Goal: Communication & Community: Answer question/provide support

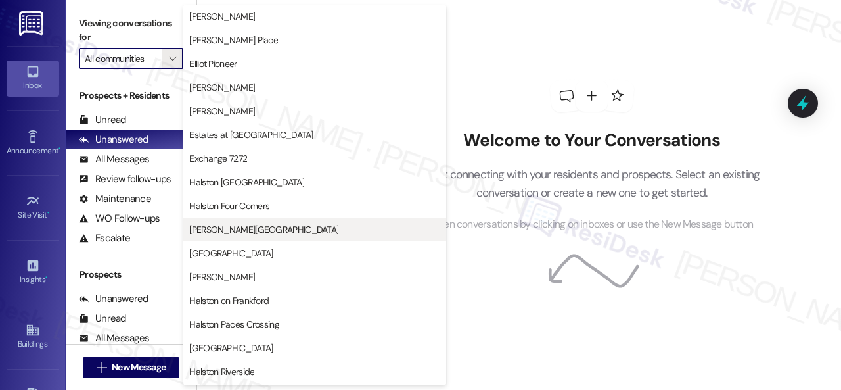
scroll to position [394, 0]
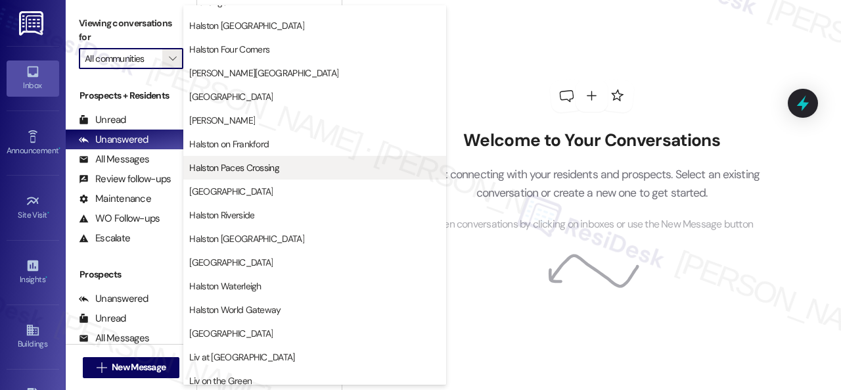
click at [244, 168] on span "Halston Paces Crossing" at bounding box center [234, 167] width 90 height 13
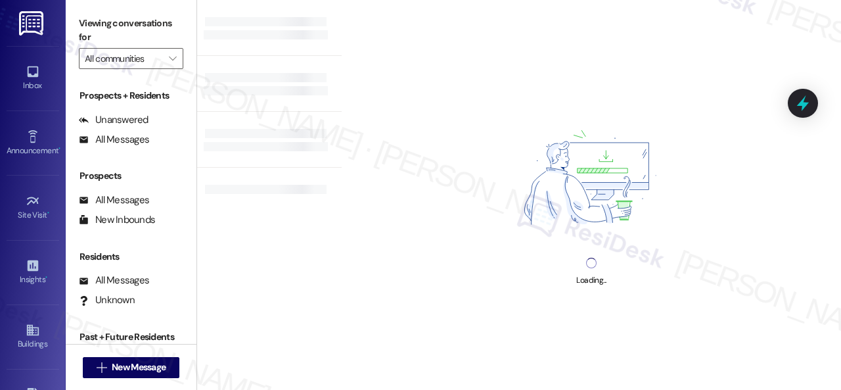
type input "Halston Paces Crossing"
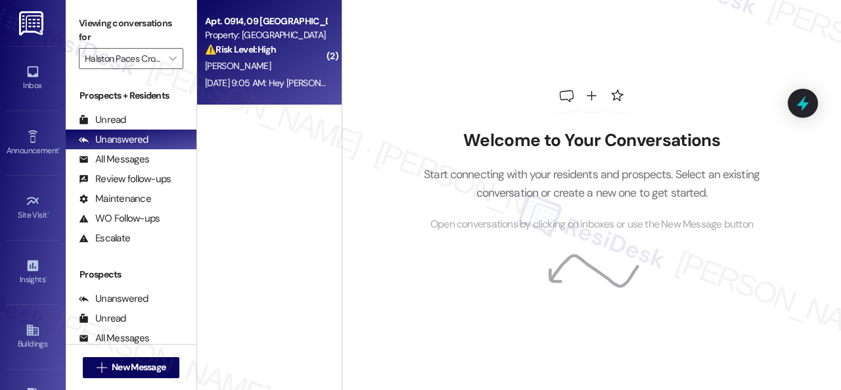
click at [283, 78] on div "[DATE] 9:05 AM: Hey [PERSON_NAME], we appreciate your text! We'll be back at 11…" at bounding box center [496, 83] width 583 height 12
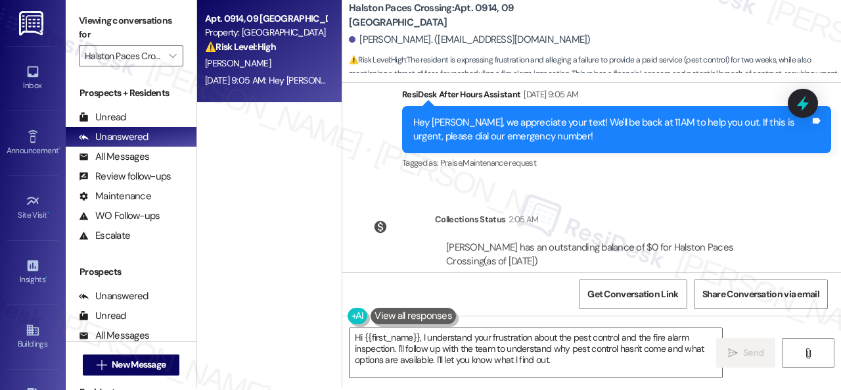
scroll to position [4, 0]
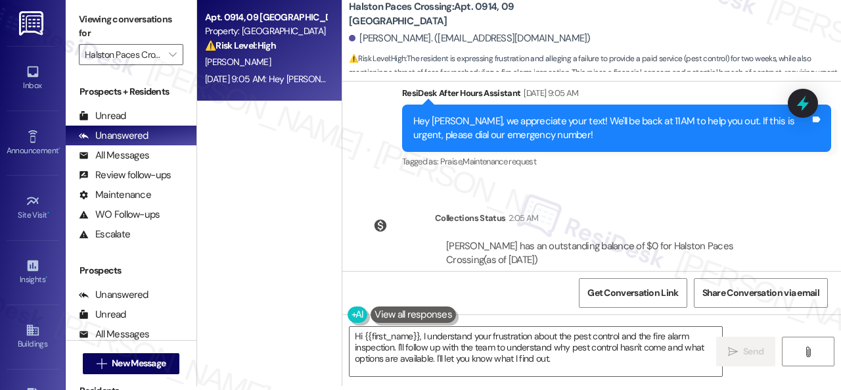
click at [611, 152] on div "WO Opened request: Stopped wor... Jul 22, 2024 at 11:19 AM Status : Completed S…" at bounding box center [591, 176] width 499 height 189
click at [613, 151] on div "WO Opened request: Stopped wor... Jul 22, 2024 at 11:19 AM Status : Completed S…" at bounding box center [591, 176] width 499 height 189
click at [423, 336] on textarea "Hi {{first_name}}, I understand your frustration about the pest control and the…" at bounding box center [536, 351] width 373 height 49
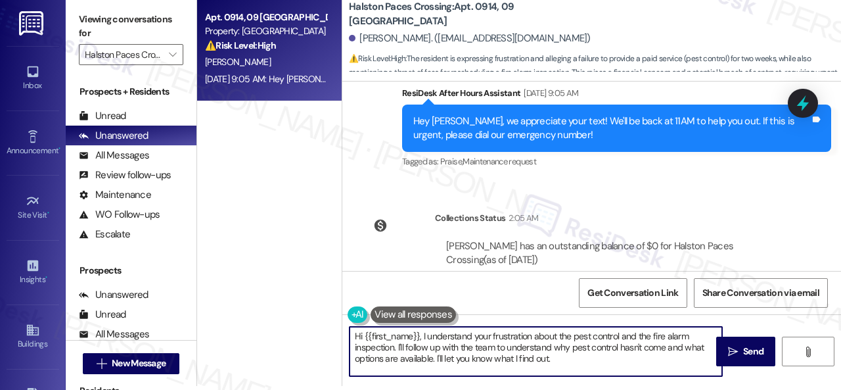
paste textarea "apologize for the late reply because I am away during weekends.I"
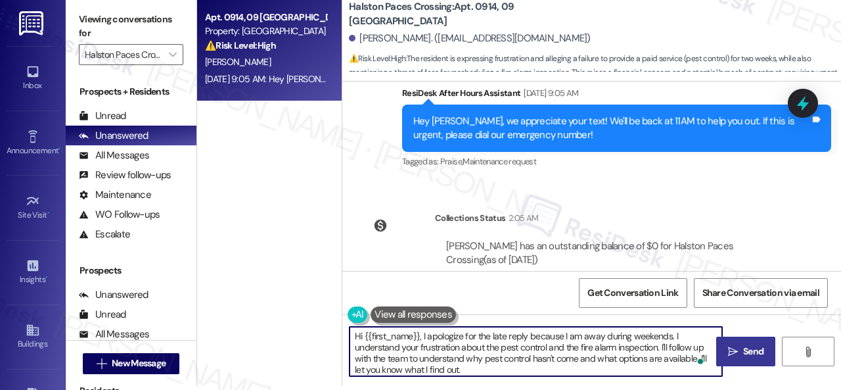
type textarea "Hi {{first_name}}, I apologize for the late reply because I am away during week…"
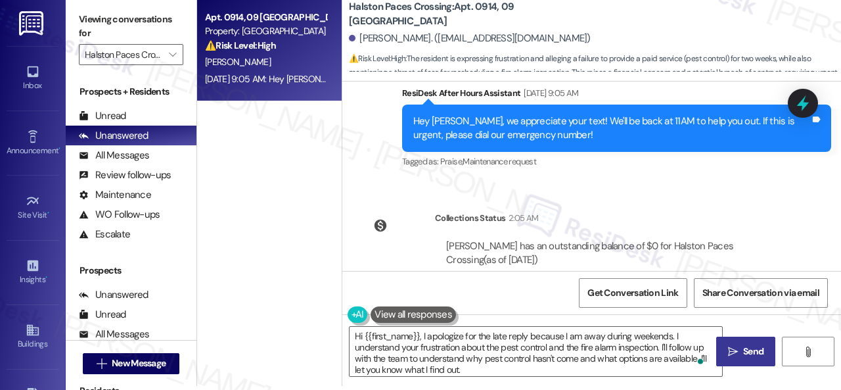
click at [743, 349] on span "Send" at bounding box center [753, 351] width 20 height 14
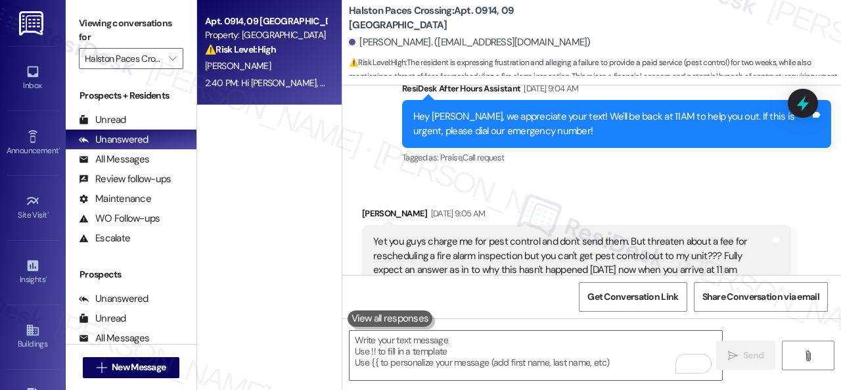
scroll to position [16081, 0]
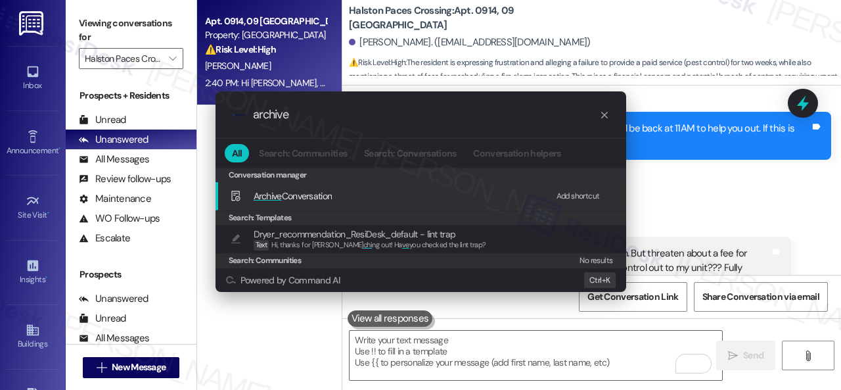
click at [569, 194] on div "Add shortcut" at bounding box center [578, 196] width 43 height 14
drag, startPoint x: 296, startPoint y: 115, endPoint x: 237, endPoint y: 115, distance: 59.2
click at [237, 115] on div ".cls-1{fill:#0a055f;}.cls-2{fill:#0cc4c4;} resideskLogoBlueOrange archive" at bounding box center [421, 114] width 411 height 47
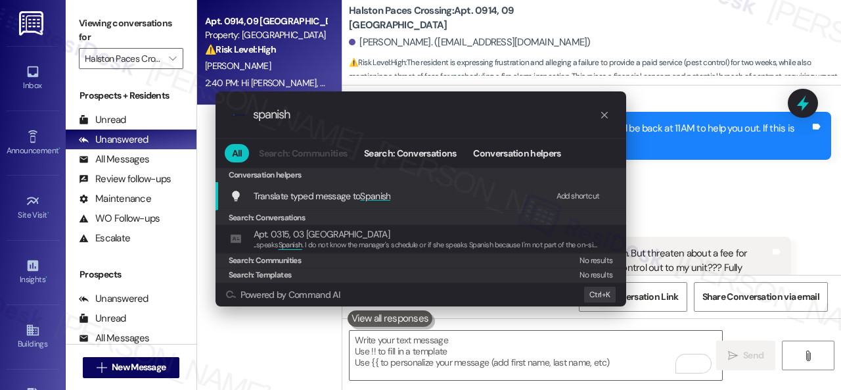
click at [578, 194] on div "Add shortcut" at bounding box center [578, 196] width 43 height 14
drag, startPoint x: 237, startPoint y: 115, endPoint x: 114, endPoint y: 99, distance: 123.3
click at [124, 103] on div ".cls-1{fill:#0a055f;}.cls-2{fill:#0cc4c4;} resideskLogoBlueOrange spanish All S…" at bounding box center [420, 195] width 841 height 390
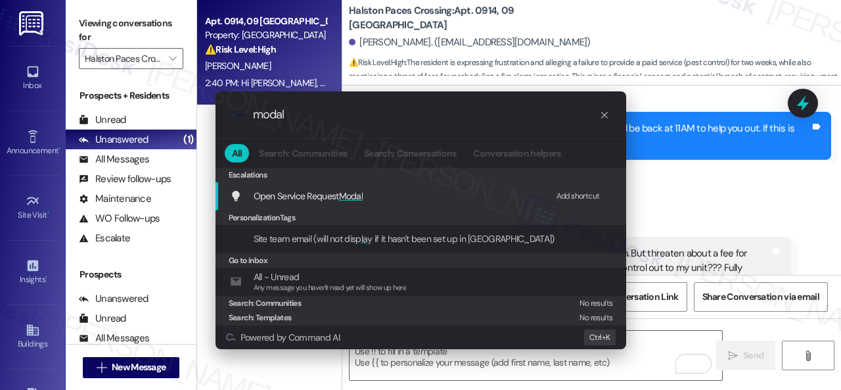
click at [568, 190] on div "Add shortcut" at bounding box center [578, 196] width 43 height 14
drag, startPoint x: 302, startPoint y: 111, endPoint x: 210, endPoint y: 112, distance: 92.0
click at [210, 112] on div ".cls-1{fill:#0a055f;}.cls-2{fill:#0cc4c4;} resideskLogoBlueOrange modal All Sea…" at bounding box center [421, 220] width 444 height 284
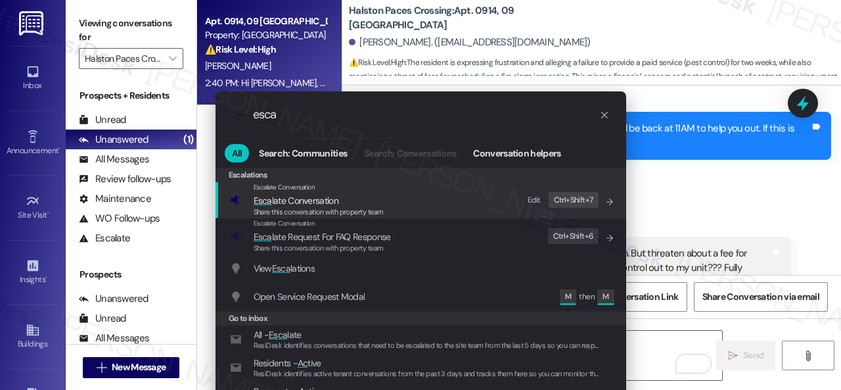
type input "esca"
click at [532, 198] on div "Edit" at bounding box center [534, 200] width 13 height 14
click at [275, 203] on span "Esca late Conversation" at bounding box center [296, 201] width 85 height 12
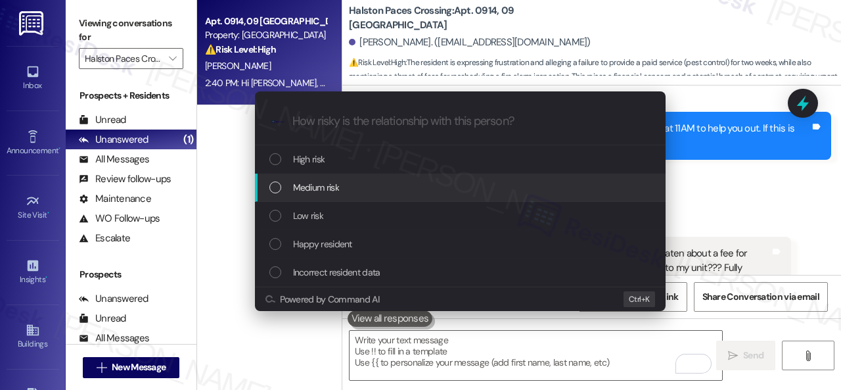
drag, startPoint x: 310, startPoint y: 158, endPoint x: 313, endPoint y: 183, distance: 24.5
click at [313, 183] on div "High risk Medium risk Low risk Happy resident Incorrect resident data" at bounding box center [460, 215] width 411 height 141
click at [313, 183] on span "Medium risk" at bounding box center [316, 187] width 46 height 14
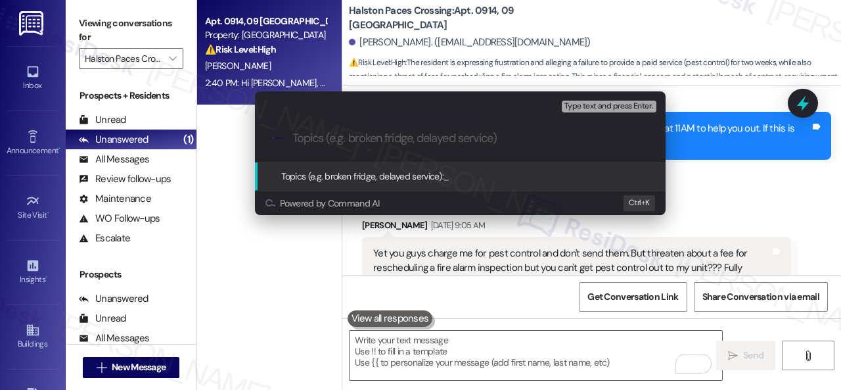
click at [397, 139] on input "Topics (e.g. broken fridge, delayed service)" at bounding box center [470, 138] width 357 height 14
type input "Complaint about the lack of pest control."
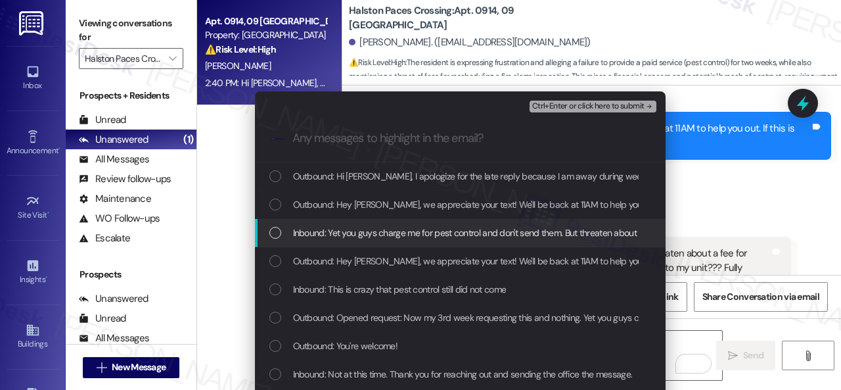
click at [394, 232] on span "Inbound: Yet you guys charge me for pest control and don't send them. But threa…" at bounding box center [820, 232] width 1054 height 14
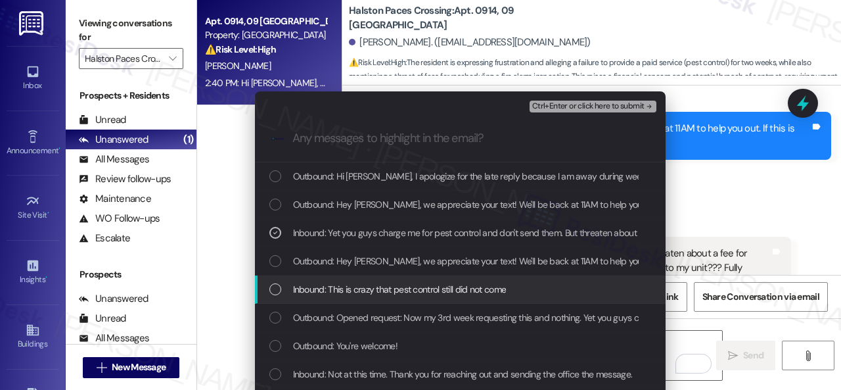
click at [406, 290] on span "Inbound: This is crazy that pest control still did not come" at bounding box center [400, 289] width 214 height 14
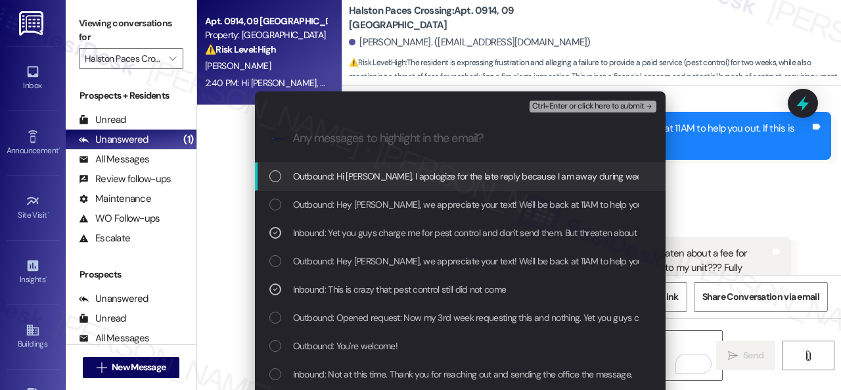
click at [537, 103] on span "Ctrl+Enter or click here to submit" at bounding box center [588, 106] width 112 height 9
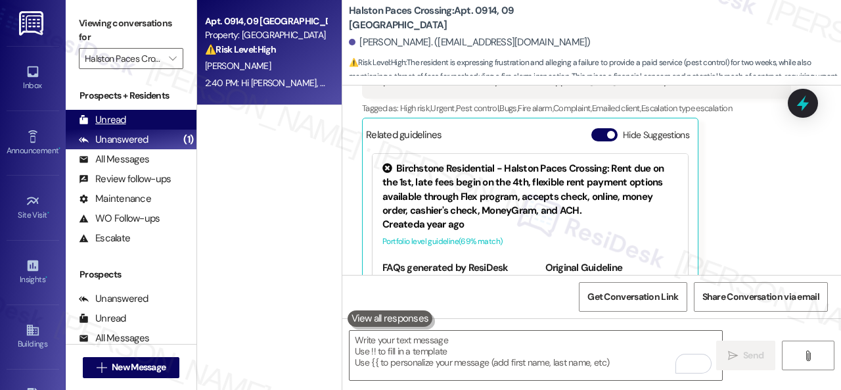
scroll to position [16278, 0]
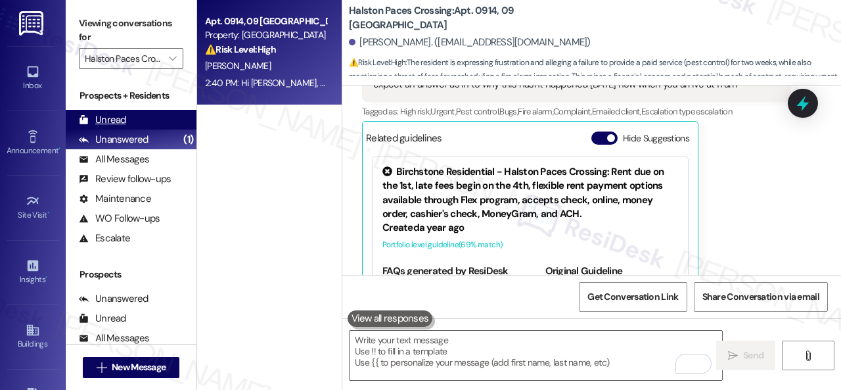
click at [120, 120] on div "Unread" at bounding box center [102, 120] width 47 height 14
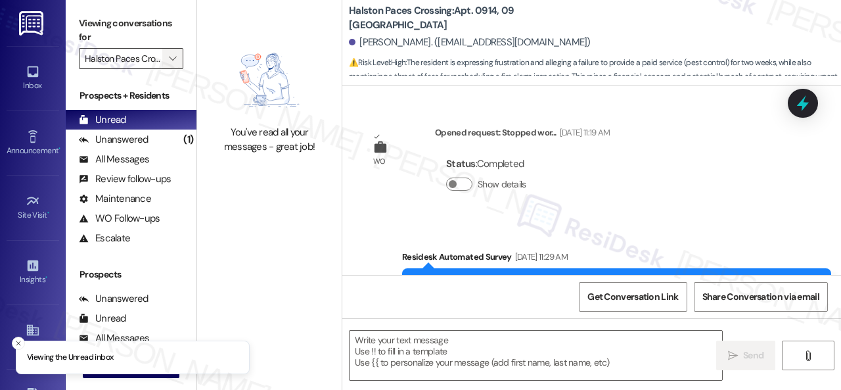
click at [170, 58] on icon "" at bounding box center [172, 58] width 7 height 11
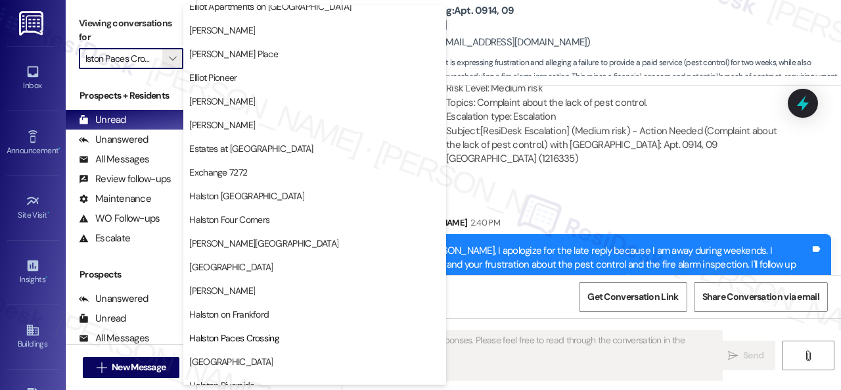
scroll to position [329, 0]
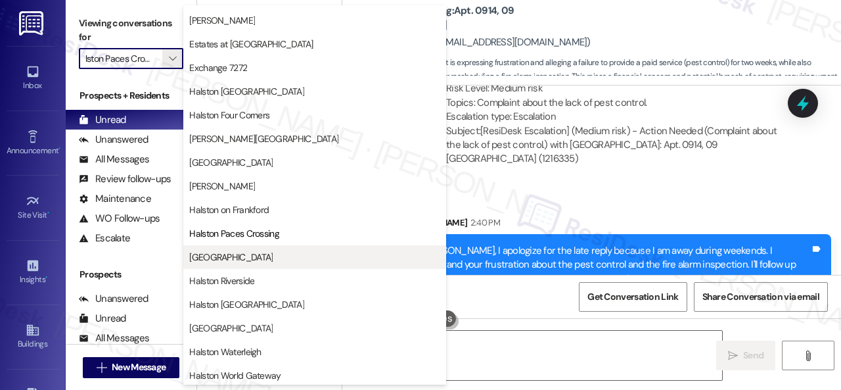
click at [241, 253] on span "Halston Park Central" at bounding box center [230, 256] width 83 height 13
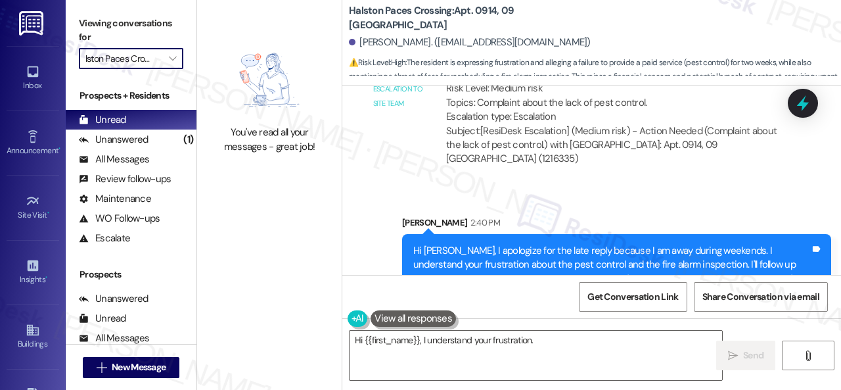
type textarea "Hi {{first_name}}, I understand your frustration. I'm"
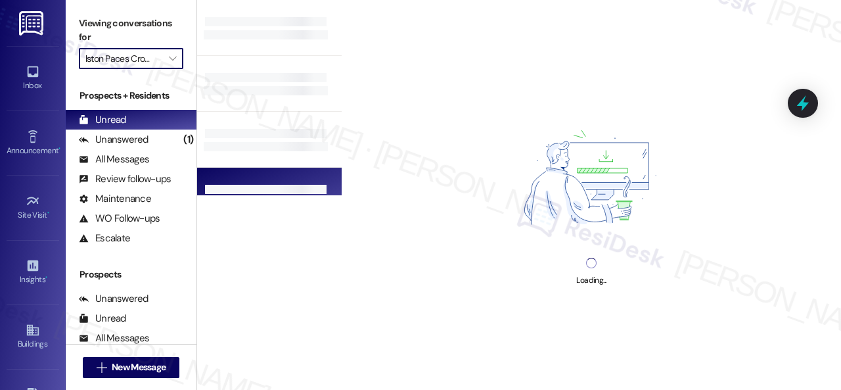
type input "Halston Park Central"
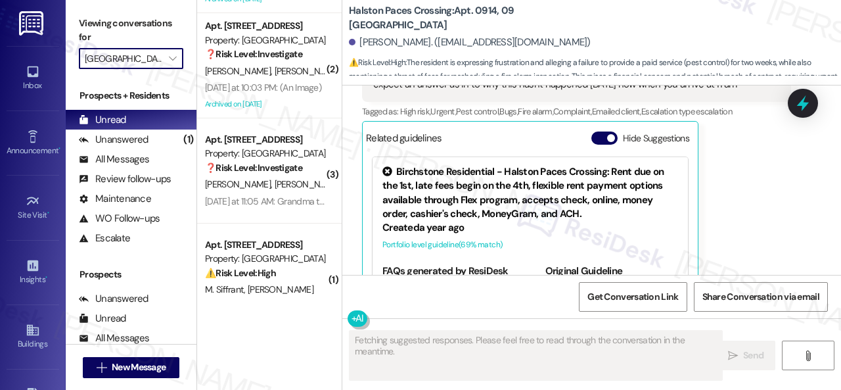
scroll to position [229, 0]
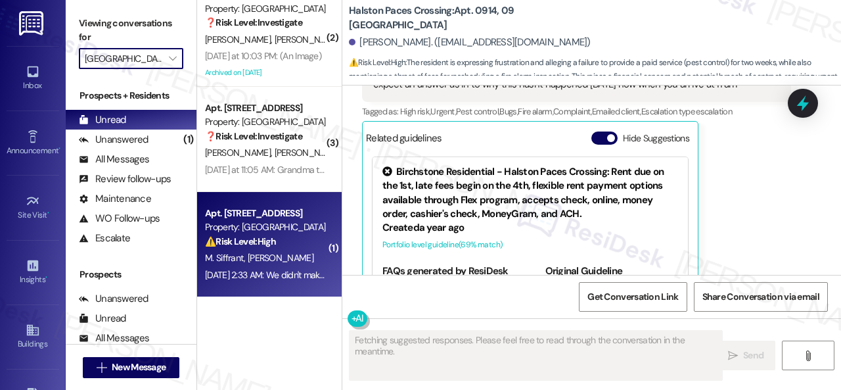
type textarea "Updating..."
click at [271, 239] on strong "⚠️ Risk Level: High" at bounding box center [240, 241] width 71 height 12
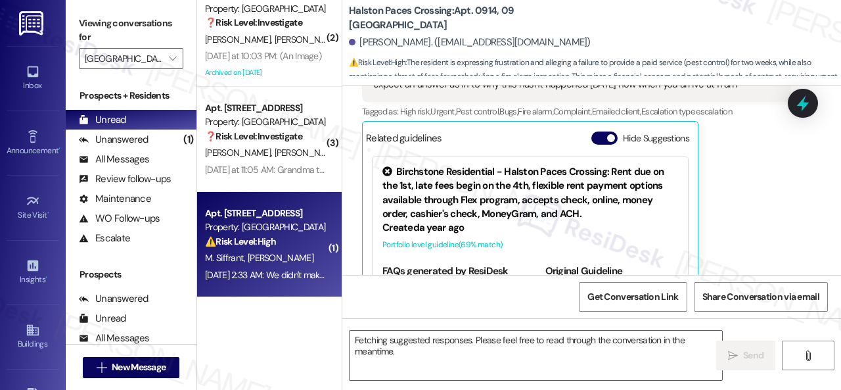
type textarea "Hi {{first_name}}, I understand"
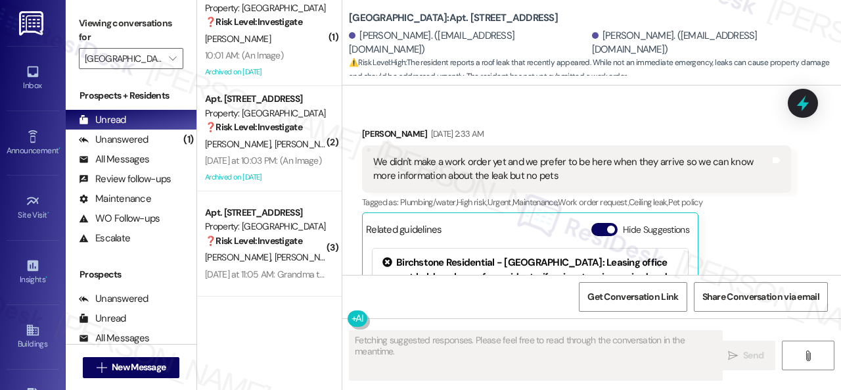
scroll to position [124, 0]
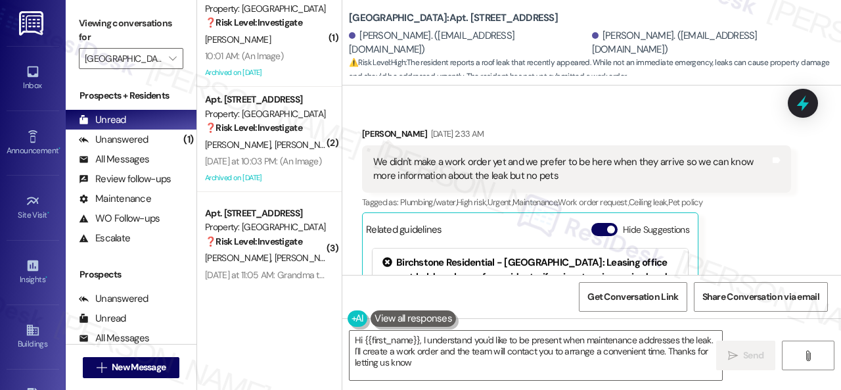
type textarea "Hi {{first_name}}, I understand you'd like to be present when maintenance addre…"
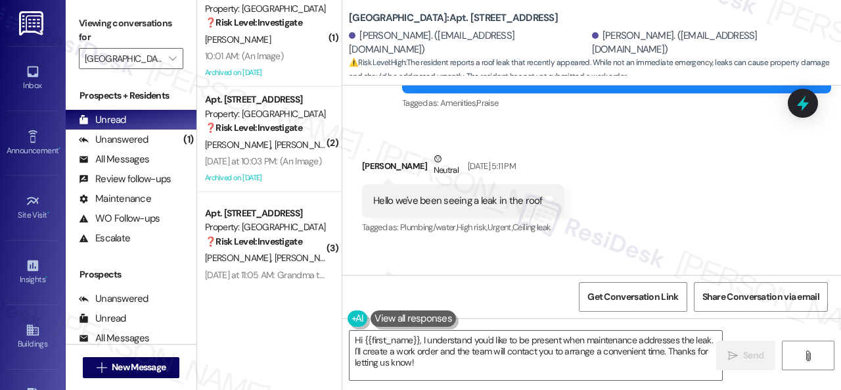
scroll to position [10701, 0]
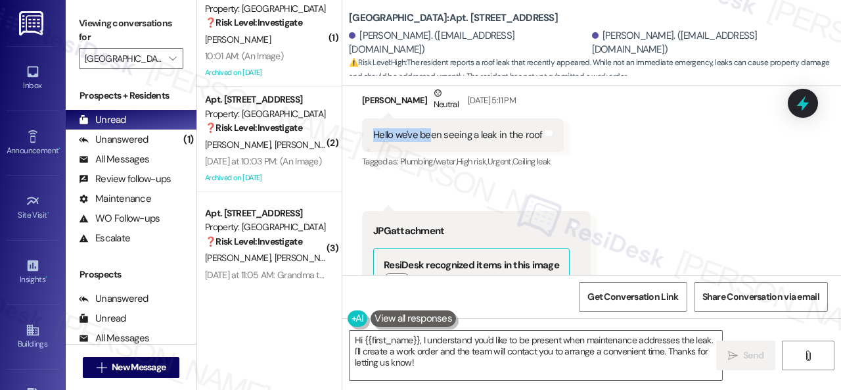
drag, startPoint x: 368, startPoint y: 191, endPoint x: 429, endPoint y: 192, distance: 60.5
click at [429, 152] on div "Hello we've been seeing a leak in the roof Tags and notes" at bounding box center [463, 135] width 202 height 34
click at [429, 142] on div "Hello we've been seeing a leak in the roof" at bounding box center [458, 135] width 170 height 14
drag, startPoint x: 402, startPoint y: 192, endPoint x: 538, endPoint y: 192, distance: 136.1
click at [538, 142] on div "Hello we've been seeing a leak in the roof" at bounding box center [458, 135] width 170 height 14
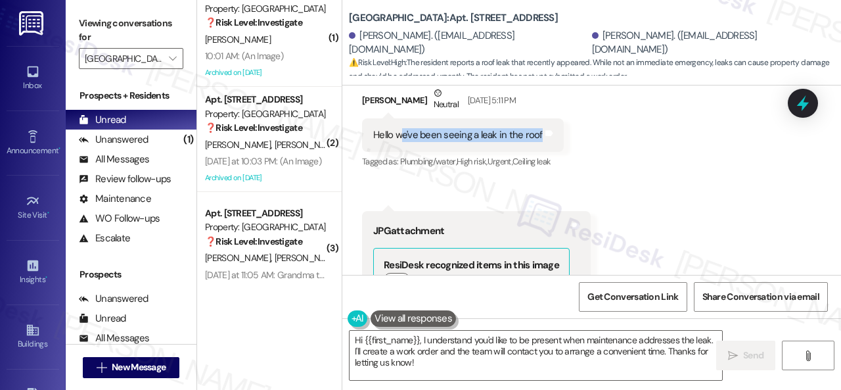
copy div "e've been seeing a leak in the roof"
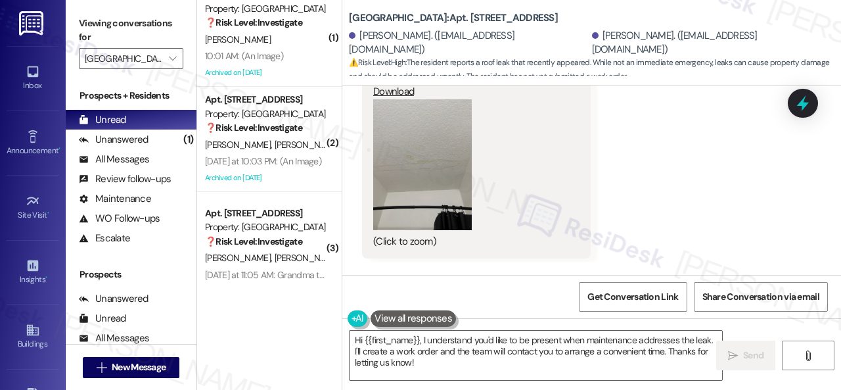
scroll to position [10964, 0]
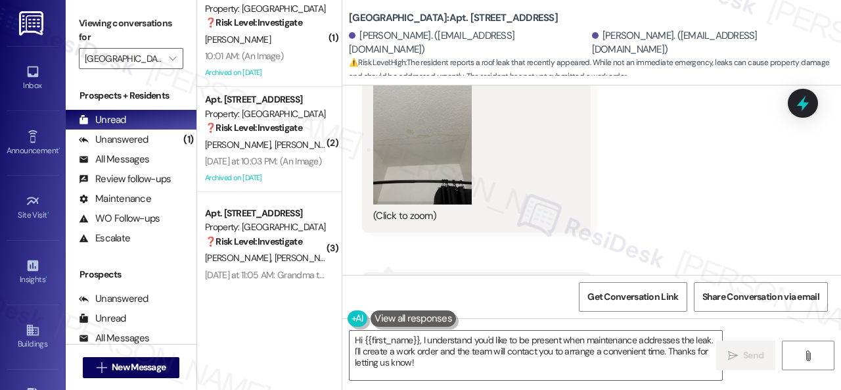
click at [425, 172] on button "Zoom image" at bounding box center [422, 139] width 99 height 131
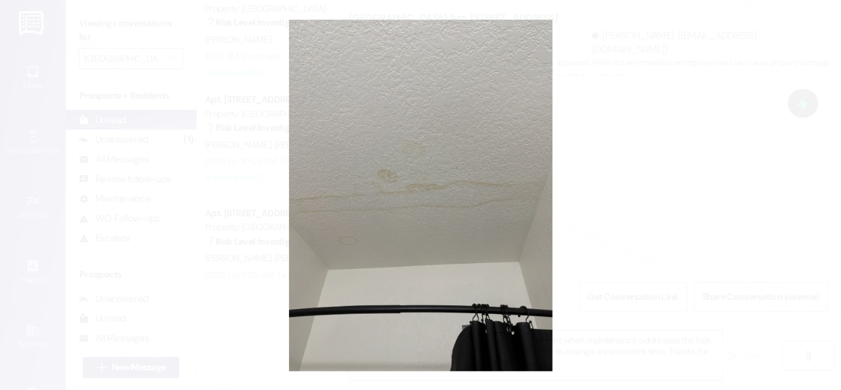
click at [490, 172] on button "Unzoom image" at bounding box center [420, 195] width 841 height 390
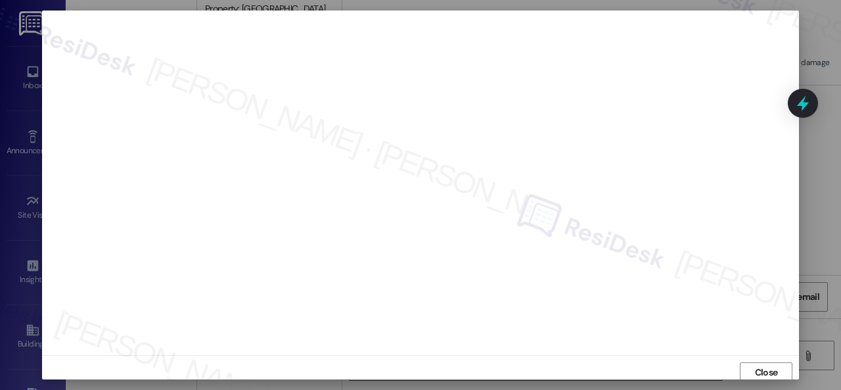
scroll to position [0, 0]
click at [753, 375] on span "Close" at bounding box center [767, 379] width 28 height 14
click at [766, 363] on span "Close" at bounding box center [766, 369] width 23 height 14
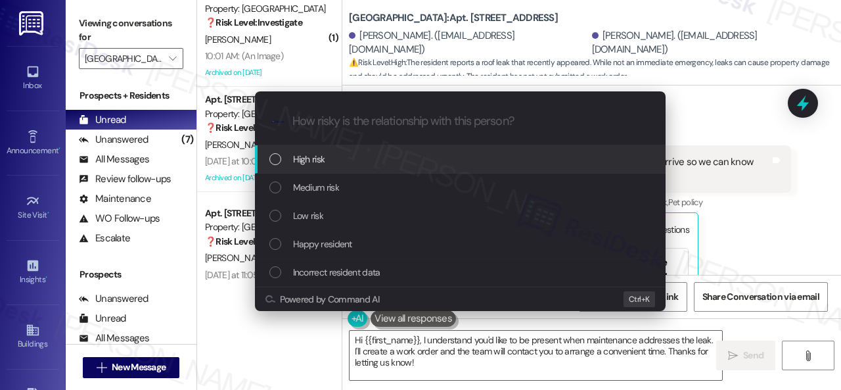
click at [303, 161] on span "High risk" at bounding box center [309, 159] width 32 height 14
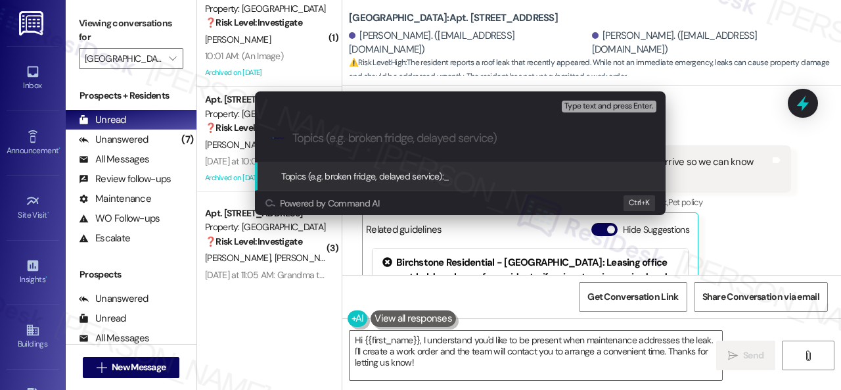
paste input "New work order/s submitted - Ceiling leak"
type input "New work order/s submitted - Ceiling leak"
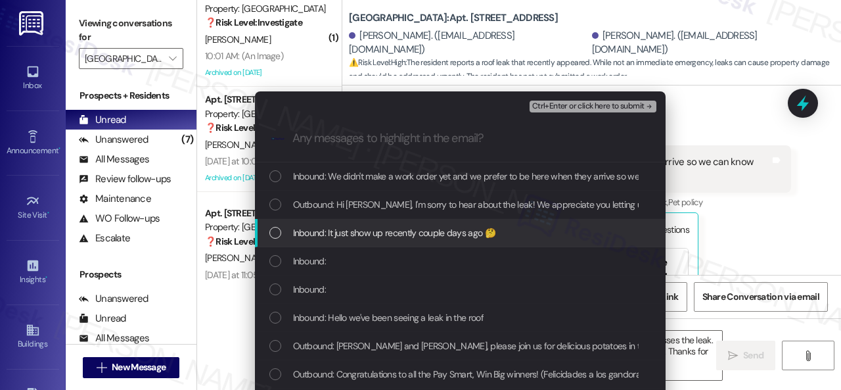
click at [331, 235] on span "Inbound: It just show up recently couple days ago 🤔" at bounding box center [394, 232] width 202 height 14
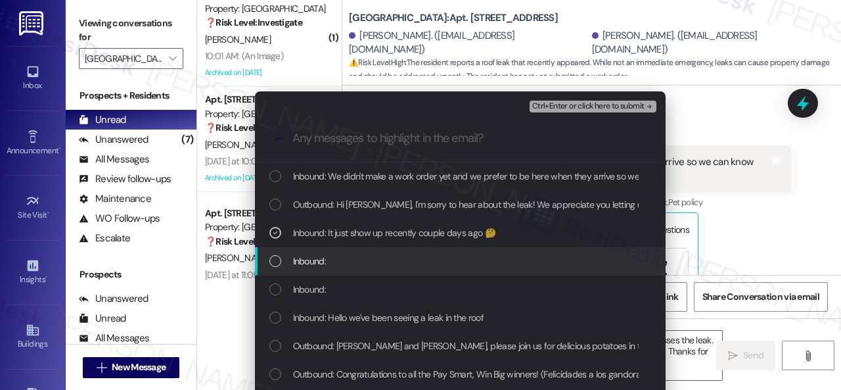
click at [314, 256] on span "Inbound:" at bounding box center [309, 261] width 33 height 14
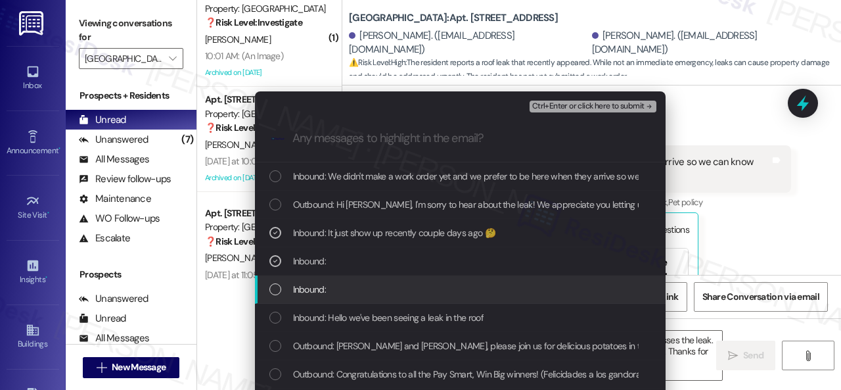
click at [311, 292] on span "Inbound:" at bounding box center [309, 289] width 33 height 14
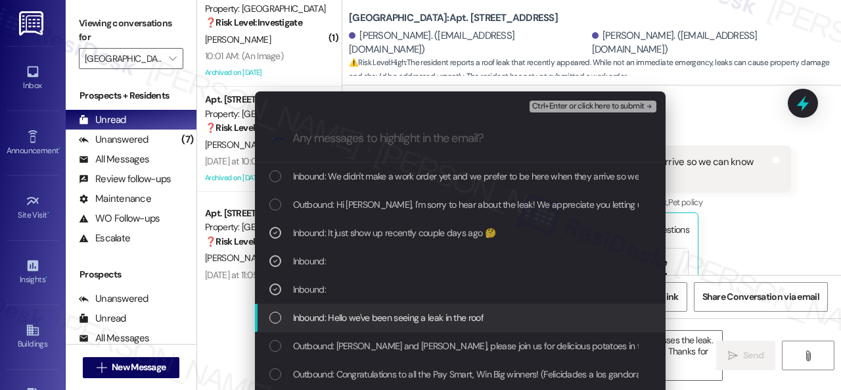
click at [317, 323] on span "Inbound: Hello we've been seeing a leak in the roof" at bounding box center [388, 317] width 191 height 14
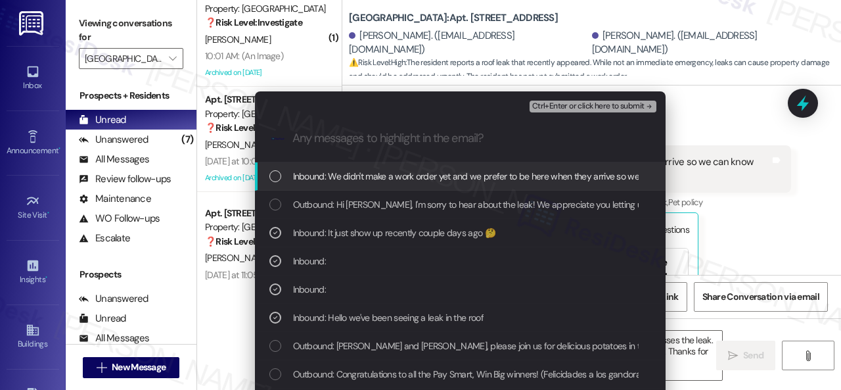
click at [551, 102] on span "Ctrl+Enter or click here to submit" at bounding box center [588, 106] width 112 height 9
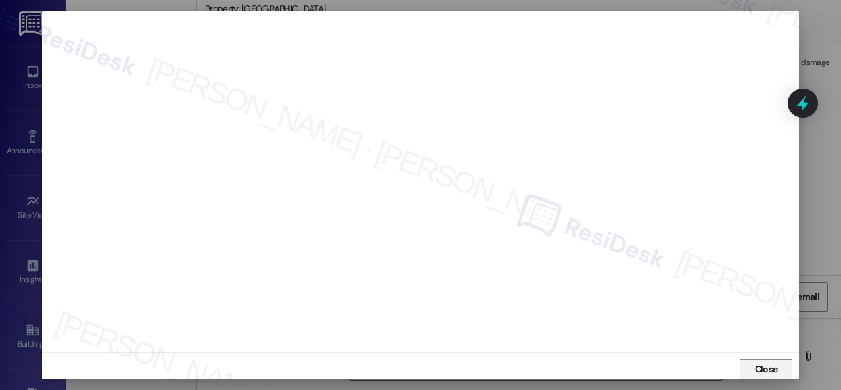
click at [747, 372] on button "Close" at bounding box center [766, 369] width 53 height 21
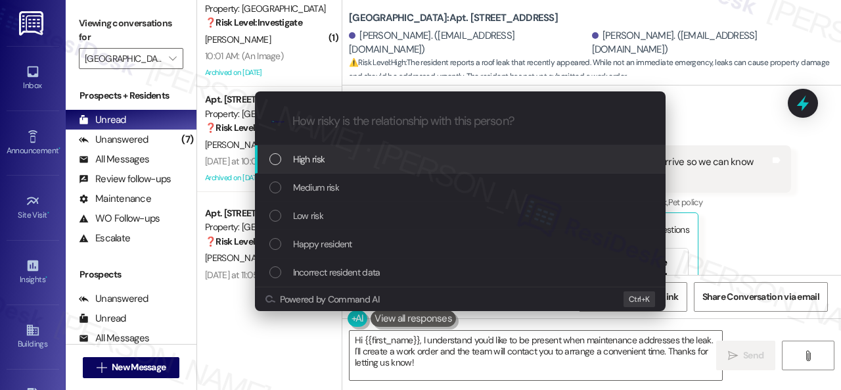
click at [315, 158] on span "High risk" at bounding box center [309, 159] width 32 height 14
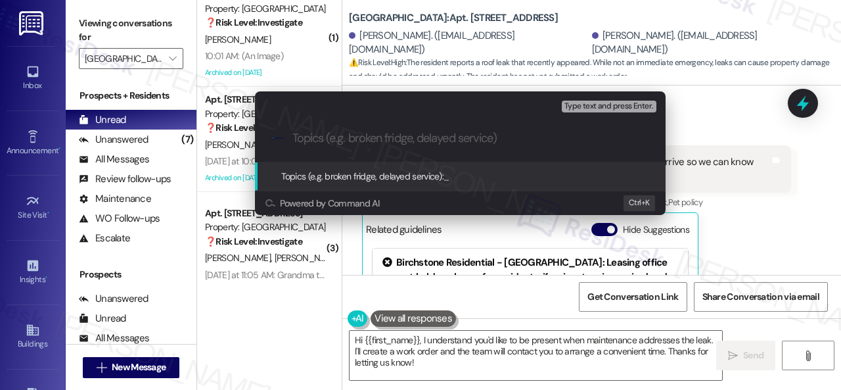
paste input "New work order/s submitted - Ceiling leak"
type input "New work order/s submitted - Ceiling leak"
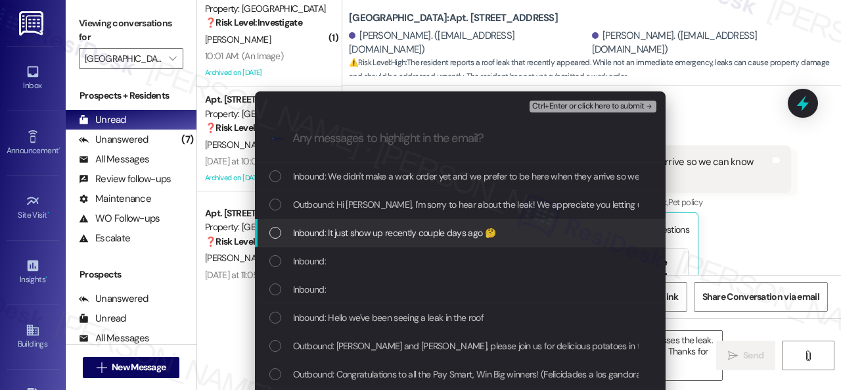
click at [320, 241] on div "Inbound: It just show up recently couple days ago 🤔" at bounding box center [460, 233] width 411 height 28
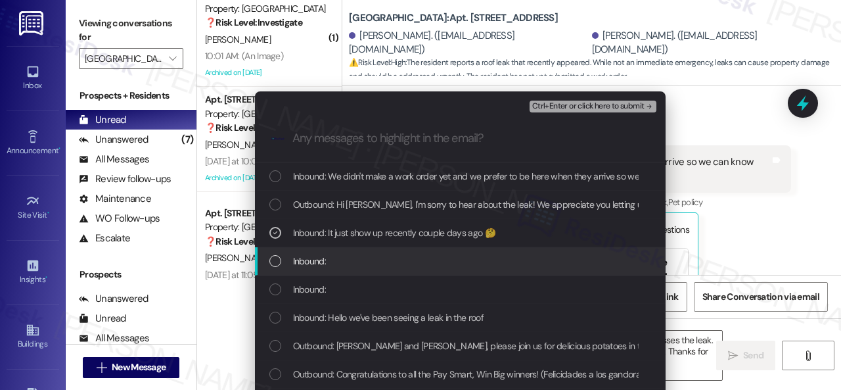
drag, startPoint x: 314, startPoint y: 261, endPoint x: 312, endPoint y: 292, distance: 31.0
click at [314, 263] on span "Inbound:" at bounding box center [309, 261] width 33 height 14
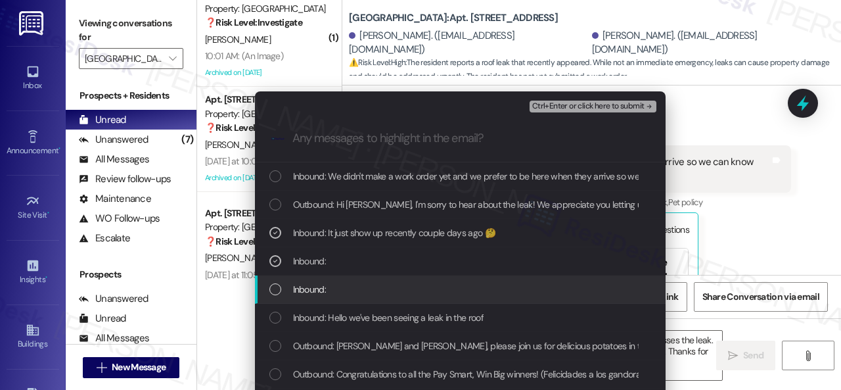
click at [312, 292] on span "Inbound:" at bounding box center [309, 289] width 33 height 14
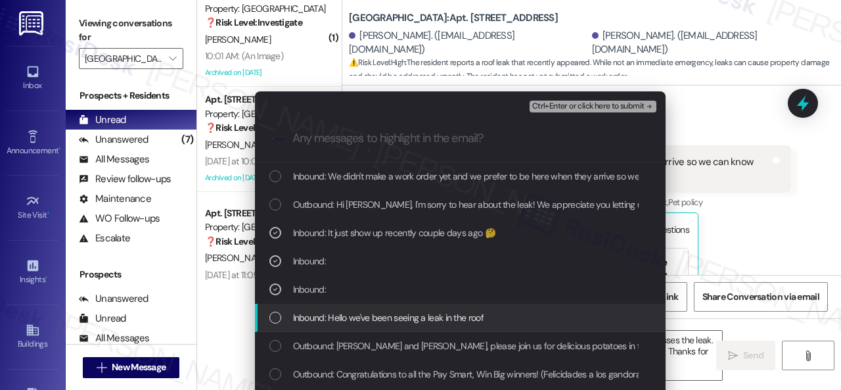
click at [313, 310] on span "Inbound: Hello we've been seeing a leak in the roof" at bounding box center [388, 317] width 191 height 14
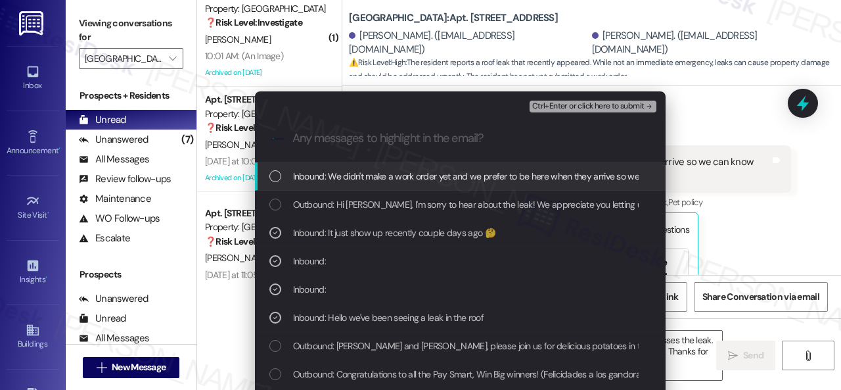
click at [545, 108] on span "Ctrl+Enter or click here to submit" at bounding box center [588, 106] width 112 height 9
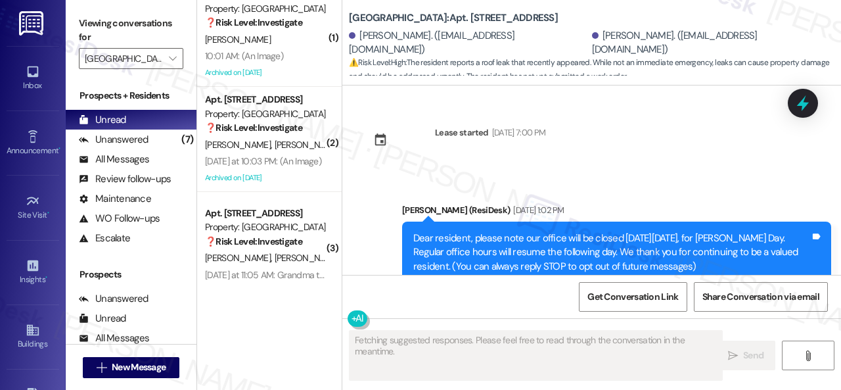
scroll to position [11960, 0]
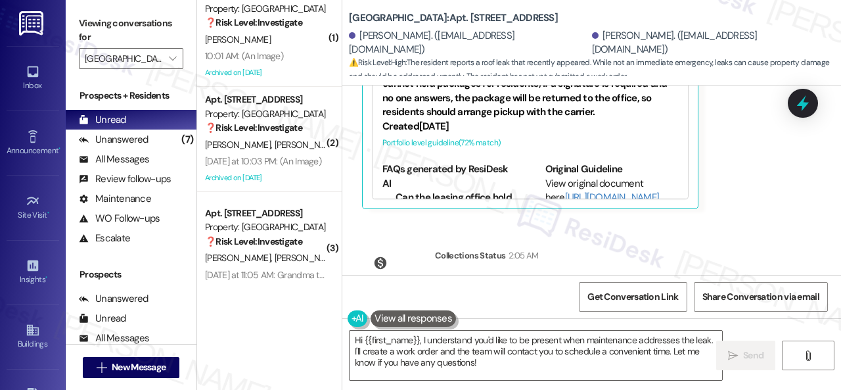
click at [718, 166] on div "Judaravena Walden Sep 06, 2025 at 2:33 AM We didn't make a work order yet and w…" at bounding box center [576, 64] width 429 height 289
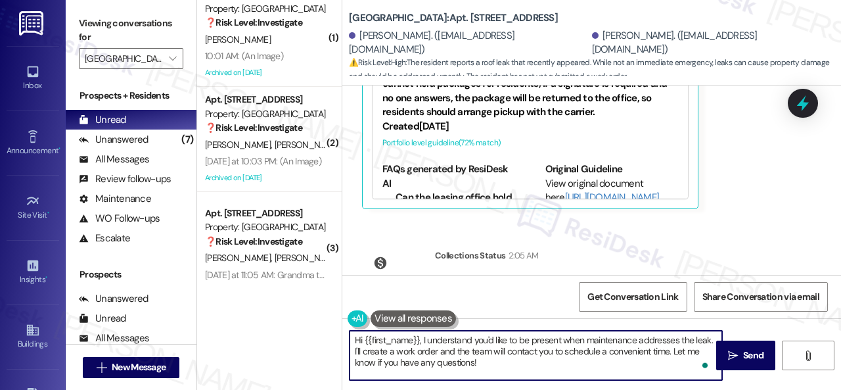
drag, startPoint x: 501, startPoint y: 363, endPoint x: 294, endPoint y: 307, distance: 215.1
click at [294, 307] on div "( 2 ) Apt. 311, 001 Halston Park Central Property: Halston Park Central 🔧 Risk …" at bounding box center [519, 195] width 644 height 390
paste textarea "Thank you. I've submitted a work order on your behalf and notified the site tea…"
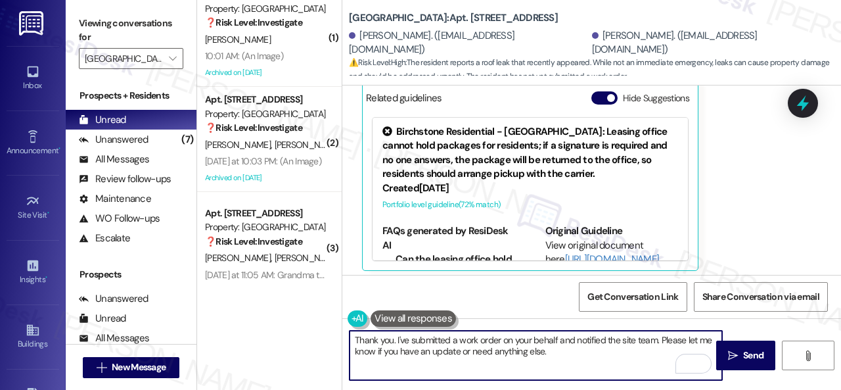
scroll to position [11766, 0]
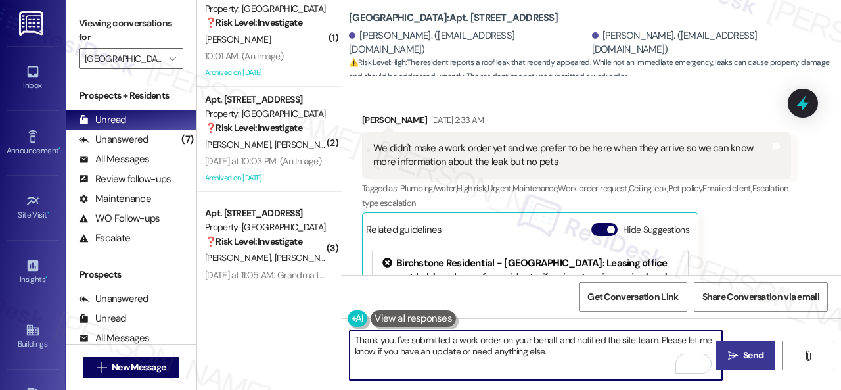
type textarea "Thank you. I've submitted a work order on your behalf and notified the site tea…"
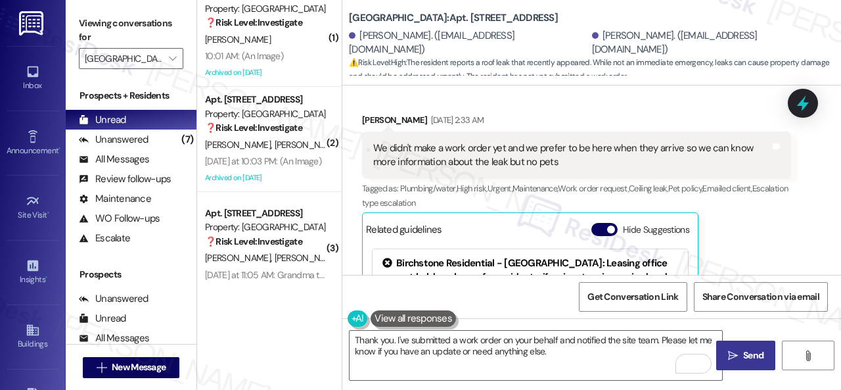
click at [747, 368] on button " Send" at bounding box center [745, 355] width 59 height 30
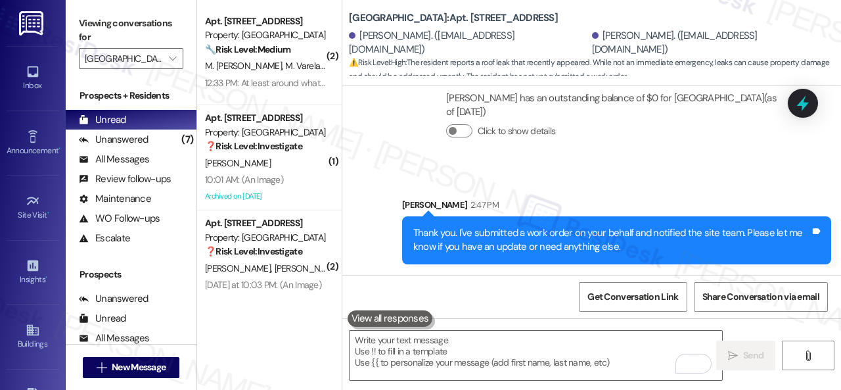
scroll to position [4, 0]
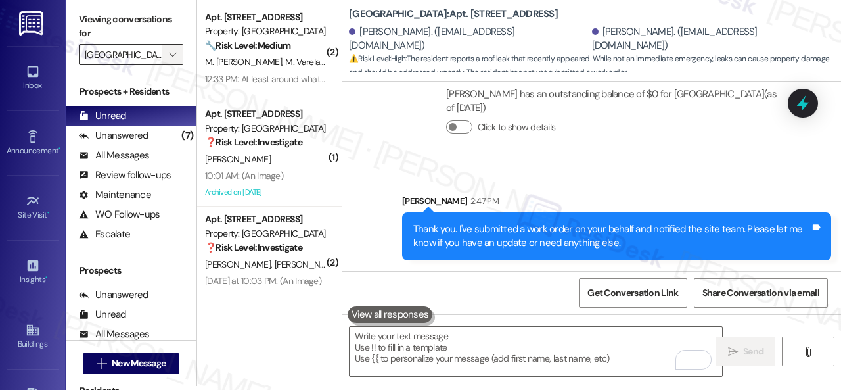
click at [170, 53] on icon "" at bounding box center [172, 54] width 7 height 11
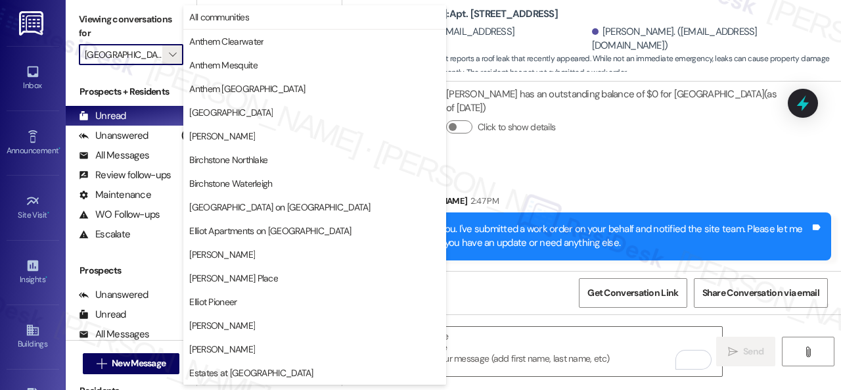
scroll to position [450, 0]
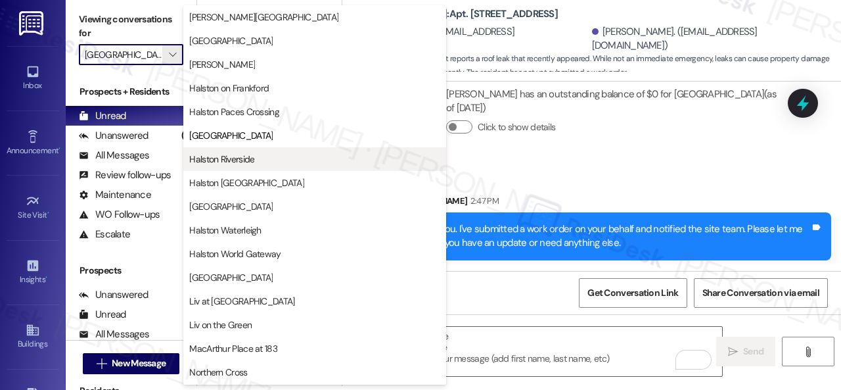
click at [214, 158] on span "Halston Riverside" at bounding box center [221, 158] width 65 height 13
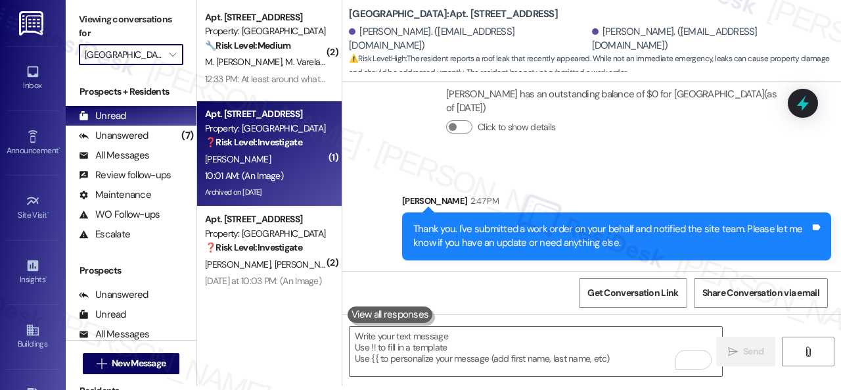
type input "Halston Riverside"
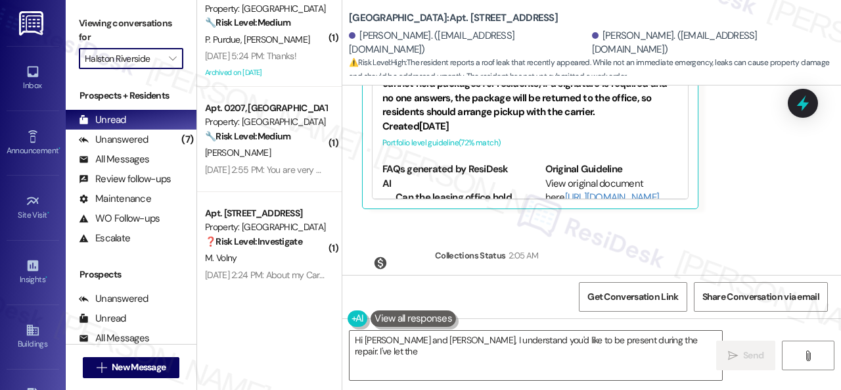
scroll to position [4, 0]
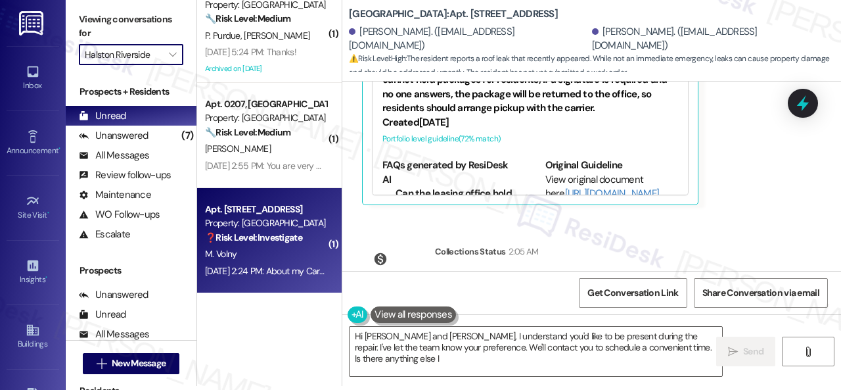
type textarea "Hi Judaravena and Miradson, I understand you'd like to be present during the re…"
click at [265, 268] on div "Sep 04, 2025 at 2:24 PM: About my Carpet cleaning everything is set up for Mond…" at bounding box center [345, 271] width 281 height 12
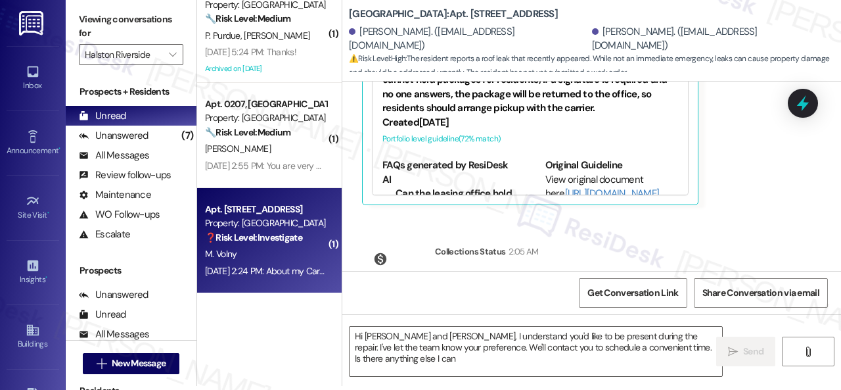
type textarea "Hi Judaravena and Miradson, I understand you'd like to be present during the re…"
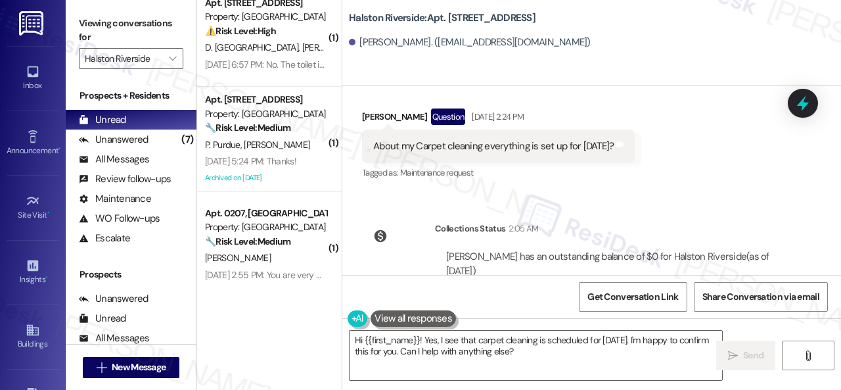
scroll to position [8344, 0]
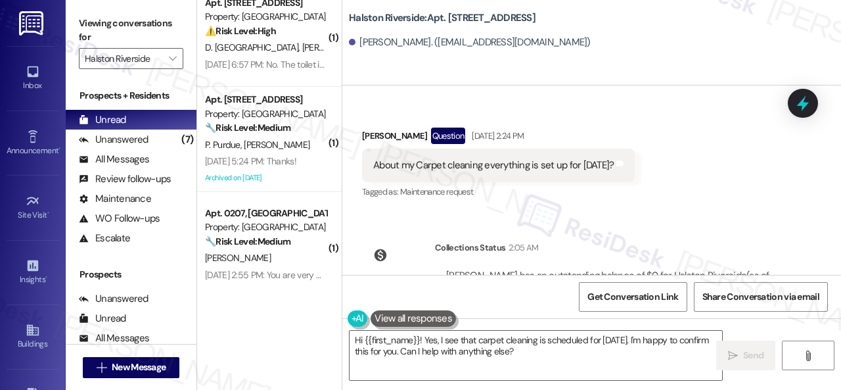
click at [641, 146] on div "Received via SMS Marguerite Volny Question Sep 04, 2025 at 2:24 PM About my Car…" at bounding box center [498, 165] width 292 height 94
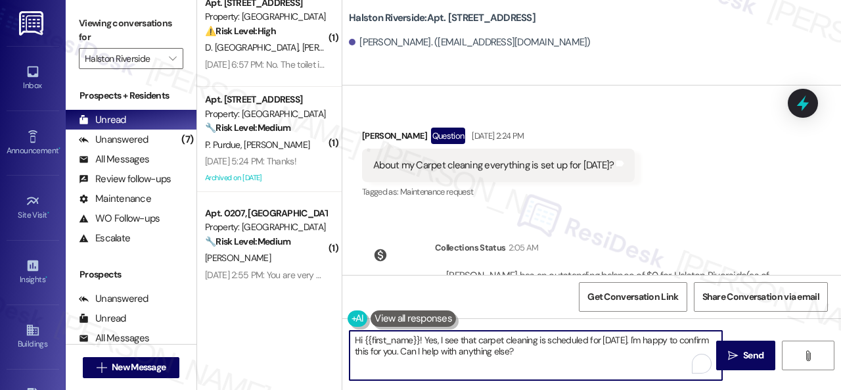
click at [427, 339] on textarea "Hi {{first_name}}! Yes, I see that carpet cleaning is scheduled for Monday. I'm…" at bounding box center [536, 355] width 373 height 49
drag, startPoint x: 518, startPoint y: 354, endPoint x: 423, endPoint y: 340, distance: 96.2
click at [423, 340] on textarea "Hi {{first_name}}! Yes, I see that carpet cleaning is scheduled for Monday. I'm…" at bounding box center [536, 355] width 373 height 49
paste textarea "I'm sorry for the delayed response."
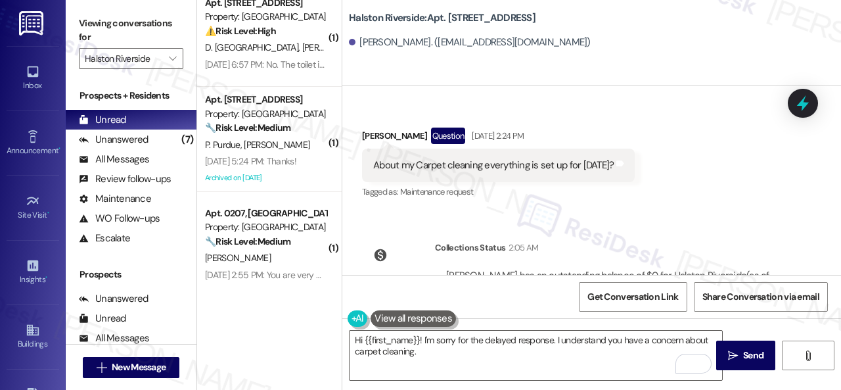
click at [628, 209] on div "Review Marguerite Volny Sep 05, 2023 at 10:29 PM I am a new tenant in the Halst…" at bounding box center [591, 179] width 499 height 189
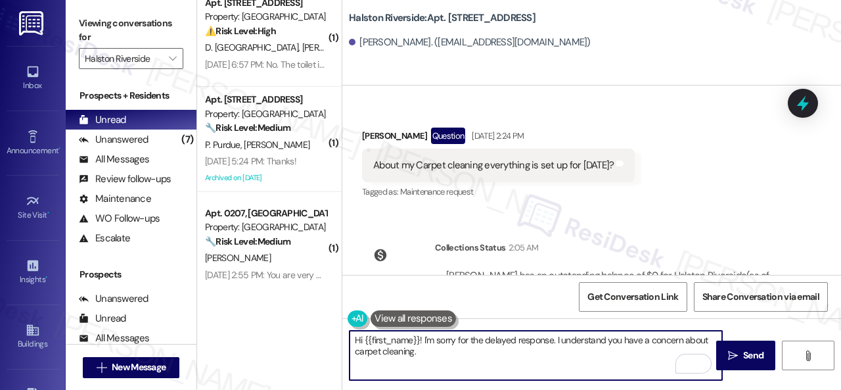
click at [462, 353] on textarea "Hi {{first_name}}! I'm sorry for the delayed response. I understand you have a …" at bounding box center [536, 355] width 373 height 49
paste textarea "Do you have a maintenance request for the issue? If so, is the work order still…"
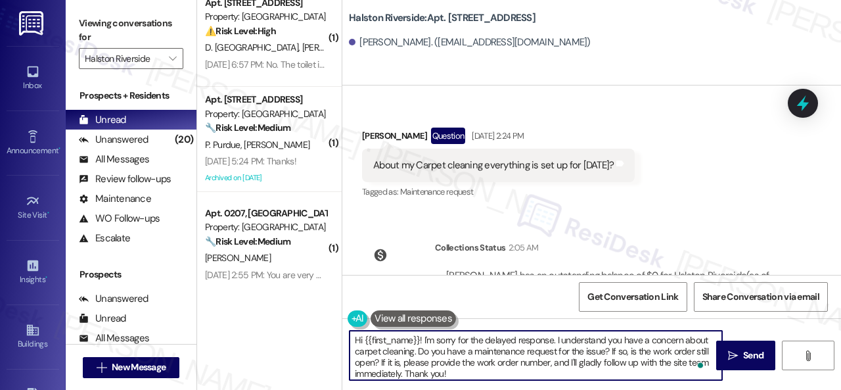
click at [483, 374] on textarea "Hi {{first_name}}! I'm sorry for the delayed response. I understand you have a …" at bounding box center [536, 355] width 373 height 49
drag, startPoint x: 555, startPoint y: 349, endPoint x: 602, endPoint y: 348, distance: 46.7
click at [602, 348] on textarea "Hi {{first_name}}! I'm sorry for the delayed response. I understand you have a …" at bounding box center [536, 355] width 373 height 49
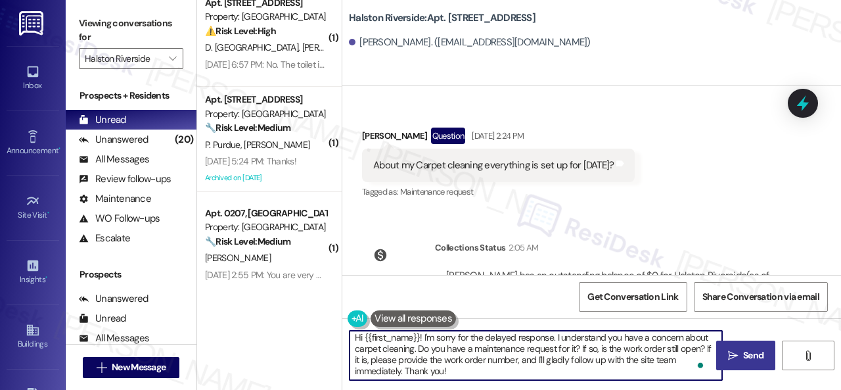
type textarea "Hi {{first_name}}! I'm sorry for the delayed response. I understand you have a …"
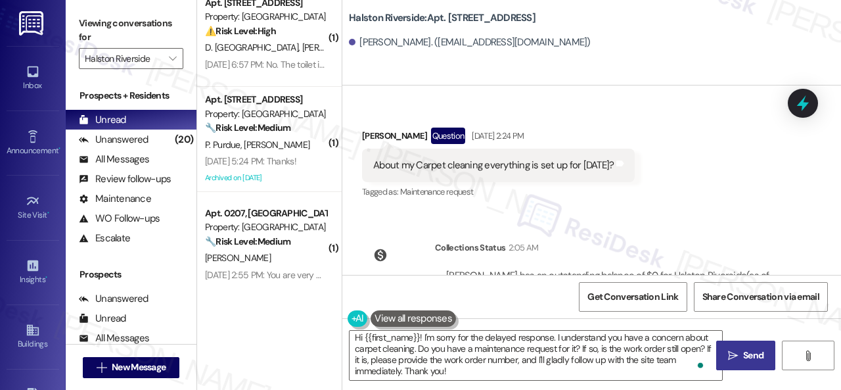
click at [741, 352] on span "Send" at bounding box center [754, 355] width 26 height 14
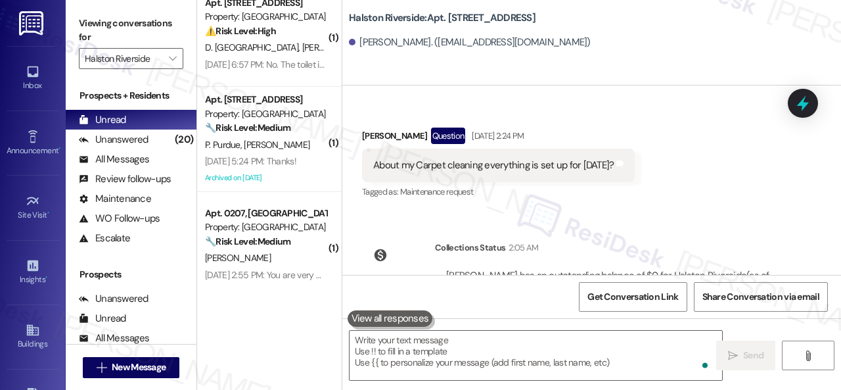
scroll to position [8274, 0]
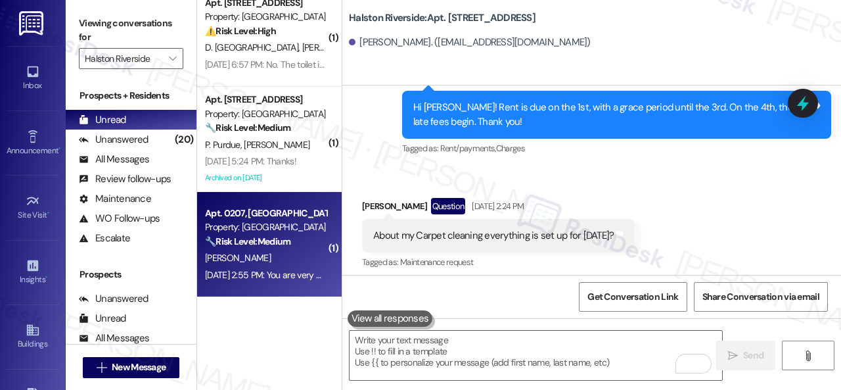
click at [275, 265] on div "V. Murphy" at bounding box center [266, 258] width 124 height 16
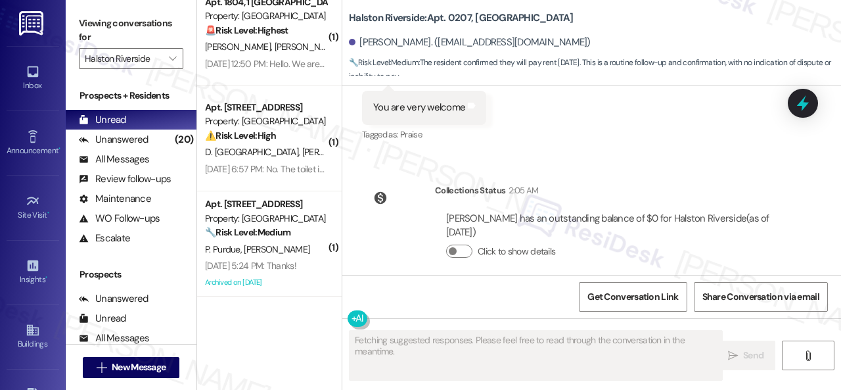
scroll to position [1491, 0]
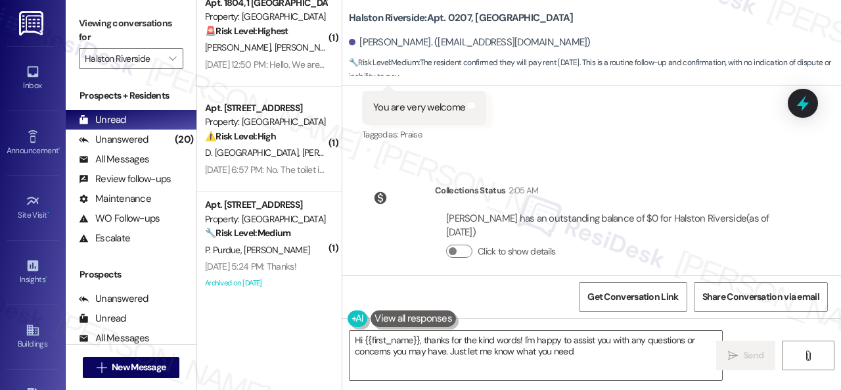
type textarea "Hi {{first_name}}, thanks for the kind words! I'm happy to assist you with any …"
click at [581, 115] on div "Received via SMS Vince Murphy Sep 04, 2025 at 2:55 PM You are very welcome Tags…" at bounding box center [591, 98] width 499 height 111
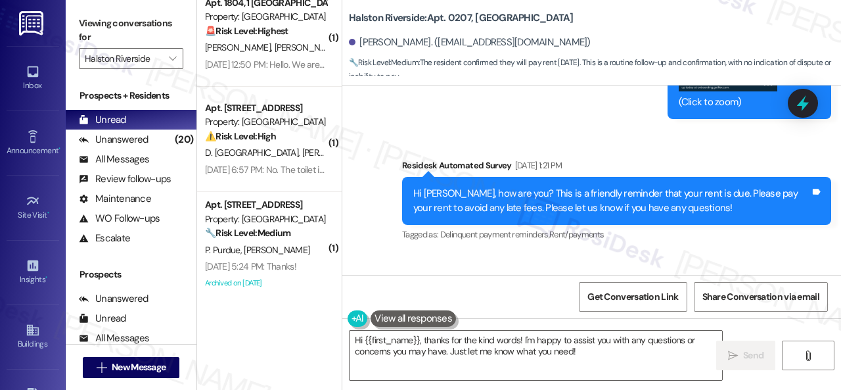
scroll to position [8546, 0]
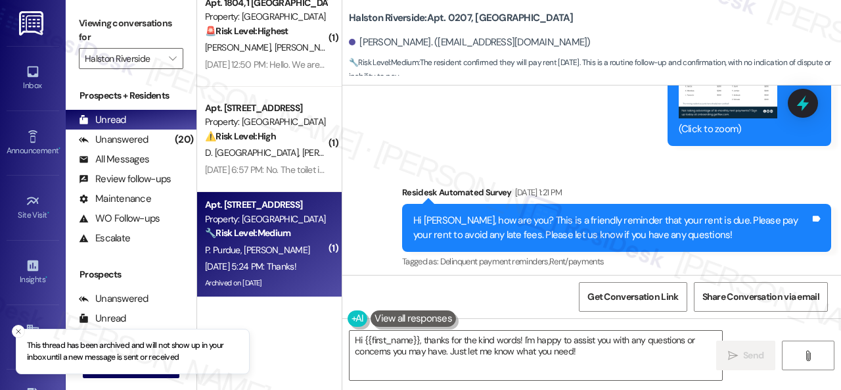
click at [287, 252] on span "L. Yarbrough" at bounding box center [277, 250] width 66 height 12
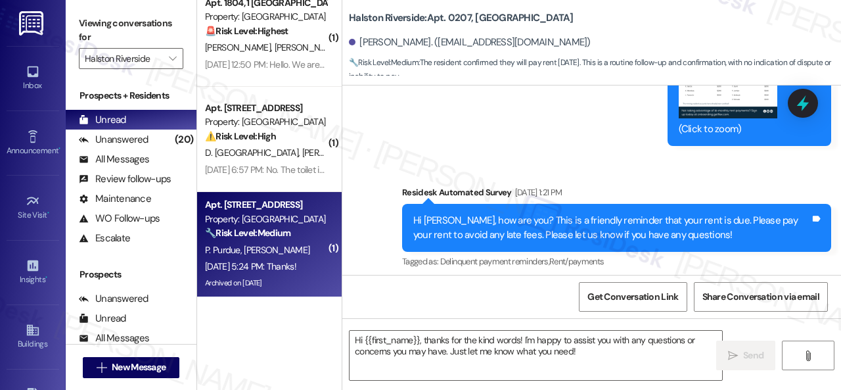
type textarea "Fetching suggested responses. Please feel free to read through the conversation…"
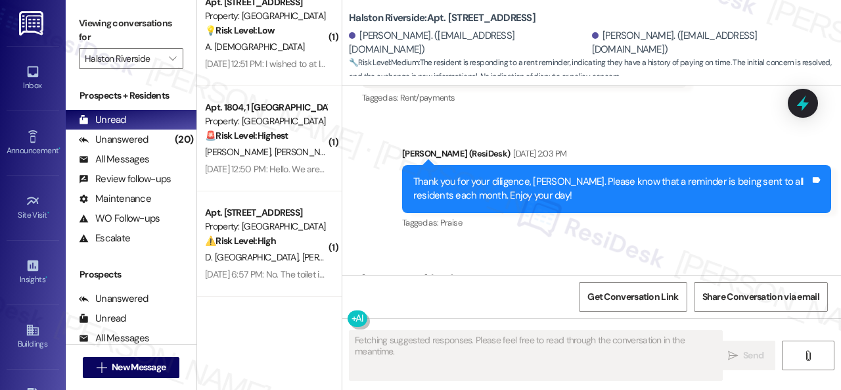
scroll to position [1386, 0]
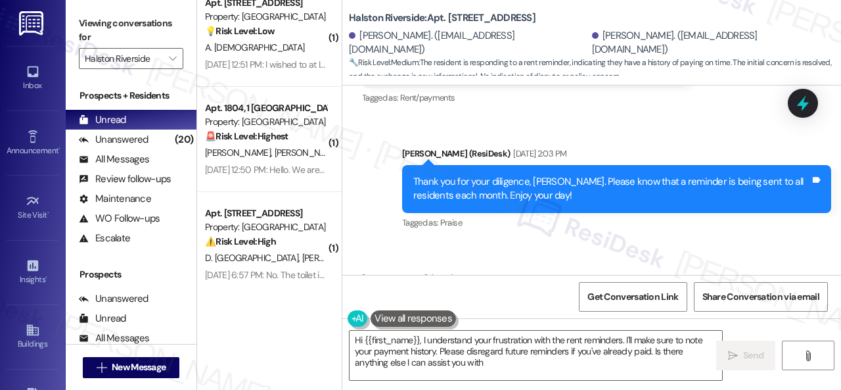
type textarea "Hi {{first_name}}, I understand your frustration with the rent reminders. I'll …"
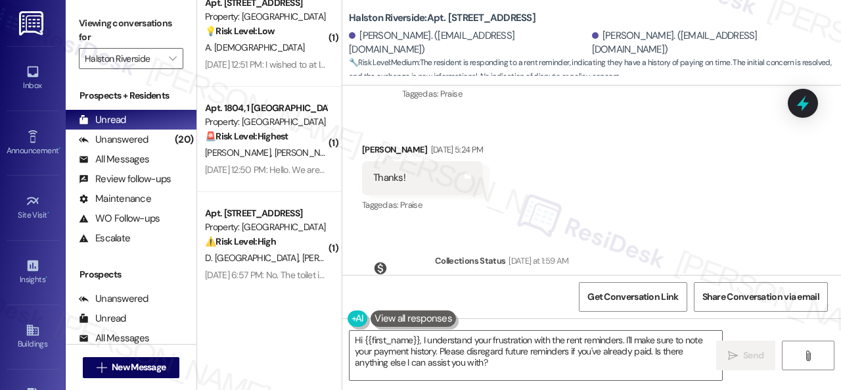
scroll to position [21660, 0]
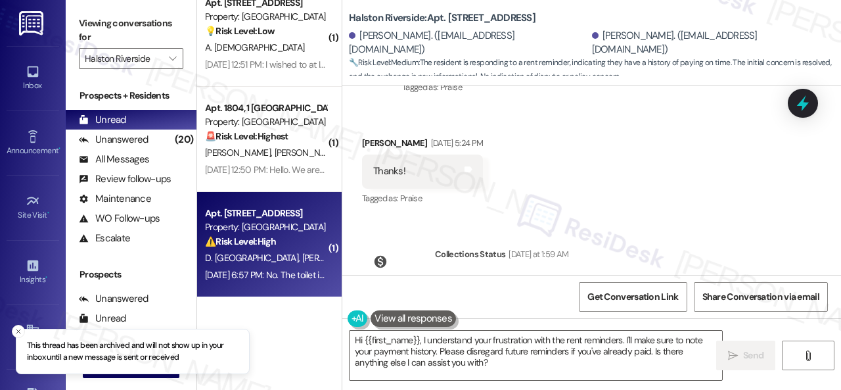
click at [310, 242] on div "⚠️ Risk Level: High The resident indicates that the toilet is still not working…" at bounding box center [266, 242] width 122 height 14
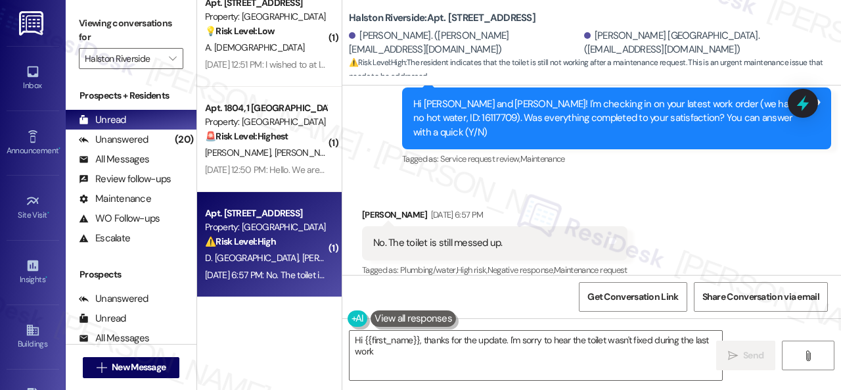
scroll to position [1280, 0]
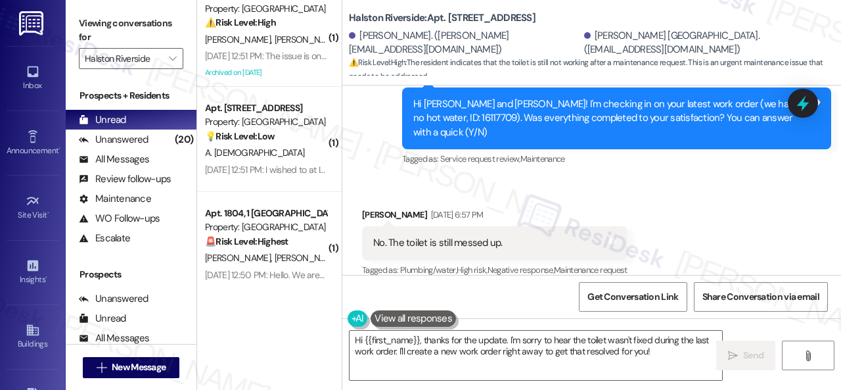
click at [373, 154] on div "Survey, sent via SMS Residesk Automated Survey Sep 04, 2025 at 12:24 PM Hi Ervi…" at bounding box center [591, 108] width 499 height 139
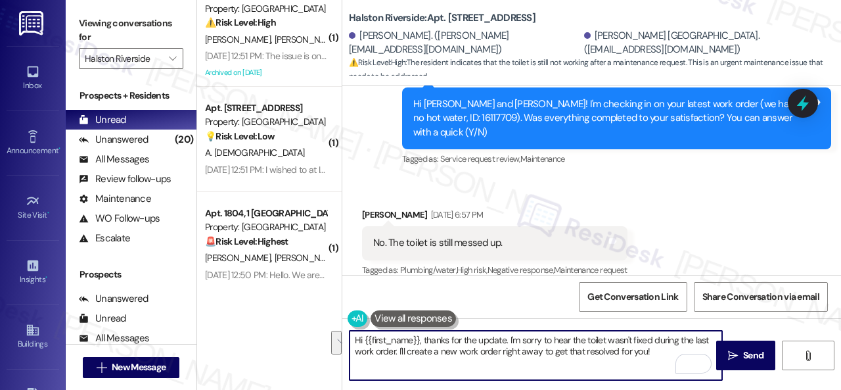
drag, startPoint x: 666, startPoint y: 356, endPoint x: 335, endPoint y: 332, distance: 331.5
click at [335, 332] on div "( 1 ) Apt. 0806, 1 Halston Riverside Property: Halston Riverside 🔧 Risk Level: …" at bounding box center [519, 195] width 644 height 390
click at [541, 350] on textarea "Hi {{first_name}}, thanks for the update. I'm sorry to hear the toilet wasn't f…" at bounding box center [536, 355] width 373 height 49
drag, startPoint x: 365, startPoint y: 337, endPoint x: 419, endPoint y: 339, distance: 53.9
click at [419, 339] on textarea "Hi {{first_name}}, thanks for the update. I'm sorry to hear the toilet wasn't f…" at bounding box center [536, 355] width 373 height 49
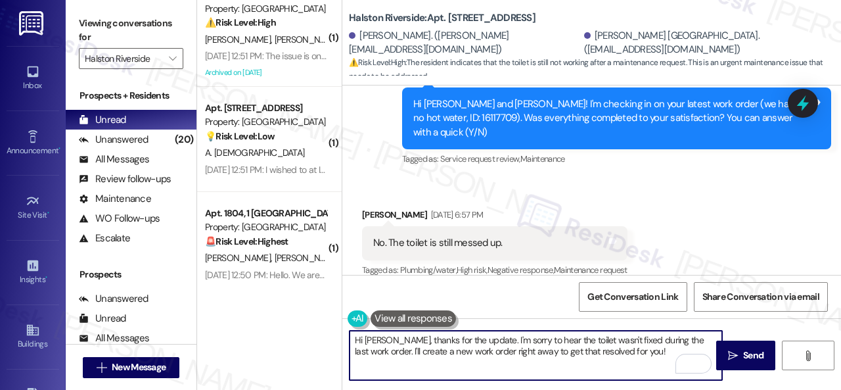
drag, startPoint x: 535, startPoint y: 341, endPoint x: 546, endPoint y: 337, distance: 11.2
click at [546, 337] on textarea "Hi Ervin, thanks for the update. I'm sorry to hear the toilet wasn't fixed duri…" at bounding box center [536, 355] width 373 height 49
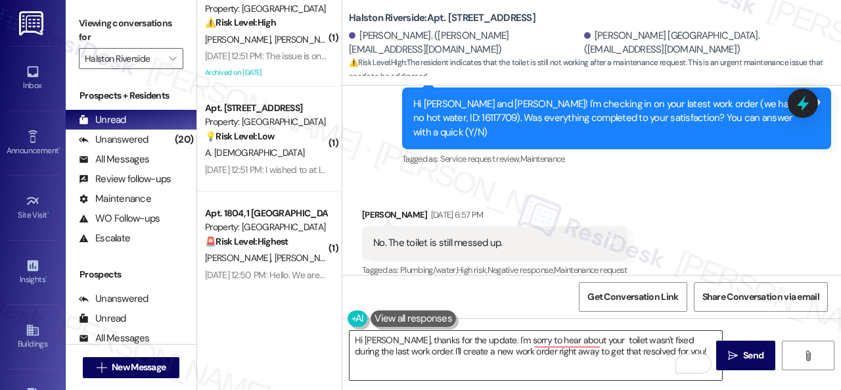
click at [583, 362] on textarea "Hi Ervin, thanks for the update. I'm sorry to hear about your toilet wasn't fix…" at bounding box center [536, 355] width 373 height 49
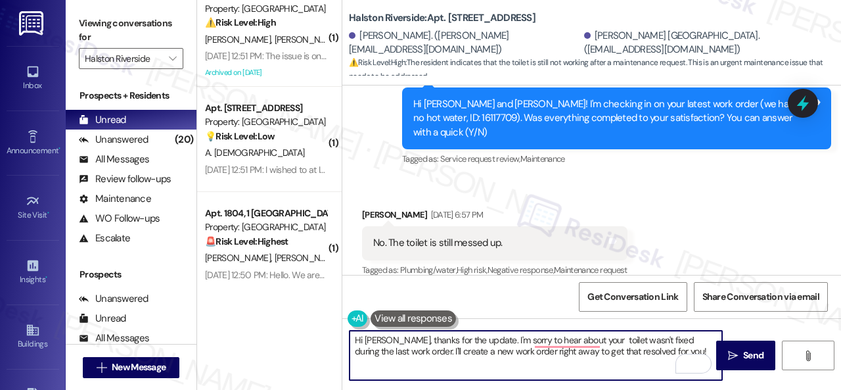
click at [601, 341] on textarea "Hi Ervin, thanks for the update. I'm sorry to hear about your toilet wasn't fix…" at bounding box center [536, 355] width 373 height 49
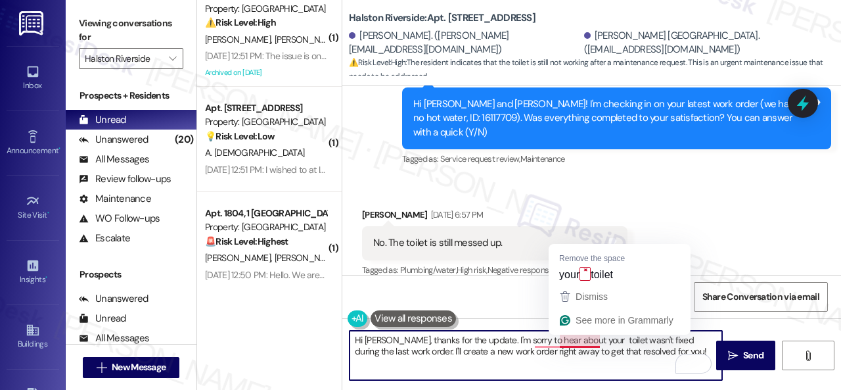
click at [582, 341] on textarea "Hi Ervin, thanks for the update. I'm sorry to hear about your toilet wasn't fix…" at bounding box center [536, 355] width 373 height 49
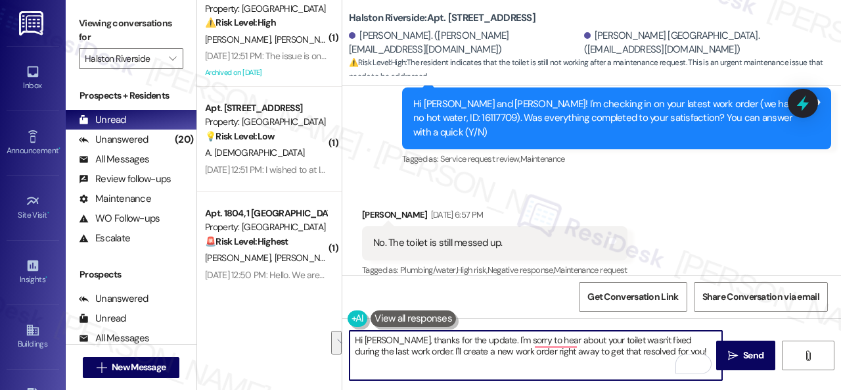
drag, startPoint x: 599, startPoint y: 338, endPoint x: 649, endPoint y: 354, distance: 52.8
click at [649, 354] on textarea "Hi Ervin, thanks for the update. I'm sorry to hear about your toilet wasn't fix…" at bounding box center [536, 355] width 373 height 49
paste textarea "Do you have a maintenance request for the issue? If so, is the work order still…"
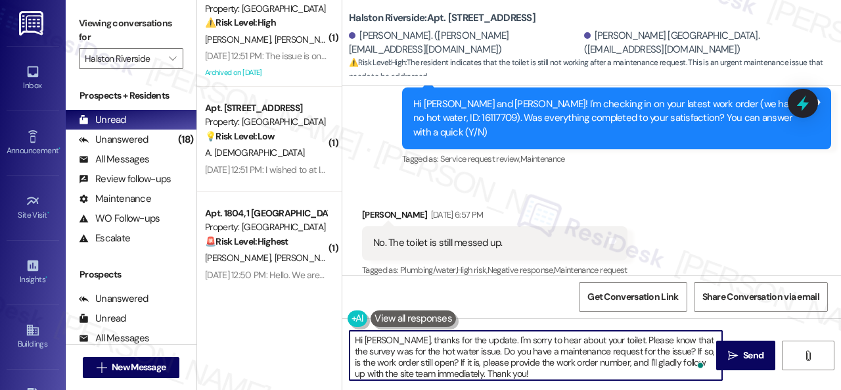
click at [624, 349] on textarea "Hi Ervin, thanks for the update. I'm sorry to hear about your toilet. Please kn…" at bounding box center [536, 355] width 373 height 49
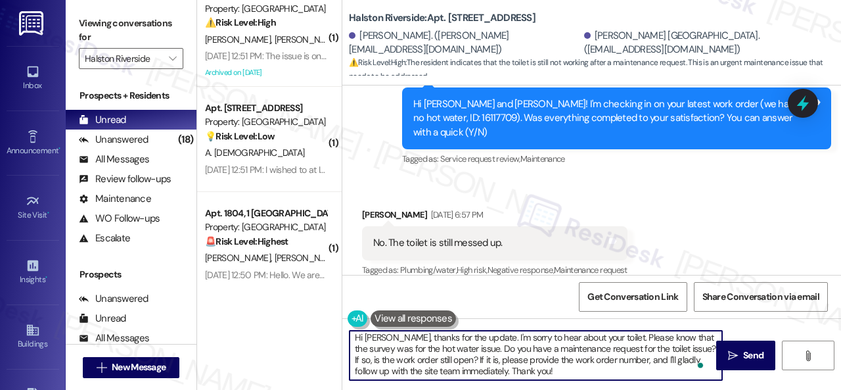
scroll to position [3, 0]
click at [532, 374] on textarea "Hi Ervin, thanks for the update. I'm sorry to hear about your toilet. Please kn…" at bounding box center [536, 355] width 373 height 49
type textarea "Hi Ervin, thanks for the update. I'm sorry to hear about your toilet. Please kn…"
click at [745, 344] on button " Send" at bounding box center [745, 355] width 59 height 30
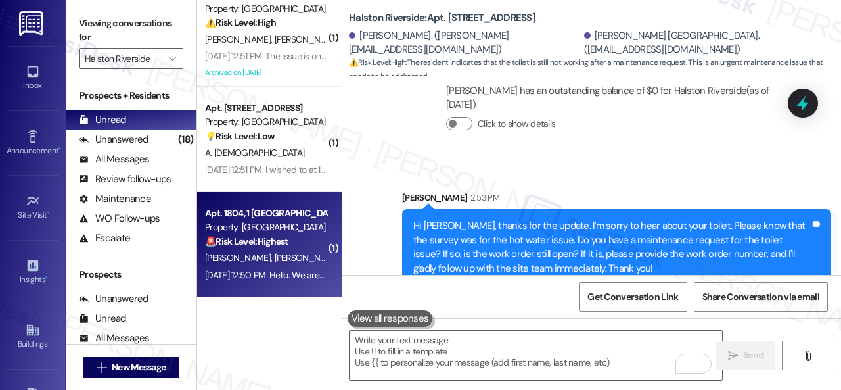
scroll to position [4, 0]
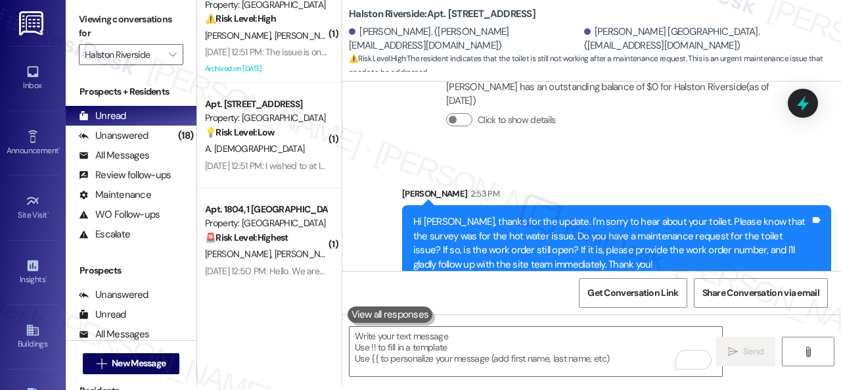
drag, startPoint x: 275, startPoint y: 268, endPoint x: 360, endPoint y: 262, distance: 85.0
click at [275, 268] on div "Sep 05, 2025 at 12:50 PM: Hello. We are moving out. Sep 05, 2025 at 12:50 PM: H…" at bounding box center [285, 271] width 160 height 12
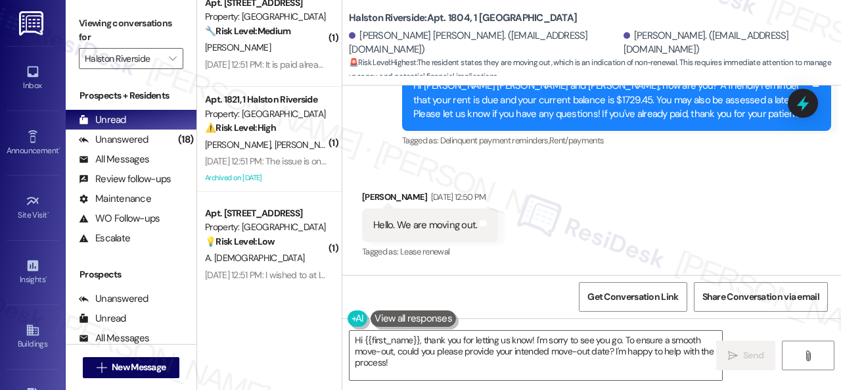
scroll to position [2215, 0]
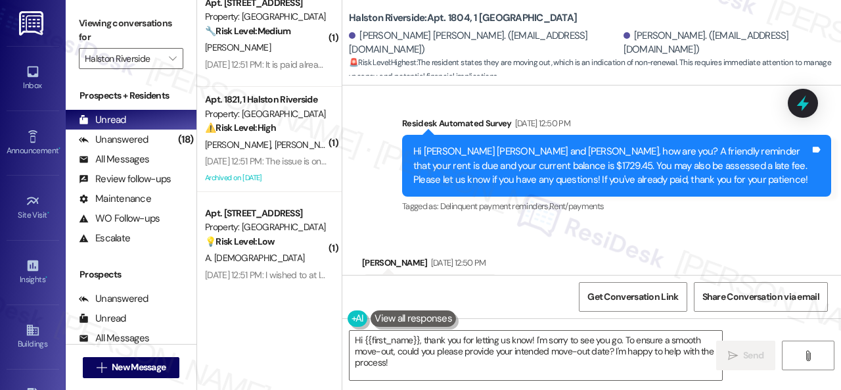
click at [520, 229] on div "Received via SMS Tai Nguyen Sep 05, 2025 at 12:50 PM Hello. We are moving out. …" at bounding box center [591, 281] width 499 height 111
click at [566, 242] on div "Received via SMS Tai Nguyen Sep 05, 2025 at 12:50 PM Hello. We are moving out. …" at bounding box center [591, 281] width 499 height 111
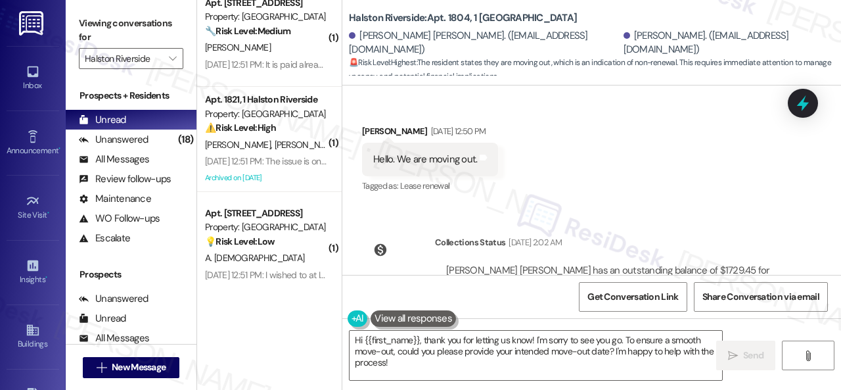
click at [611, 140] on div "Received via SMS Tai Nguyen Sep 05, 2025 at 12:50 PM Hello. We are moving out. …" at bounding box center [591, 150] width 499 height 111
click at [661, 176] on div "Received via SMS Tai Nguyen Sep 05, 2025 at 12:50 PM Hello. We are moving out. …" at bounding box center [591, 150] width 499 height 111
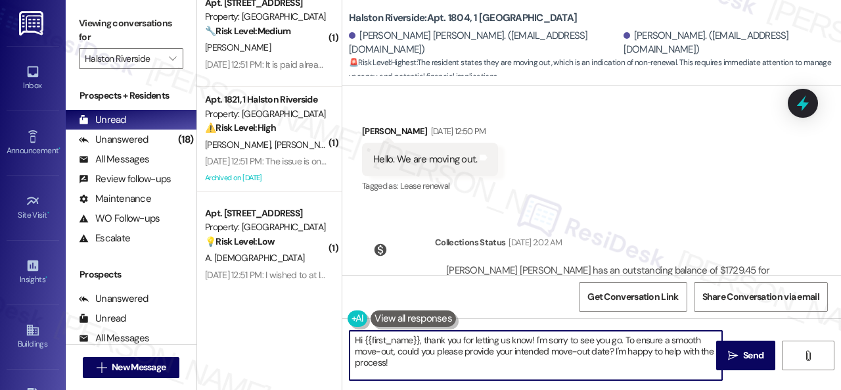
drag, startPoint x: 625, startPoint y: 337, endPoint x: 625, endPoint y: 383, distance: 46.0
click at [625, 383] on div "Hi {{first_name}}, thank you for letting us know! I'm sorry to see you go. To e…" at bounding box center [591, 367] width 499 height 99
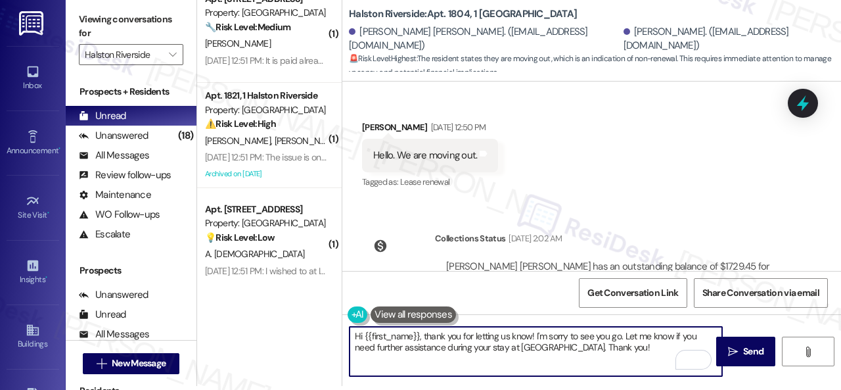
drag, startPoint x: 363, startPoint y: 336, endPoint x: 418, endPoint y: 337, distance: 54.6
click at [418, 337] on textarea "Hi {{first_name}}, thank you for letting us know! I'm sorry to see you go. Let …" at bounding box center [536, 351] width 373 height 49
type textarea "Hi Tai, thank you for letting us know! I'm sorry to see you go. Let me know if …"
click at [749, 346] on span "Send" at bounding box center [753, 351] width 20 height 14
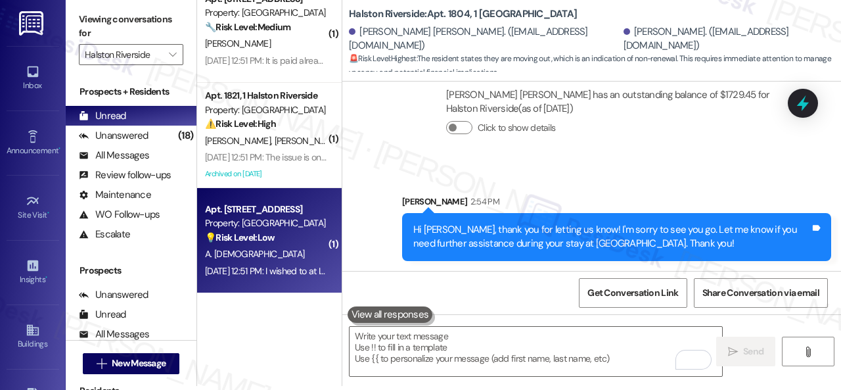
click at [281, 268] on div "Sep 05, 2025 at 12:51 PM: I wished to at I had a tour although I applied online…" at bounding box center [422, 271] width 434 height 12
type textarea "Fetching suggested responses. Please feel free to read through the conversation…"
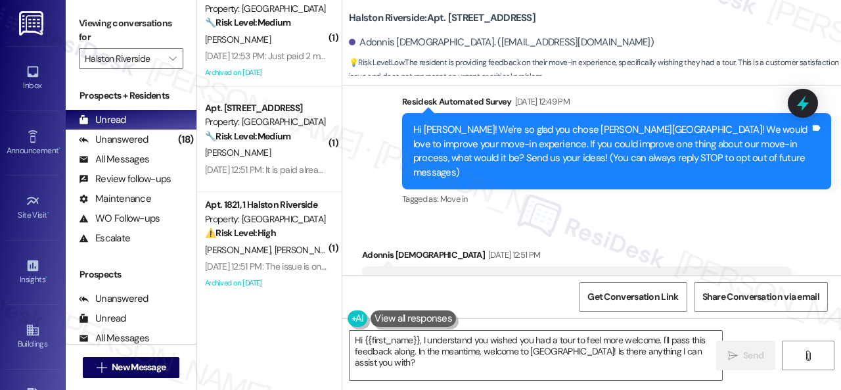
scroll to position [114, 0]
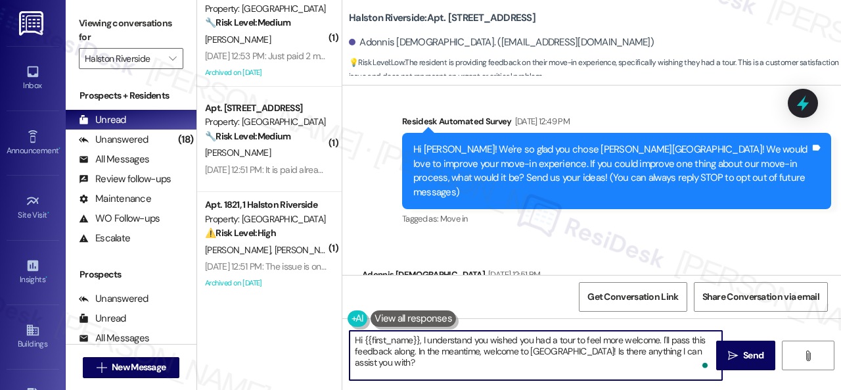
drag, startPoint x: 599, startPoint y: 350, endPoint x: 604, endPoint y: 370, distance: 20.4
click at [604, 370] on textarea "Hi {{first_name}}, I understand you wished you had a tour to feel more welcome.…" at bounding box center [536, 355] width 373 height 49
type textarea "Hi {{first_name}}, I understand you wished you had a tour to feel more welcome.…"
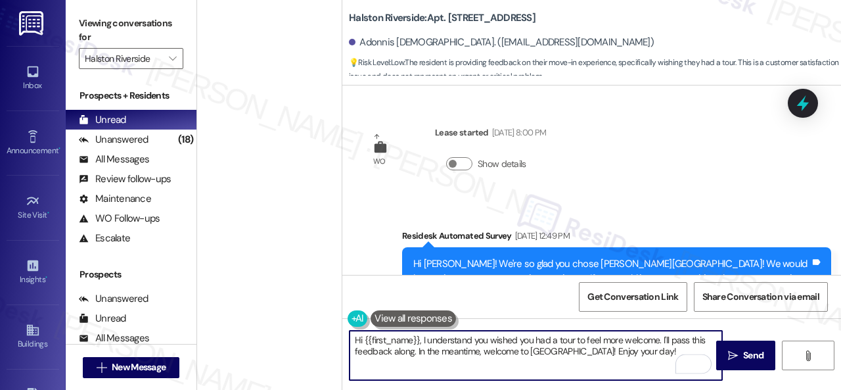
scroll to position [114, 0]
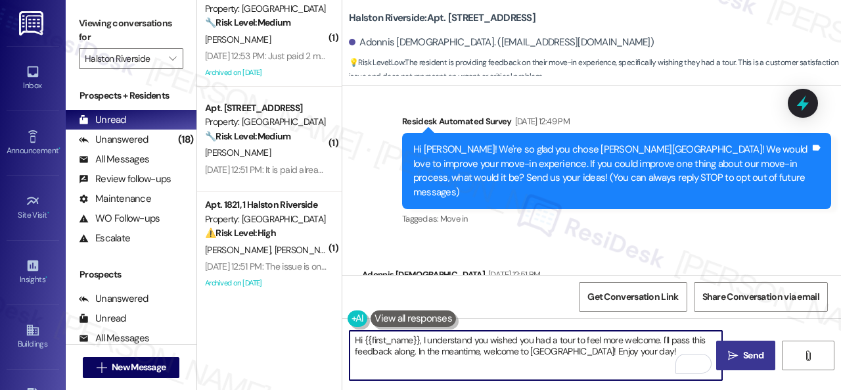
type textarea "Hi {{first_name}}, I understand you wished you had a tour to feel more welcome.…"
click at [747, 350] on span "Send" at bounding box center [753, 355] width 20 height 14
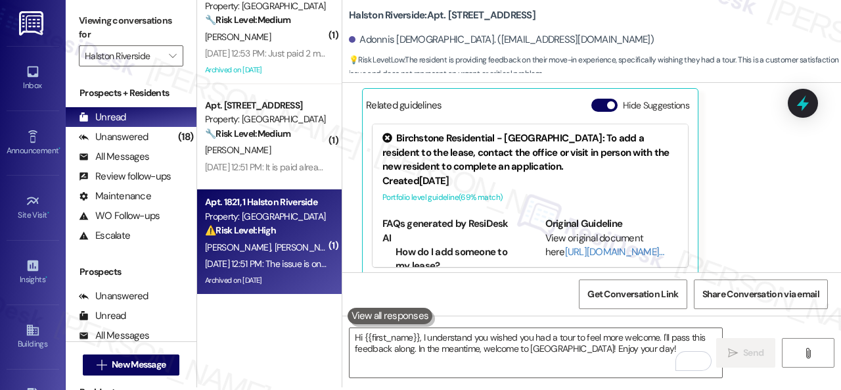
scroll to position [4, 0]
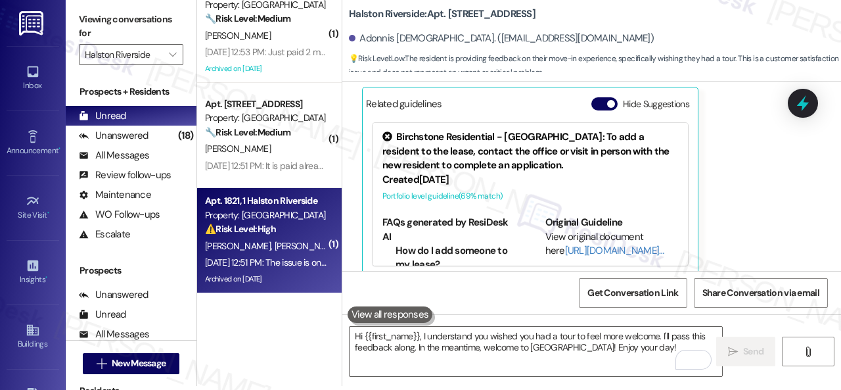
click at [289, 255] on div "Sep 05, 2025 at 12:51 PM: The issue is on yalls end not ours, she went to the f…" at bounding box center [266, 262] width 124 height 16
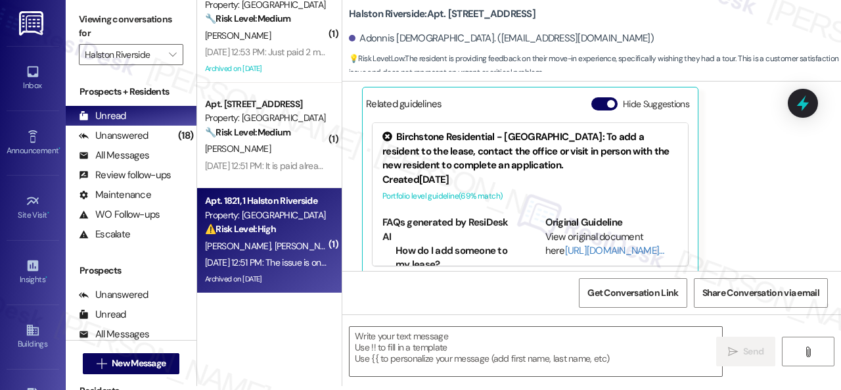
type textarea "Fetching suggested responses. Please feel free to read through the conversation…"
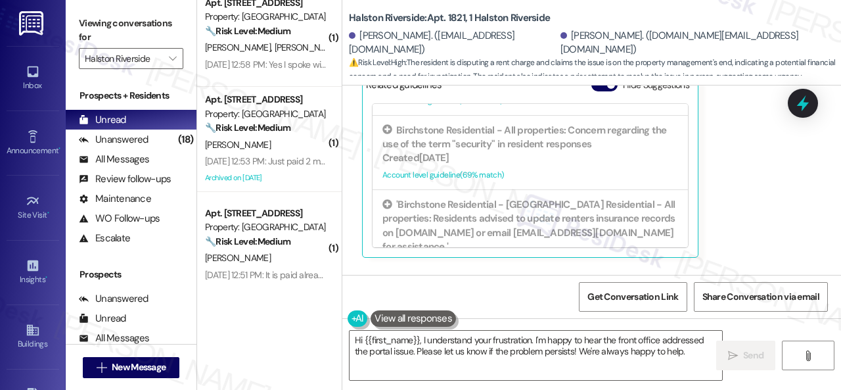
scroll to position [13573, 0]
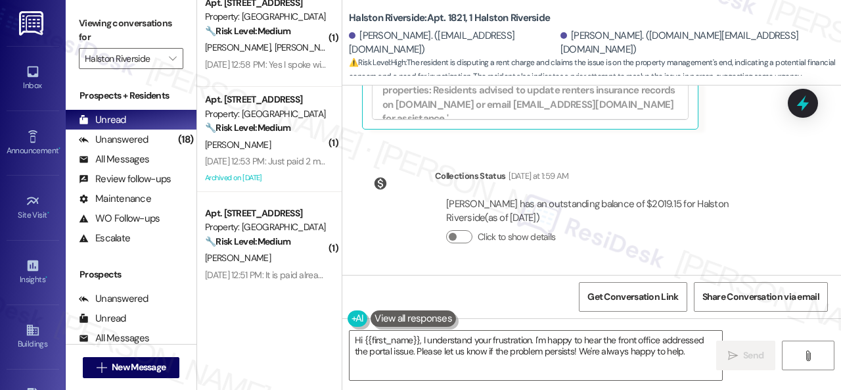
drag, startPoint x: 650, startPoint y: 154, endPoint x: 614, endPoint y: 165, distance: 37.6
click at [647, 154] on div "Survey, sent via SMS Residesk Automated Survey Jul 31, 2024 at 11:23 AM Hi Izab…" at bounding box center [591, 179] width 499 height 189
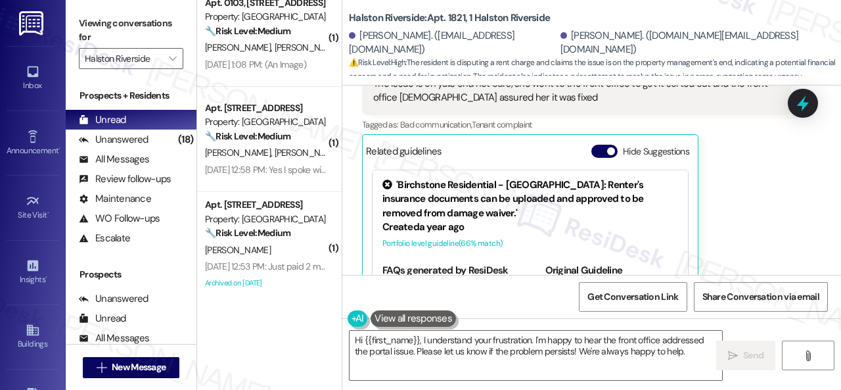
scroll to position [13442, 0]
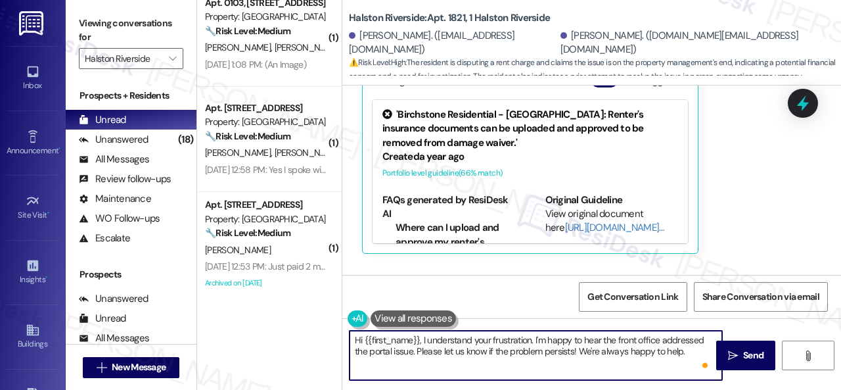
drag, startPoint x: 363, startPoint y: 336, endPoint x: 419, endPoint y: 335, distance: 55.9
click at [419, 335] on textarea "Hi {{first_name}}, I understand your frustration. I'm happy to hear the front o…" at bounding box center [536, 355] width 373 height 49
drag, startPoint x: 390, startPoint y: 341, endPoint x: 502, endPoint y: 337, distance: 111.8
click at [502, 337] on textarea "Hi Daniel, I understand your frustration. I'm happy to hear the front office ad…" at bounding box center [536, 355] width 373 height 49
paste textarea "apologize for the late reply because I am away during weekends."
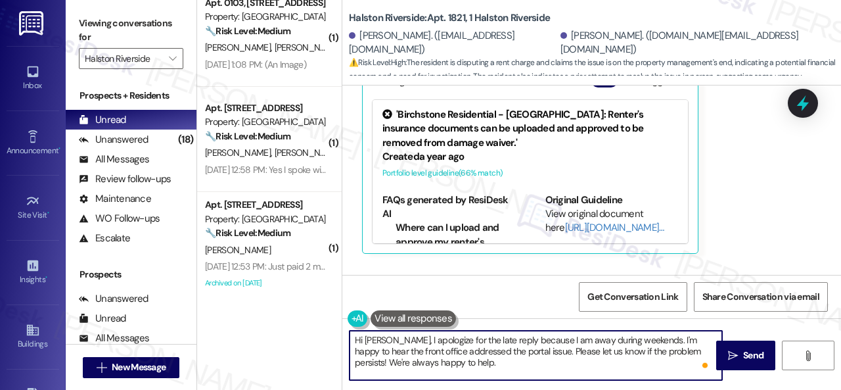
click at [489, 361] on textarea "Hi Daniel, I apologize for the late reply because I am away during weekends. I'…" at bounding box center [536, 355] width 373 height 49
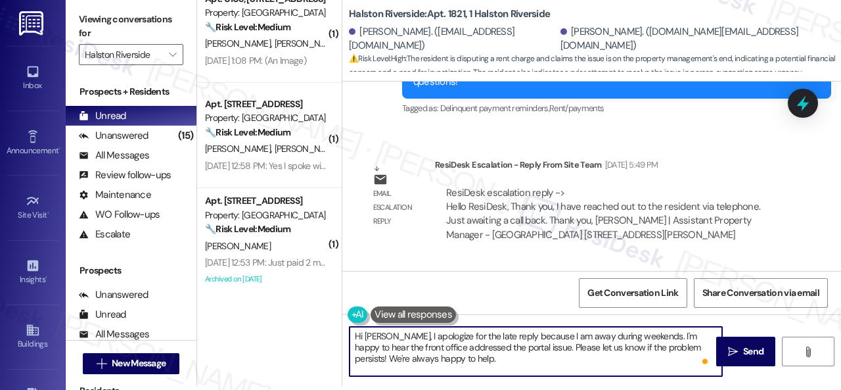
scroll to position [13047, 0]
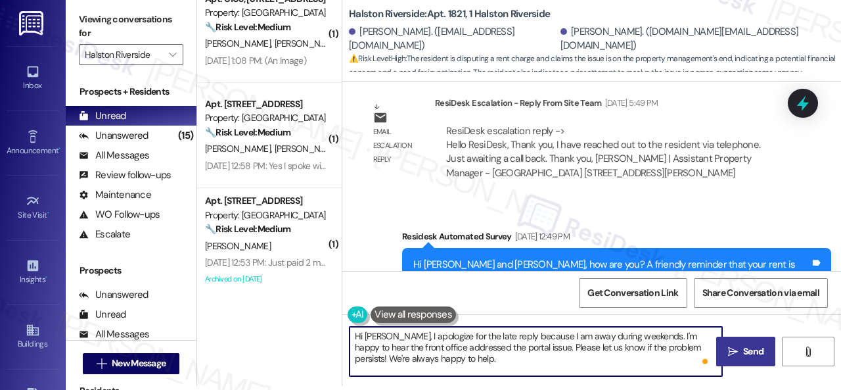
type textarea "Hi Daniel, I apologize for the late reply because I am away during weekends. I'…"
click at [753, 353] on span "Send" at bounding box center [753, 351] width 20 height 14
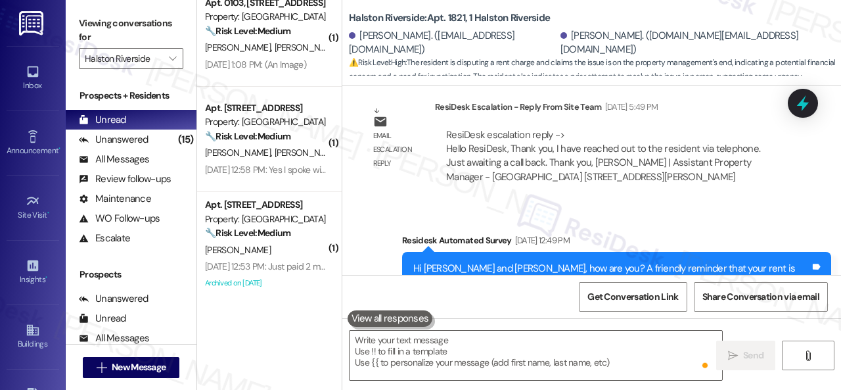
scroll to position [13438, 0]
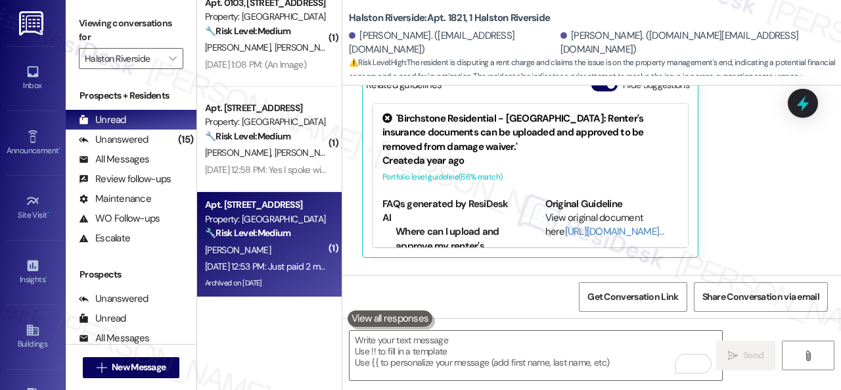
click at [275, 249] on div "L. Rodgers" at bounding box center [266, 250] width 124 height 16
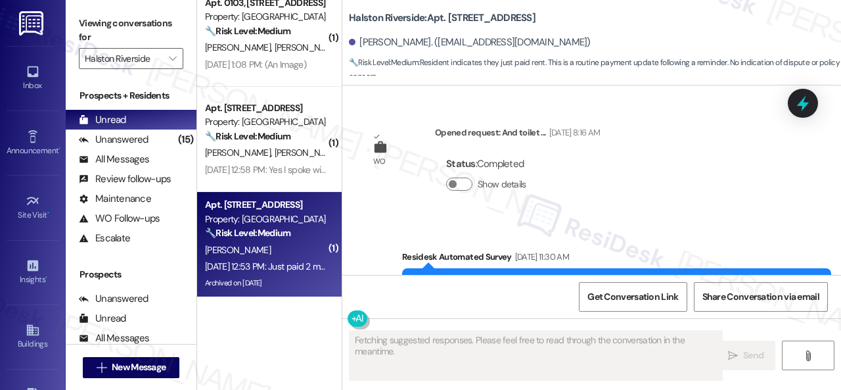
scroll to position [10801, 0]
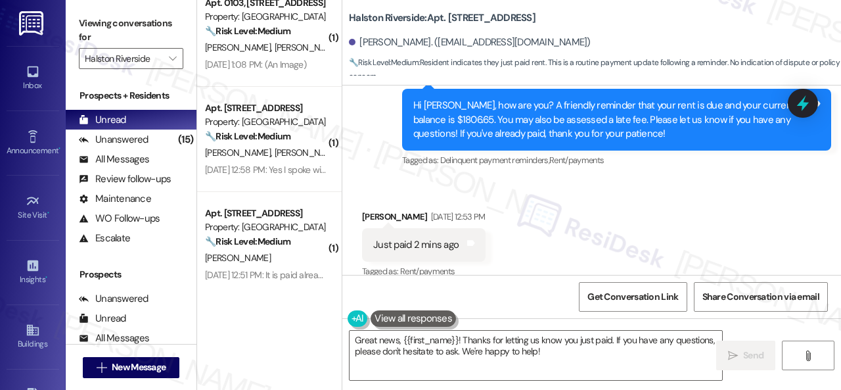
click at [356, 142] on div "Survey, sent via SMS Residesk Automated Survey Sep 05, 2025 at 12:51 PM Hi Lati…" at bounding box center [591, 110] width 499 height 139
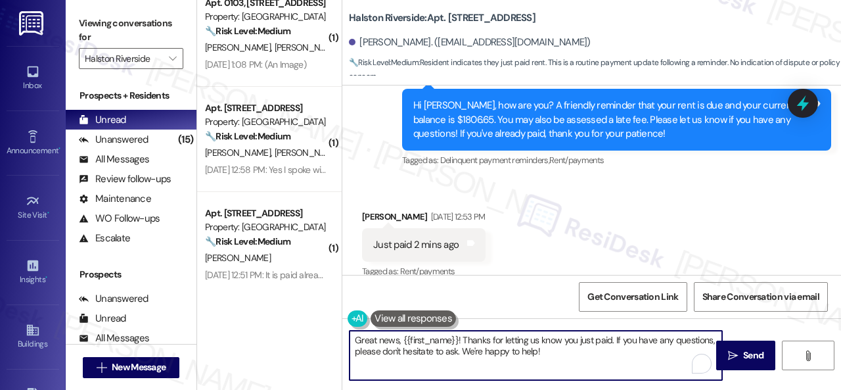
drag, startPoint x: 321, startPoint y: 310, endPoint x: 298, endPoint y: 306, distance: 22.7
click at [296, 306] on div "( 1 ) Apt. 1903, 1 Halston Riverside Property: Halston Riverside 🔧 Risk Level: …" at bounding box center [519, 195] width 644 height 390
paste textarea "Thanks for the update! I'm happy to hear you've already taken care of the rent.…"
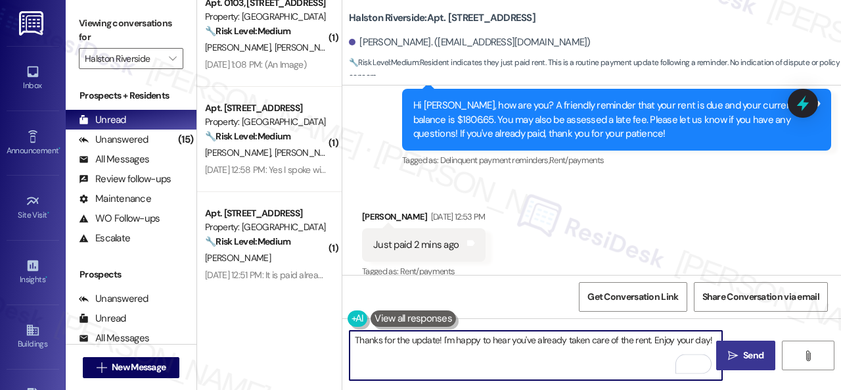
type textarea "Thanks for the update! I'm happy to hear you've already taken care of the rent.…"
click at [743, 359] on span "Send" at bounding box center [753, 355] width 20 height 14
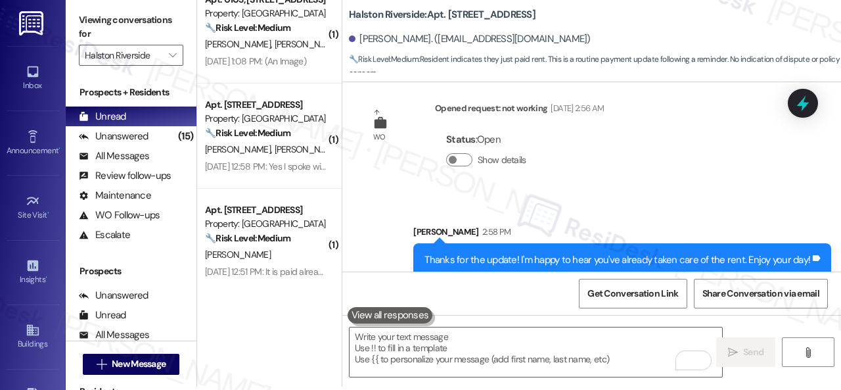
scroll to position [4, 0]
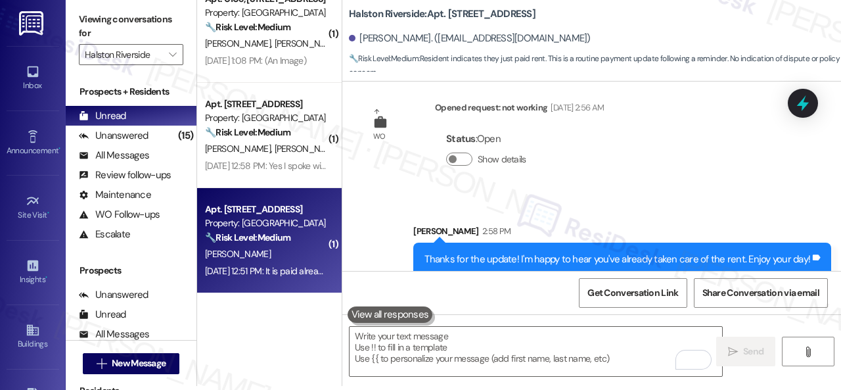
click at [264, 239] on strong "🔧 Risk Level: Medium" at bounding box center [247, 237] width 85 height 12
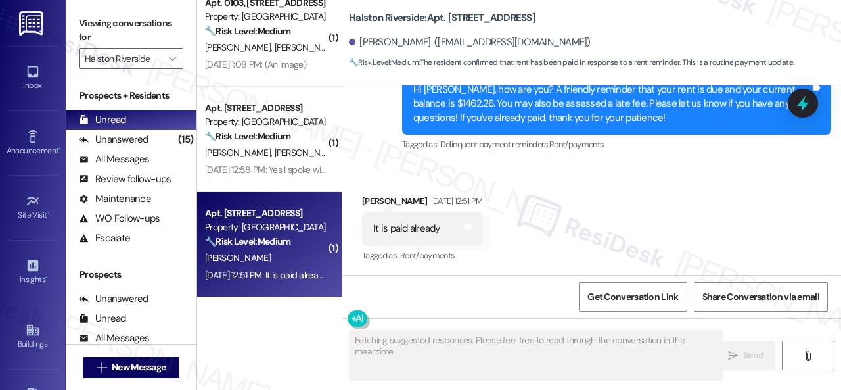
scroll to position [860, 0]
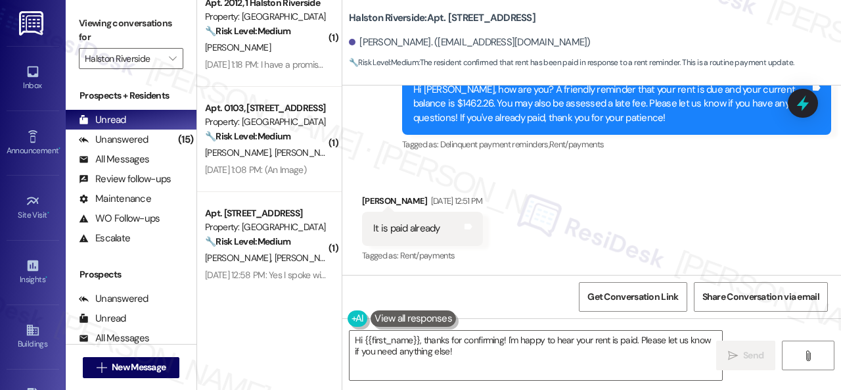
drag, startPoint x: 497, startPoint y: 354, endPoint x: 275, endPoint y: 307, distance: 226.4
click at [275, 308] on div "( 1 ) Apt. 1205, 1 Halston Riverside Property: Halston Riverside 🔧 Risk Level: …" at bounding box center [519, 195] width 644 height 390
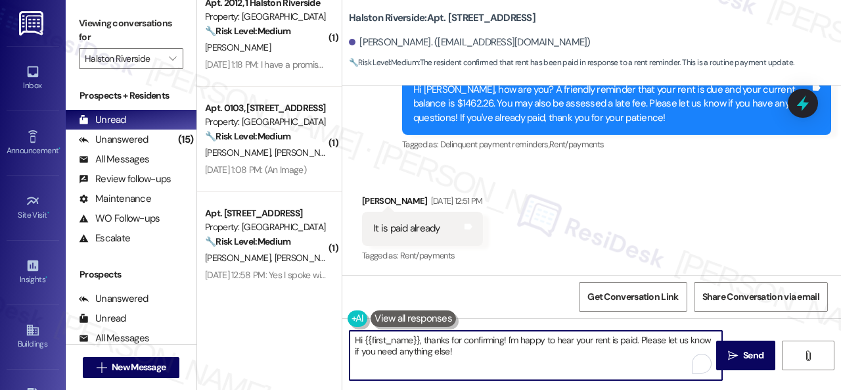
paste textarea "Thanks for the update! I'm happy to hear you've already taken care of the rent.…"
type textarea "Thanks for the update! I'm happy to hear you've already taken care of the rent.…"
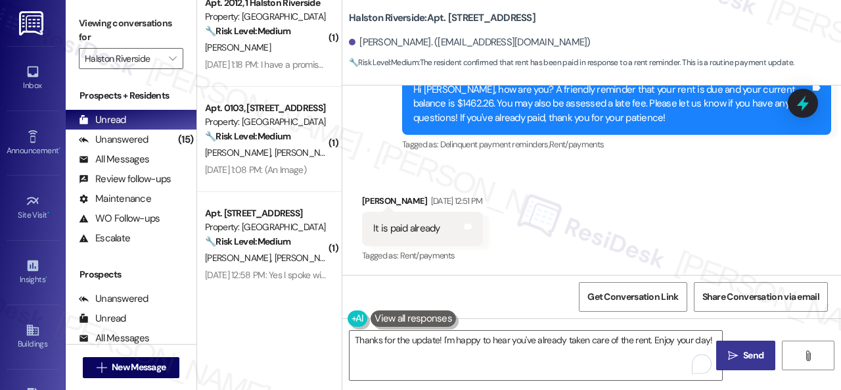
click at [751, 348] on span "Send" at bounding box center [753, 355] width 20 height 14
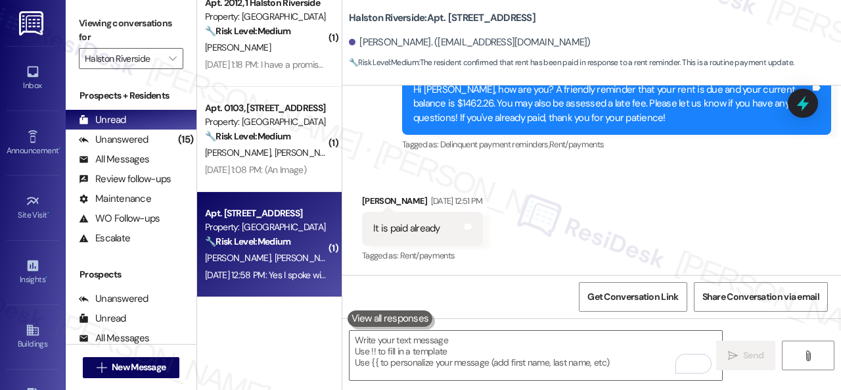
click at [325, 243] on div "Apt. 2210, 1 Halston Riverside Property: Halston Riverside 🔧 Risk Level: Medium…" at bounding box center [269, 244] width 145 height 105
type textarea "Fetching suggested responses. Please feel free to read through the conversation…"
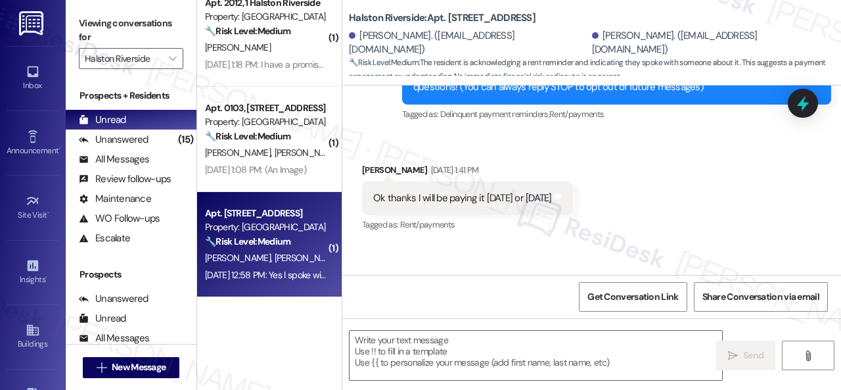
type textarea "Fetching suggested responses. Please feel free to read through the conversation…"
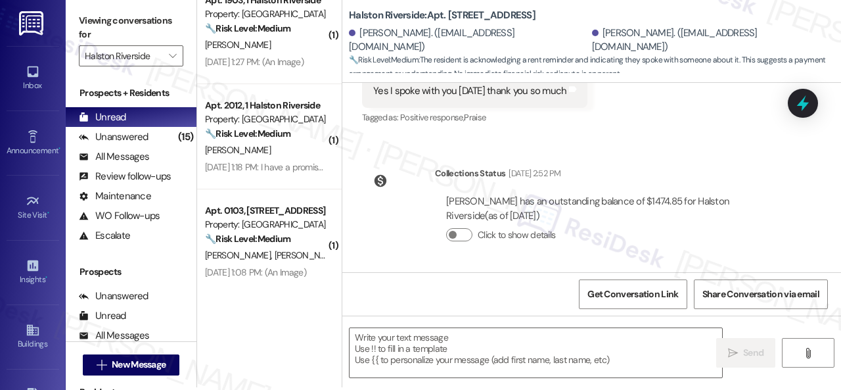
scroll to position [4, 0]
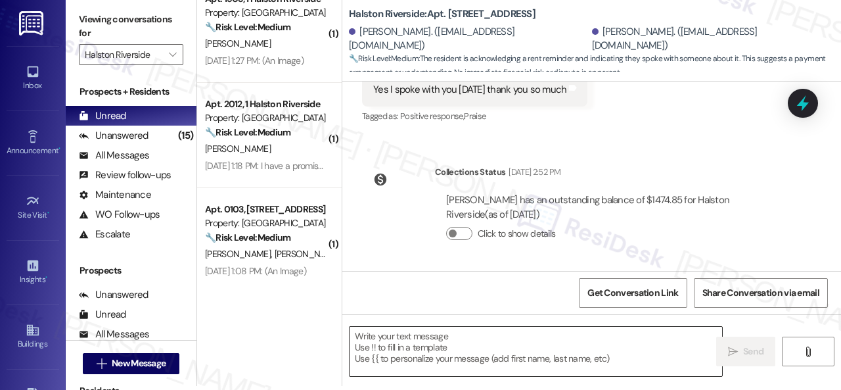
click at [444, 338] on textarea at bounding box center [536, 351] width 373 height 49
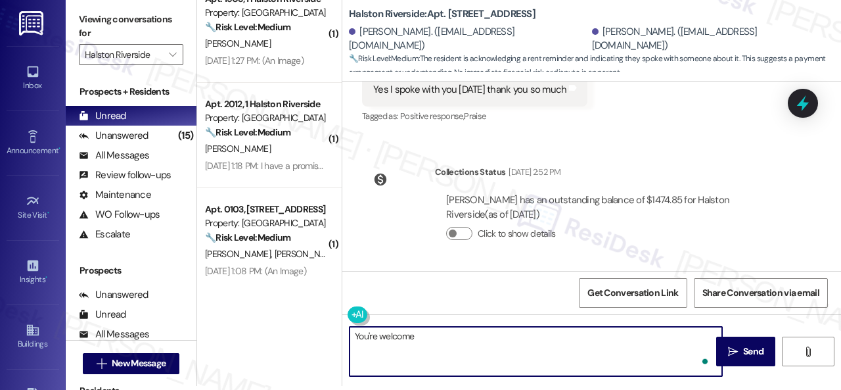
type textarea "You're welcome."
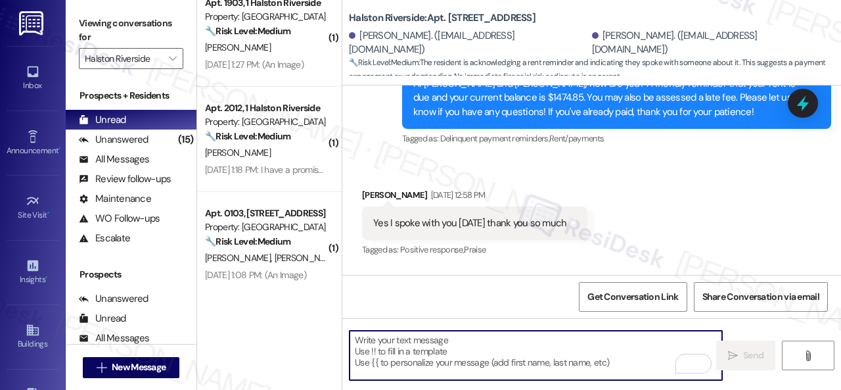
scroll to position [757, 0]
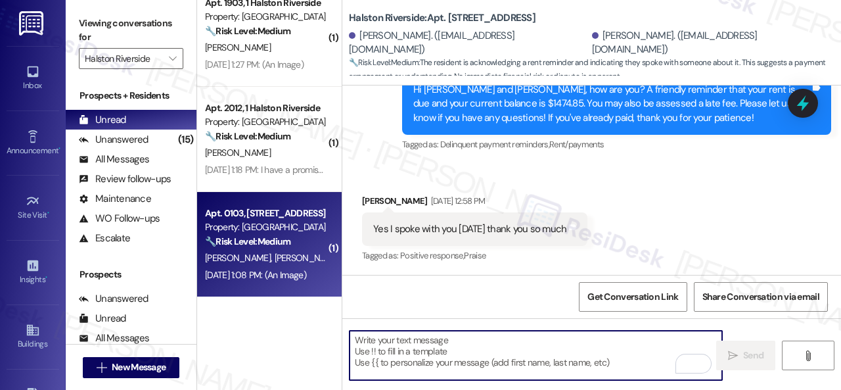
click at [293, 252] on span "H. Donzo" at bounding box center [308, 258] width 66 height 12
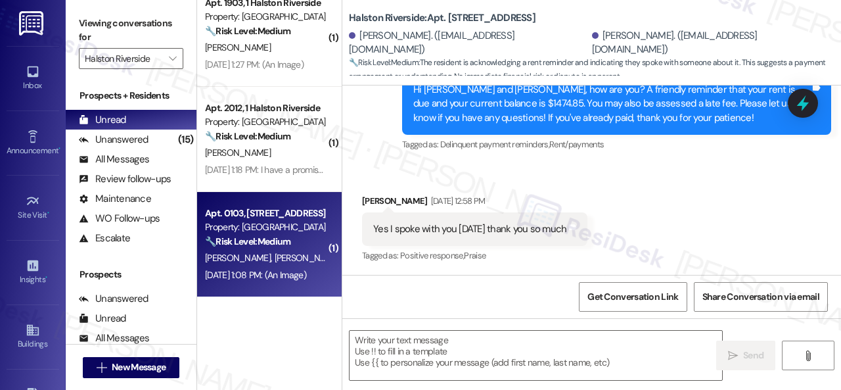
type textarea "Fetching suggested responses. Please feel free to read through the conversation…"
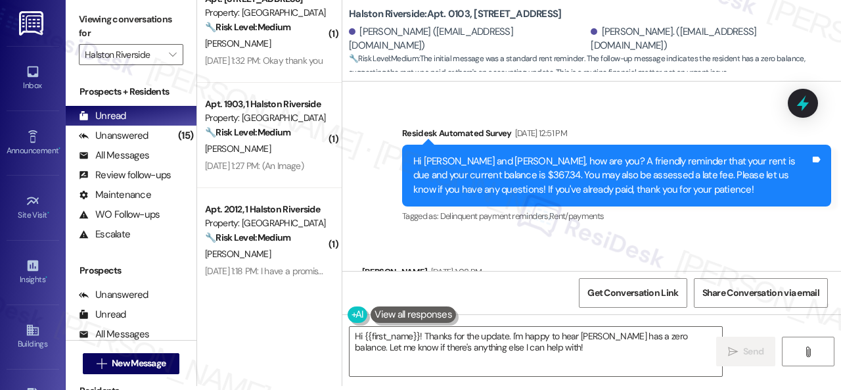
scroll to position [4660, 0]
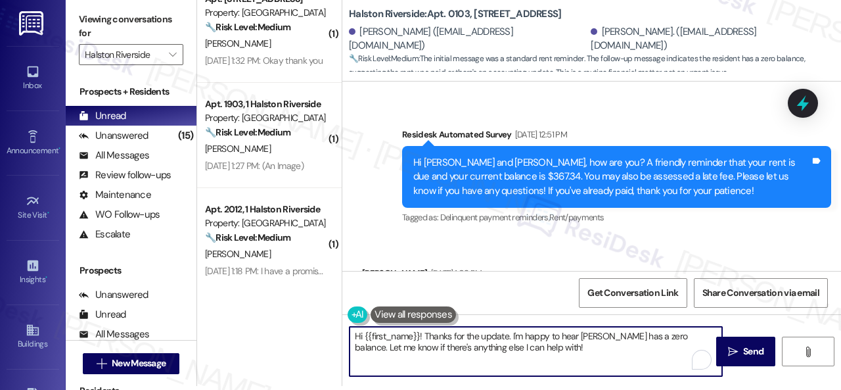
drag, startPoint x: 423, startPoint y: 337, endPoint x: 272, endPoint y: 325, distance: 151.6
click at [272, 325] on div "( 1 ) Apt. 1009, 1 Halston Riverside Property: Halston Riverside ⚠️ Risk Level:…" at bounding box center [519, 191] width 644 height 390
paste textarea "Please disregard the message if you have already paid"
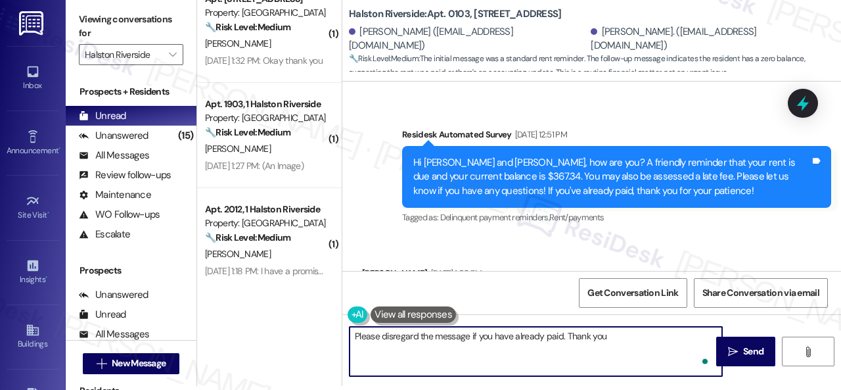
type textarea "Please disregard the message if you have already paid. Thank you!"
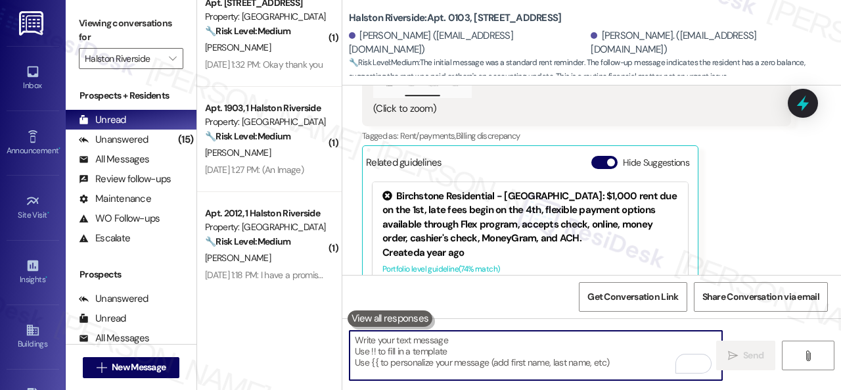
scroll to position [5313, 0]
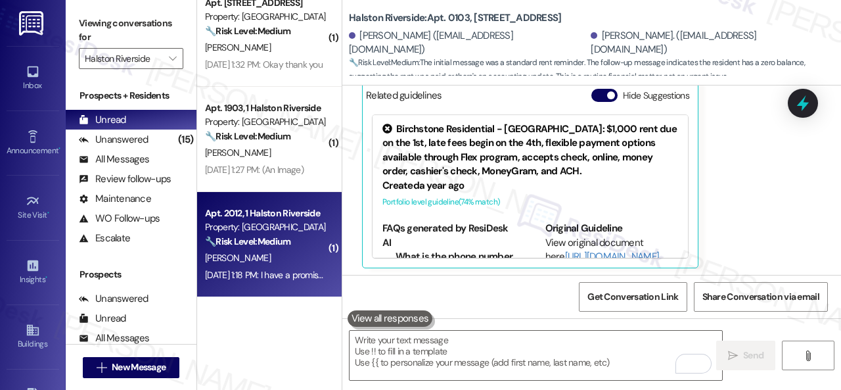
click at [270, 241] on strong "🔧 Risk Level: Medium" at bounding box center [247, 241] width 85 height 12
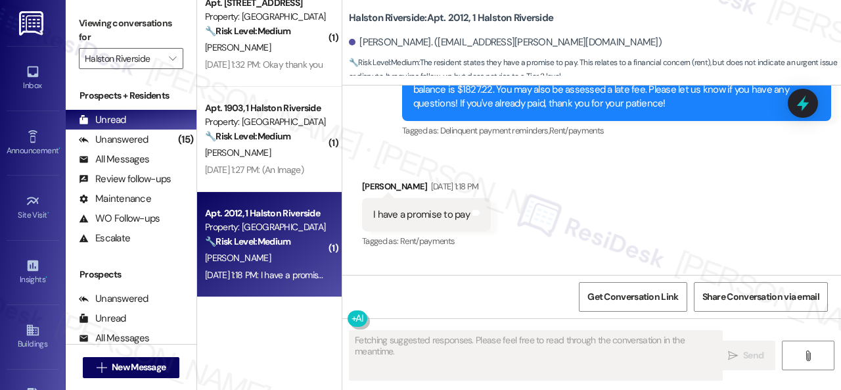
scroll to position [544, 0]
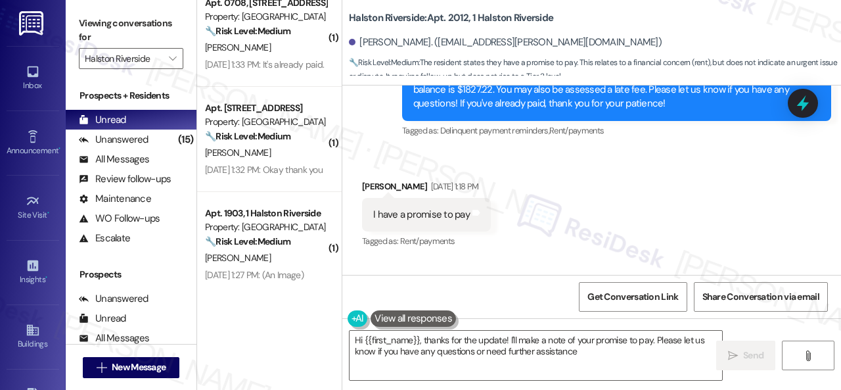
type textarea "Hi {{first_name}}, thanks for the update! I'll make a note of your promise to p…"
click at [586, 183] on div "Received via SMS Tandrea Sostand Sep 05, 2025 at 1:18 PM I have a promise to pa…" at bounding box center [591, 205] width 499 height 111
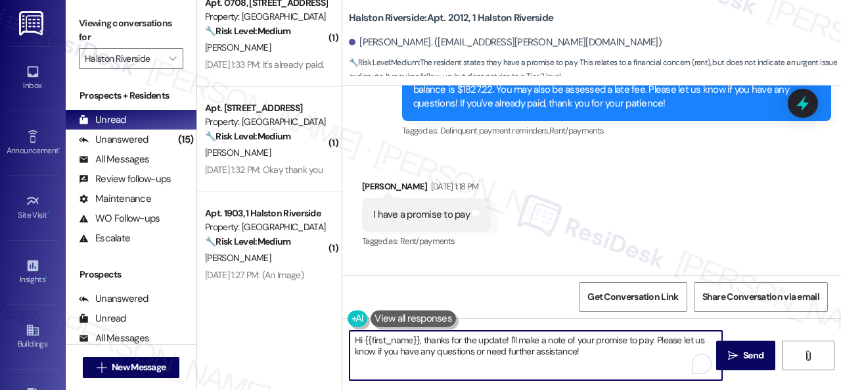
click at [423, 341] on textarea "Hi {{first_name}}, thanks for the update! I'll make a note of your promise to p…" at bounding box center [536, 355] width 373 height 49
click at [593, 357] on textarea "Hi {{first_name}}, thanks for the update! I'll make a note of your promise to p…" at bounding box center [536, 355] width 373 height 49
click at [743, 357] on span "Send" at bounding box center [753, 355] width 20 height 14
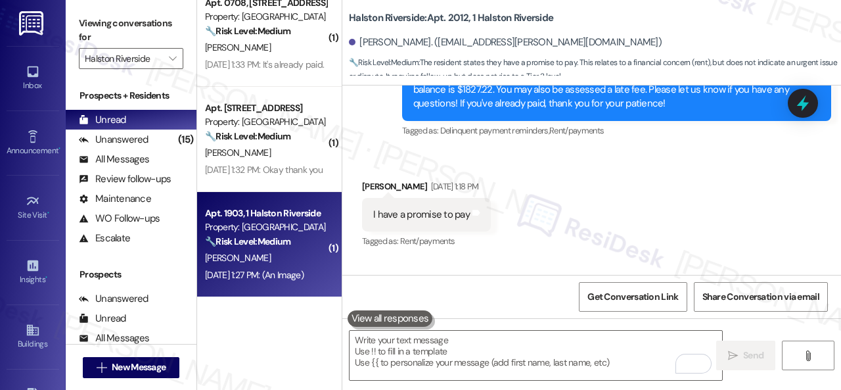
scroll to position [4, 0]
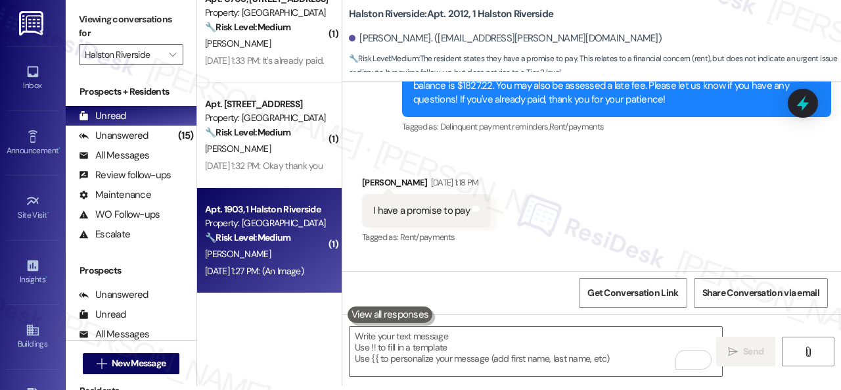
click at [285, 252] on div "M. Martinez" at bounding box center [266, 254] width 124 height 16
type textarea "Fetching suggested responses. Please feel free to read through the conversation…"
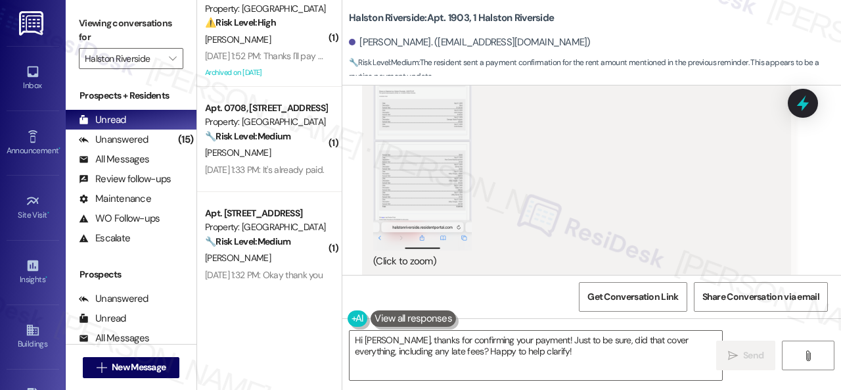
scroll to position [7923, 0]
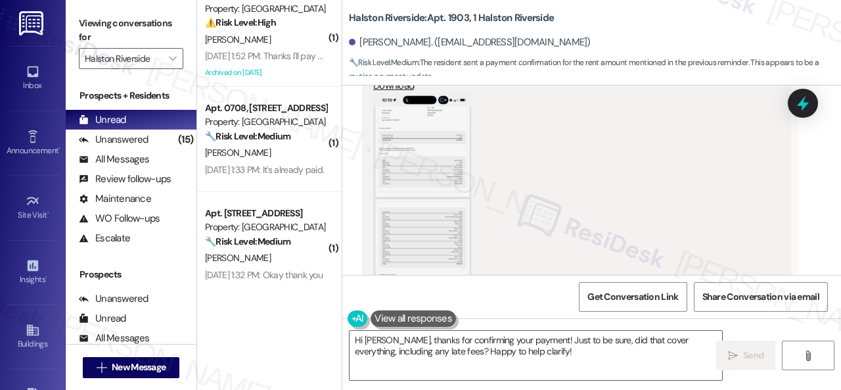
click at [414, 202] on button "Zoom image" at bounding box center [422, 200] width 99 height 214
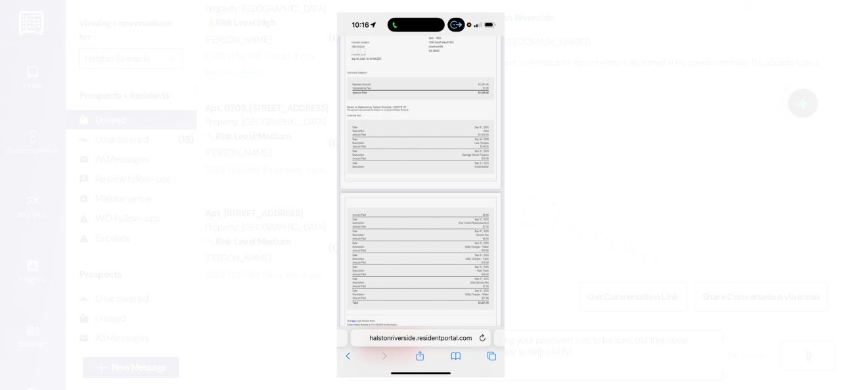
click at [446, 191] on button "Unzoom image" at bounding box center [420, 195] width 841 height 390
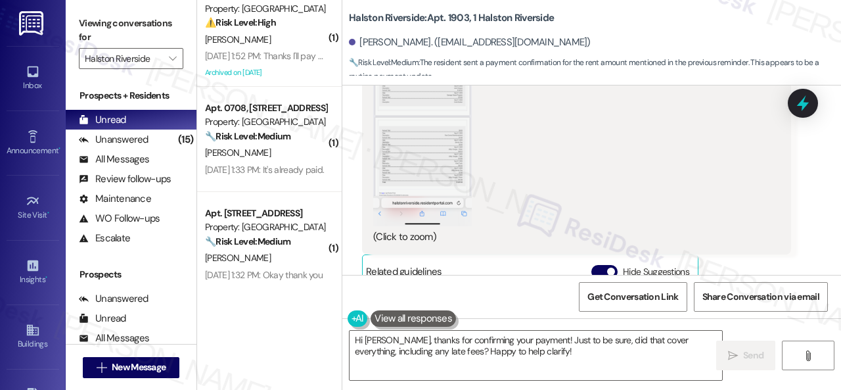
scroll to position [7988, 0]
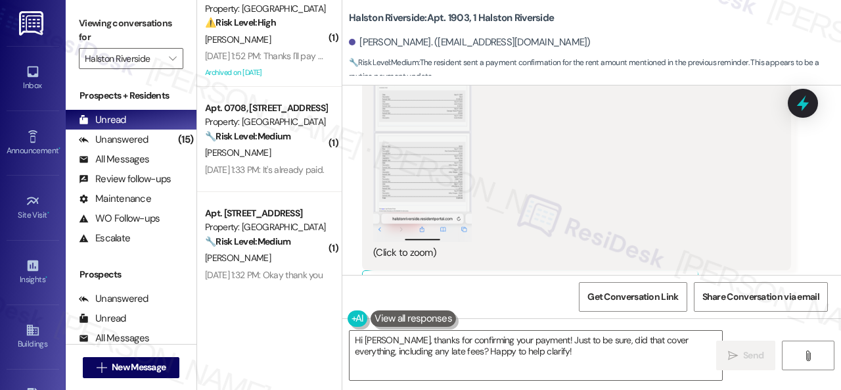
click at [412, 183] on button "Zoom image" at bounding box center [422, 134] width 99 height 214
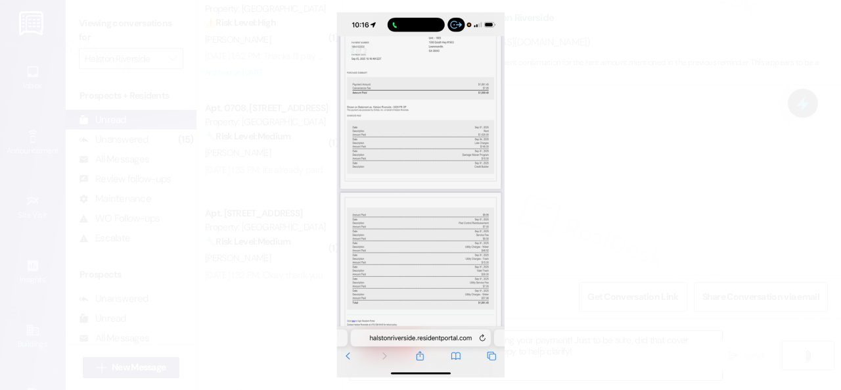
click at [425, 179] on button "Unzoom image" at bounding box center [420, 195] width 841 height 390
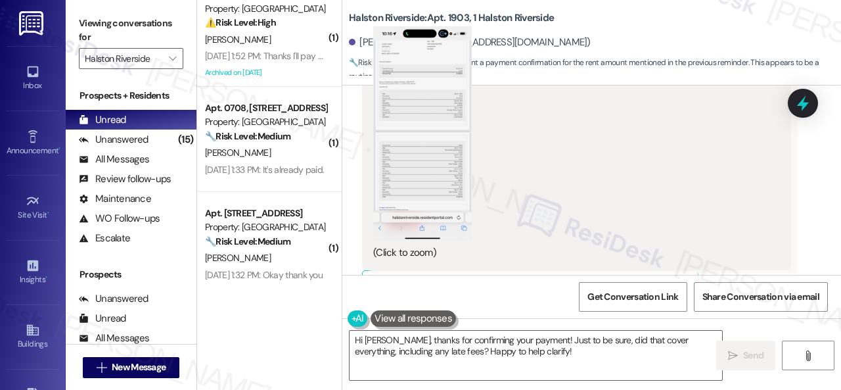
click at [640, 181] on div "(Click to zoom)" at bounding box center [571, 143] width 397 height 233
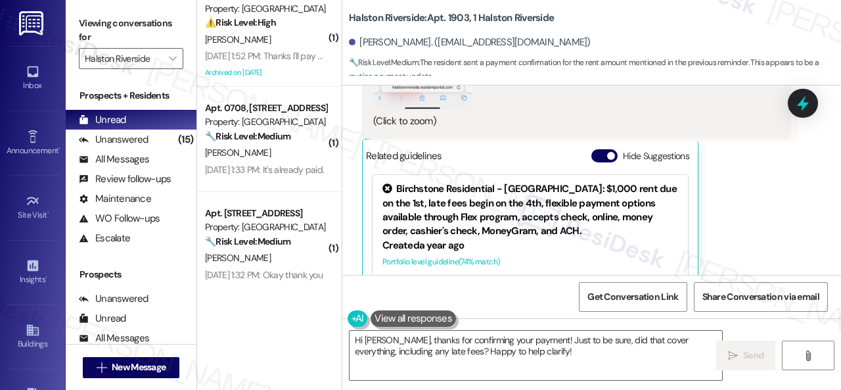
scroll to position [7857, 0]
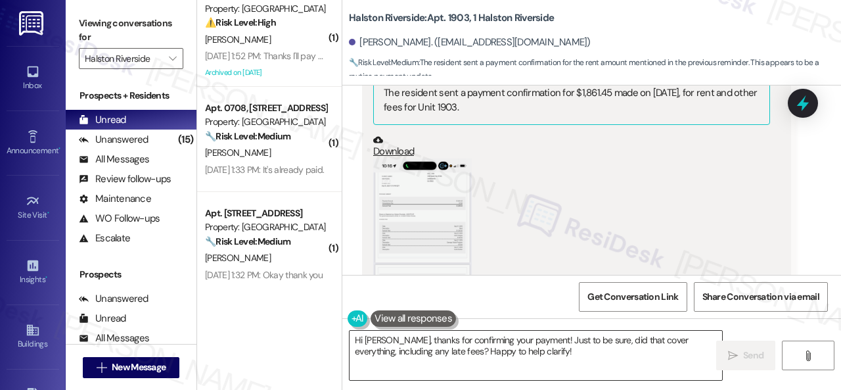
click at [372, 346] on textarea "Hi Mariano, thanks for confirming your payment! Just to be sure, did that cover…" at bounding box center [536, 355] width 373 height 49
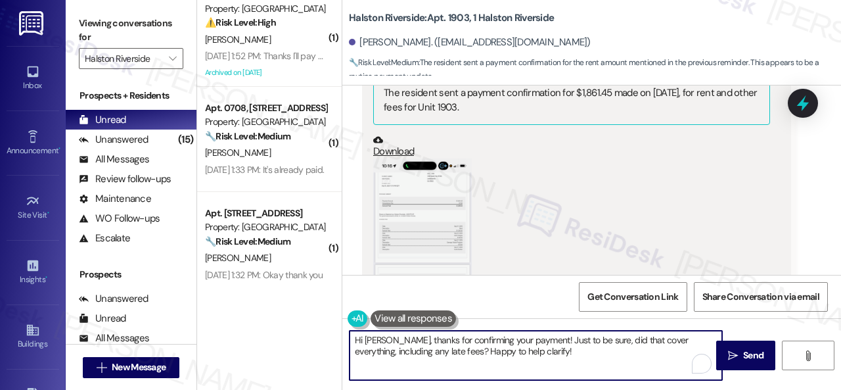
drag, startPoint x: 468, startPoint y: 347, endPoint x: 316, endPoint y: 308, distance: 156.7
click at [296, 308] on div "( 1 ) Apt. 0206, 1 Halston Riverside Property: Halston Riverside ❓ Risk Level: …" at bounding box center [519, 195] width 644 height 390
paste textarea "Thanks for the update! I'm happy to hear you've already taken care of the rent.…"
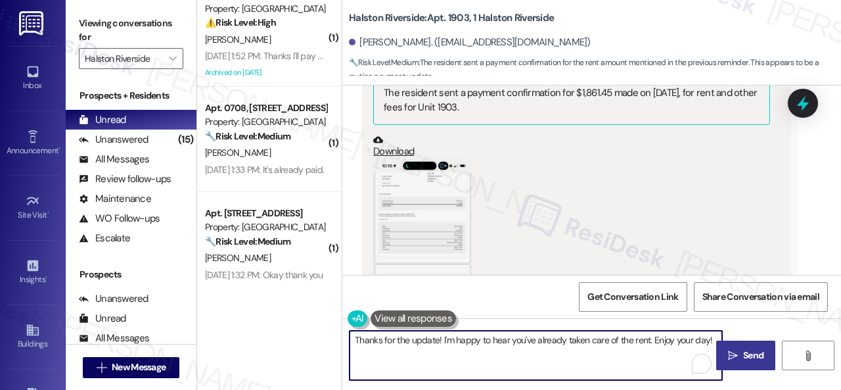
type textarea "Thanks for the update! I'm happy to hear you've already taken care of the rent.…"
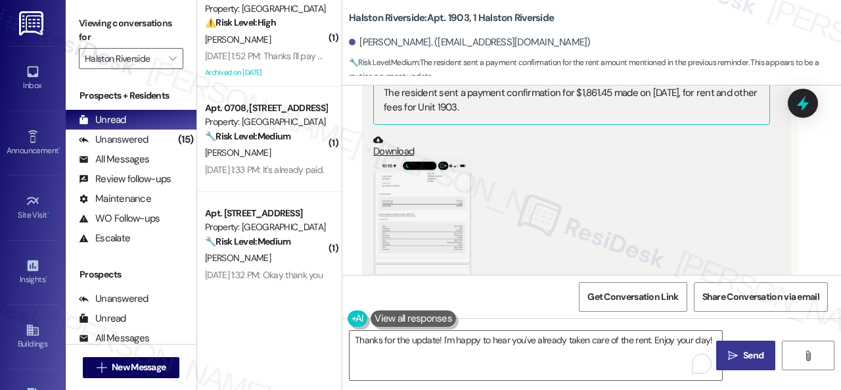
click at [726, 348] on span " Send" at bounding box center [746, 355] width 41 height 14
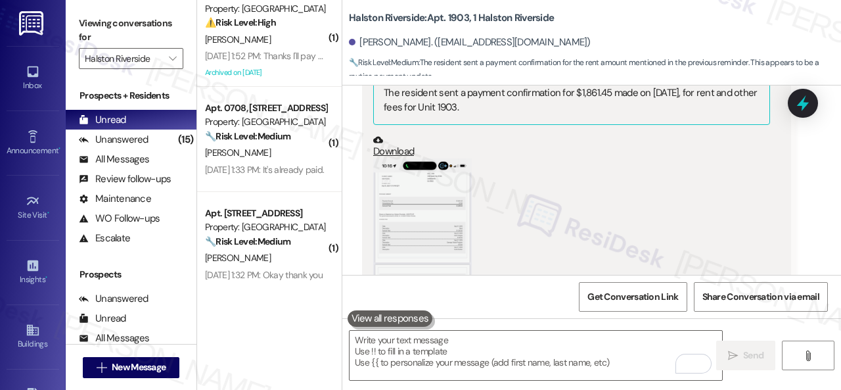
scroll to position [8182, 0]
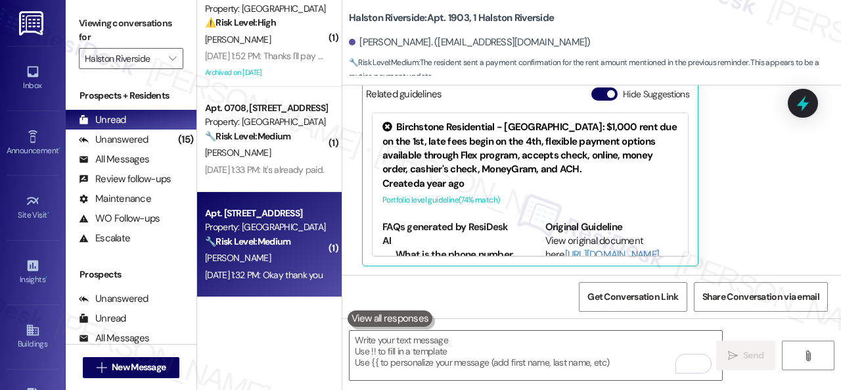
click at [283, 259] on div "D. Crockett" at bounding box center [266, 258] width 124 height 16
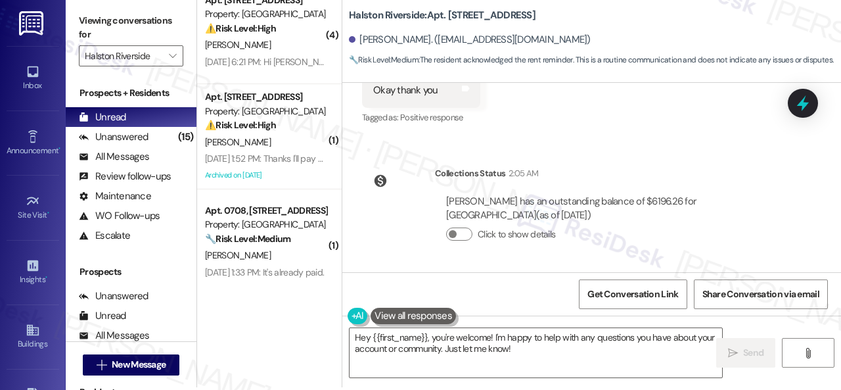
scroll to position [4, 0]
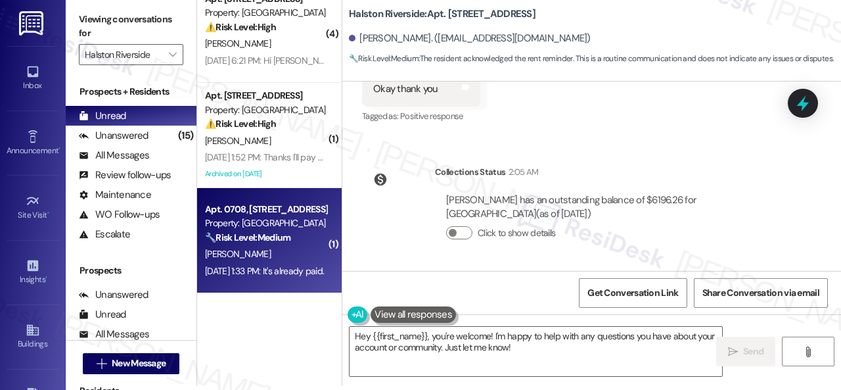
click at [348, 297] on div "WO Opened request: Is not working Jul 01, 2024 at 9:23 AM Status : Completed Sh…" at bounding box center [591, 277] width 499 height 390
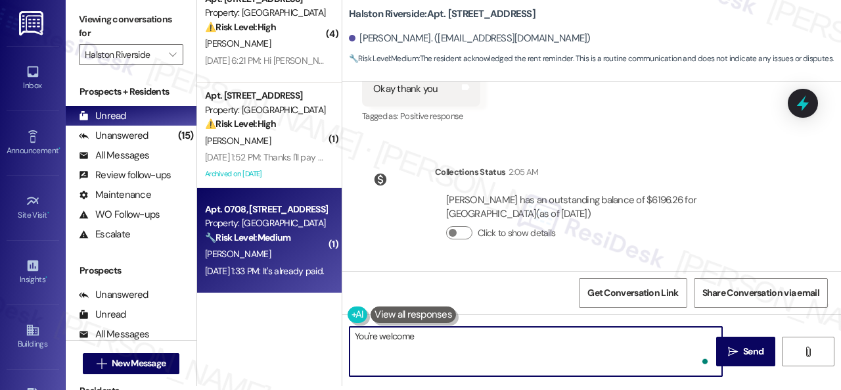
type textarea "You're welcome."
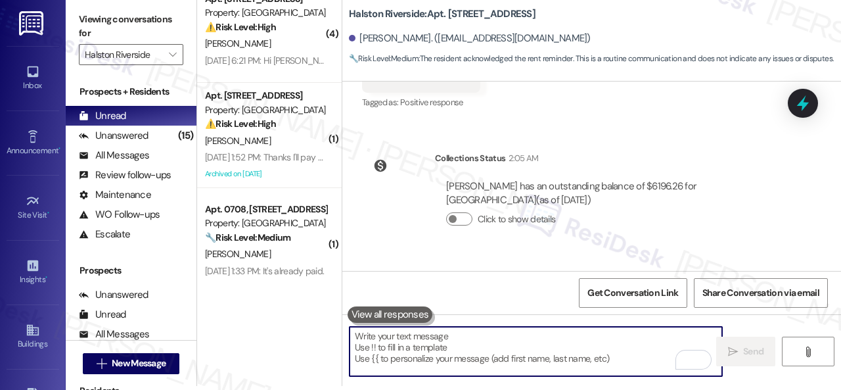
scroll to position [6193, 0]
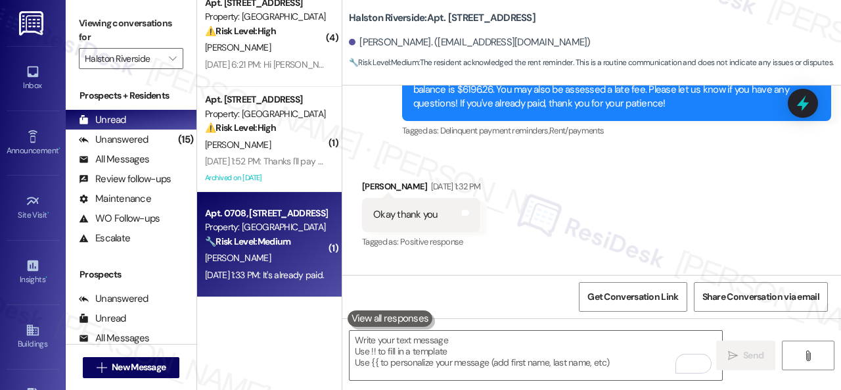
click at [262, 243] on strong "🔧 Risk Level: Medium" at bounding box center [247, 241] width 85 height 12
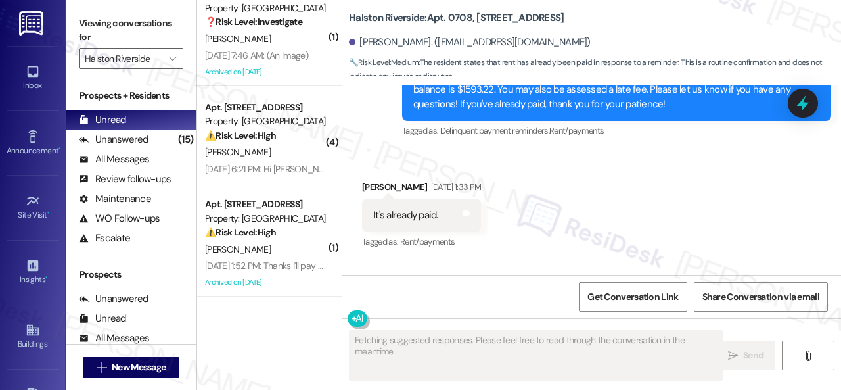
scroll to position [229, 0]
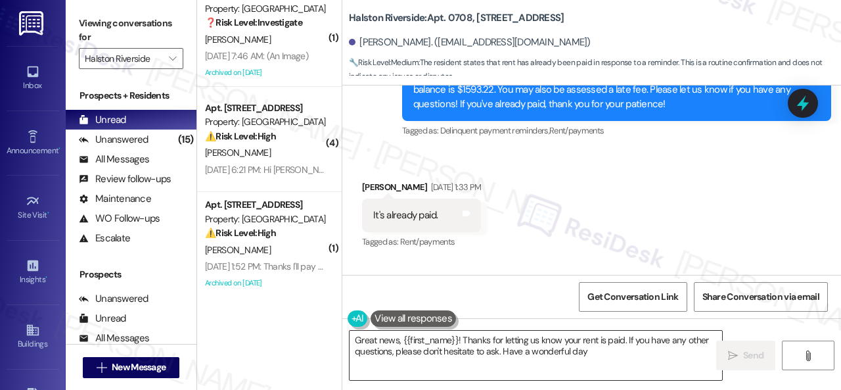
type textarea "Great news, {{first_name}}! Thanks for letting us know your rent is paid. If yo…"
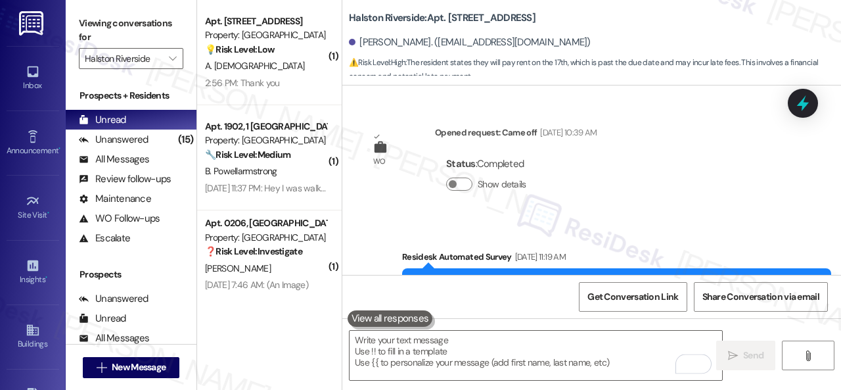
click at [370, 164] on div "WO Opened request: Came off [DATE] 10:39 AM Status : Completed Show details Sur…" at bounding box center [591, 179] width 499 height 189
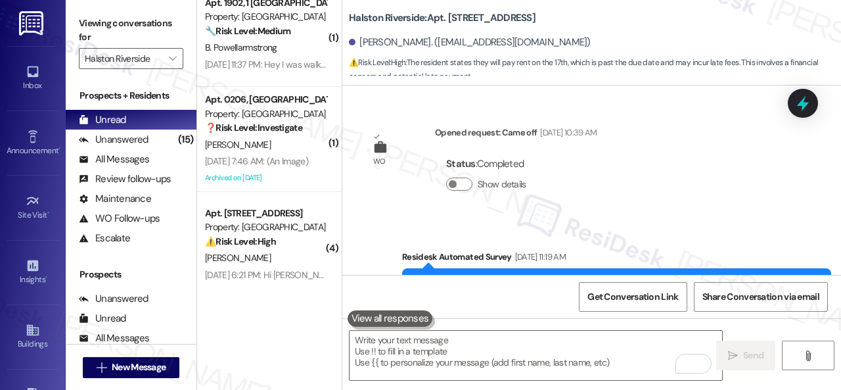
scroll to position [19101, 0]
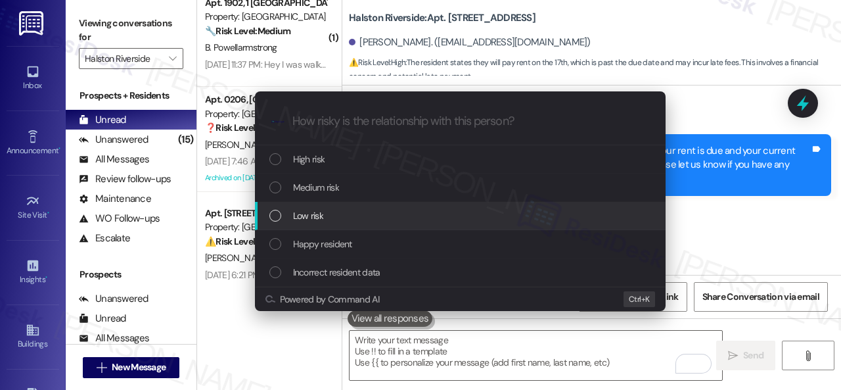
click at [294, 214] on span "Low risk" at bounding box center [308, 215] width 30 height 14
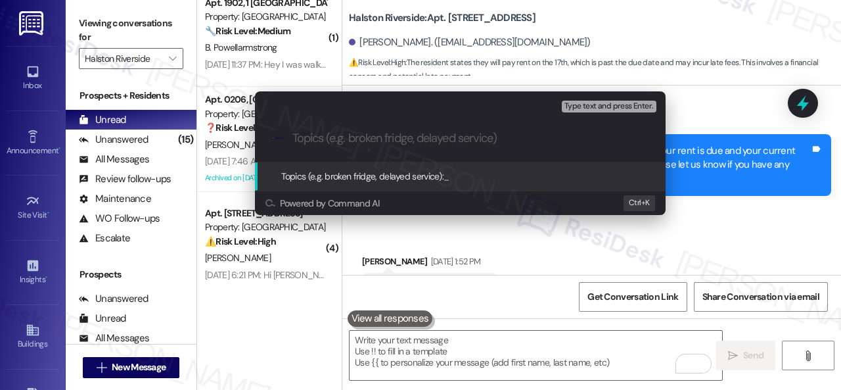
paste input "Late payment notice."
type input "Late payment notice."
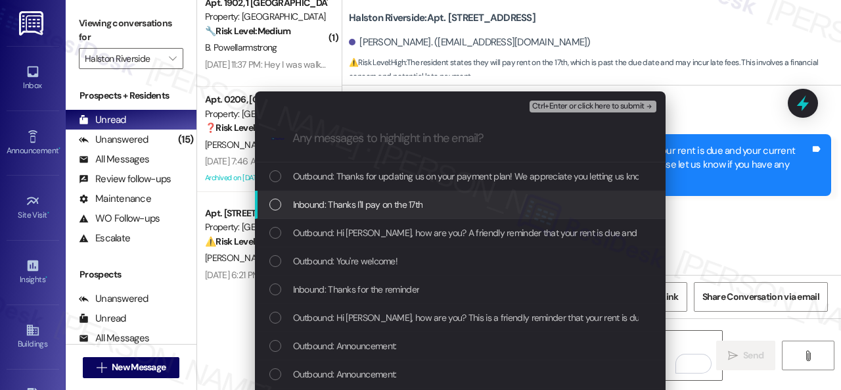
click at [351, 209] on span "Inbound: Thanks I'll pay on the 17th" at bounding box center [358, 204] width 130 height 14
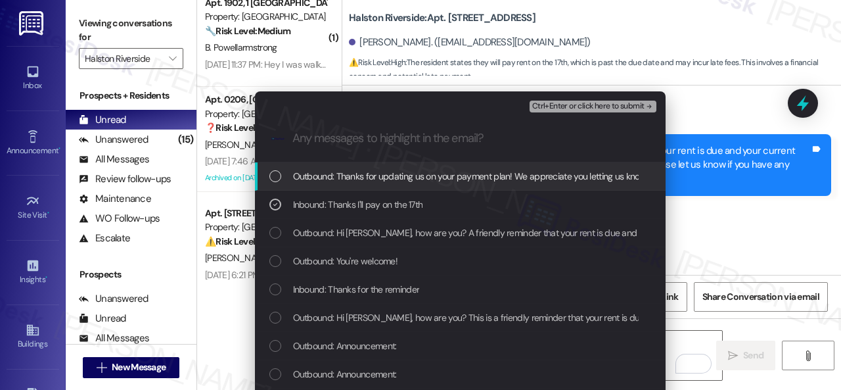
click at [564, 107] on span "Ctrl+Enter or click here to submit" at bounding box center [588, 106] width 112 height 9
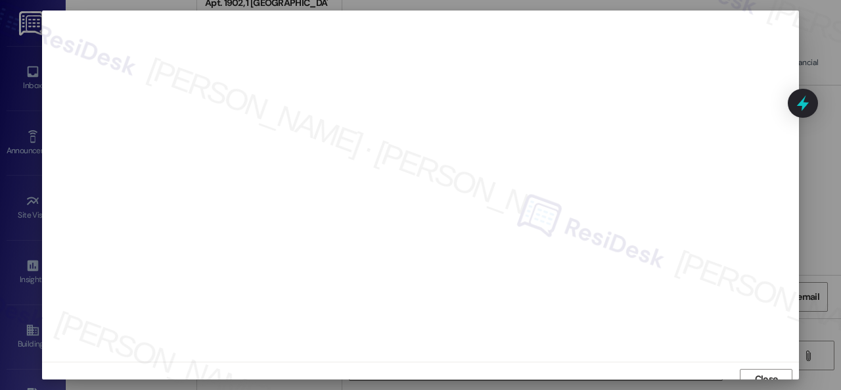
scroll to position [10, 0]
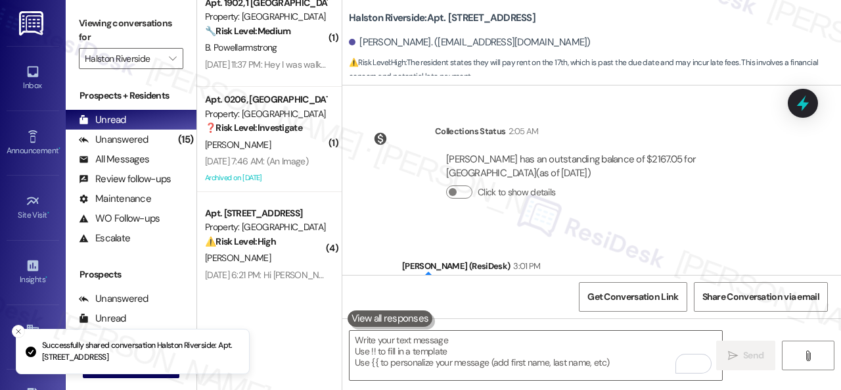
click at [278, 250] on div "[PERSON_NAME]" at bounding box center [266, 258] width 124 height 16
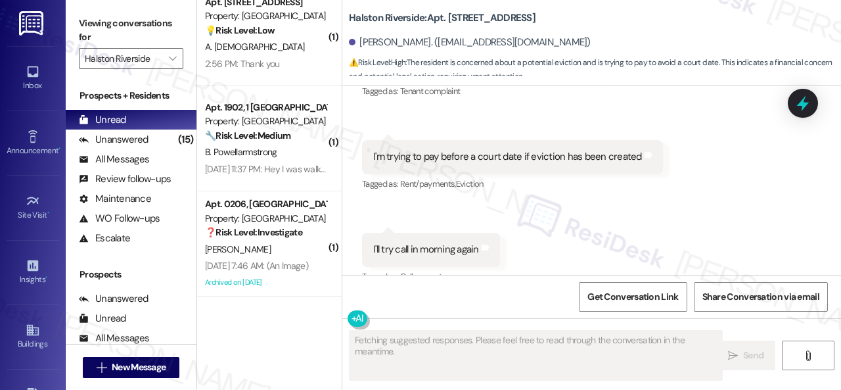
scroll to position [18, 0]
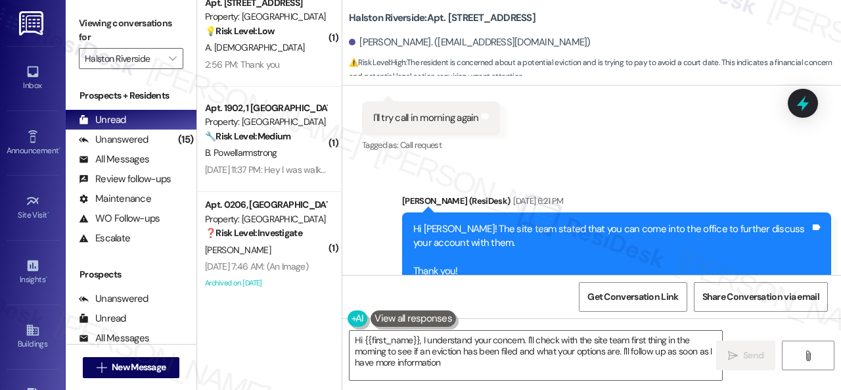
type textarea "Hi {{first_name}}, I understand your concern. I'll check with the site team fir…"
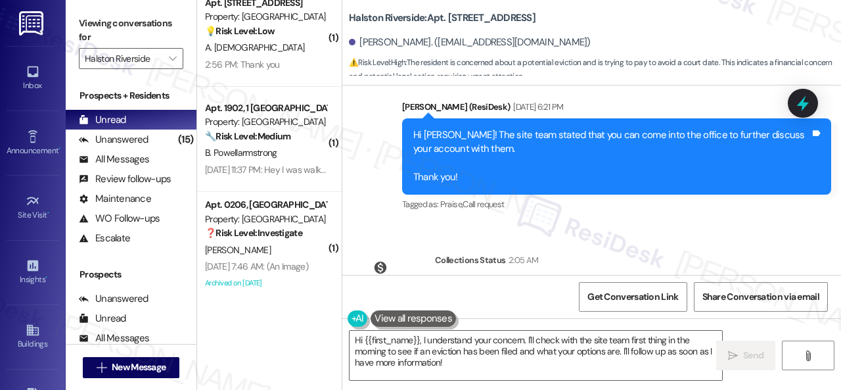
scroll to position [14949, 0]
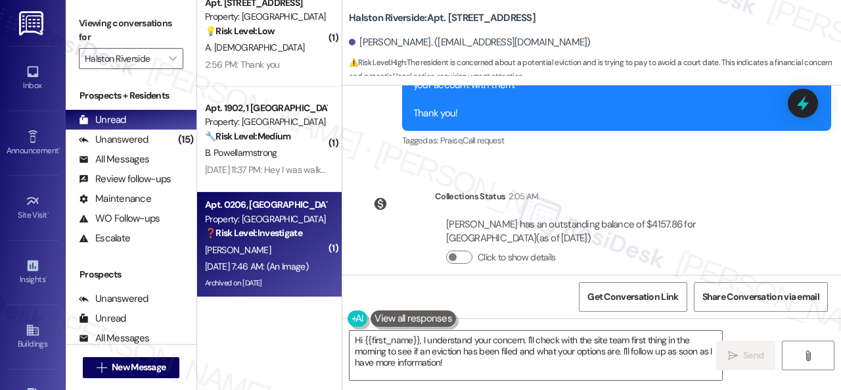
click at [272, 235] on strong "❓ Risk Level: Investigate" at bounding box center [253, 233] width 97 height 12
type textarea "Fetching suggested responses. Please feel free to read through the conversation…"
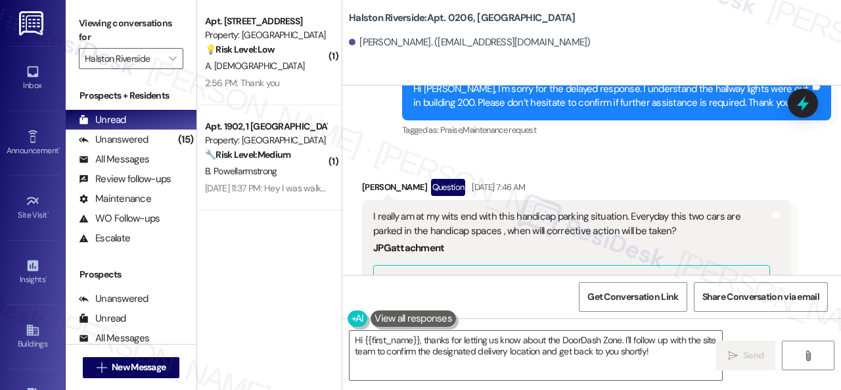
scroll to position [31908, 0]
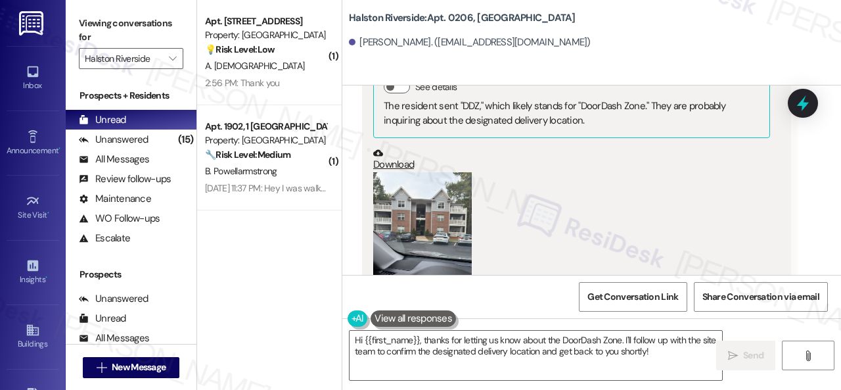
click at [442, 192] on button "Zoom image" at bounding box center [422, 237] width 99 height 131
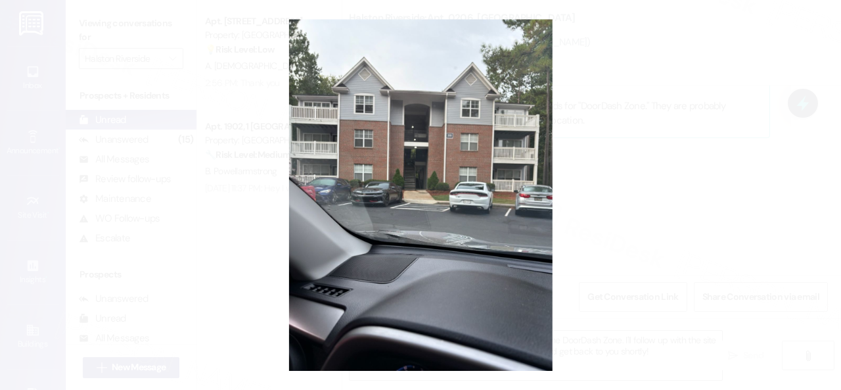
click at [503, 189] on button "Unzoom image" at bounding box center [420, 195] width 841 height 390
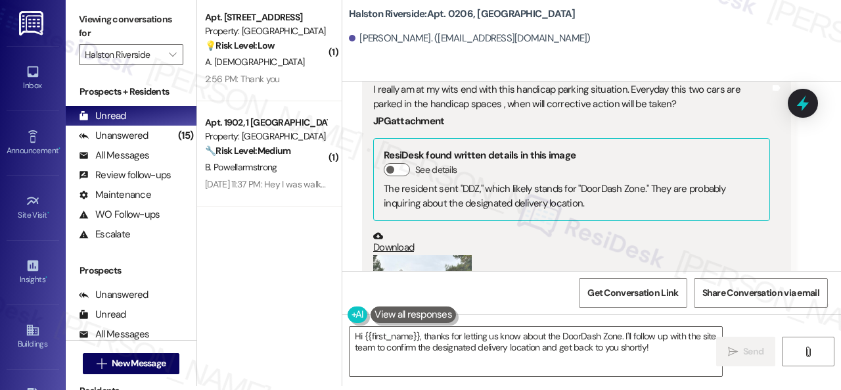
scroll to position [31711, 0]
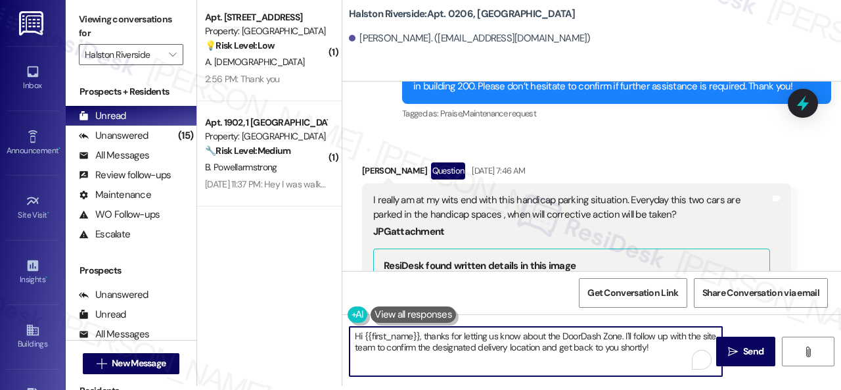
drag, startPoint x: 423, startPoint y: 336, endPoint x: 674, endPoint y: 359, distance: 252.1
click at [674, 359] on textarea "Hi {{first_name}}, thanks for letting us know about the DoorDash Zone. I'll fol…" at bounding box center [536, 351] width 373 height 49
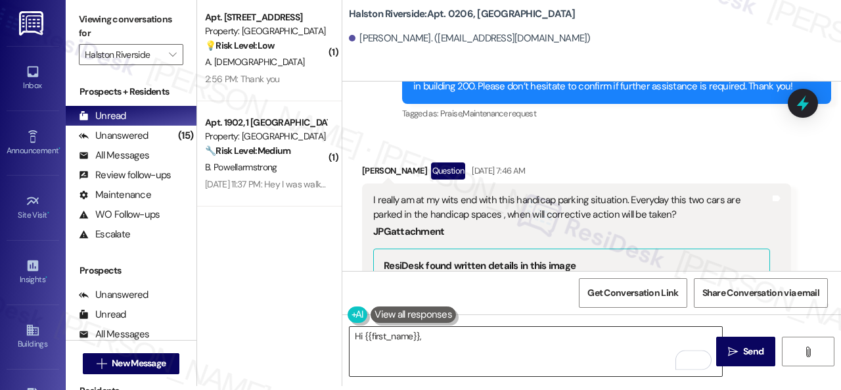
click at [593, 335] on textarea "Hi {{first_name}}," at bounding box center [536, 351] width 373 height 49
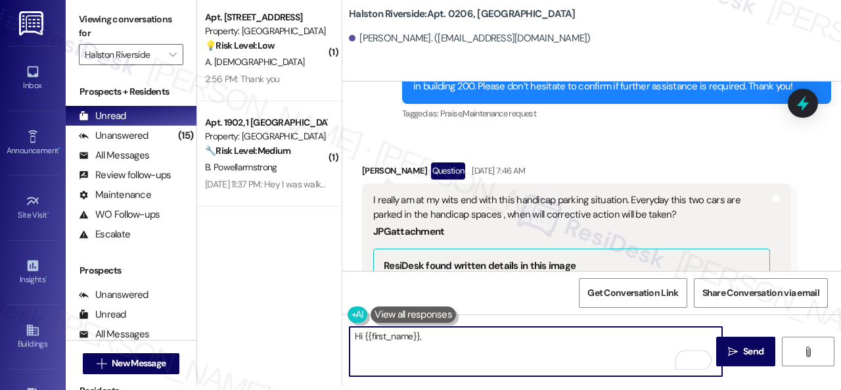
paste textarea "I apologize for the late reply because I am away during weekends."
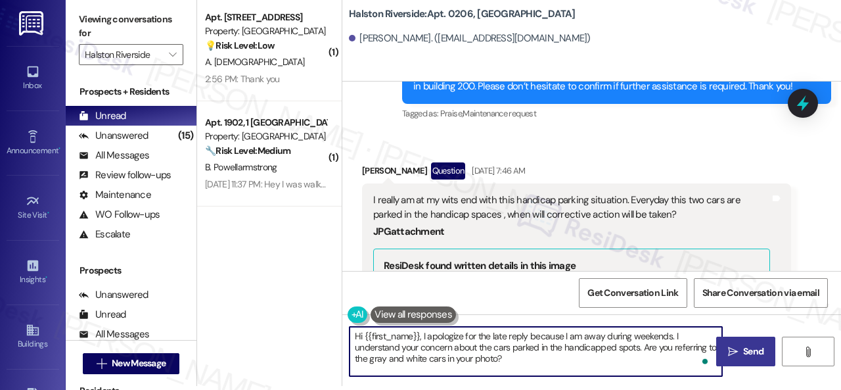
type textarea "Hi {{first_name}}, I apologize for the late reply because I am away during week…"
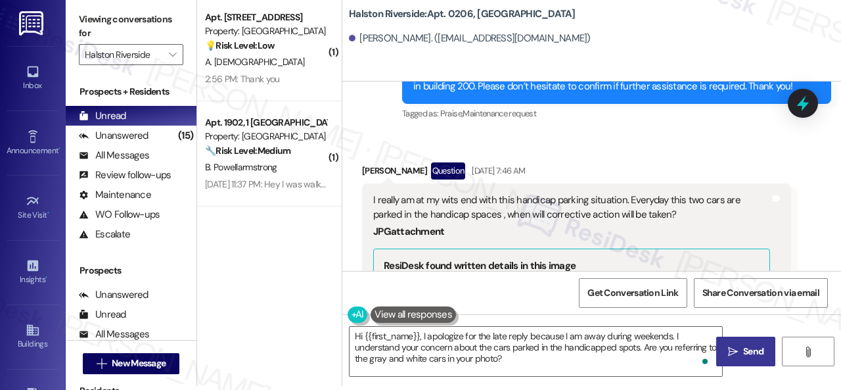
click at [728, 344] on button " Send" at bounding box center [745, 352] width 59 height 30
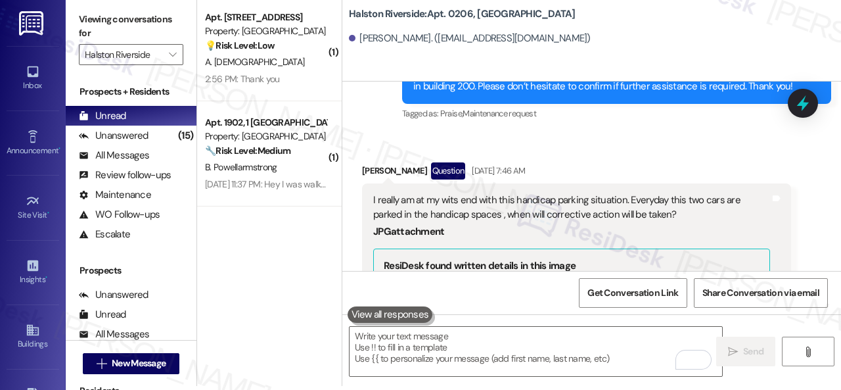
scroll to position [32101, 0]
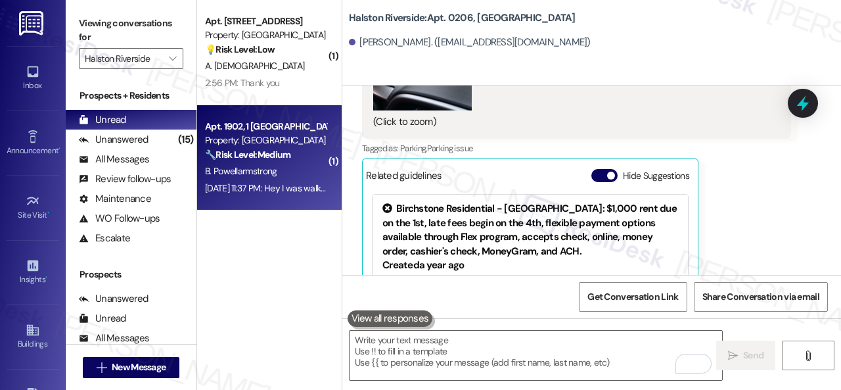
click at [297, 175] on div "B. Powellarmstrong" at bounding box center [266, 171] width 124 height 16
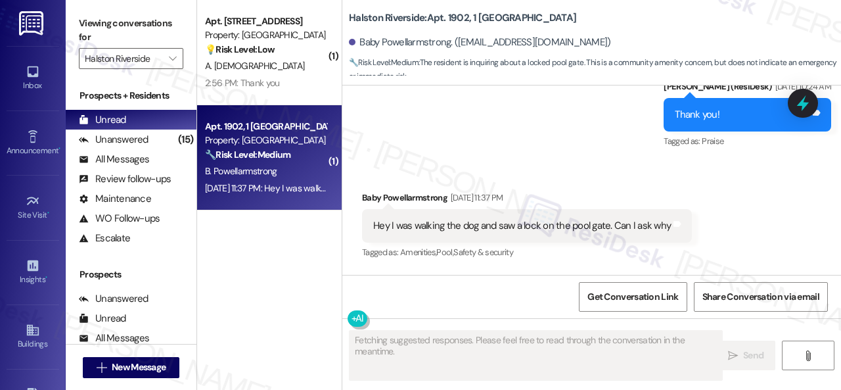
scroll to position [2845, 0]
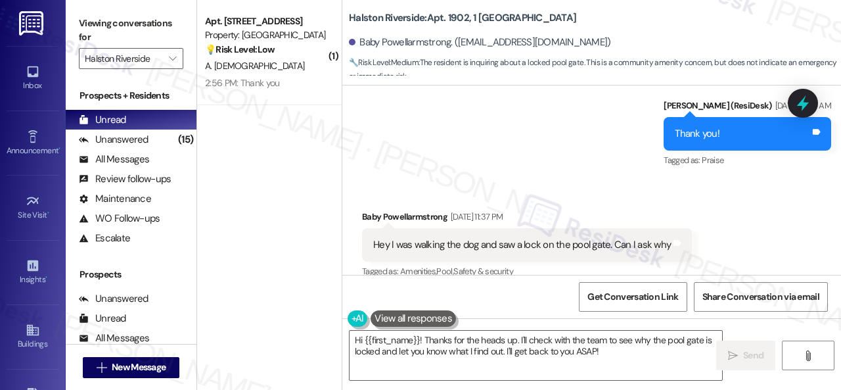
click at [573, 161] on div "Sent via SMS Sarah (ResiDesk) Sep 02, 2025 at 10:24 AM Thank you! Tags and note…" at bounding box center [591, 124] width 499 height 111
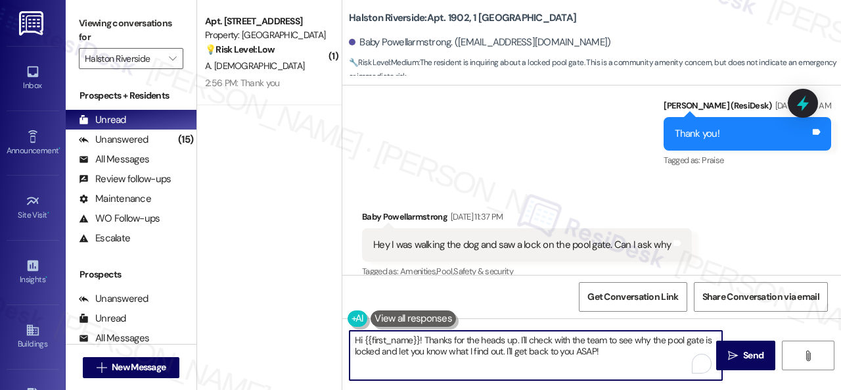
drag, startPoint x: 423, startPoint y: 338, endPoint x: 620, endPoint y: 361, distance: 198.4
click at [620, 361] on textarea "Hi {{first_name}}! Thanks for the heads up. I'll check with the team to see why…" at bounding box center [536, 355] width 373 height 49
paste textarea "I apologize for the late reply because I am away during weekends. Please don’t …"
click at [571, 353] on textarea "Hi {{first_name}}! I apologize for the late reply because I am away during week…" at bounding box center [536, 355] width 373 height 49
click at [580, 344] on textarea "Hi {{first_name}}! I apologize for the late reply because I am away during week…" at bounding box center [536, 355] width 373 height 49
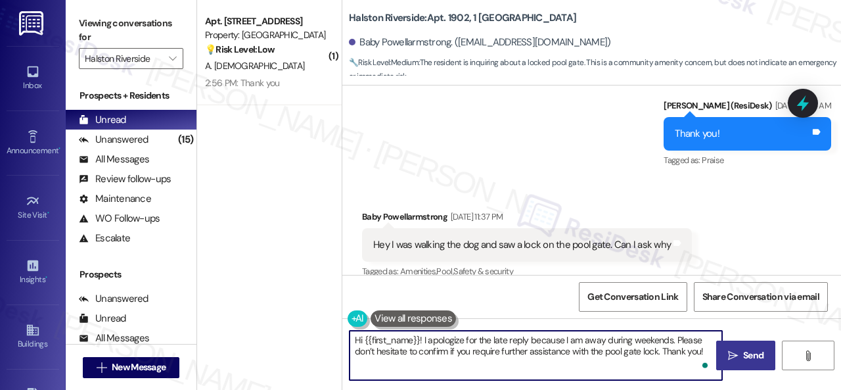
type textarea "Hi {{first_name}}! I apologize for the late reply because I am away during week…"
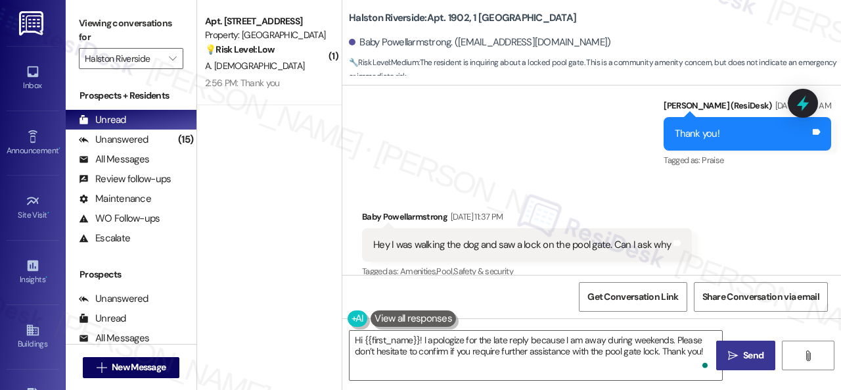
click at [743, 356] on span "Send" at bounding box center [753, 355] width 20 height 14
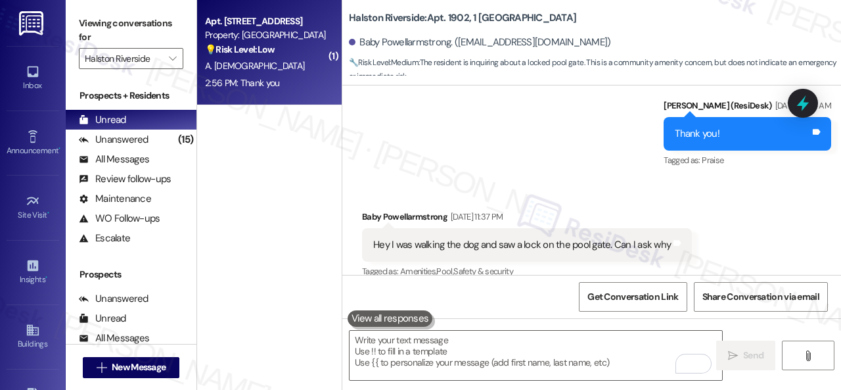
click at [289, 64] on div "A. [DEMOGRAPHIC_DATA]" at bounding box center [266, 66] width 124 height 16
type textarea "Fetching suggested responses. Please feel free to read through the conversation…"
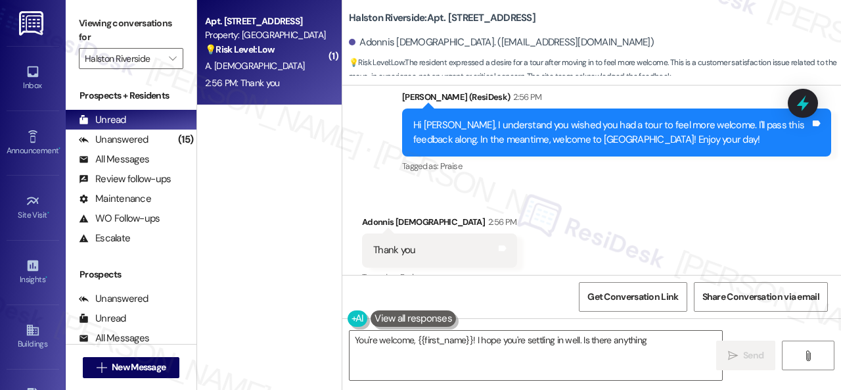
scroll to position [593, 0]
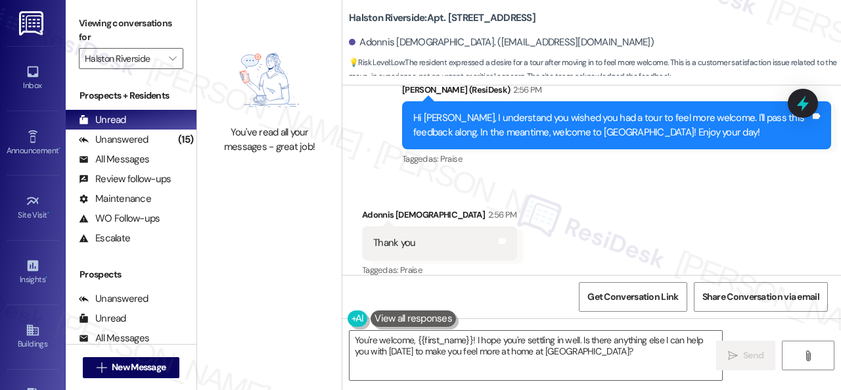
drag, startPoint x: 626, startPoint y: 353, endPoint x: 0, endPoint y: 223, distance: 639.1
click at [261, 323] on div "You've read all your messages - great job! Halston Riverside: Apt. 1012, 1 Hals…" at bounding box center [519, 195] width 644 height 390
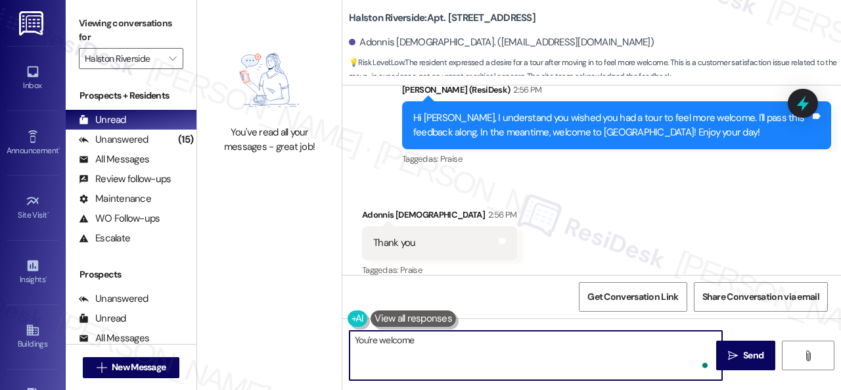
type textarea "You're welcome."
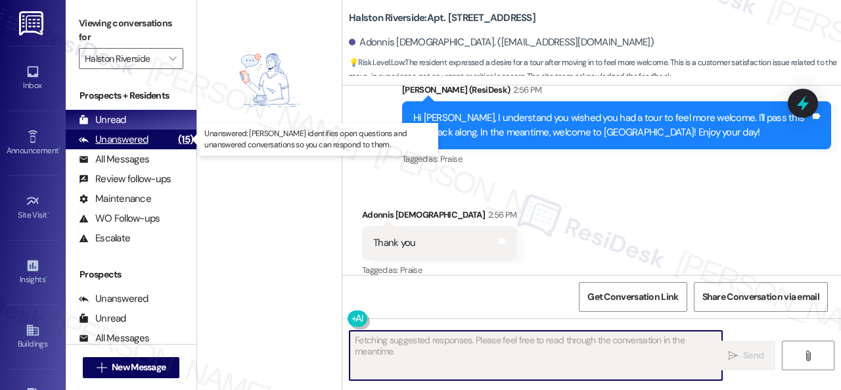
click at [130, 134] on div "Unanswered" at bounding box center [114, 140] width 70 height 14
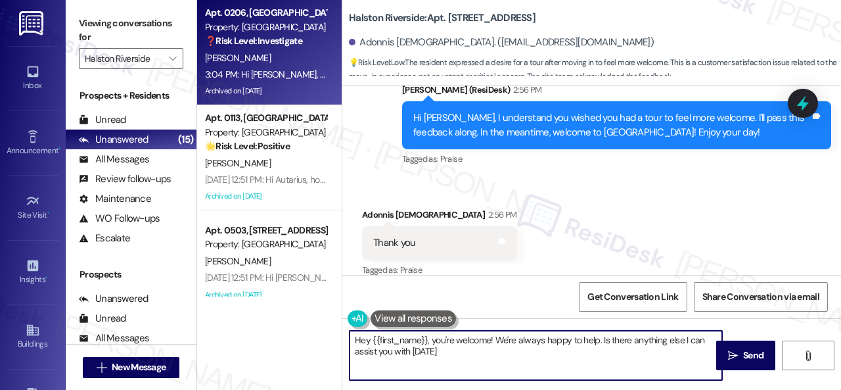
type textarea "Hey {{first_name}}, you're welcome! We're always happy to help. Is there anythi…"
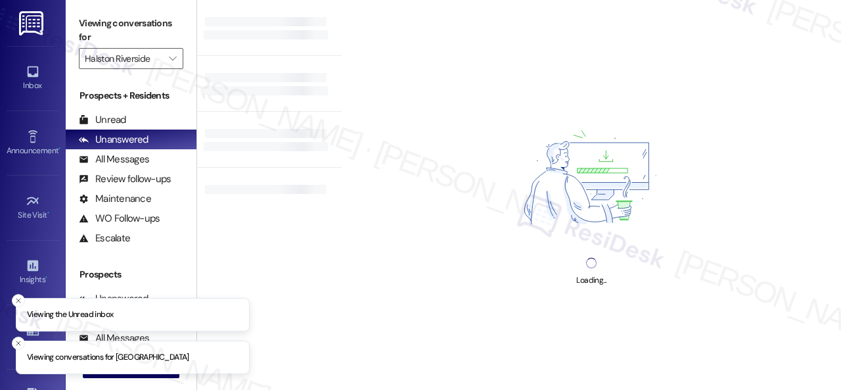
type input "Halston Riverside"
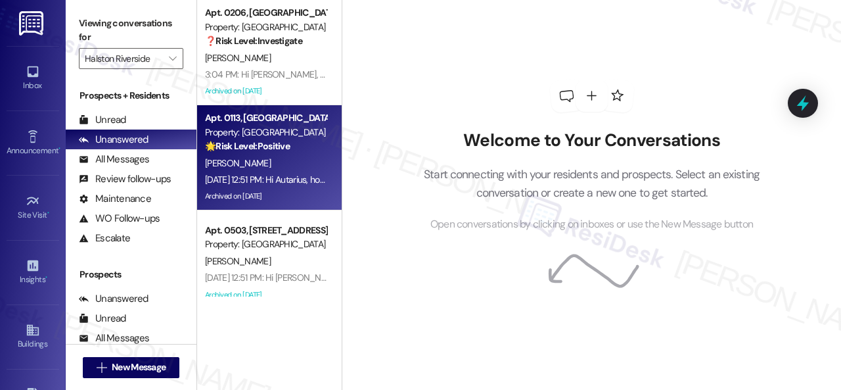
click at [310, 156] on div "[PERSON_NAME]" at bounding box center [266, 163] width 124 height 16
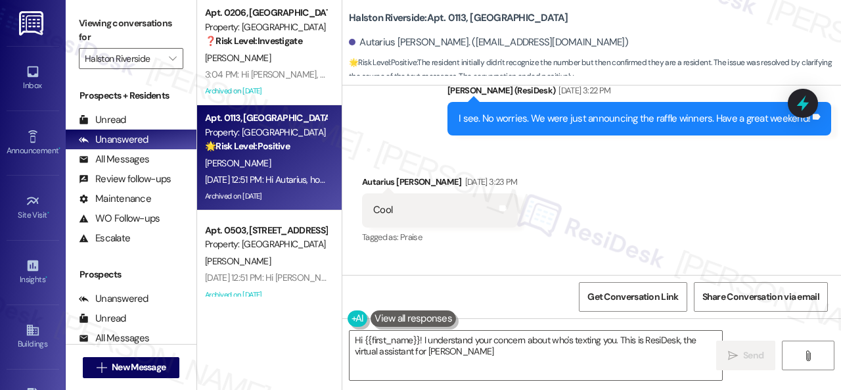
scroll to position [13649, 0]
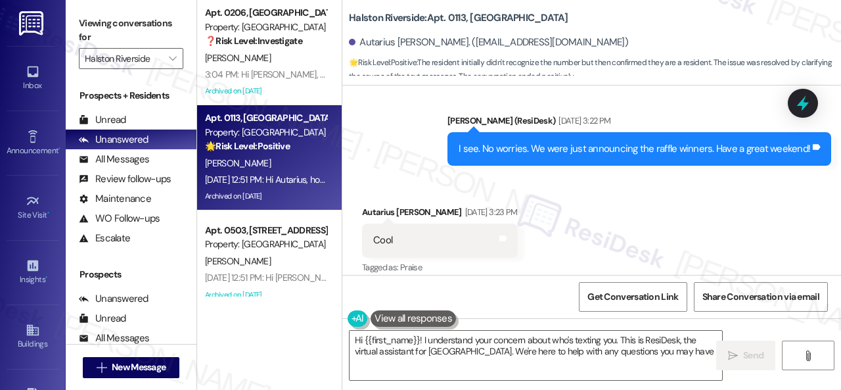
type textarea "Hi {{first_name}}! I understand your concern about who's texting you. This is R…"
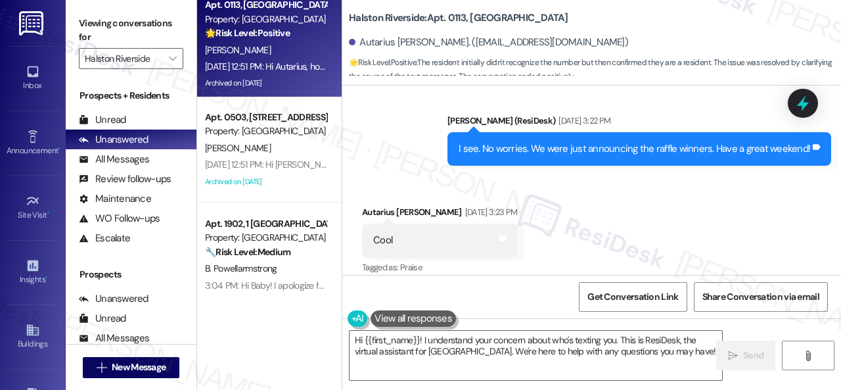
scroll to position [124, 0]
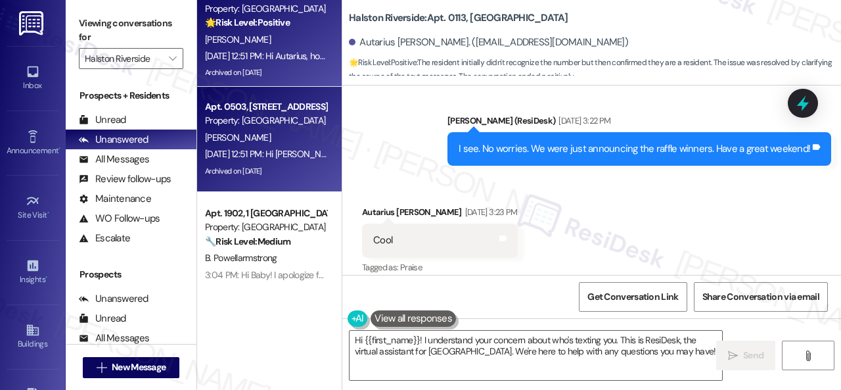
click at [284, 137] on div "K. Frazier" at bounding box center [266, 137] width 124 height 16
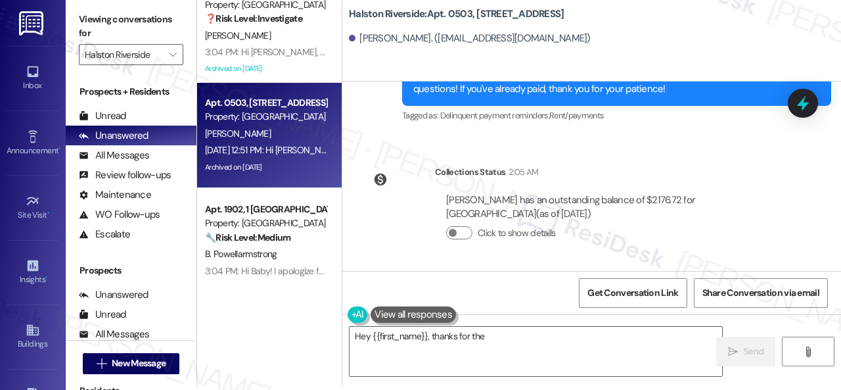
scroll to position [0, 0]
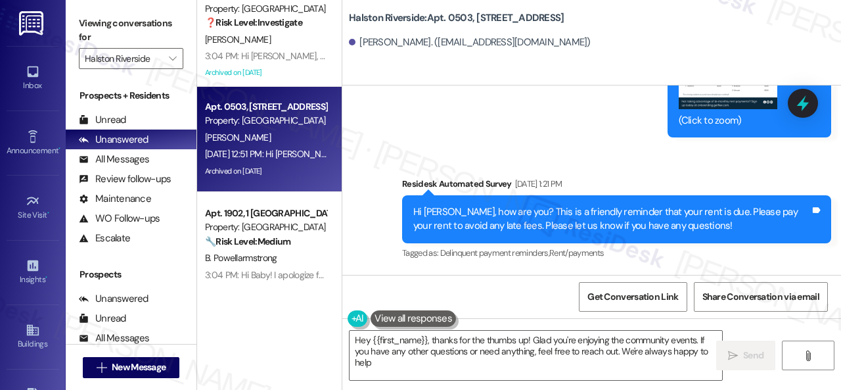
type textarea "Hey {{first_name}}, thanks for the thumbs up! Glad you're enjoying the communit…"
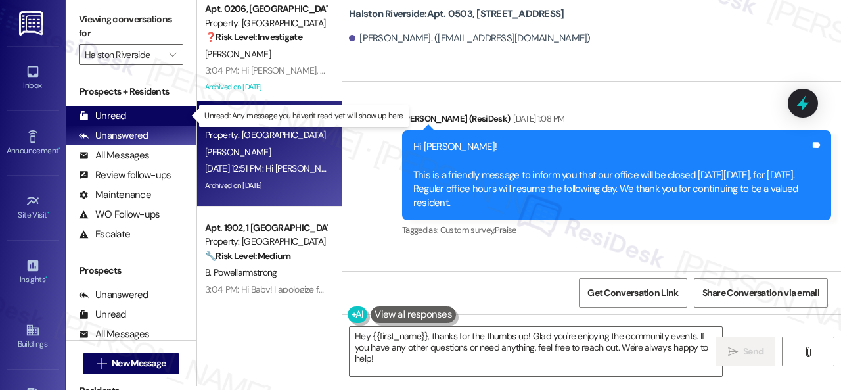
click at [105, 110] on div "Unread" at bounding box center [102, 116] width 47 height 14
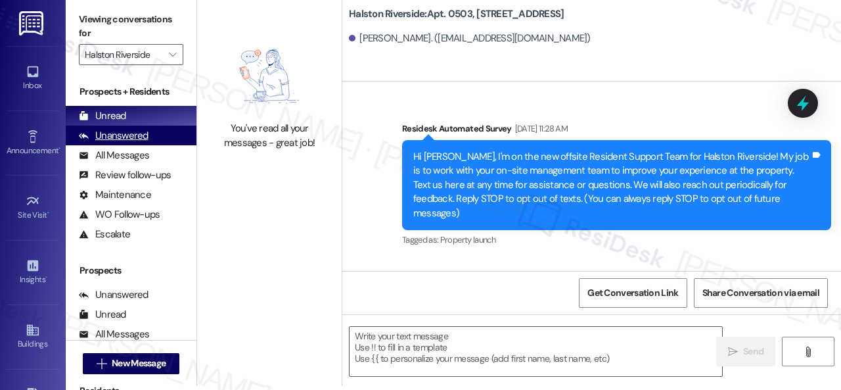
click at [114, 135] on div "Unanswered" at bounding box center [114, 136] width 70 height 14
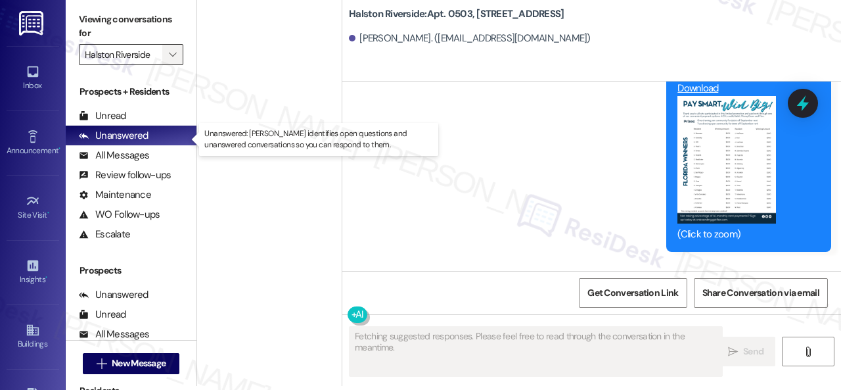
scroll to position [8370, 0]
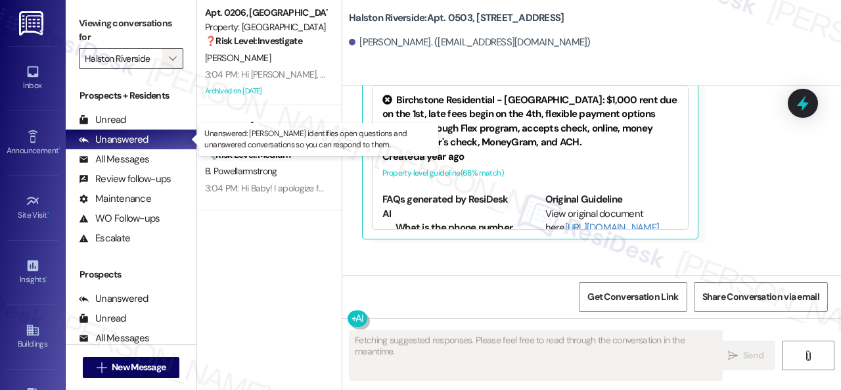
click at [172, 61] on icon "" at bounding box center [172, 58] width 7 height 11
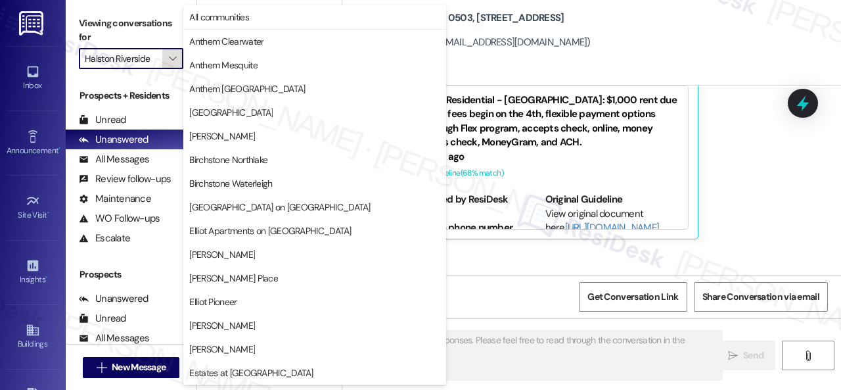
scroll to position [450, 0]
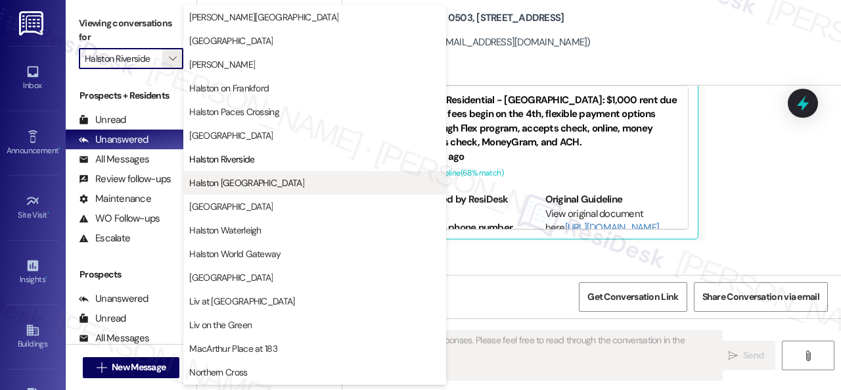
click at [221, 183] on span "Halston [GEOGRAPHIC_DATA]" at bounding box center [246, 182] width 115 height 13
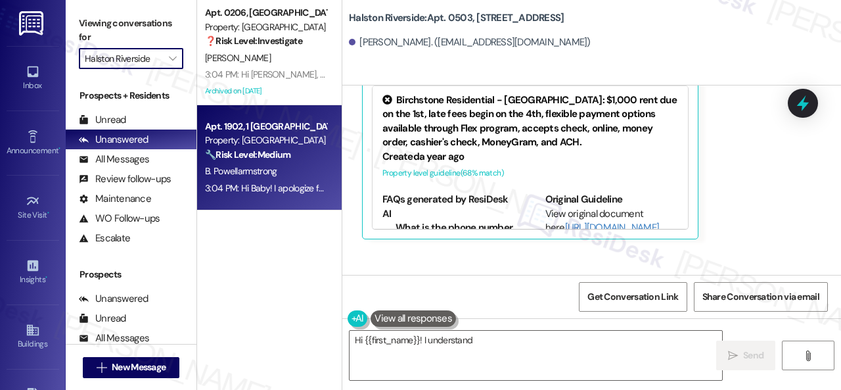
type textarea "Hi {{first_name}}! I understand"
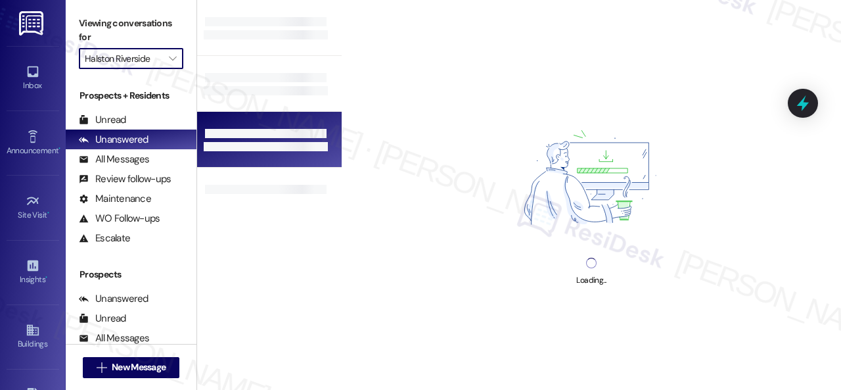
type input "Halston [GEOGRAPHIC_DATA]"
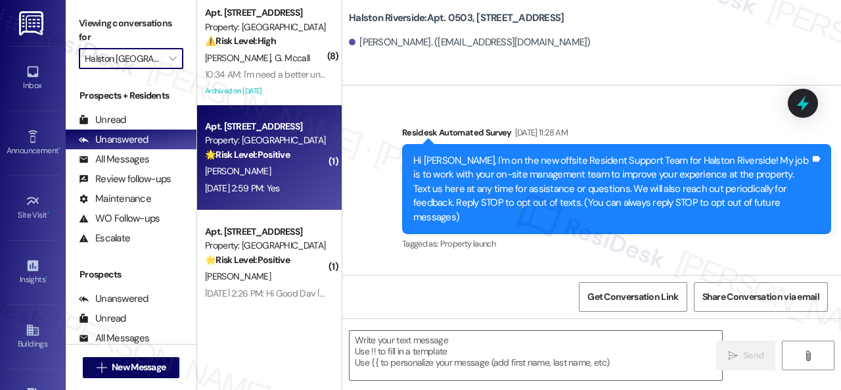
type textarea "Fetching suggested responses. Please feel free to read through the conversation…"
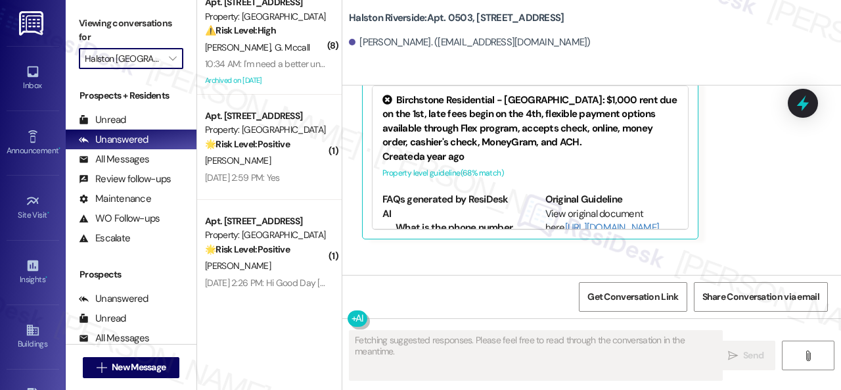
scroll to position [18, 0]
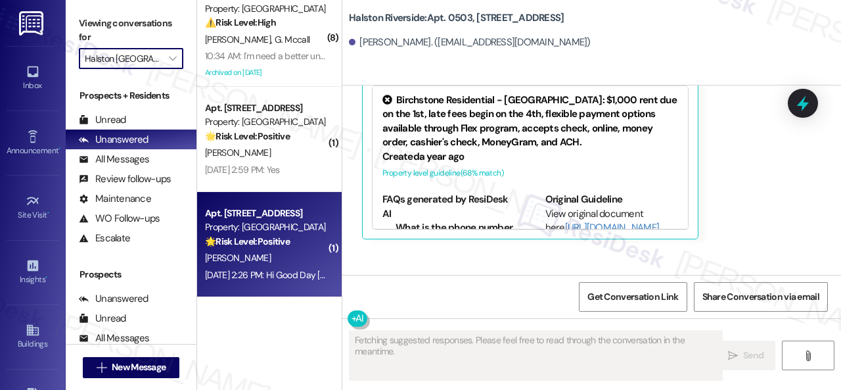
click at [279, 279] on div "Sep 04, 2025 at 2:26 PM: Hi Good Day Sarah. The Maintenance team fixed the lock…" at bounding box center [447, 275] width 485 height 12
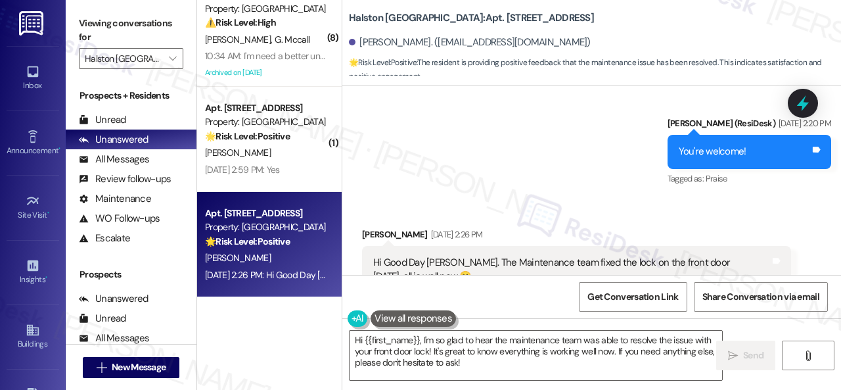
scroll to position [23932, 0]
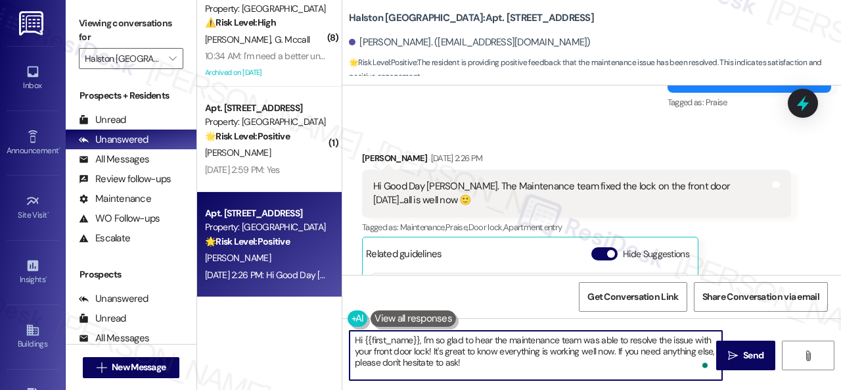
drag, startPoint x: 433, startPoint y: 351, endPoint x: 444, endPoint y: 353, distance: 11.3
click at [444, 353] on textarea "Hi {{first_name}}, I'm so glad to hear the maintenance team was able to resolve…" at bounding box center [536, 355] width 373 height 49
click at [446, 353] on textarea "Hi {{first_name}}, I'm so glad to hear the maintenance team was able to resolve…" at bounding box center [536, 355] width 373 height 49
click at [446, 349] on textarea "Hi {{first_name}}, I'm so glad to hear the maintenance team was able to resolve…" at bounding box center [536, 355] width 373 height 49
drag, startPoint x: 433, startPoint y: 350, endPoint x: 611, endPoint y: 350, distance: 178.1
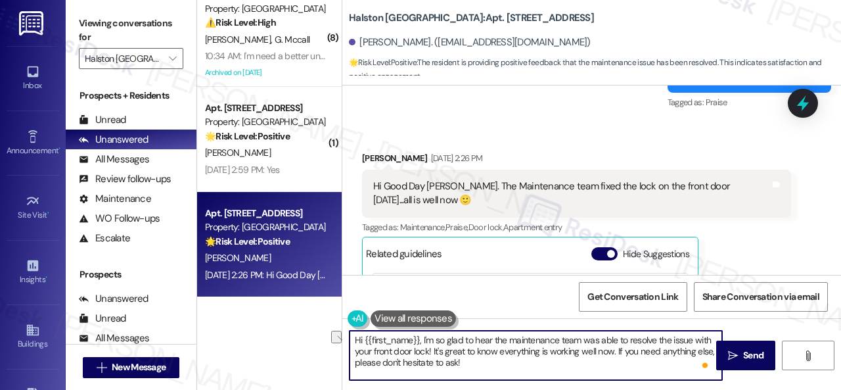
click at [611, 350] on textarea "Hi {{first_name}}, I'm so glad to hear the maintenance team was able to resolve…" at bounding box center [536, 355] width 373 height 49
click at [452, 365] on textarea "Hi {{first_name}}, I'm so glad to hear the maintenance team was able to resolve…" at bounding box center [536, 355] width 373 height 49
type textarea "Hi {{first_name}}, I'm so glad to hear the maintenance team was able to resolve…"
click at [743, 360] on span "Send" at bounding box center [753, 355] width 20 height 14
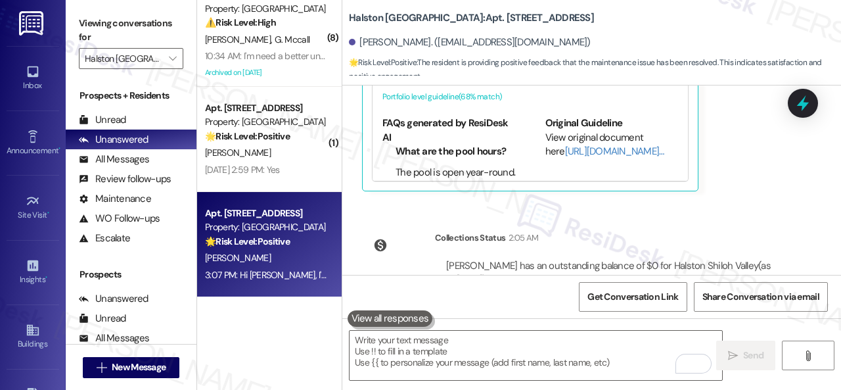
scroll to position [24191, 0]
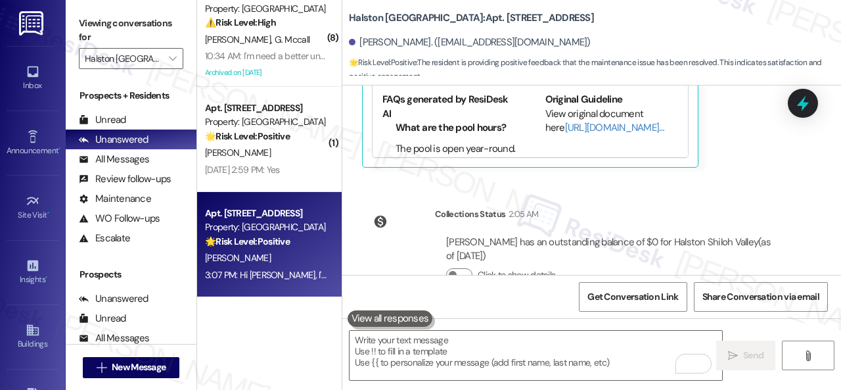
drag, startPoint x: 306, startPoint y: 153, endPoint x: 379, endPoint y: 155, distance: 73.0
click at [306, 153] on div "C. Mcginnis" at bounding box center [266, 153] width 124 height 16
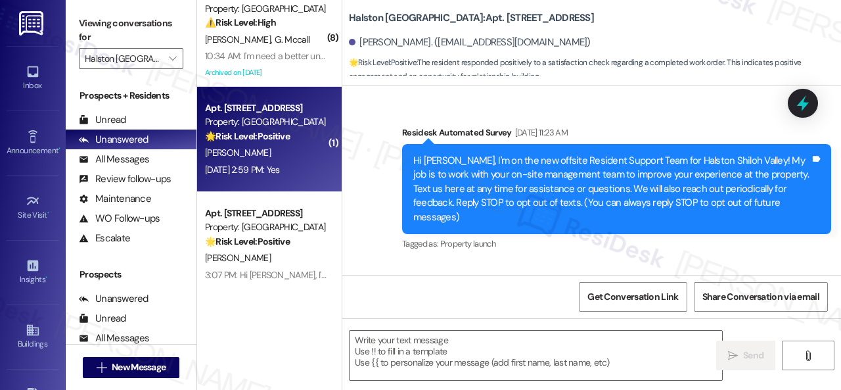
type textarea "Fetching suggested responses. Please feel free to read through the conversation…"
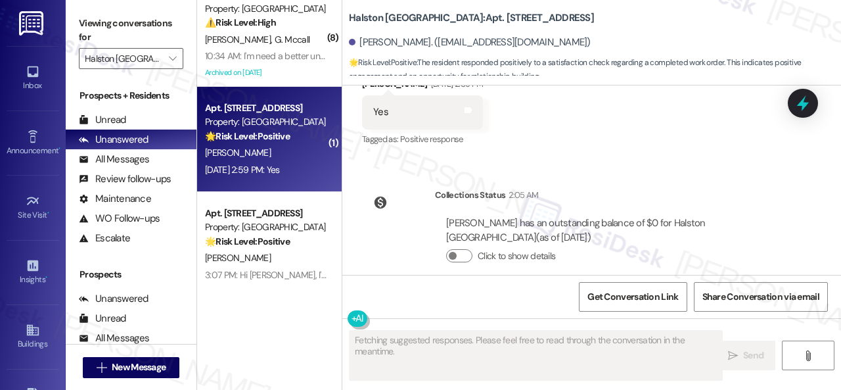
scroll to position [6123, 0]
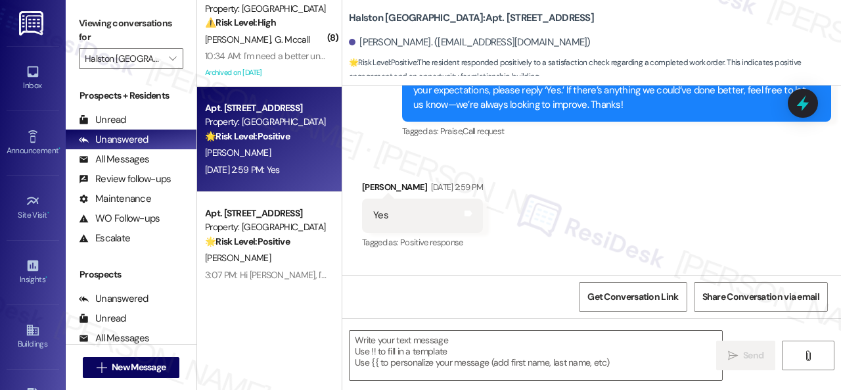
click at [404, 306] on div "Get Conversation Link Share Conversation via email" at bounding box center [591, 296] width 499 height 43
click at [452, 344] on textarea at bounding box center [536, 355] width 373 height 49
paste textarea "I'm glad you are satisfied with your home. Have you written a review for us bef…"
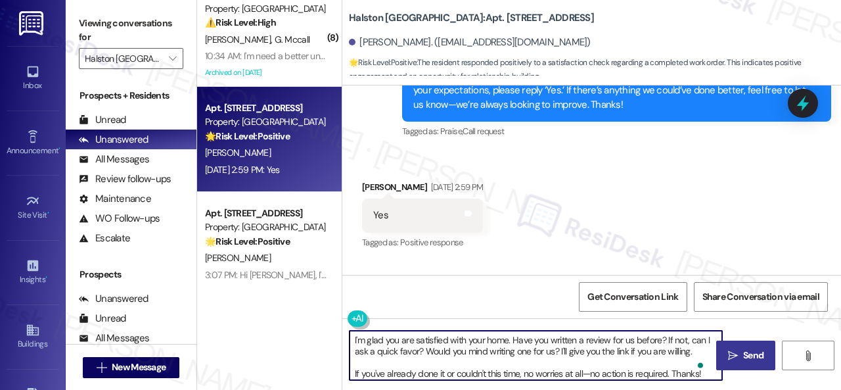
type textarea "I'm glad you are satisfied with your home. Have you written a review for us bef…"
click at [748, 353] on span "Send" at bounding box center [753, 355] width 20 height 14
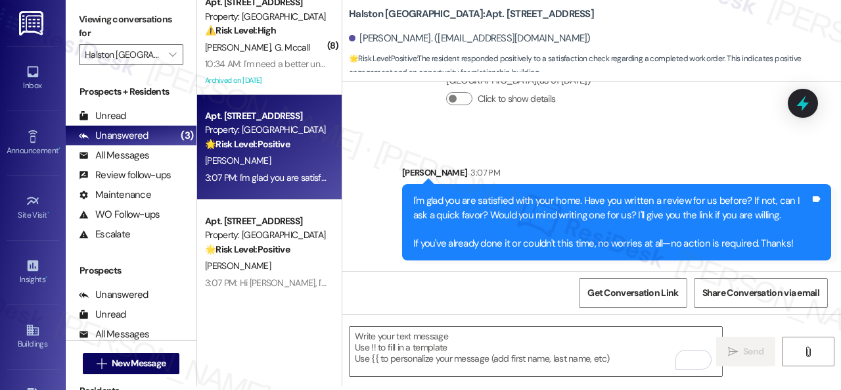
scroll to position [0, 0]
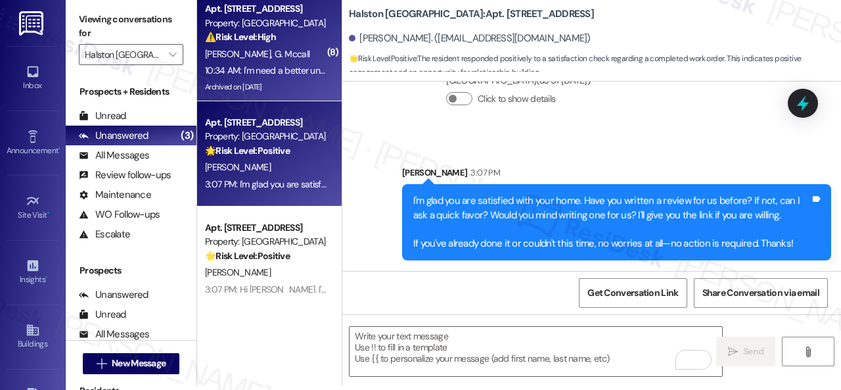
click at [289, 48] on div "E. Allen G. Mccall" at bounding box center [266, 54] width 124 height 16
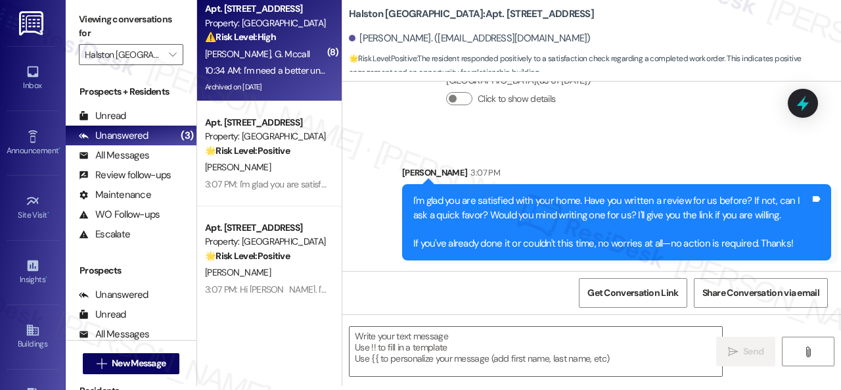
type textarea "Fetching suggested responses. Please feel free to read through the conversation…"
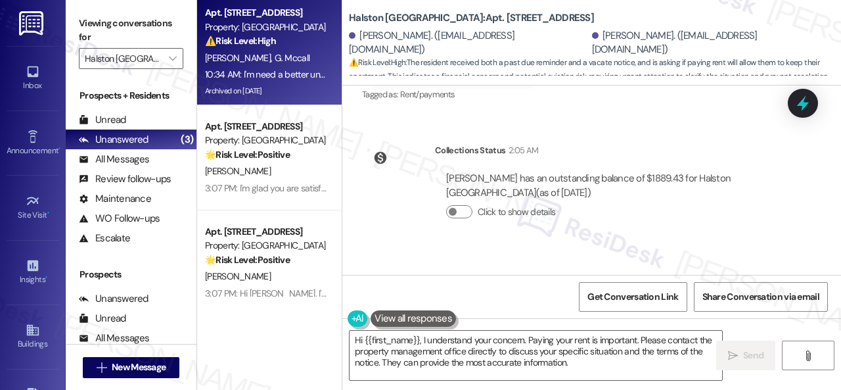
scroll to position [15371, 0]
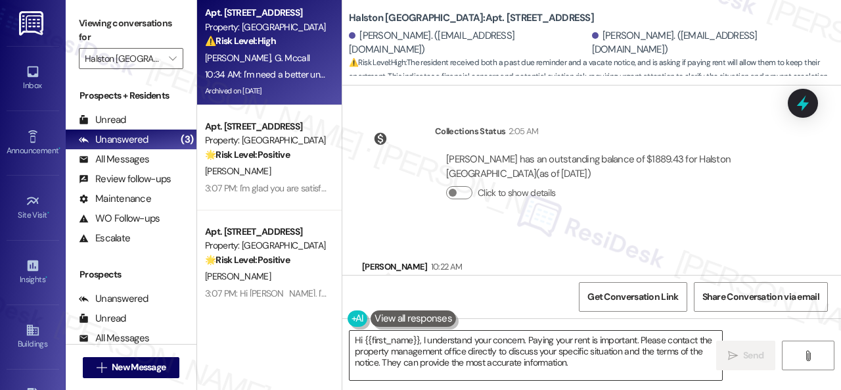
click at [582, 334] on textarea "Hi {{first_name}}, I understand your concern. Paying your rent is important. Pl…" at bounding box center [536, 355] width 373 height 49
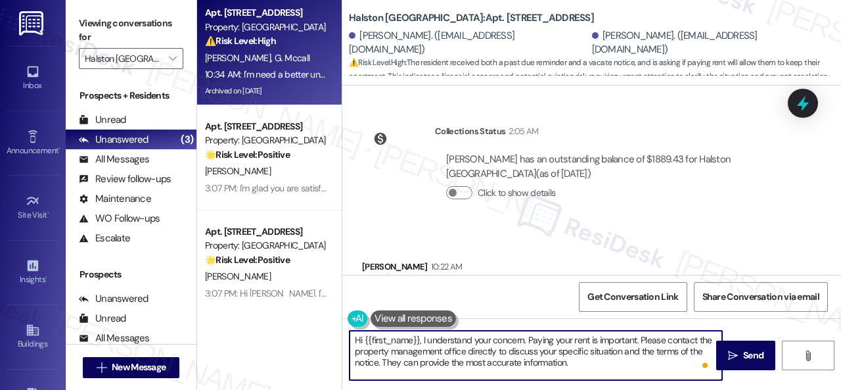
click at [422, 339] on textarea "Hi {{first_name}}, I understand your concern. Paying your rent is important. Pl…" at bounding box center [536, 355] width 373 height 49
paste textarea "apologize for the late reply because I am away during weekends.I"
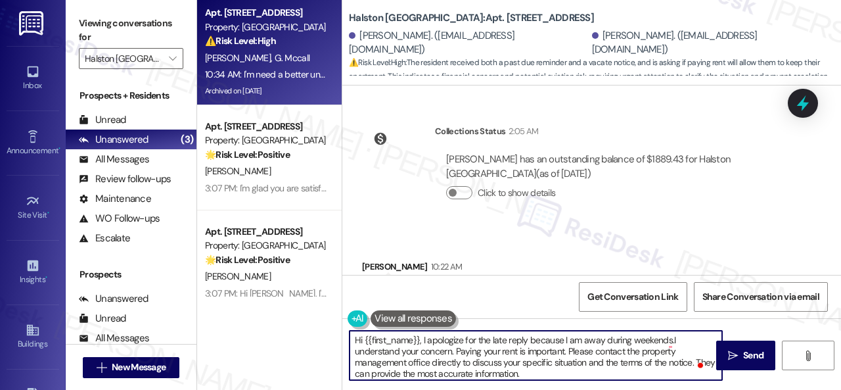
drag, startPoint x: 364, startPoint y: 341, endPoint x: 418, endPoint y: 337, distance: 54.0
click at [418, 337] on textarea "Hi {{first_name}}, I apologize for the late reply because I am away during week…" at bounding box center [536, 355] width 373 height 49
click at [648, 342] on textarea "Hi Gabrielle, I apologize for the late reply because I am away during weekends.…" at bounding box center [536, 355] width 373 height 49
click at [372, 352] on textarea "Hi Gabrielle, I apologize for the late reply because I am away during weekends.…" at bounding box center [536, 355] width 373 height 49
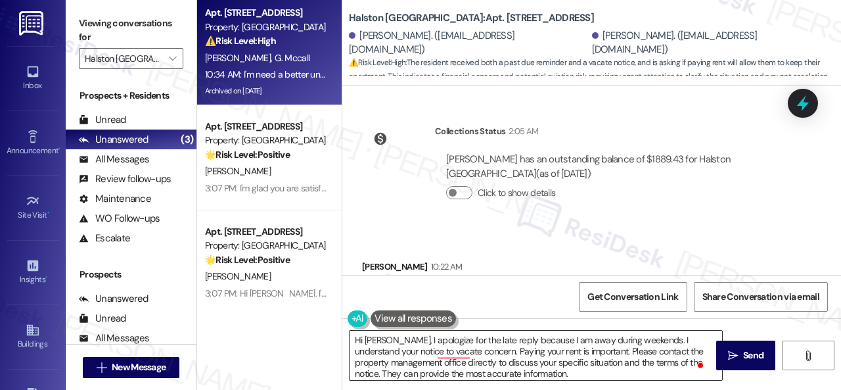
click at [561, 346] on textarea "Hi Gabrielle, I apologize for the late reply because I am away during weekends.…" at bounding box center [536, 355] width 373 height 49
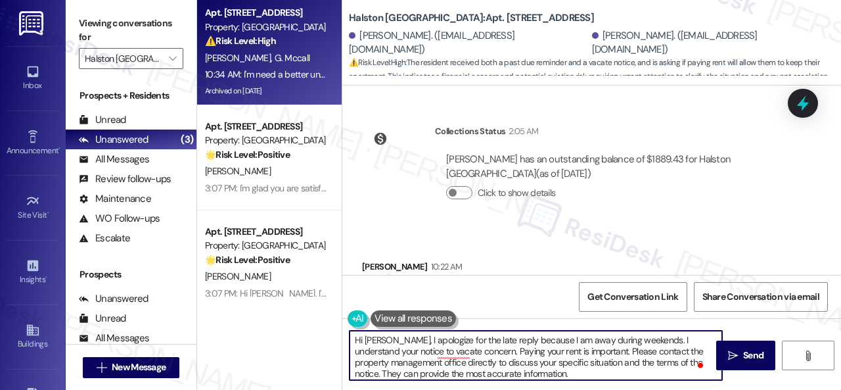
scroll to position [3, 0]
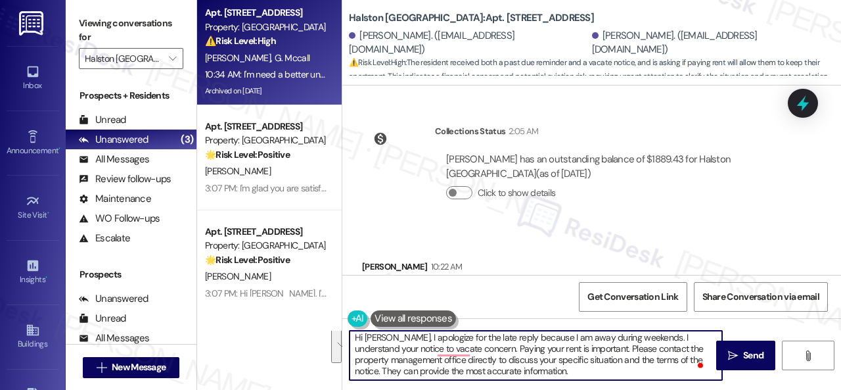
drag, startPoint x: 471, startPoint y: 353, endPoint x: 552, endPoint y: 375, distance: 83.7
click at [552, 375] on textarea "Hi Gabrielle, I apologize for the late reply because I am away during weekends.…" at bounding box center [536, 355] width 373 height 49
paste textarea "I will forward your inquiry to the site team and get back to you as soon as I r…"
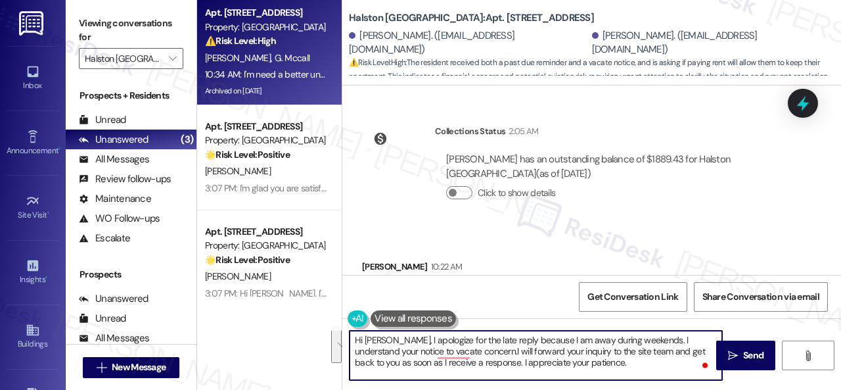
scroll to position [0, 0]
click at [444, 351] on textarea "Hi Gabrielle, I apologize for the late reply because I am away during weekends.…" at bounding box center [536, 355] width 373 height 49
click at [496, 354] on textarea "Hi Gabrielle, I apologize for the late reply because I am away during weekends.…" at bounding box center [536, 355] width 373 height 49
click at [444, 356] on textarea "Hi Gabrielle, I apologize for the late reply because I am away during weekends.…" at bounding box center [536, 355] width 373 height 49
click at [372, 351] on textarea "Hi Gabrielle, I apologize for the late reply because I am away during weekends.…" at bounding box center [536, 355] width 373 height 49
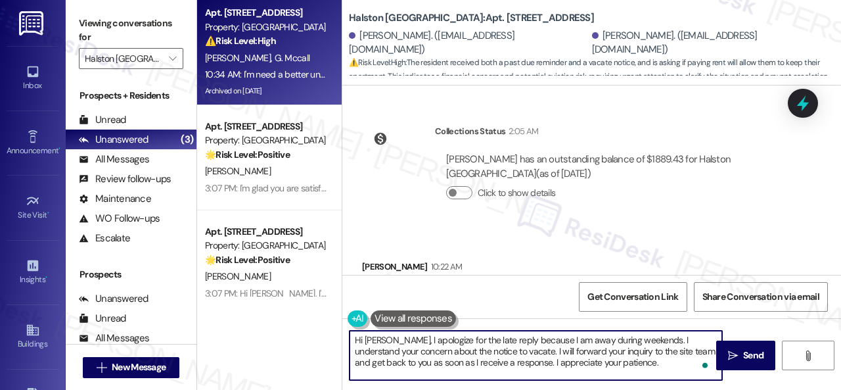
click at [634, 361] on textarea "Hi Gabrielle, I apologize for the late reply because I am away during weekends.…" at bounding box center [536, 355] width 373 height 49
type textarea "Hi Gabrielle, I apologize for the late reply because I am away during weekends.…"
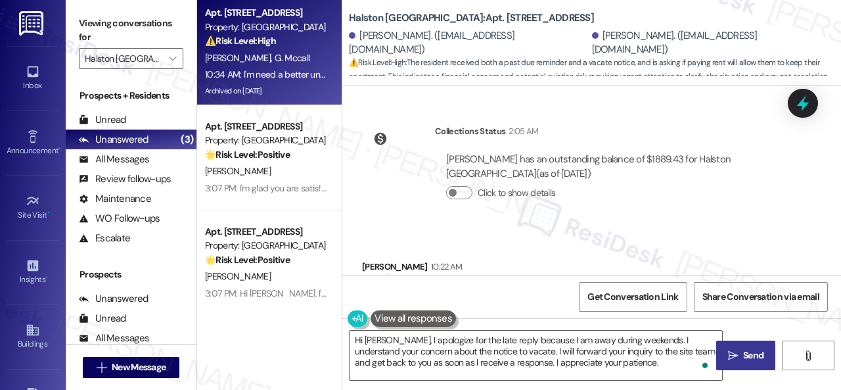
click at [728, 350] on icon "" at bounding box center [733, 355] width 10 height 11
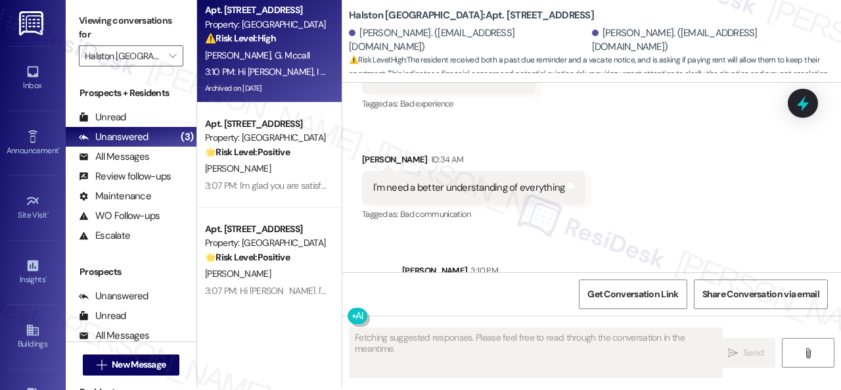
scroll to position [4, 0]
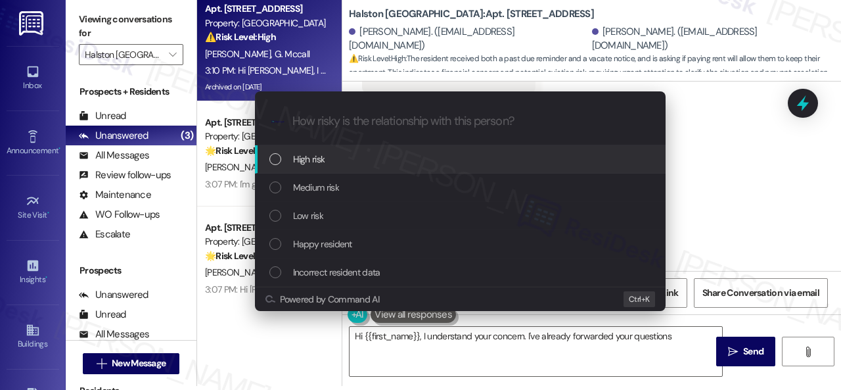
click at [296, 190] on span "Medium risk" at bounding box center [316, 187] width 46 height 14
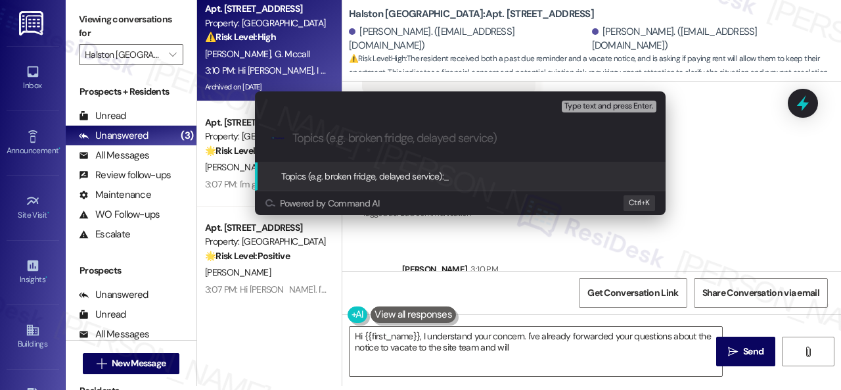
type textarea "Hi {{first_name}}, I understand your concern. I've already forwarded your quest…"
type input "I"
type textarea "Hi {{first_name}}, I understand your concern. I've already forwarded your quest…"
type input "In"
type textarea "Hi {{first_name}}, I understand your concern. I've already forwarded your quest…"
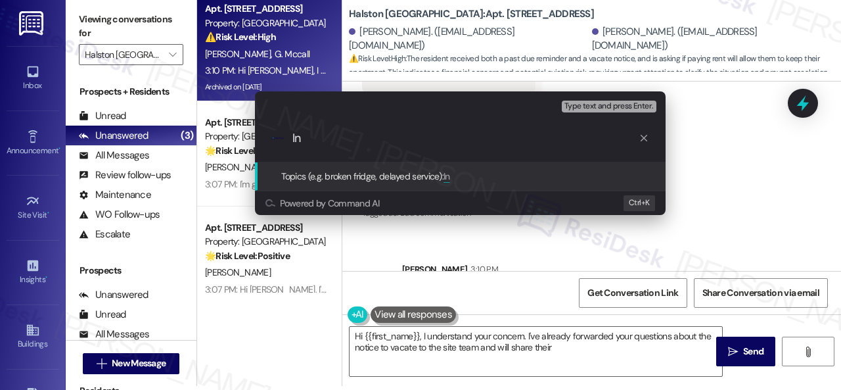
type input "Inq"
type textarea "Hi {{first_name}}, I understand your concern. I've already forwarded your quest…"
type input "Inqui"
type textarea "Hi {{first_name}}, I understand your concern. I've already forwarded your quest…"
type input "Inquiery"
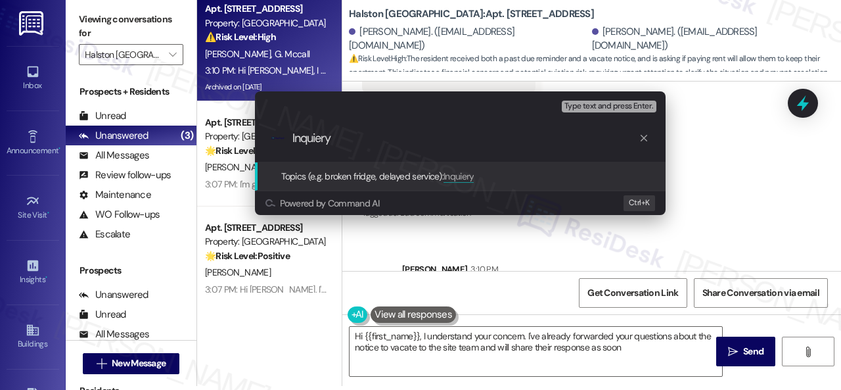
type textarea "Hi {{first_name}}, I understand your concern. I've already forwarded your quest…"
type input "Inquiery"
type textarea "Hi {{first_name}}, I understand your concern. I've already forwarded your quest…"
type input "Inquiery a"
type textarea "Hi {{first_name}}, I understand your concern. I've already forwarded your quest…"
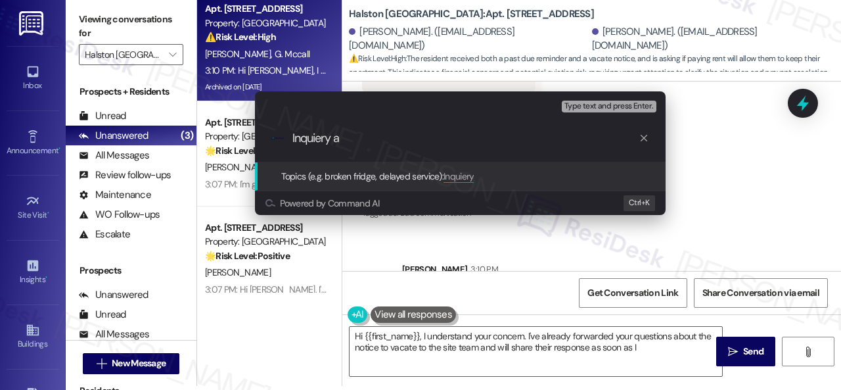
type input "Inquiery ab"
type textarea "Hi {{first_name}}, I understand your concern. I've already forwarded your quest…"
type input "Inquiery a"
type textarea "Hi {{first_name}}, I understand your concern. I've already forwarded your quest…"
type input "Inquiery"
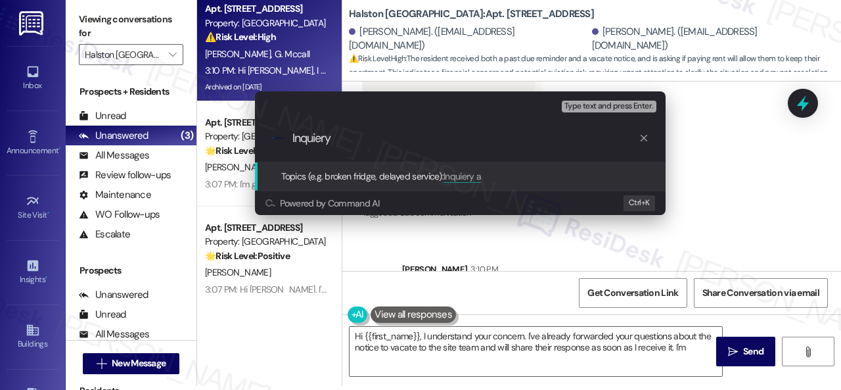
type textarea "Hi {{first_name}}, I understand your concern. I've already forwarded your quest…"
type input "Inquiery"
type textarea "Hi {{first_name}}, I understand your concern. I've already forwarded your quest…"
type input "Inquier"
type textarea "Hi {{first_name}}, I understand your concern. I've already forwarded your quest…"
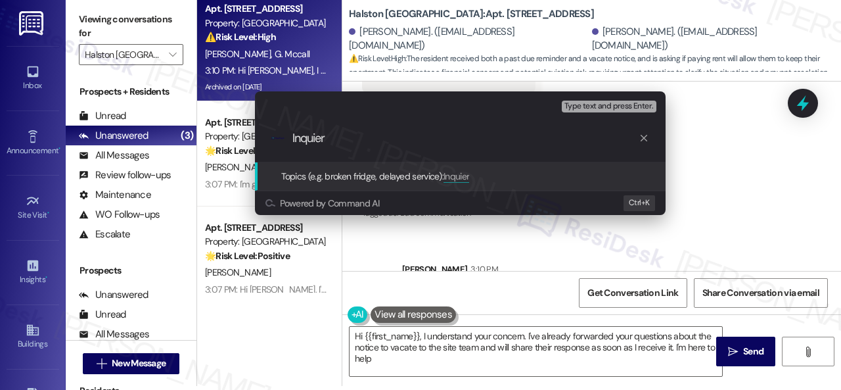
type input "Inquie"
type textarea "Hi {{first_name}}, I understand your concern. I've already forwarded your quest…"
type input "Inqui"
type textarea "Hi {{first_name}}, I understand your concern. I've already forwarded your quest…"
type input "Inquir"
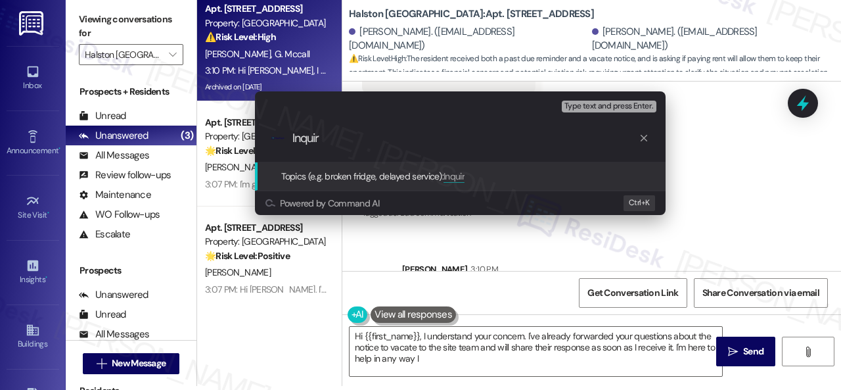
type textarea "Hi {{first_name}}, I understand your concern. I've already forwarded your quest…"
type input "Inquiry"
type textarea "Hi {{first_name}}, I understand your concern. I've already forwarded your quest…"
type input "Inquiry"
type textarea "Hi {{first_name}}, I understand your concern. I've already forwarded your quest…"
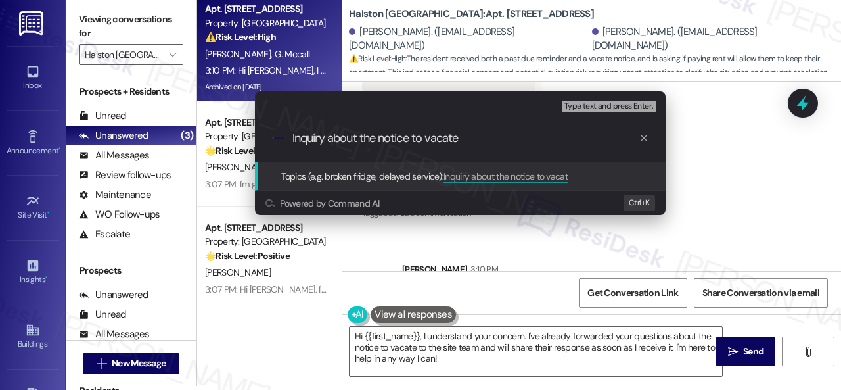
type input "Inquiry about the notice to vacate."
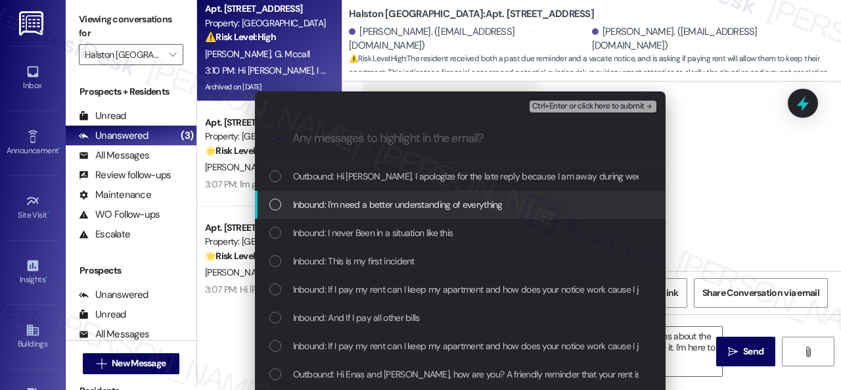
click at [340, 211] on span "Inbound: I'm need a better understanding of everything" at bounding box center [398, 204] width 210 height 14
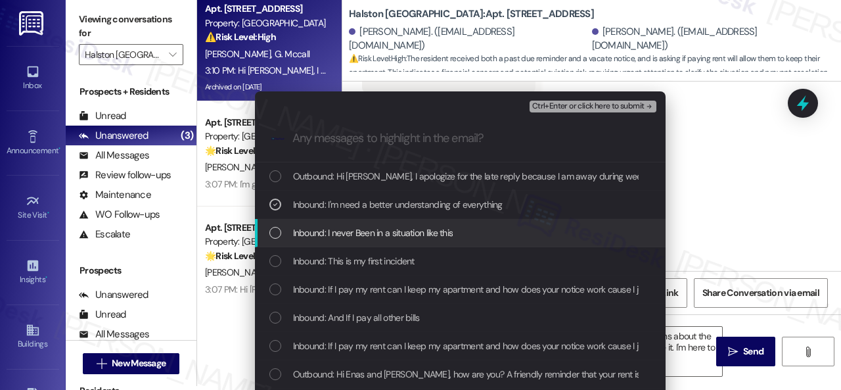
click at [343, 235] on span "Inbound: I never Been in a situation like this" at bounding box center [373, 232] width 160 height 14
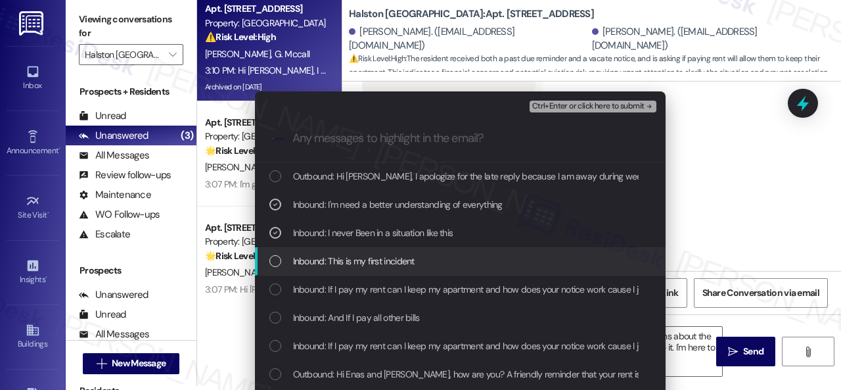
click at [351, 268] on span "Inbound: This is my first incident" at bounding box center [354, 261] width 122 height 14
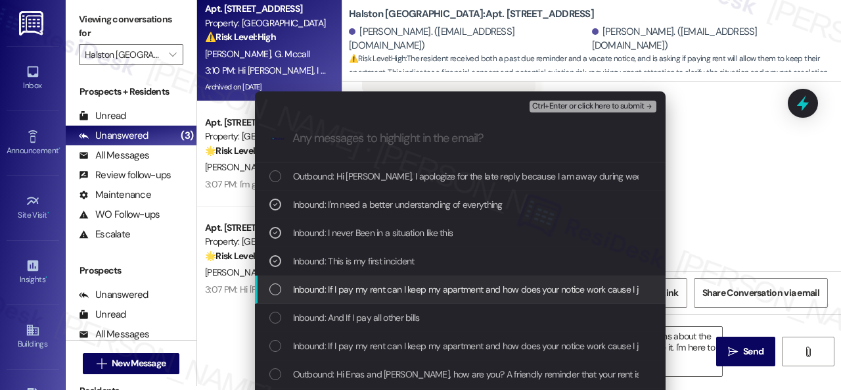
click at [340, 292] on span "Inbound: If I pay my rent can I keep my apartment and how does your notice work…" at bounding box center [599, 289] width 613 height 14
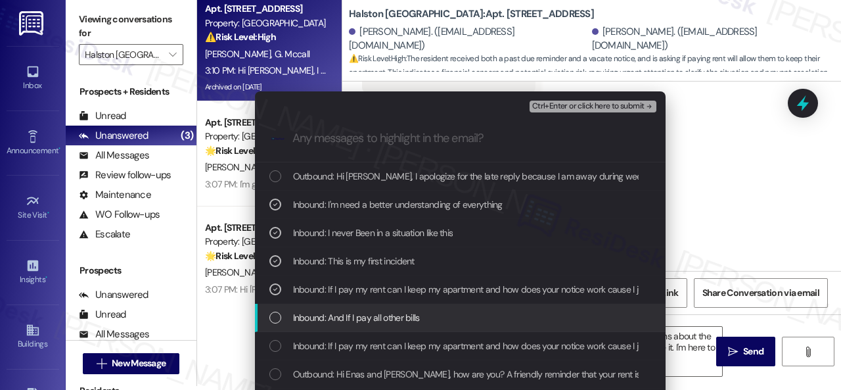
click at [343, 319] on span "Inbound: And If I pay all other bills" at bounding box center [356, 317] width 127 height 14
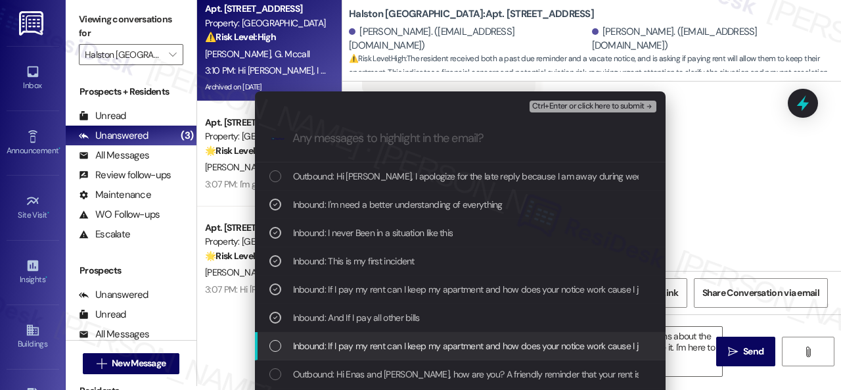
click at [344, 347] on span "Inbound: If I pay my rent can I keep my apartment and how does your notice work…" at bounding box center [599, 345] width 613 height 14
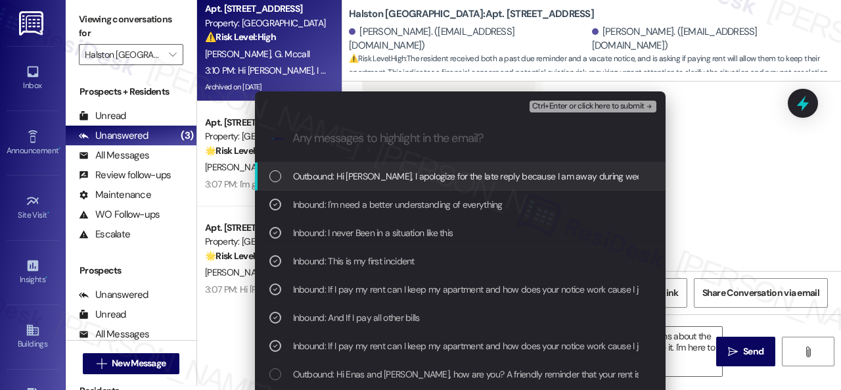
click at [536, 103] on span "Ctrl+Enter or click here to submit" at bounding box center [588, 106] width 112 height 9
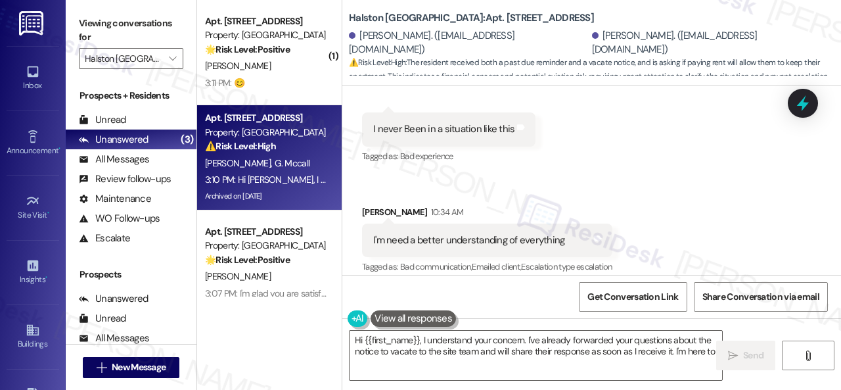
scroll to position [15839, 0]
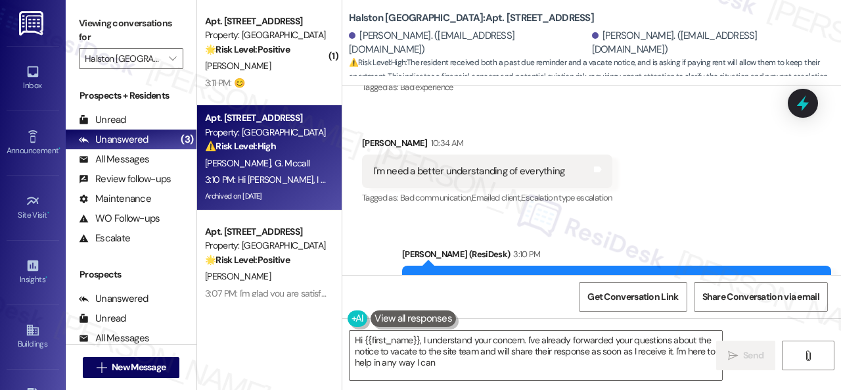
type textarea "Hi {{first_name}}, I understand your concern. I've already forwarded your quest…"
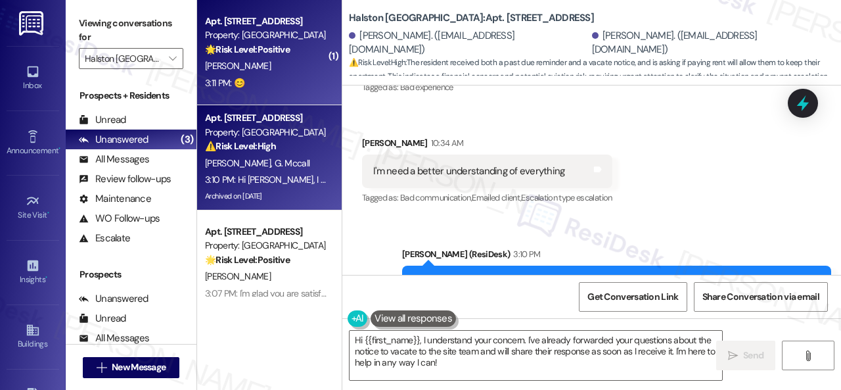
click at [292, 80] on div "3:11 PM: 😊 3:11 PM: 😊" at bounding box center [266, 83] width 124 height 16
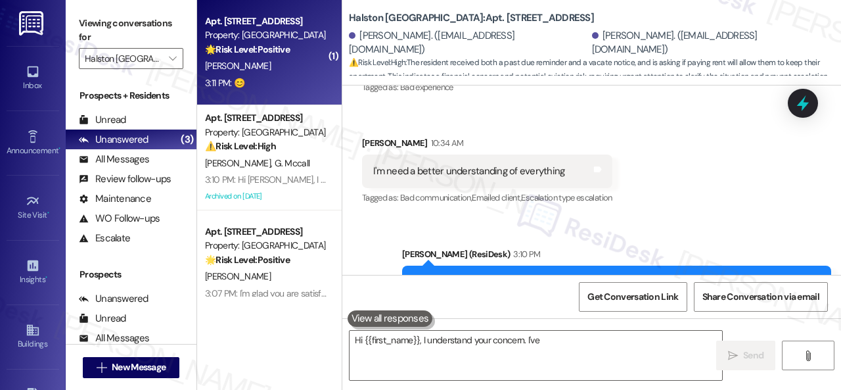
type textarea "Hi {{first_name}}, I understand your concern. I've already"
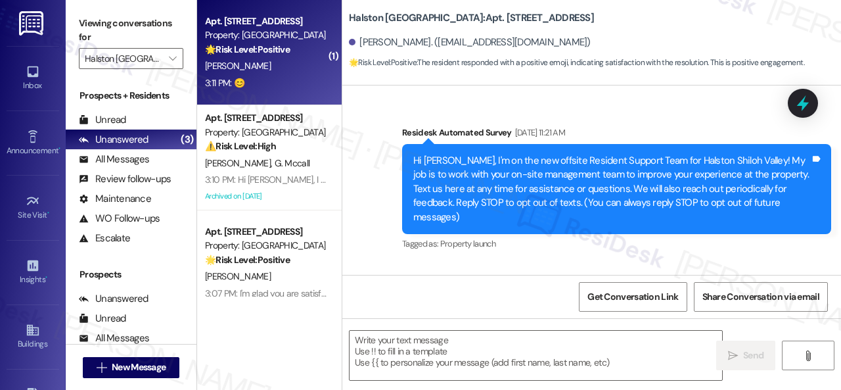
scroll to position [24256, 0]
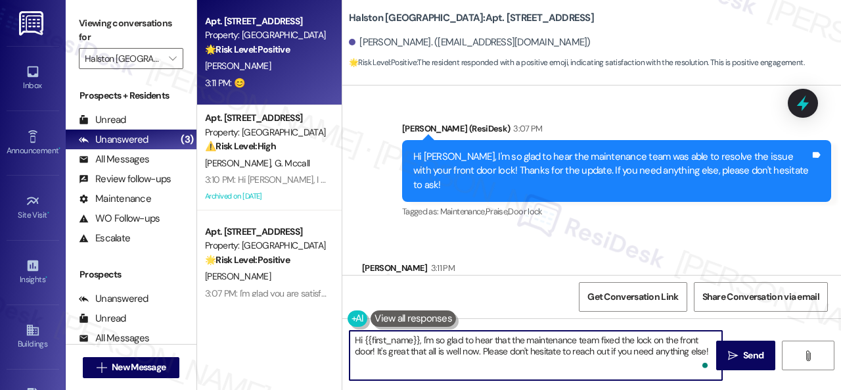
drag, startPoint x: 709, startPoint y: 353, endPoint x: 314, endPoint y: 333, distance: 394.9
click at [285, 326] on div "Apt. 5024, 1 Halston Shiloh Valley Property: Halston Shiloh Valley 🌟 Risk Level…" at bounding box center [519, 195] width 644 height 390
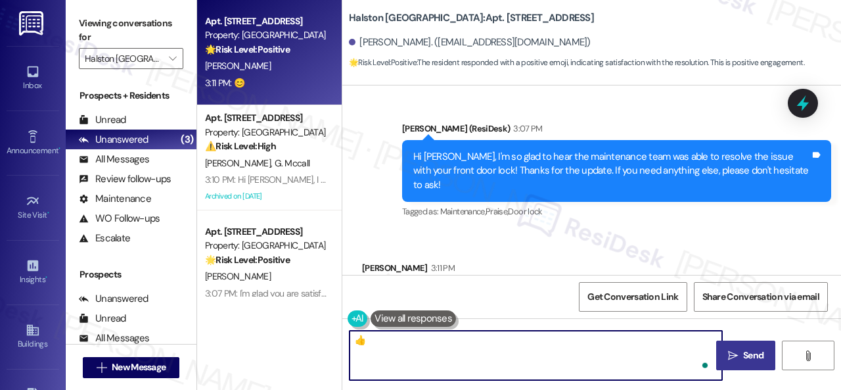
type textarea "👍"
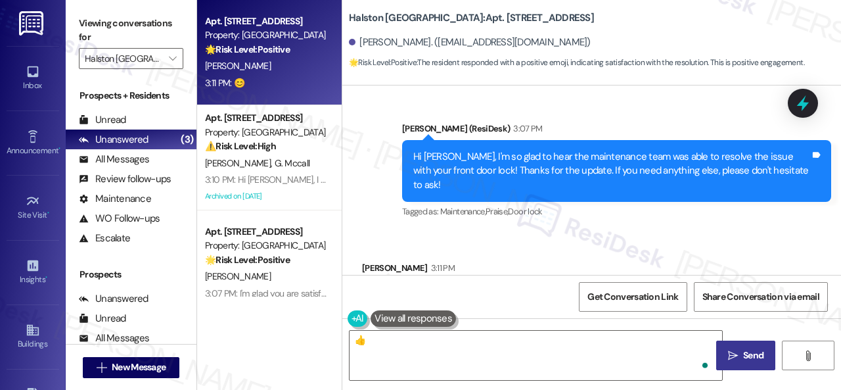
click at [731, 348] on span " Send" at bounding box center [746, 355] width 41 height 14
click at [668, 231] on div "Received via SMS Angela Mincey 3:11 PM 😊 Tags and notes" at bounding box center [591, 276] width 499 height 91
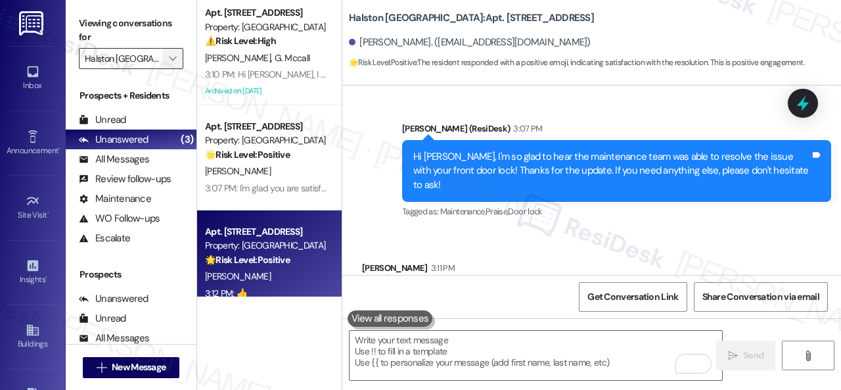
click at [173, 60] on icon "" at bounding box center [172, 58] width 7 height 11
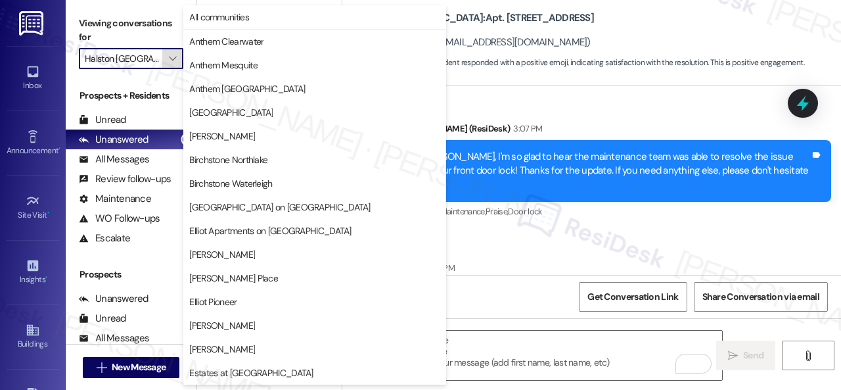
scroll to position [450, 0]
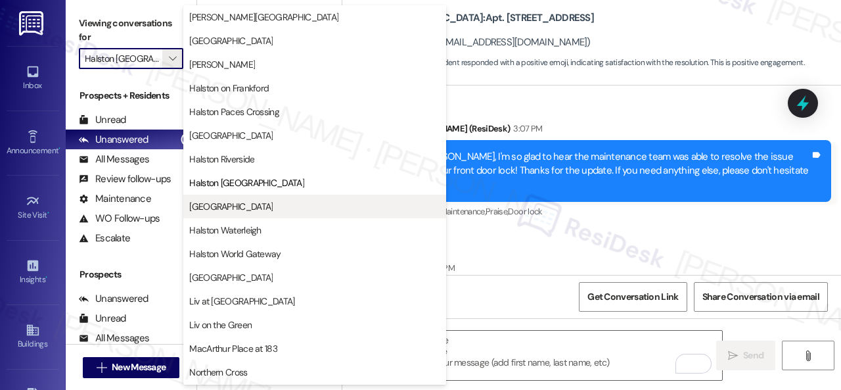
click at [225, 200] on span "Halston South Point" at bounding box center [230, 206] width 83 height 13
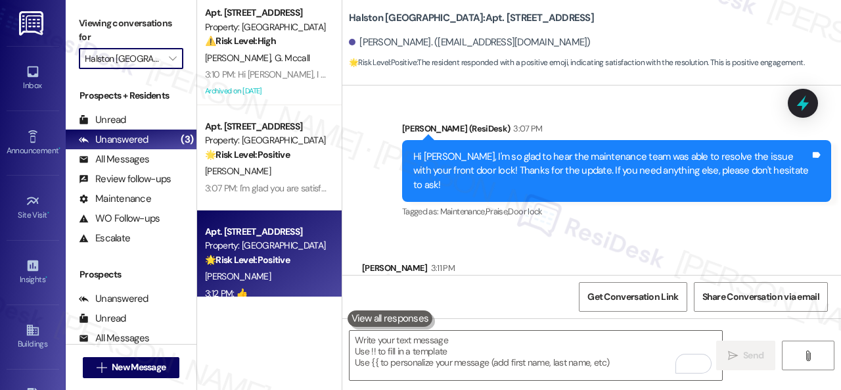
type input "Halston South Point"
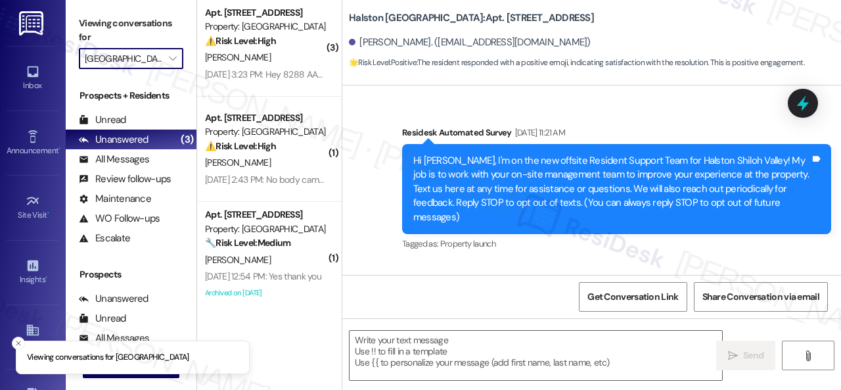
scroll to position [334, 0]
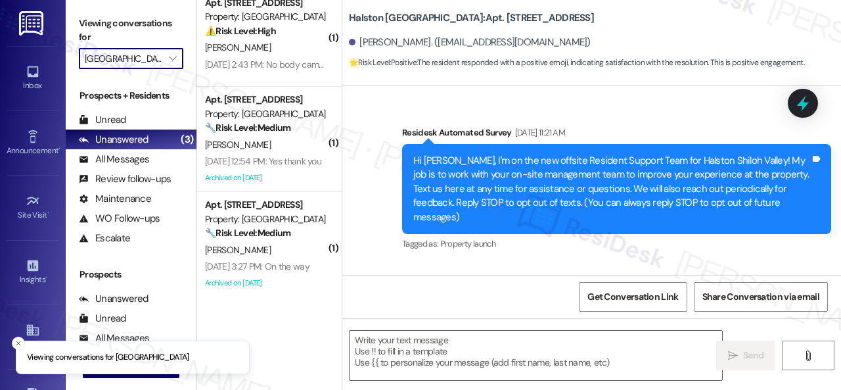
click at [266, 248] on div "( 3 ) Apt. 2102, 1 Halston South Point Property: Halston South Point ⚠️ Risk Le…" at bounding box center [269, 148] width 145 height 296
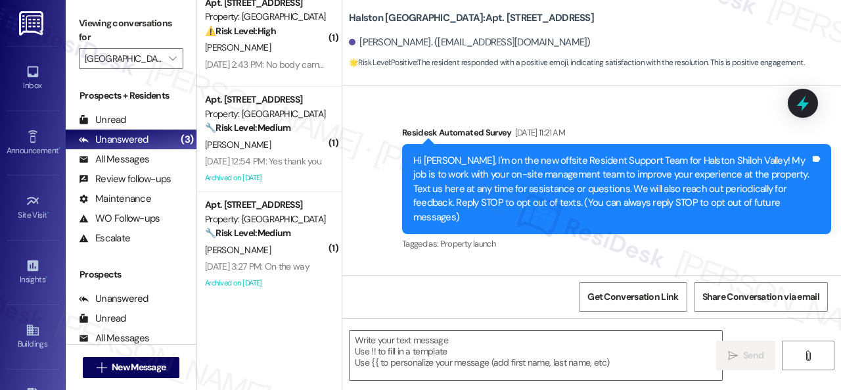
scroll to position [24367, 0]
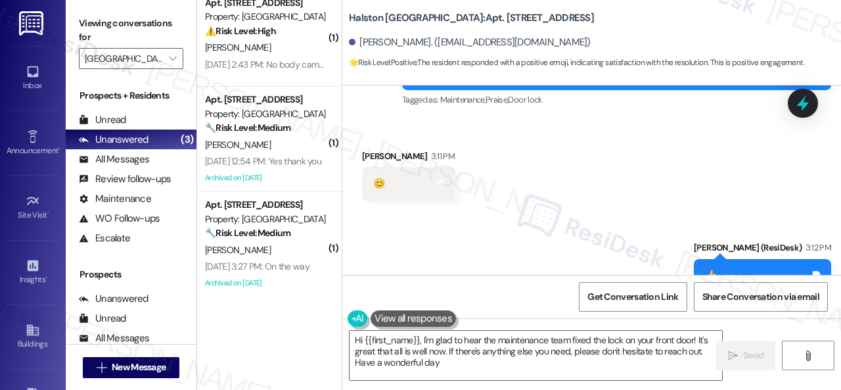
type textarea "Hi {{first_name}}, I'm glad to hear the maintenance team fixed the lock on your…"
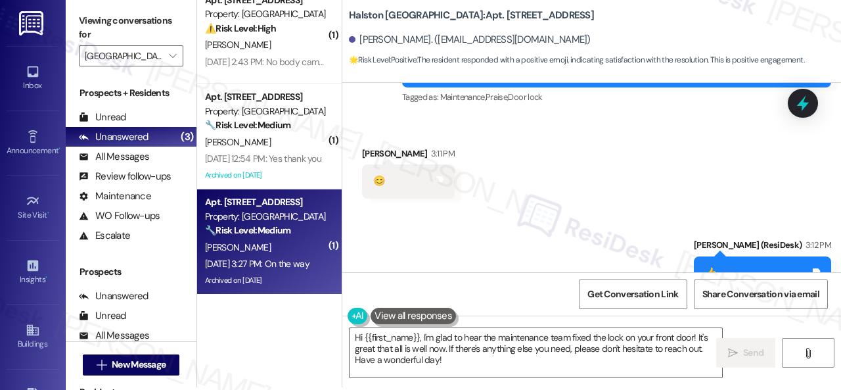
scroll to position [4, 0]
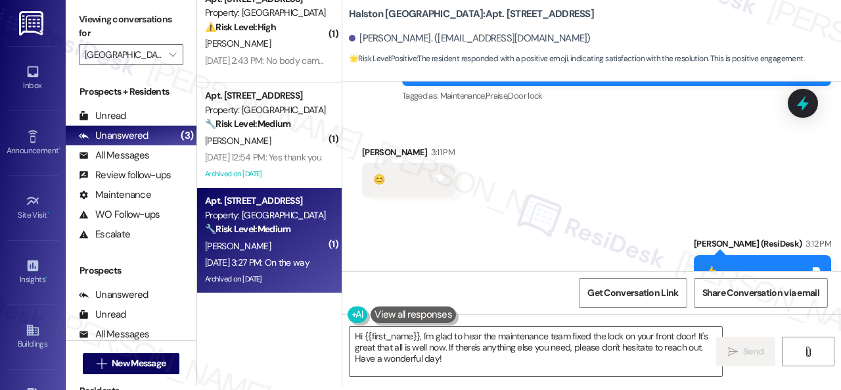
click at [259, 256] on div "Sep 04, 2025 at 3:27 PM: On the way Sep 04, 2025 at 3:27 PM: On the way" at bounding box center [257, 262] width 105 height 12
type textarea "Fetching suggested responses. Please feel free to read through the conversation…"
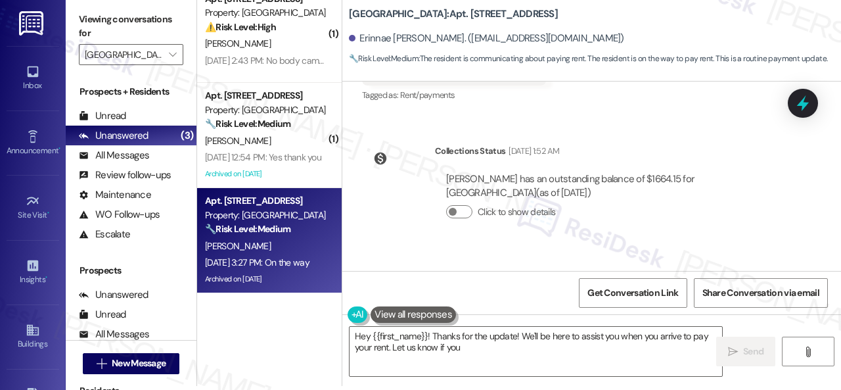
scroll to position [23659, 0]
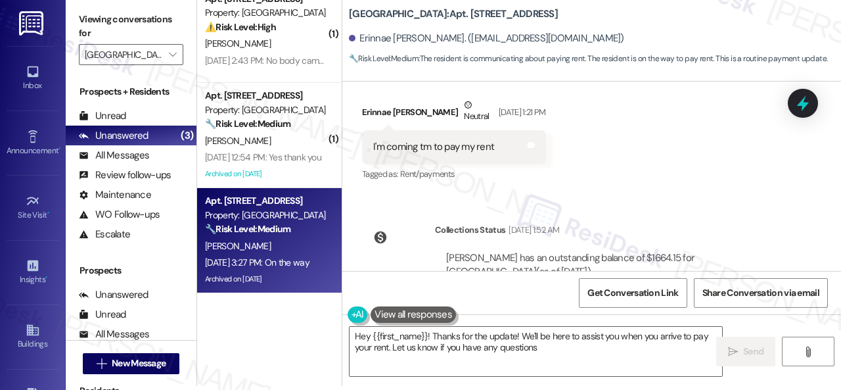
type textarea "Hey {{first_name}}! Thanks for the update! We'll be here to assist you when you…"
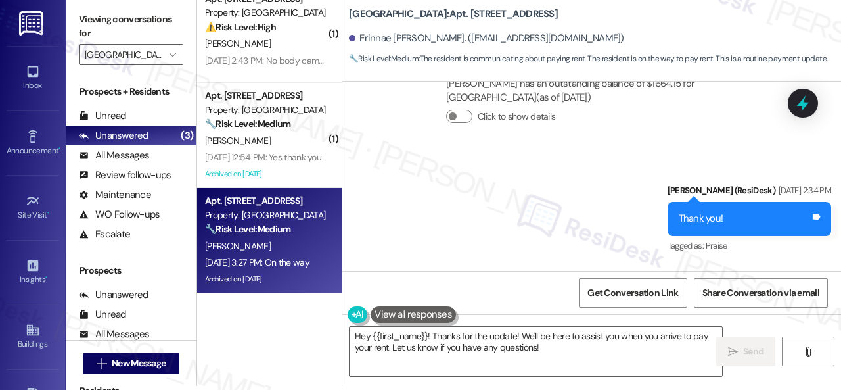
scroll to position [23922, 0]
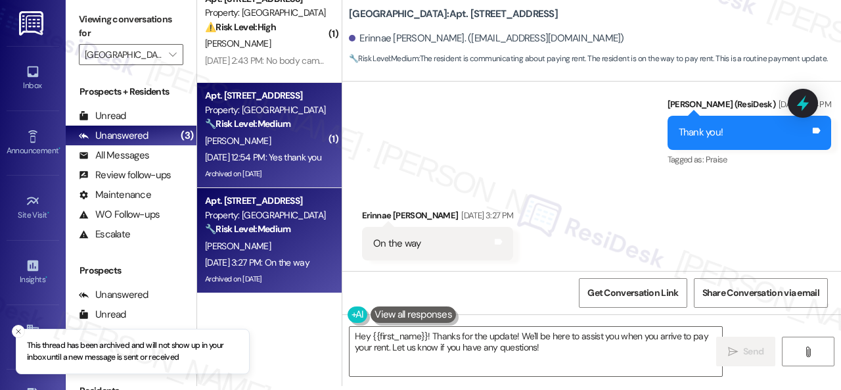
click at [273, 145] on div "R. Winfrey" at bounding box center [266, 141] width 124 height 16
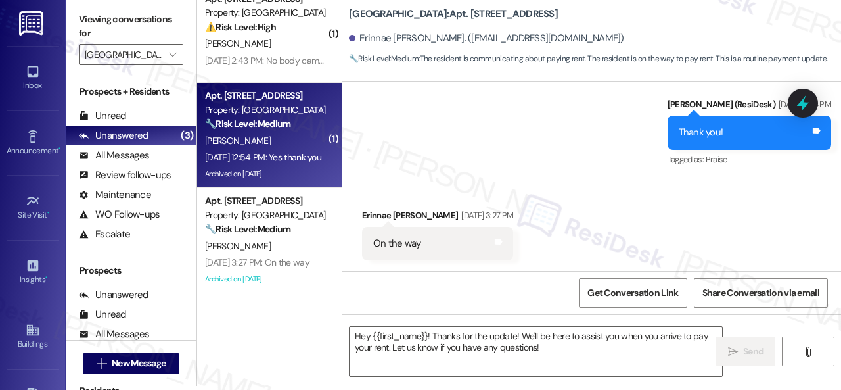
type textarea "Fetching suggested responses. Please feel free to read through the conversation…"
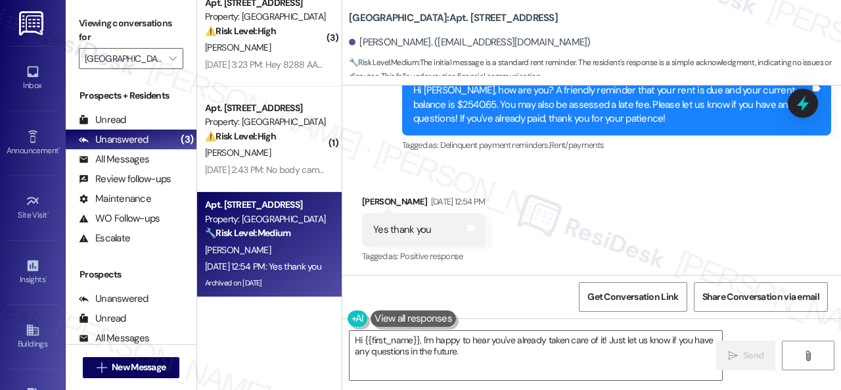
scroll to position [8107, 0]
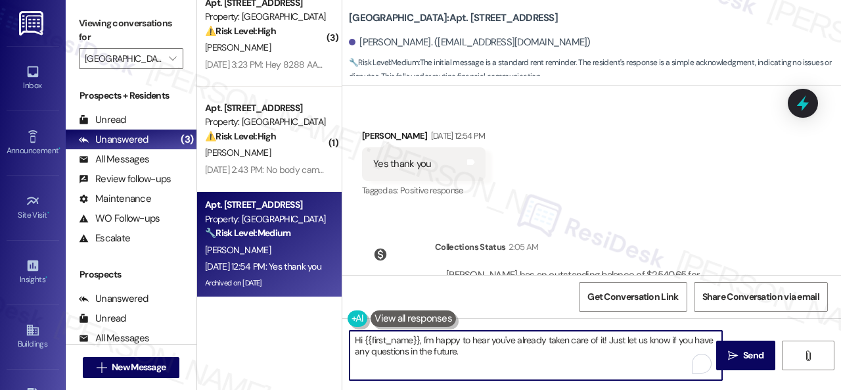
drag, startPoint x: 471, startPoint y: 353, endPoint x: 287, endPoint y: 321, distance: 186.2
click at [294, 325] on div "( 1 ) Apt. 1401, 1 Halston South Point Property: Halston South Point ⚠️ Risk Le…" at bounding box center [519, 195] width 644 height 390
type textarea "You're welcome."
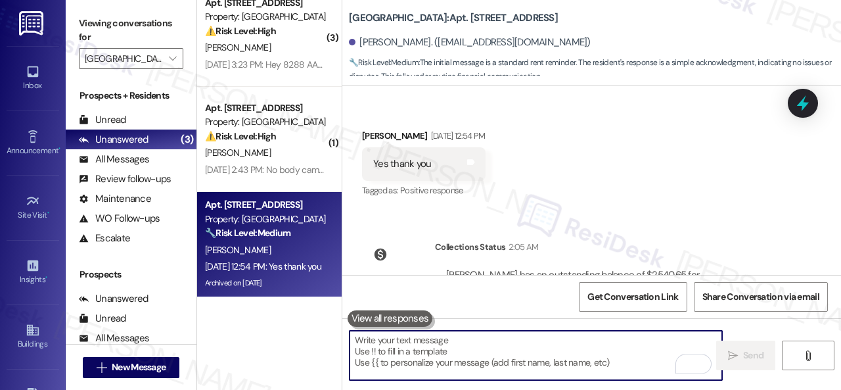
scroll to position [7971, 0]
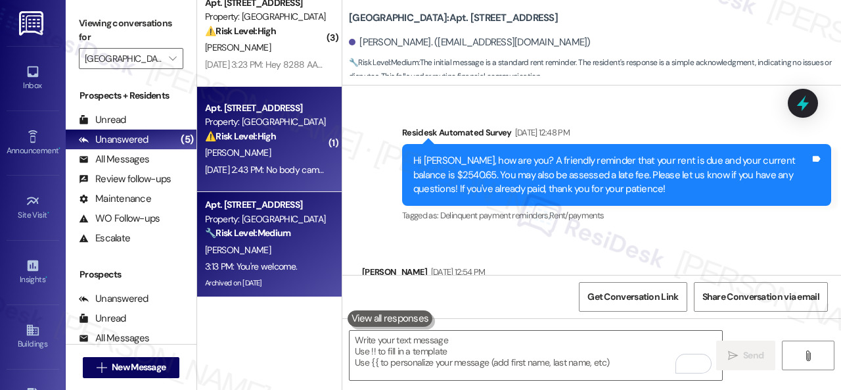
click at [278, 152] on div "Y. Hixon" at bounding box center [266, 153] width 124 height 16
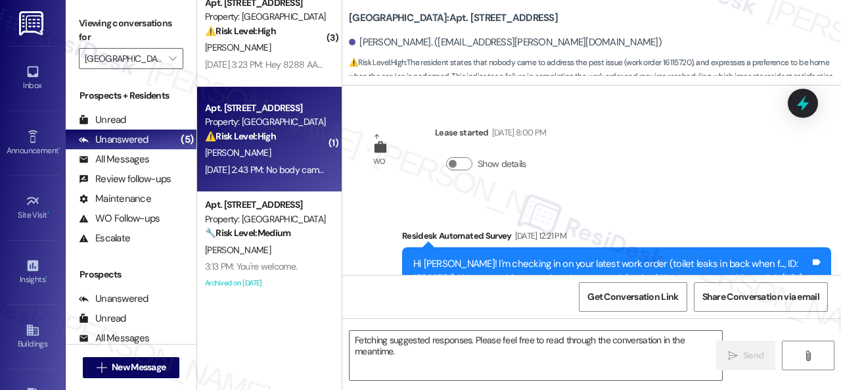
scroll to position [6346, 0]
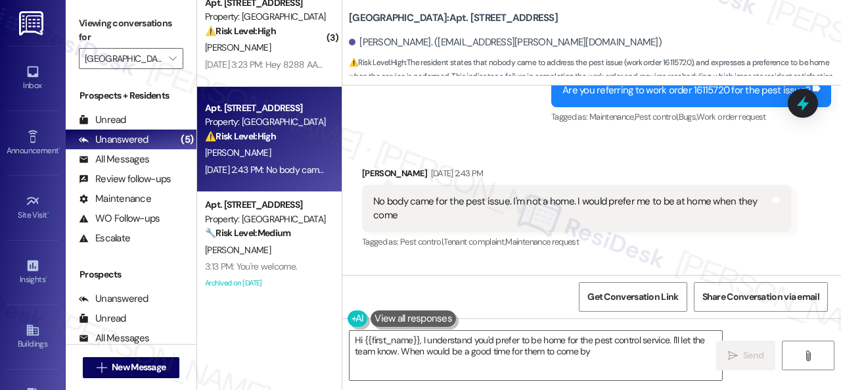
type textarea "Hi {{first_name}}, I understand you'd prefer to be home for the pest control se…"
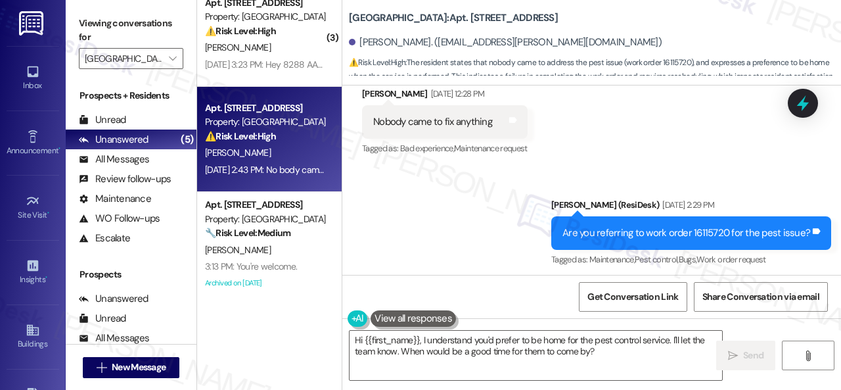
scroll to position [6280, 0]
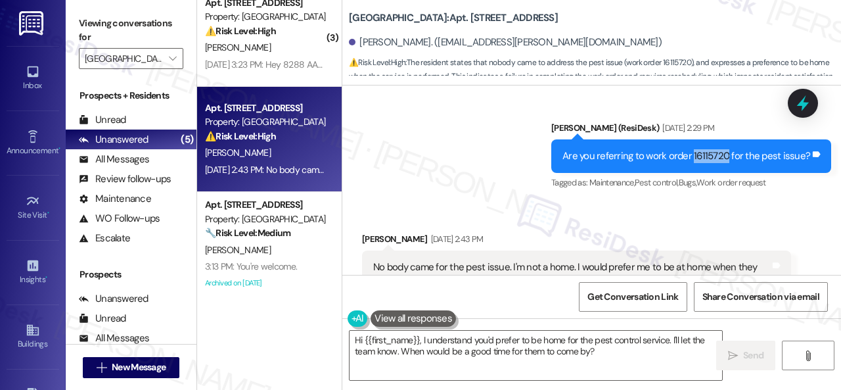
drag, startPoint x: 689, startPoint y: 171, endPoint x: 722, endPoint y: 169, distance: 32.3
click at [722, 163] on div "Are you referring to work order 16115720 for the pest issue?" at bounding box center [687, 156] width 248 height 14
copy div "16115720"
click at [434, 220] on div "Received via SMS Yasmine Hixon Sep 04, 2025 at 2:43 PM No body came for the pes…" at bounding box center [591, 264] width 499 height 125
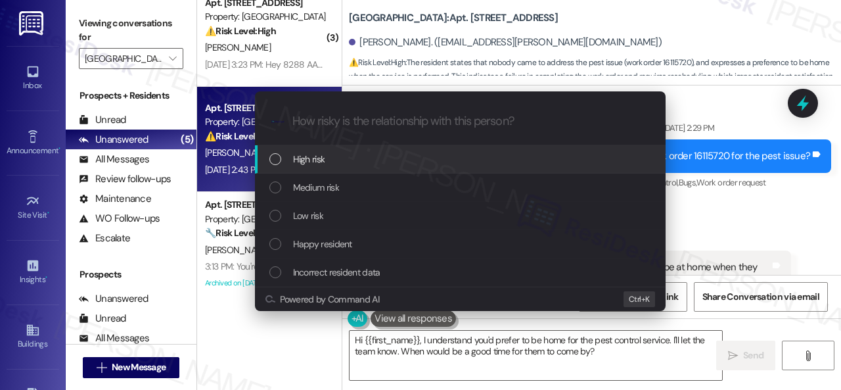
click at [307, 162] on span "High risk" at bounding box center [309, 159] width 32 height 14
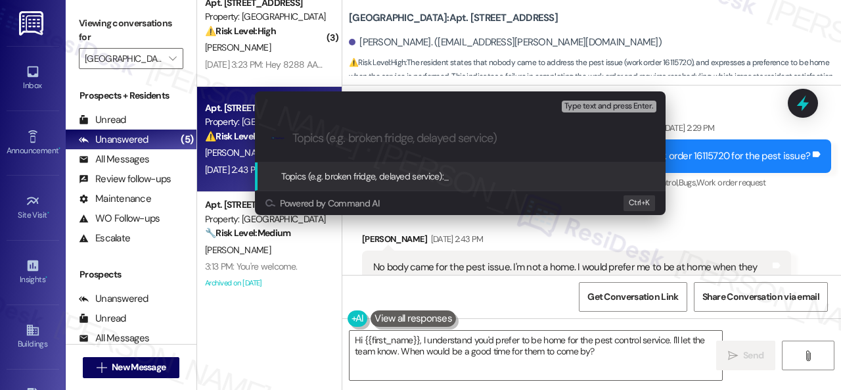
paste input "Follow-up on the closed work order 16115720"
type input "Follow-up on the closed work order 16115720"
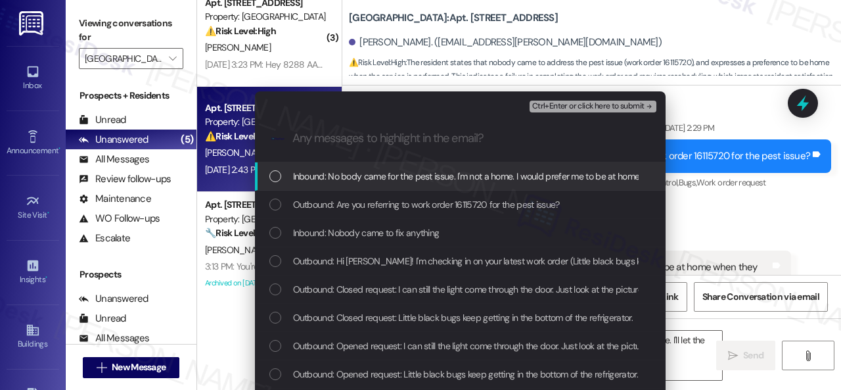
click at [314, 175] on span "Inbound: No body came for the pest issue. I'm not a home. I would prefer me to …" at bounding box center [499, 176] width 413 height 14
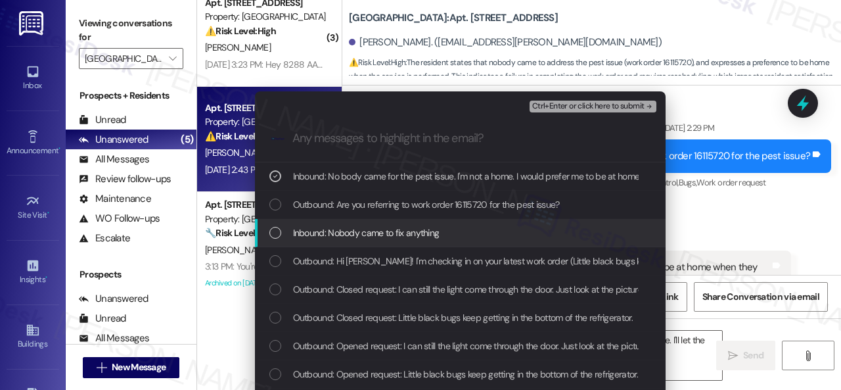
click at [322, 235] on span "Inbound: Nobody came to fix anything" at bounding box center [366, 232] width 147 height 14
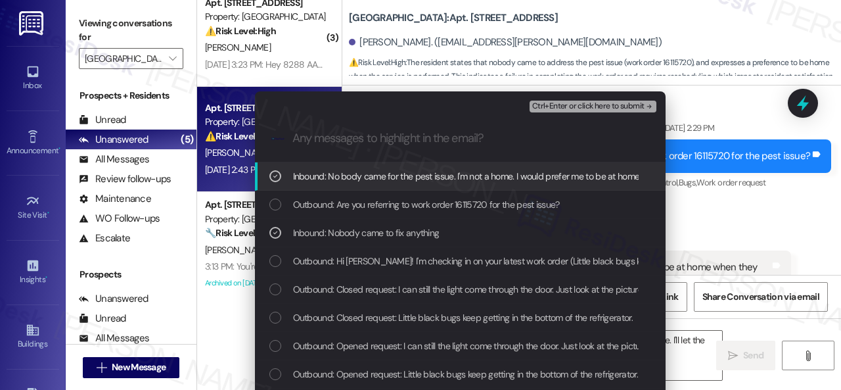
click at [546, 105] on span "Ctrl+Enter or click here to submit" at bounding box center [588, 106] width 112 height 9
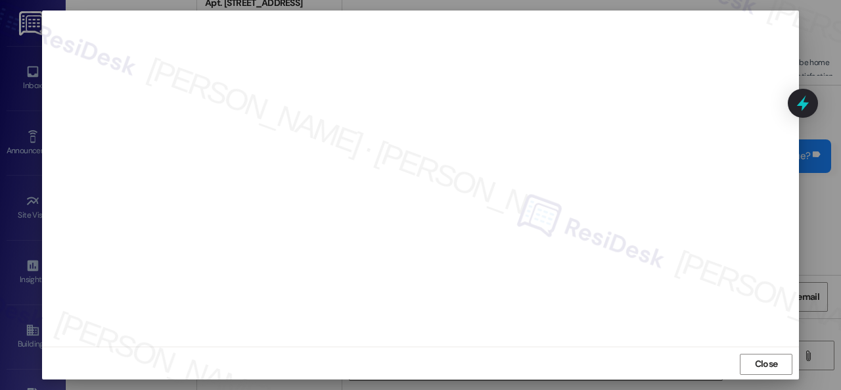
scroll to position [16, 0]
click at [762, 360] on span "Close" at bounding box center [766, 363] width 23 height 14
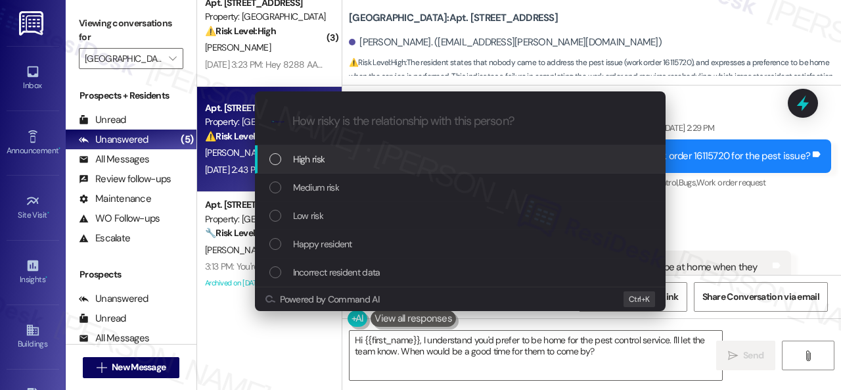
click at [310, 159] on span "High risk" at bounding box center [309, 159] width 32 height 14
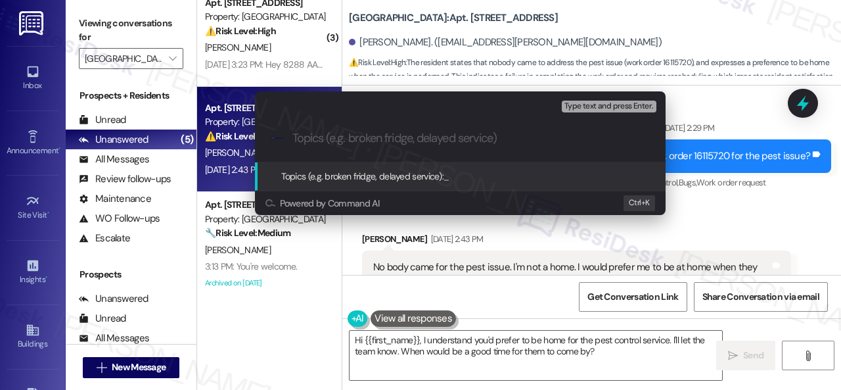
paste input "Follow-up on the closed work order 16115720"
type input "Follow-up on the closed work order 16115720"
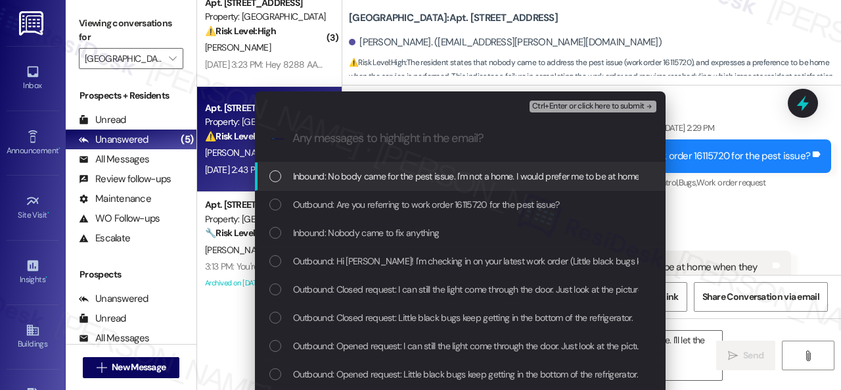
click at [367, 175] on span "Inbound: No body came for the pest issue. I'm not a home. I would prefer me to …" at bounding box center [499, 176] width 413 height 14
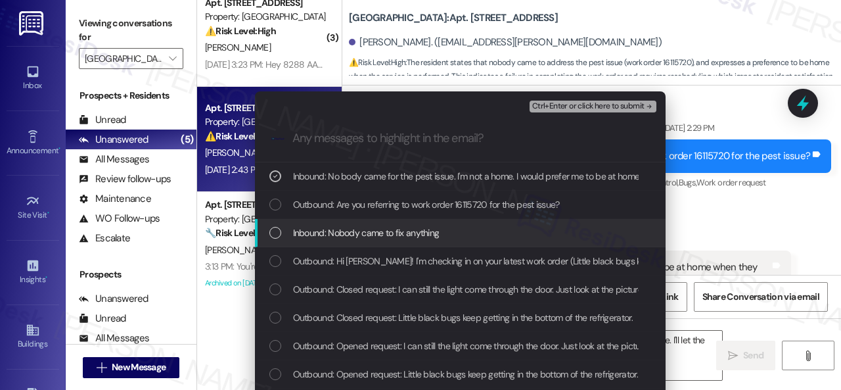
click at [354, 230] on span "Inbound: Nobody came to fix anything" at bounding box center [366, 232] width 147 height 14
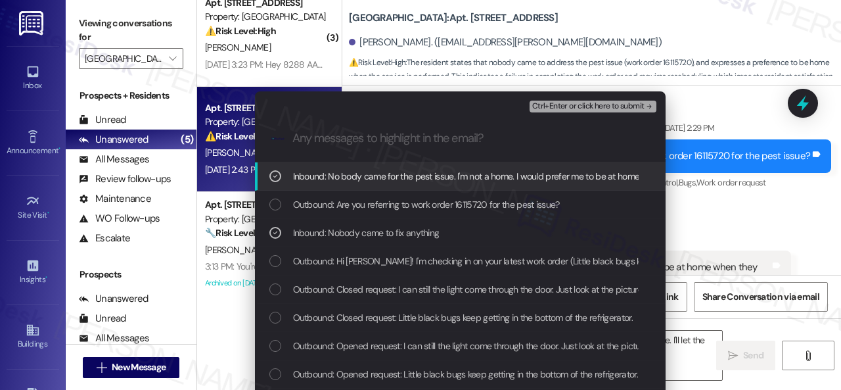
click at [560, 106] on span "Ctrl+Enter or click here to submit" at bounding box center [588, 106] width 112 height 9
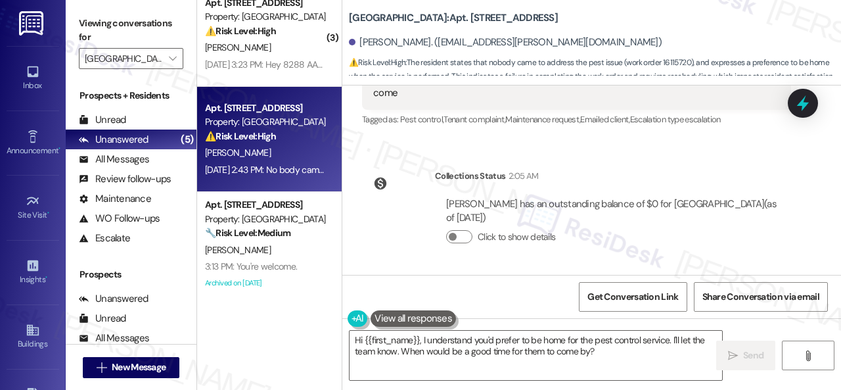
scroll to position [6346, 0]
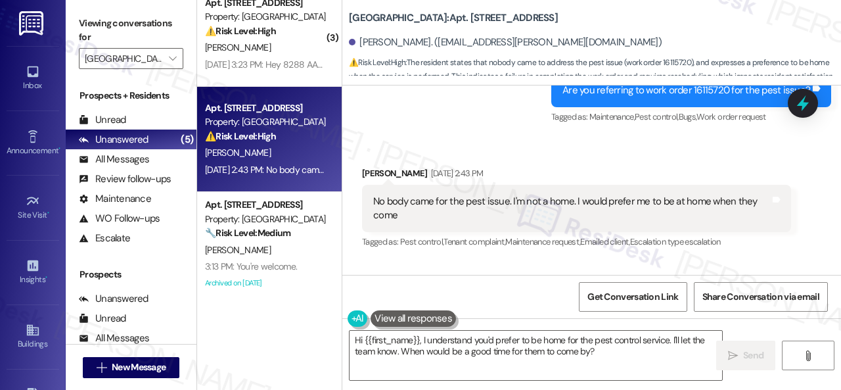
drag, startPoint x: 619, startPoint y: 178, endPoint x: 590, endPoint y: 243, distance: 70.6
click at [619, 178] on div "Received via SMS Yasmine Hixon Sep 04, 2025 at 2:43 PM No body came for the pes…" at bounding box center [576, 208] width 449 height 105
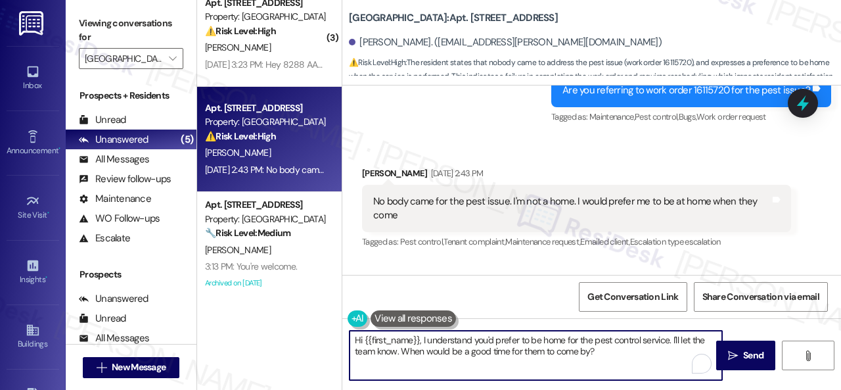
drag, startPoint x: 603, startPoint y: 355, endPoint x: 277, endPoint y: 320, distance: 328.5
click at [277, 320] on div "( 1 ) Apt. 1401, 1 Halston South Point Property: Halston South Point ⚠️ Risk Le…" at bounding box center [519, 195] width 644 height 390
paste textarea "I'm sorry to hear the issue hasn't been resolved yet. We apologize for the dela…"
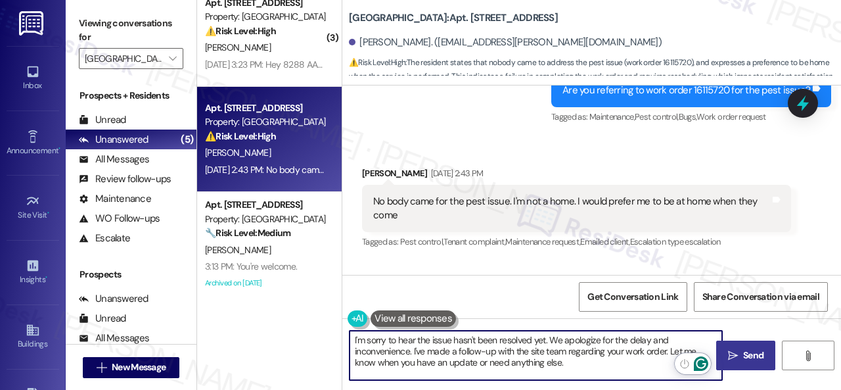
type textarea "I'm sorry to hear the issue hasn't been resolved yet. We apologize for the dela…"
click at [748, 353] on span "Send" at bounding box center [753, 355] width 20 height 14
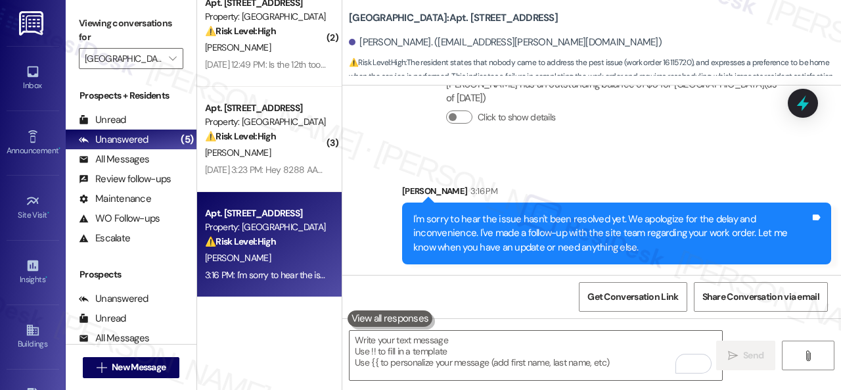
scroll to position [97, 0]
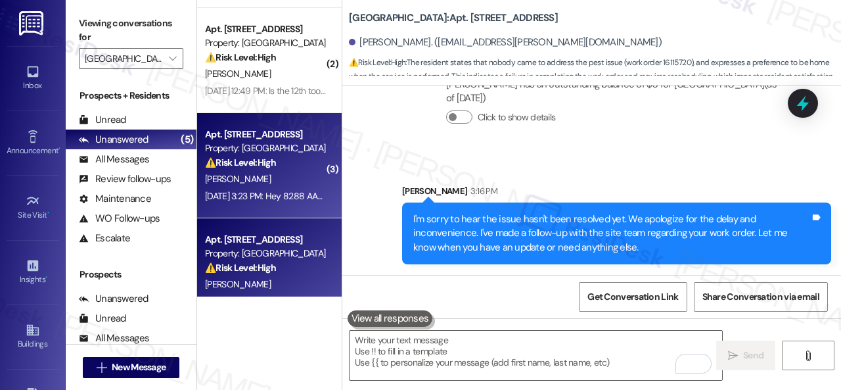
click at [268, 164] on strong "⚠️ Risk Level: High" at bounding box center [240, 162] width 71 height 12
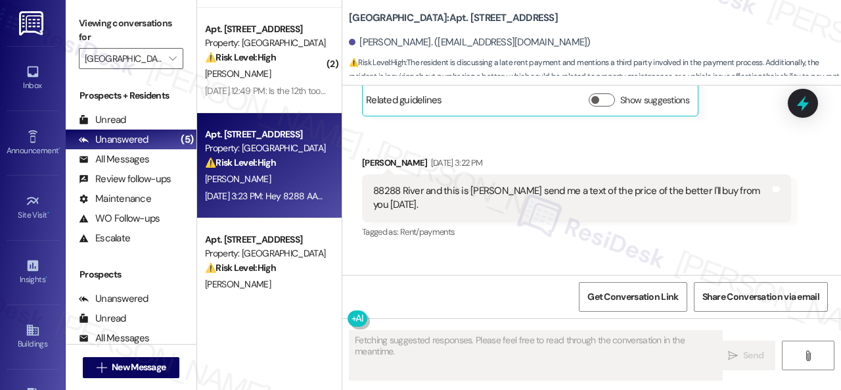
scroll to position [838, 0]
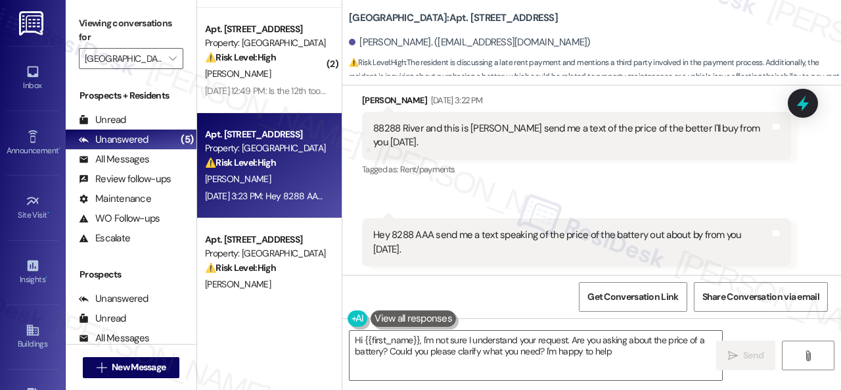
type textarea "Hi {{first_name}}, I'm not sure I understand your request. Are you asking about…"
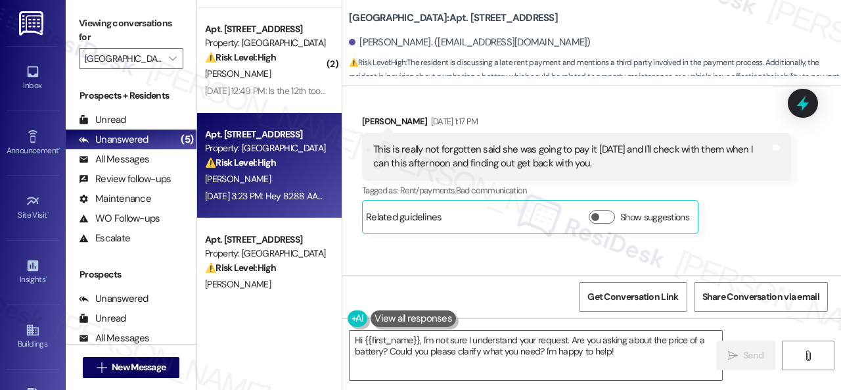
scroll to position [246, 0]
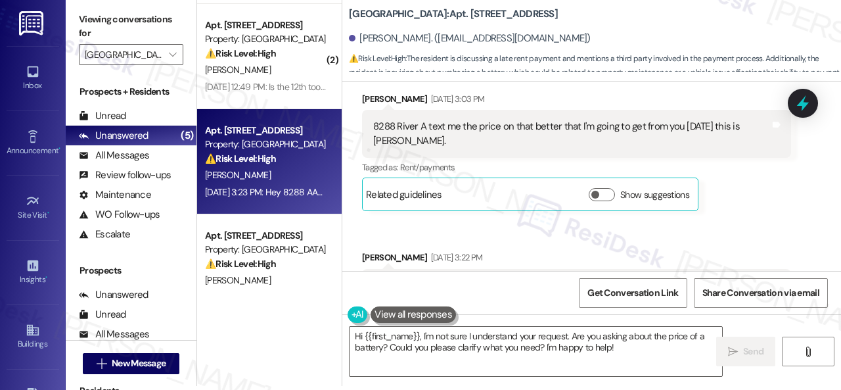
scroll to position [641, 0]
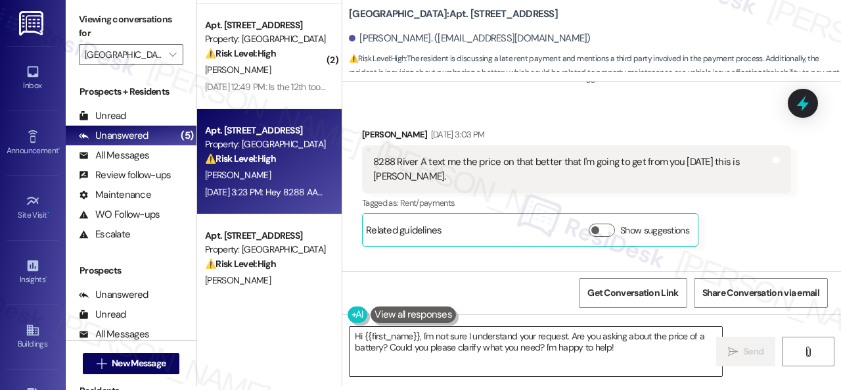
drag, startPoint x: 561, startPoint y: 335, endPoint x: 469, endPoint y: 335, distance: 92.0
click at [561, 335] on textarea "Hi {{first_name}}, I'm not sure I understand your request. Are you asking about…" at bounding box center [536, 351] width 373 height 49
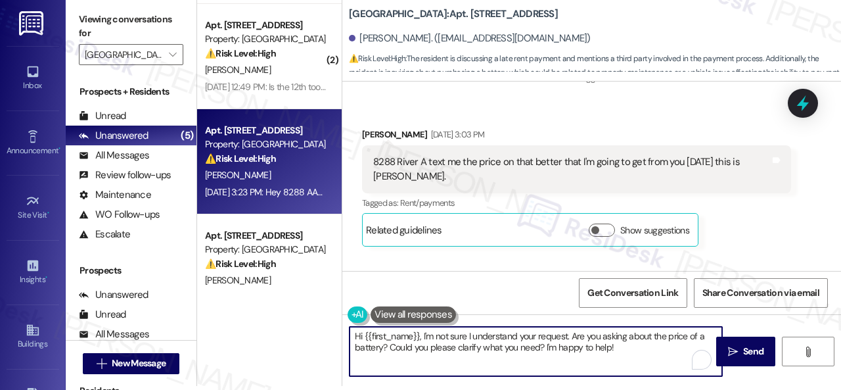
click at [421, 337] on textarea "Hi {{first_name}}, I'm not sure I understand your request. Are you asking about…" at bounding box center [536, 351] width 373 height 49
paste textarea "I'm sorry for the delayed response."
click at [419, 335] on textarea "Hi {{first_name}},I'm sorry for the delayed response. I'm not sure I understand…" at bounding box center [536, 351] width 373 height 49
click at [421, 336] on textarea "Hi {{first_name}},I'm sorry for the delayed response. I'm not sure I understand…" at bounding box center [536, 351] width 373 height 49
drag, startPoint x: 356, startPoint y: 344, endPoint x: 522, endPoint y: 350, distance: 165.7
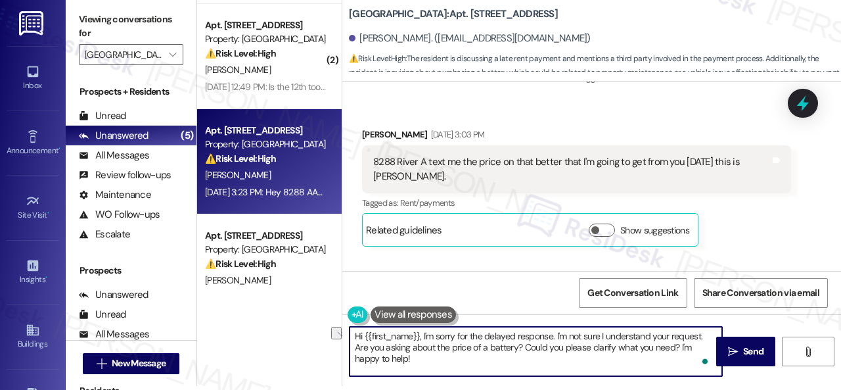
click at [522, 350] on textarea "Hi {{first_name}}, I'm sorry for the delayed response. I'm not sure I understan…" at bounding box center [536, 351] width 373 height 49
drag, startPoint x: 507, startPoint y: 346, endPoint x: 590, endPoint y: 350, distance: 82.9
click at [590, 350] on textarea "Hi {{first_name}}, I'm sorry for the delayed response. I'm not sure I understan…" at bounding box center [536, 351] width 373 height 49
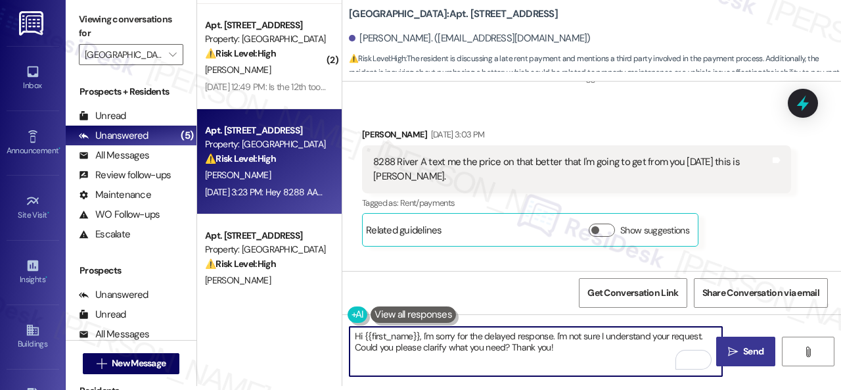
type textarea "Hi {{first_name}}, I'm sorry for the delayed response. I'm not sure I understan…"
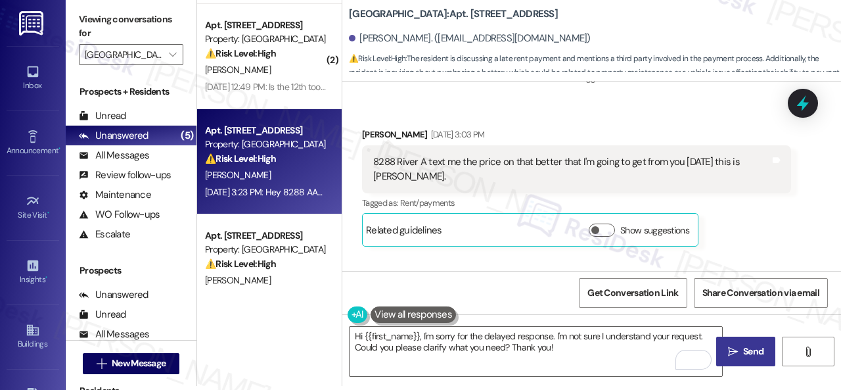
click at [743, 346] on span "Send" at bounding box center [753, 351] width 20 height 14
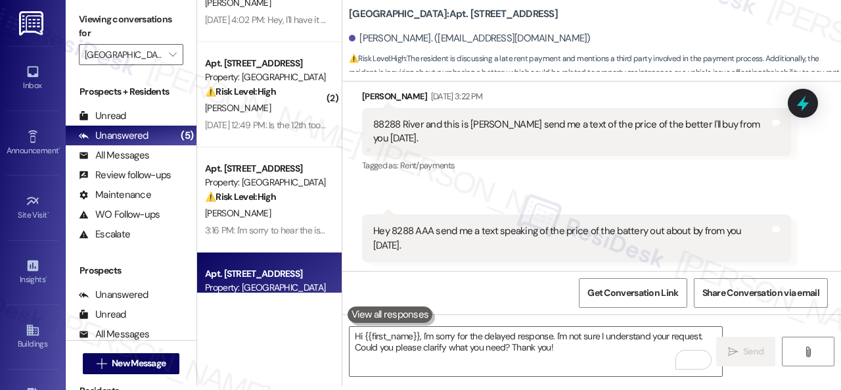
scroll to position [32, 0]
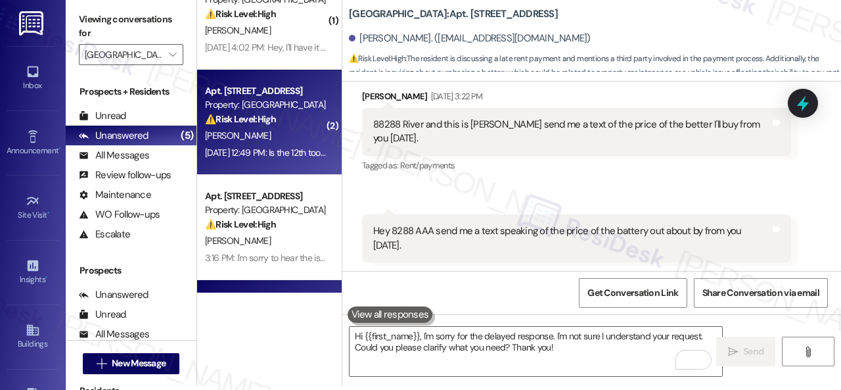
click at [288, 139] on div "[PERSON_NAME]" at bounding box center [266, 136] width 124 height 16
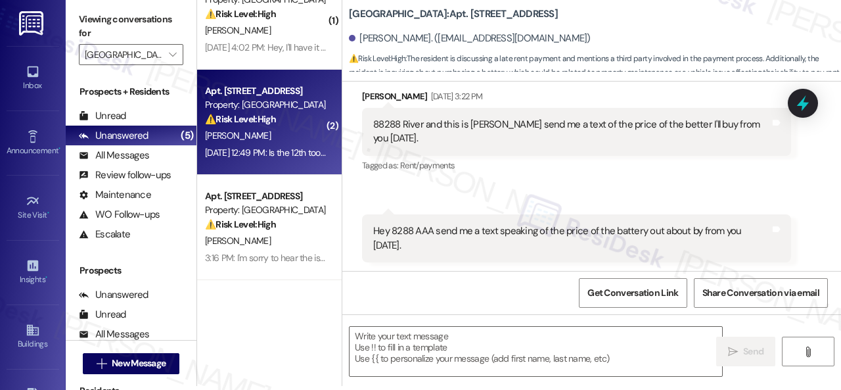
type textarea "Fetching suggested responses. Please feel free to read through the conversation…"
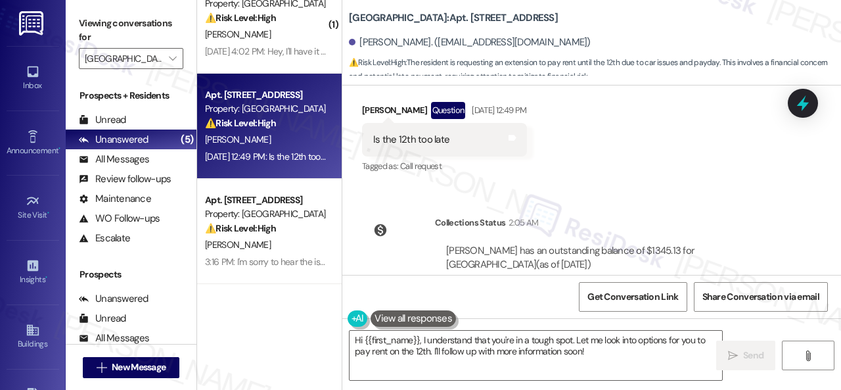
scroll to position [13567, 0]
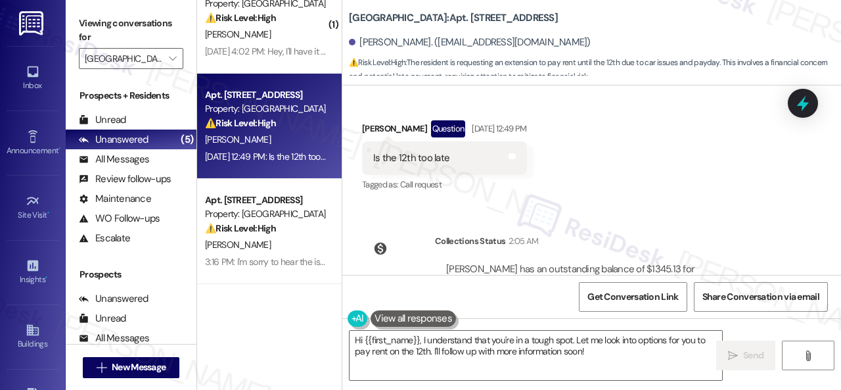
click at [381, 302] on div "Get Conversation Link Share Conversation via email" at bounding box center [591, 296] width 499 height 43
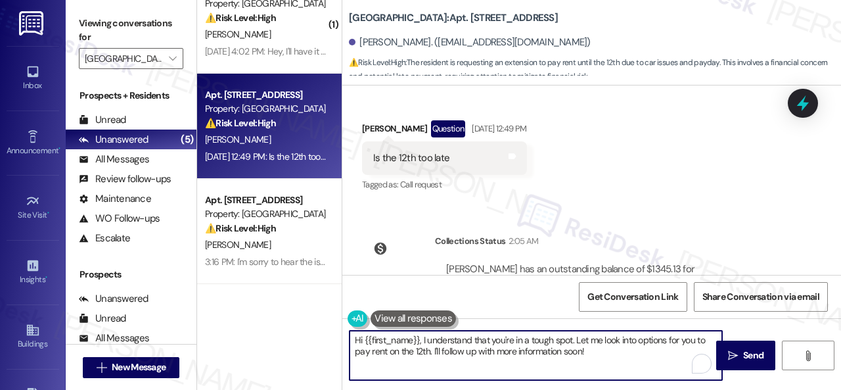
drag, startPoint x: 423, startPoint y: 338, endPoint x: 636, endPoint y: 352, distance: 213.4
click at [636, 352] on textarea "Hi {{first_name}}, I understand that you're in a tough spot. Let me look into o…" at bounding box center [536, 355] width 373 height 49
paste textarea "Thanks for updating us on your payment plan! We appreciate you letting us know.…"
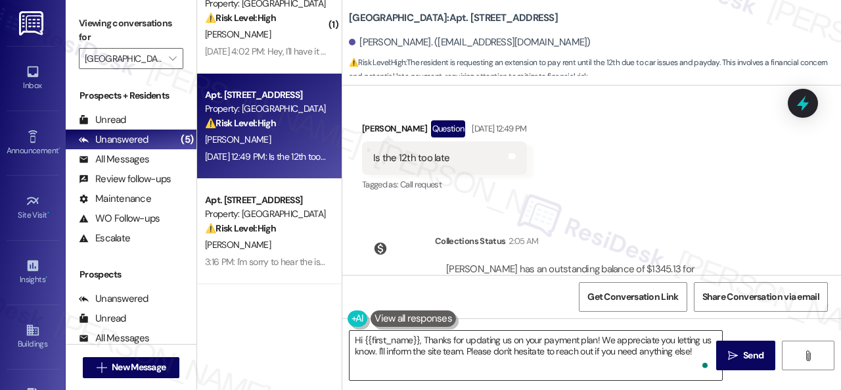
drag, startPoint x: 570, startPoint y: 333, endPoint x: 546, endPoint y: 335, distance: 23.8
click at [570, 333] on textarea "Hi {{first_name}}, Thanks for updating us on your payment plan! We appreciate y…" at bounding box center [536, 355] width 373 height 49
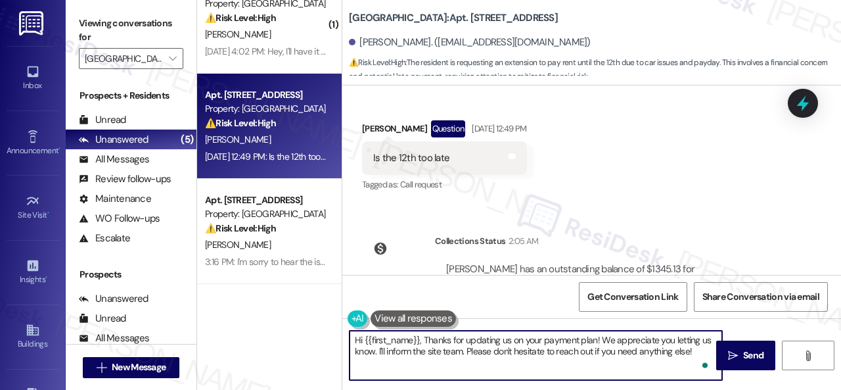
click at [423, 341] on textarea "Hi {{first_name}}, Thanks for updating us on your payment plan! We appreciate y…" at bounding box center [536, 355] width 373 height 49
paste textarea "I apologize for the late reply because I am away during weekends."
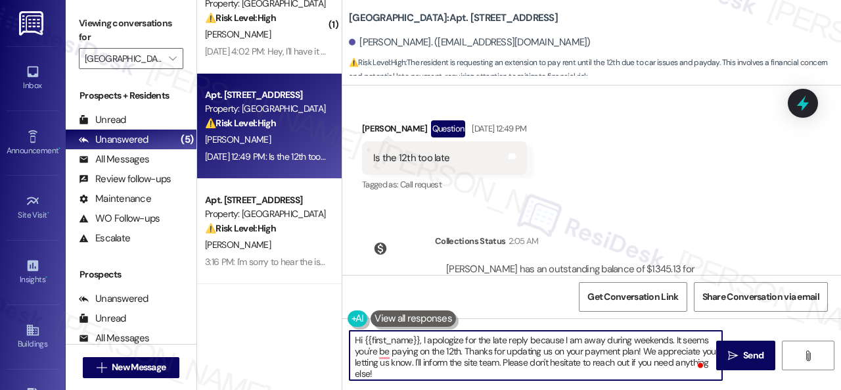
drag, startPoint x: 368, startPoint y: 353, endPoint x: 377, endPoint y: 350, distance: 9.8
click at [377, 350] on textarea "Hi {{first_name}}, I apologize for the late reply because I am away during week…" at bounding box center [536, 355] width 373 height 49
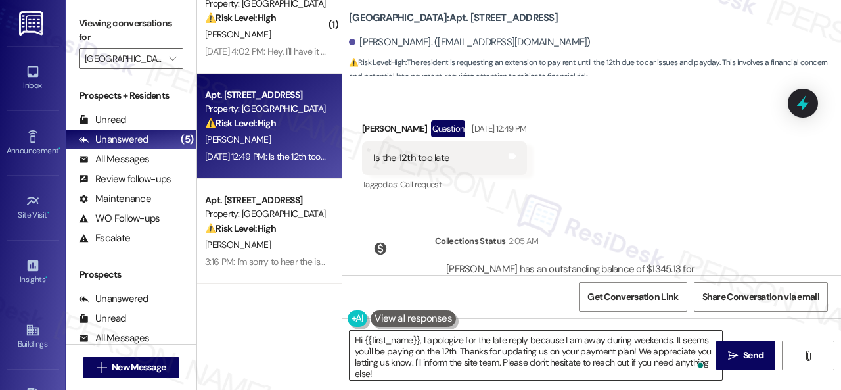
click at [442, 357] on textarea "Hi {{first_name}}, I apologize for the late reply because I am away during week…" at bounding box center [536, 355] width 373 height 49
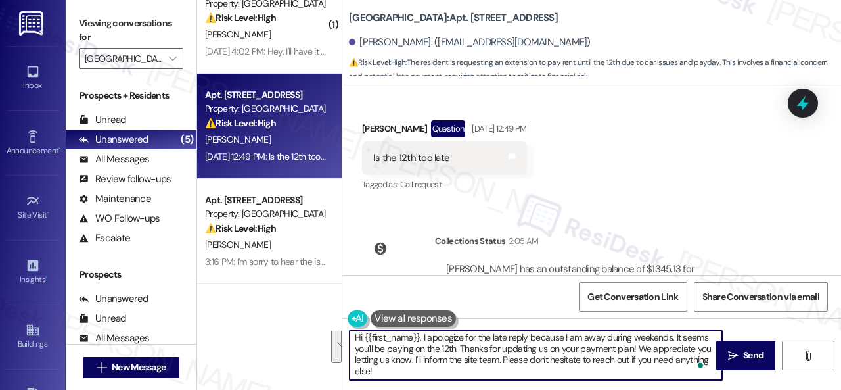
scroll to position [4, 0]
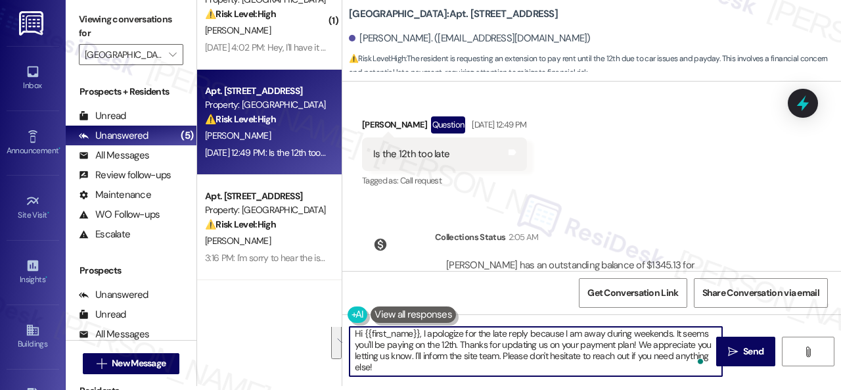
drag, startPoint x: 459, startPoint y: 349, endPoint x: 484, endPoint y: 385, distance: 43.9
click at [484, 385] on div "Hi {{first_name}}, I apologize for the late reply because I am away during week…" at bounding box center [591, 363] width 499 height 99
click at [469, 346] on textarea "Hi {{first_name}}, I apologize for the late reply because I am away during week…" at bounding box center [536, 351] width 373 height 49
drag, startPoint x: 459, startPoint y: 345, endPoint x: 473, endPoint y: 371, distance: 30.0
click at [473, 371] on textarea "Hi {{first_name}}, I apologize for the late reply because I am away during week…" at bounding box center [536, 351] width 373 height 49
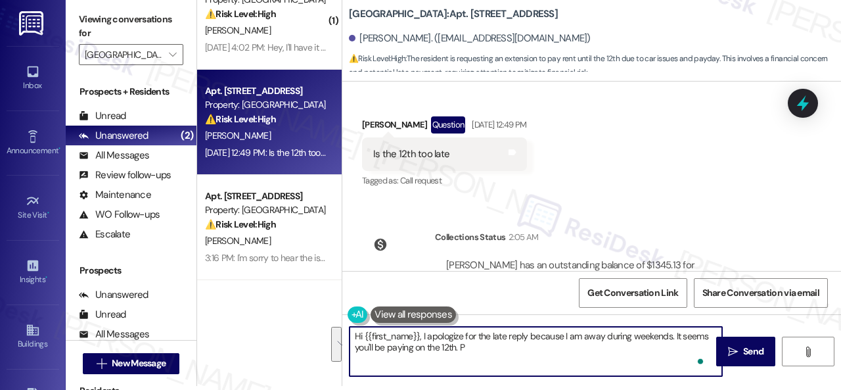
scroll to position [0, 0]
paste textarea "ent is due on the 1st, with a grace period until the 3rd."
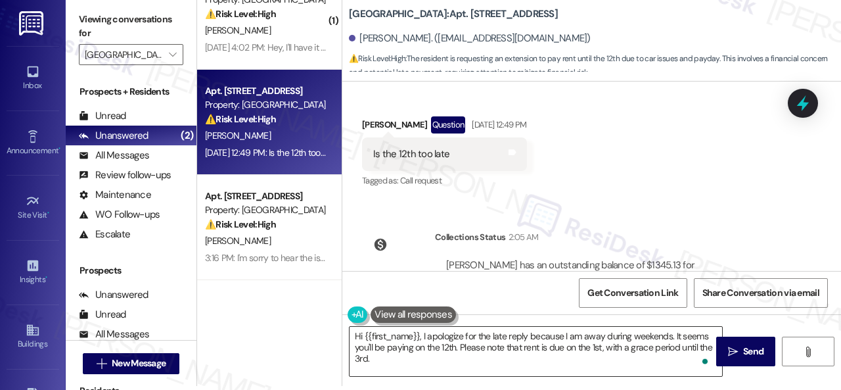
click at [393, 359] on textarea "Hi {{first_name}}, I apologize for the late reply because I am away during week…" at bounding box center [536, 351] width 373 height 49
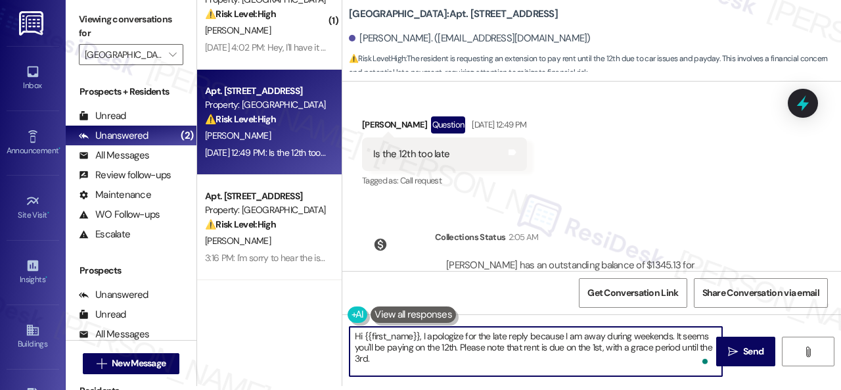
paste textarea "On the 4th, the late fees begin."
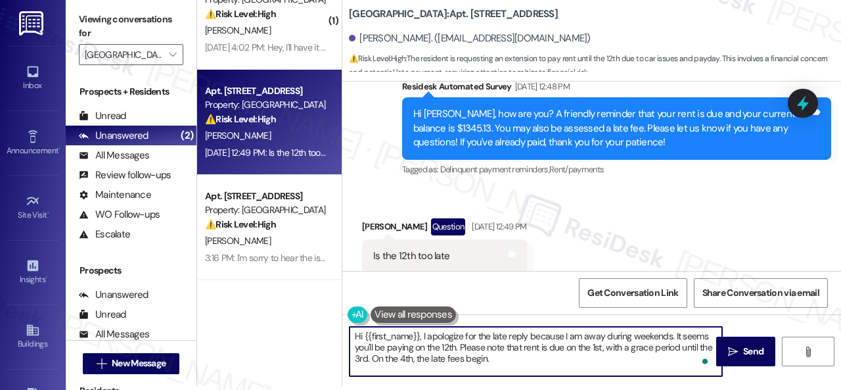
scroll to position [13502, 0]
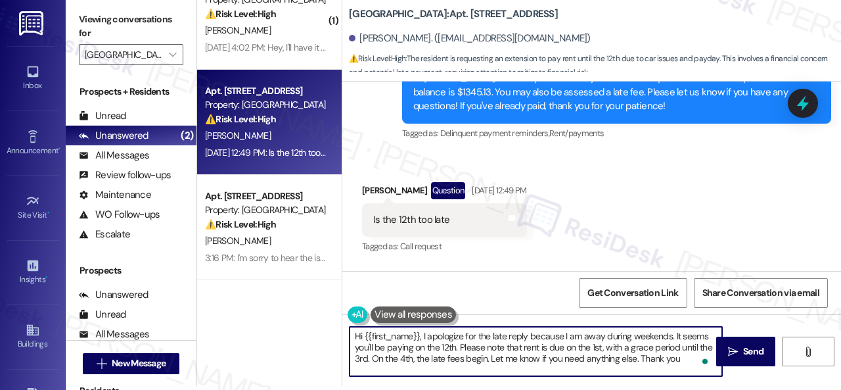
type textarea "Hi {{first_name}}, I apologize for the late reply because I am away during week…"
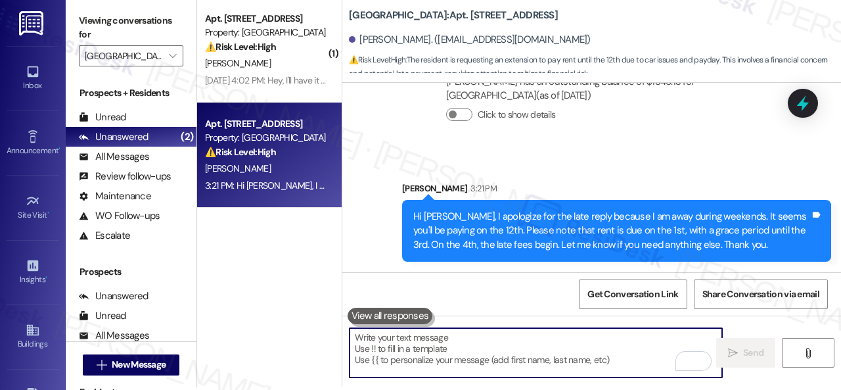
scroll to position [4, 0]
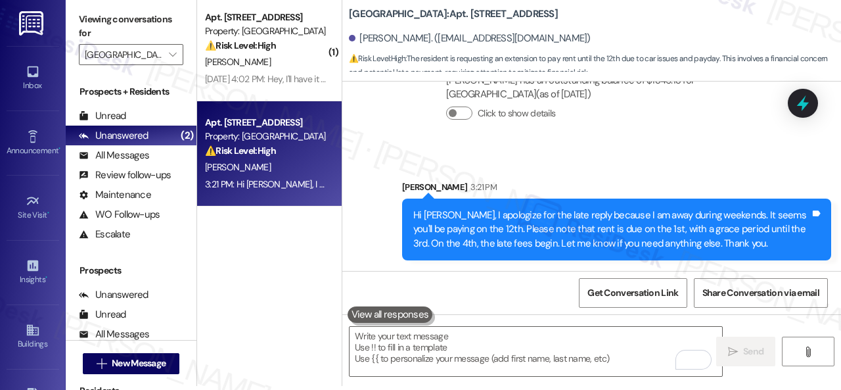
click at [682, 215] on div "Hi [PERSON_NAME], I apologize for the late reply because I am away during weeke…" at bounding box center [611, 229] width 397 height 42
click at [722, 213] on div "Hi [PERSON_NAME], I apologize for the late reply because I am away during weeke…" at bounding box center [611, 229] width 397 height 42
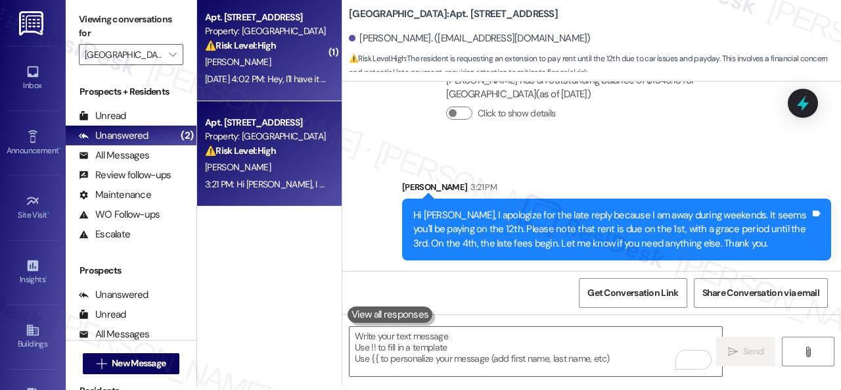
click at [285, 60] on div "[PERSON_NAME]" at bounding box center [266, 62] width 124 height 16
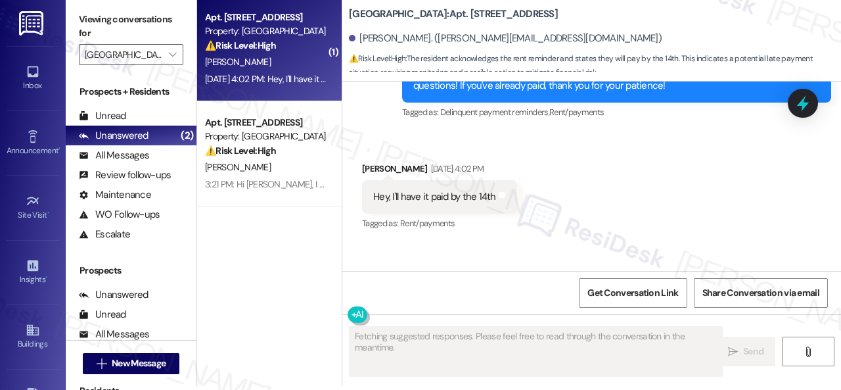
scroll to position [0, 0]
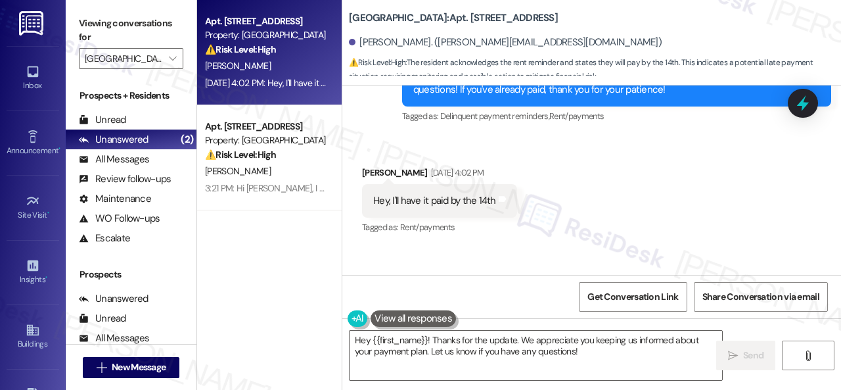
drag, startPoint x: 386, startPoint y: 169, endPoint x: 417, endPoint y: 201, distance: 44.2
click at [386, 169] on div "Received via SMS [PERSON_NAME] [DATE] 4:02 PM Hey, I'll have it paid by the 14t…" at bounding box center [591, 191] width 499 height 111
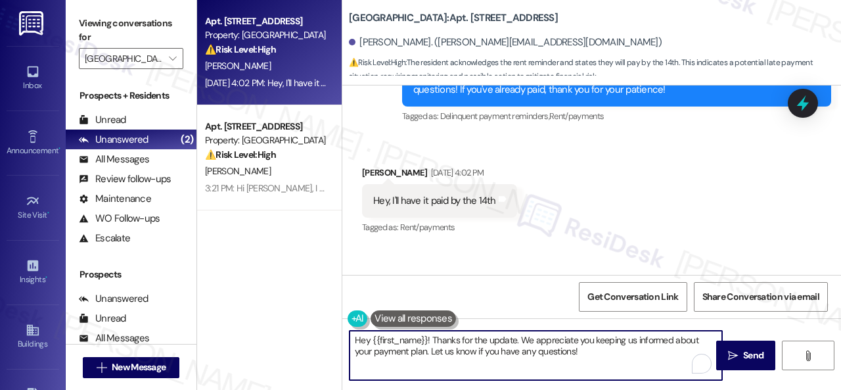
drag, startPoint x: 403, startPoint y: 346, endPoint x: 281, endPoint y: 341, distance: 121.7
click at [276, 341] on div "Apt. [STREET_ADDRESS] Property: [GEOGRAPHIC_DATA] ⚠️ Risk Level: High The resid…" at bounding box center [519, 195] width 644 height 390
paste textarea "Thanks for updating us on your payment plan! We appreciate you letting us know.…"
type textarea "Thanks for updating us on your payment plan! We appreciate you letting us know.…"
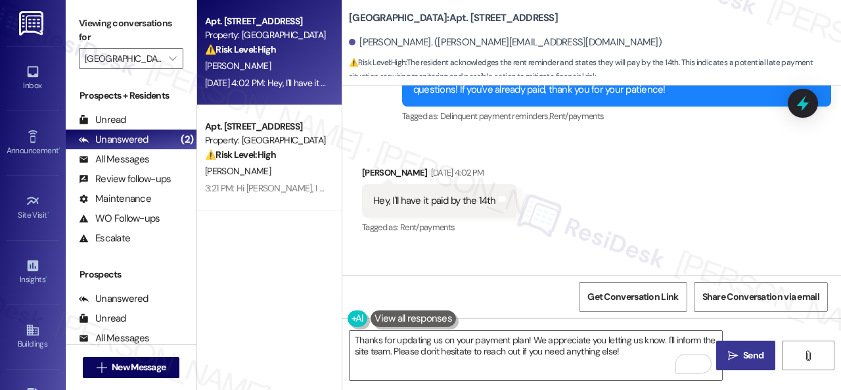
click at [728, 353] on icon "" at bounding box center [733, 355] width 10 height 11
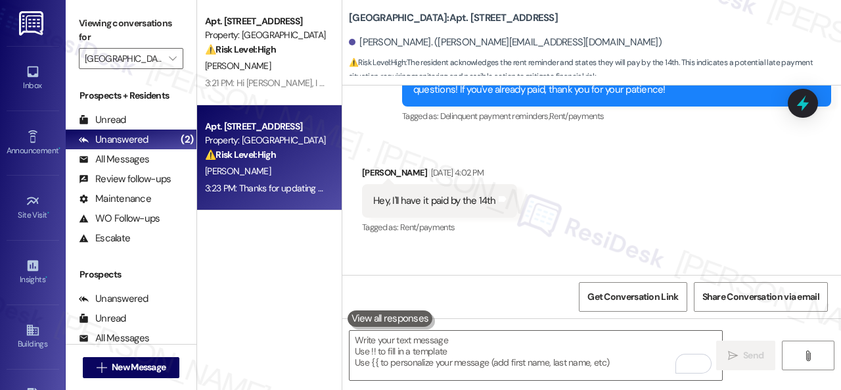
click at [411, 174] on div "Received via SMS [PERSON_NAME] [DATE] 4:02 PM Hey, I'll have it paid by the 14t…" at bounding box center [591, 191] width 499 height 111
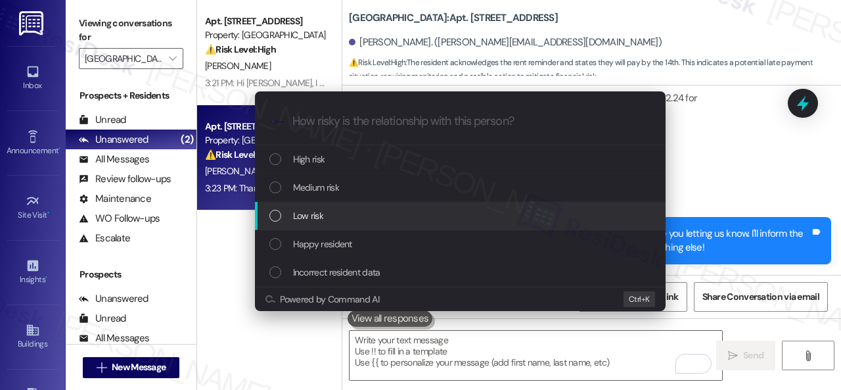
click at [305, 205] on div "Low risk" at bounding box center [460, 216] width 411 height 28
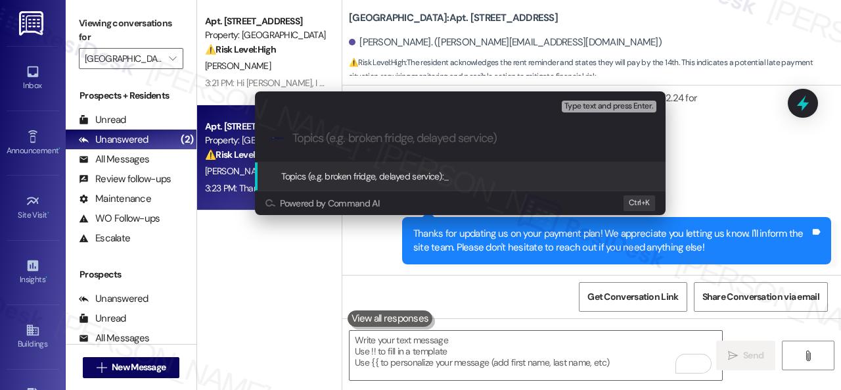
paste input "Late payment notice."
type input "Late payment notice."
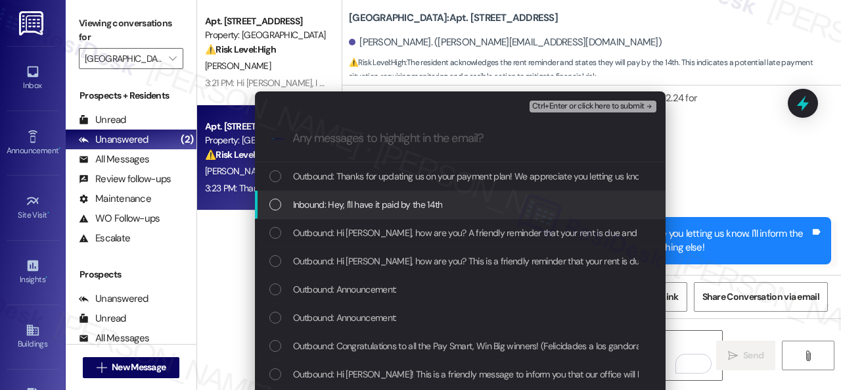
click at [352, 208] on span "Inbound: Hey, I'll have it paid by the 14th" at bounding box center [368, 204] width 150 height 14
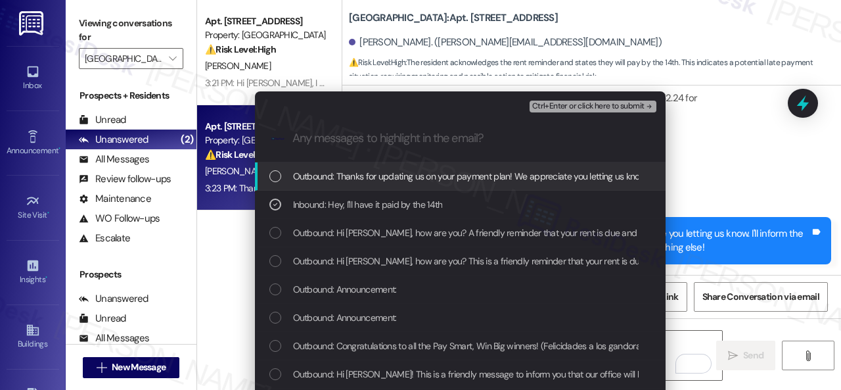
click at [557, 107] on span "Ctrl+Enter or click here to submit" at bounding box center [588, 106] width 112 height 9
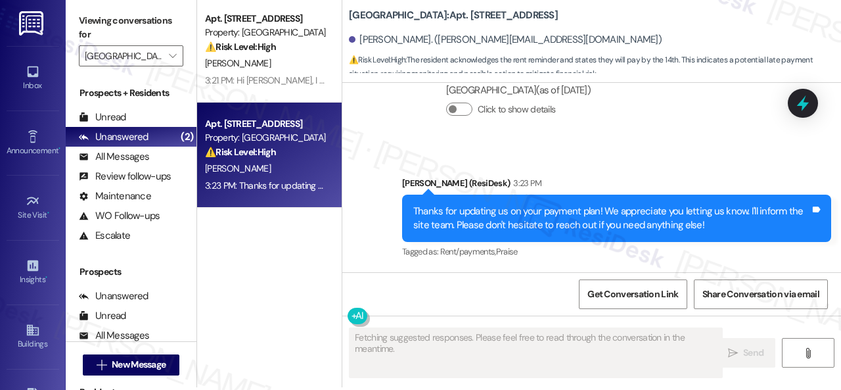
scroll to position [4, 0]
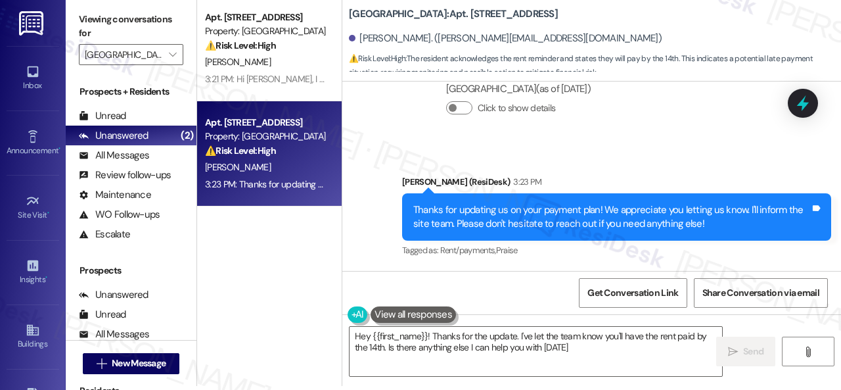
type textarea "Hey {{first_name}}! Thanks for the update. I've let the team know you'll have t…"
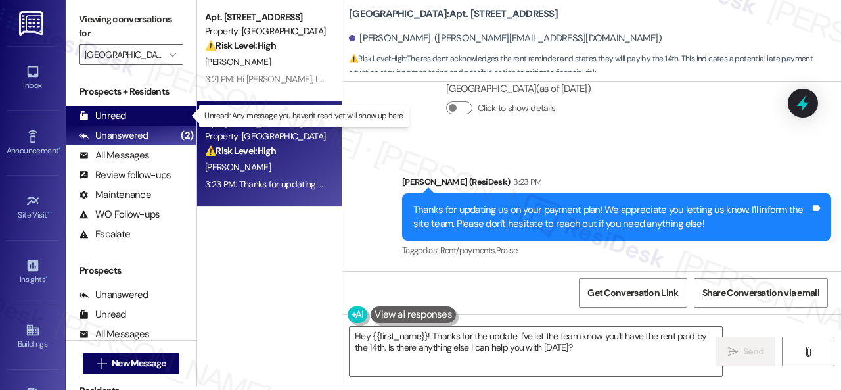
click at [122, 116] on div "Unread" at bounding box center [102, 116] width 47 height 14
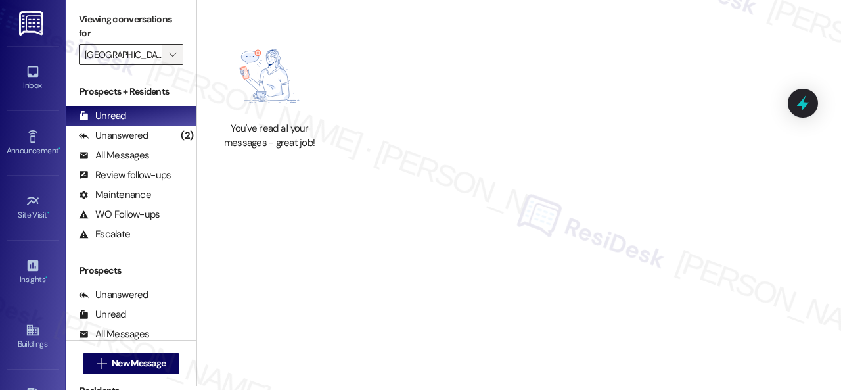
click at [172, 55] on icon "" at bounding box center [172, 54] width 7 height 11
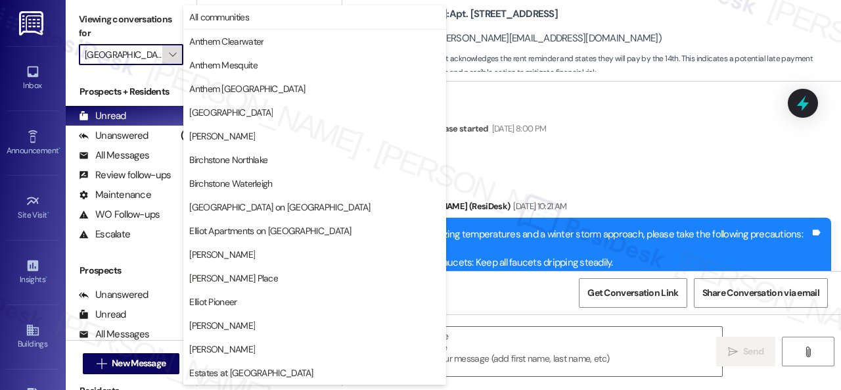
click at [172, 55] on icon "" at bounding box center [172, 54] width 7 height 11
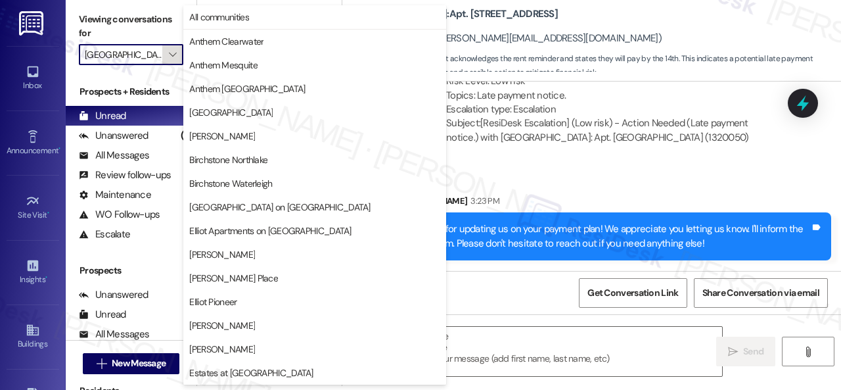
scroll to position [0, 0]
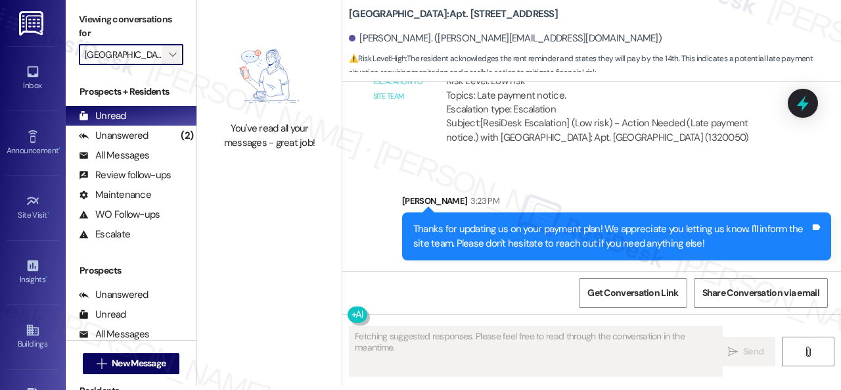
click at [172, 55] on icon "" at bounding box center [172, 54] width 7 height 11
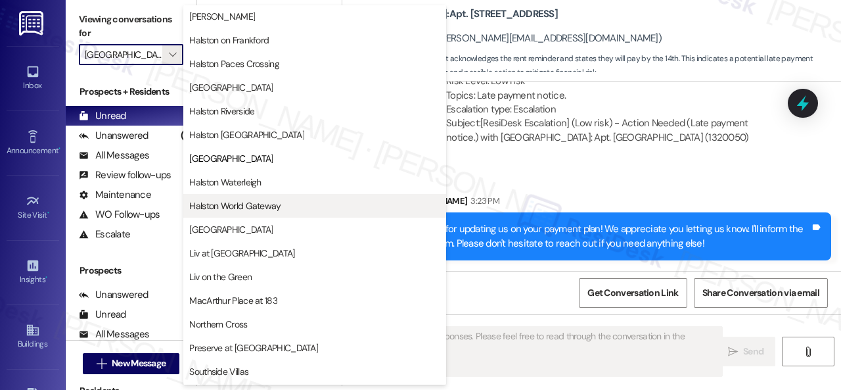
scroll to position [516, 0]
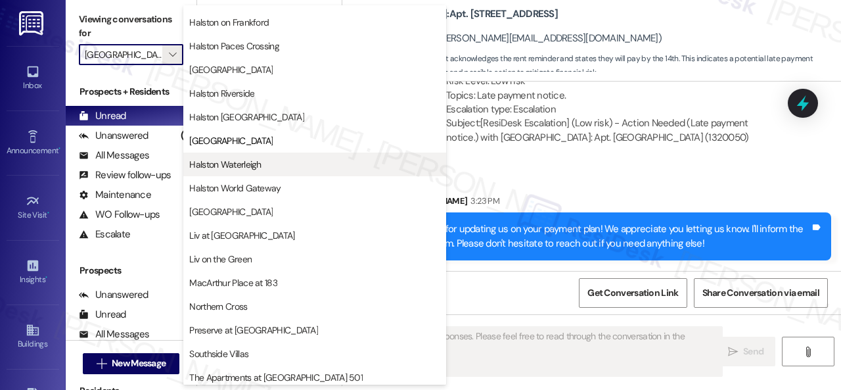
click at [229, 160] on span "Halston Waterleigh" at bounding box center [225, 164] width 72 height 13
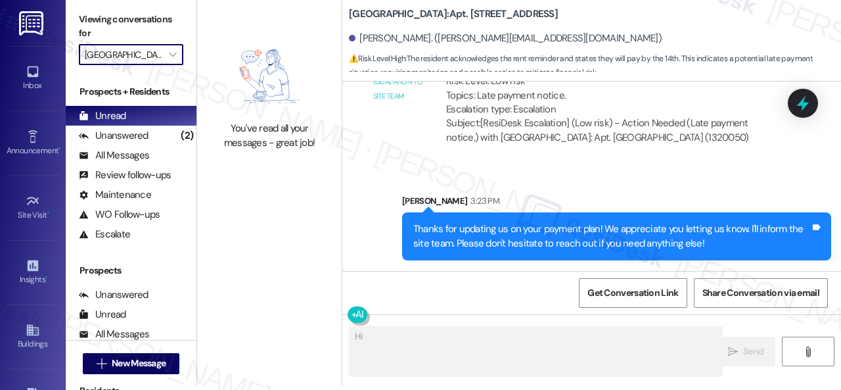
type textarea "Hi {{first_name}}"
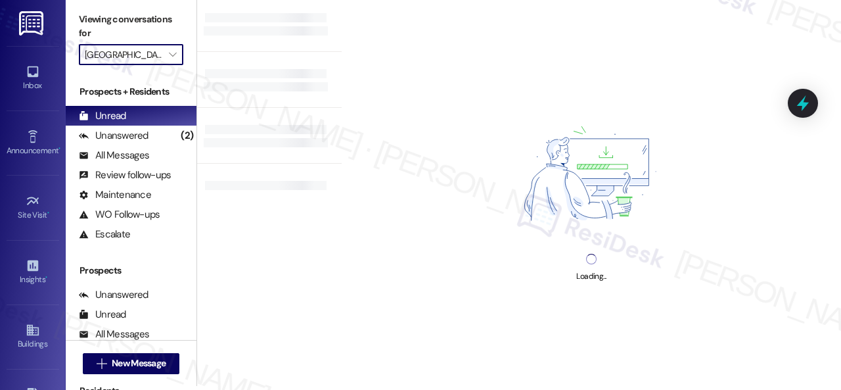
type input "Halston Waterleigh"
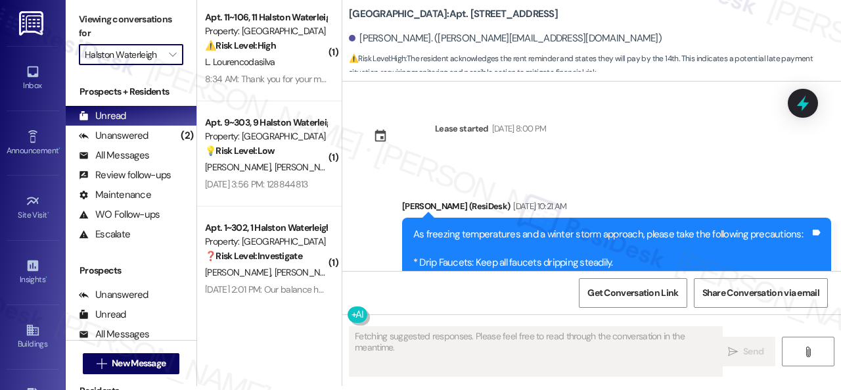
scroll to position [11914, 0]
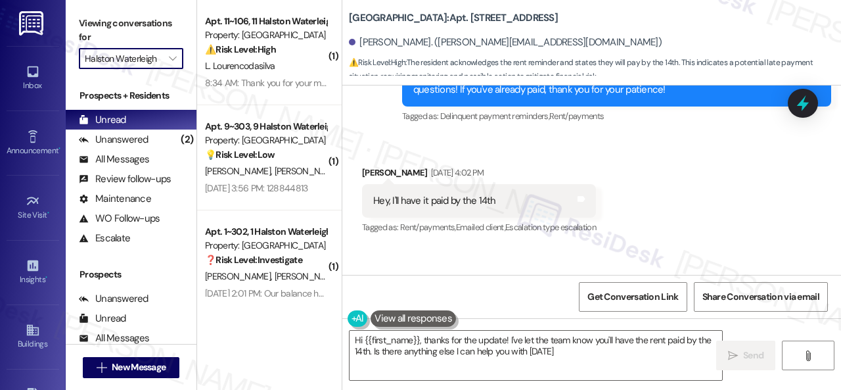
type textarea "Hi {{first_name}}, thanks for the update! I've let the team know you'll have th…"
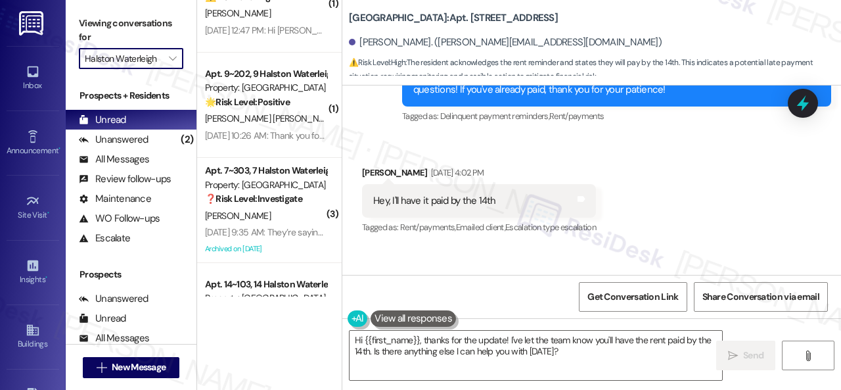
scroll to position [1175, 0]
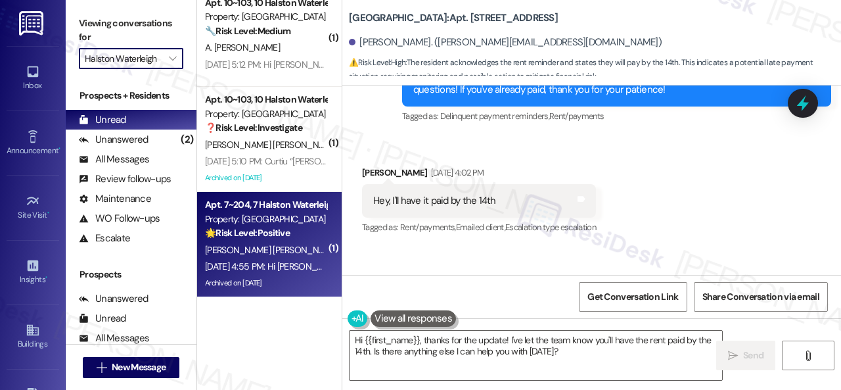
click at [258, 270] on div "[DATE] 4:55 PM: Hi [PERSON_NAME] and [PERSON_NAME], The Son Pastelito’s Food Tr…" at bounding box center [594, 266] width 779 height 12
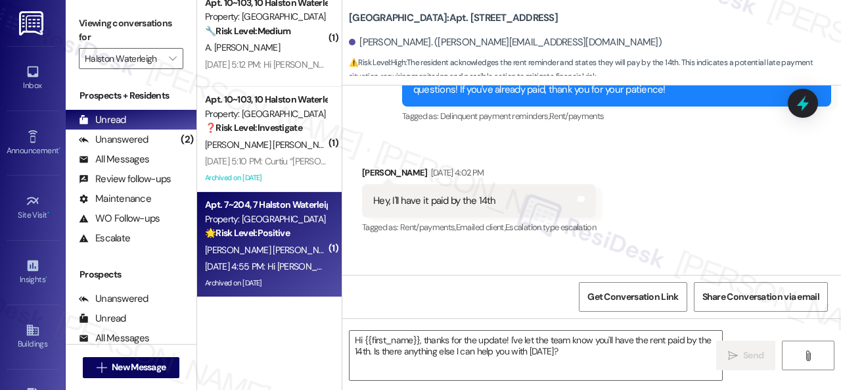
type textarea "Fetching suggested responses. Please feel free to read through the conversation…"
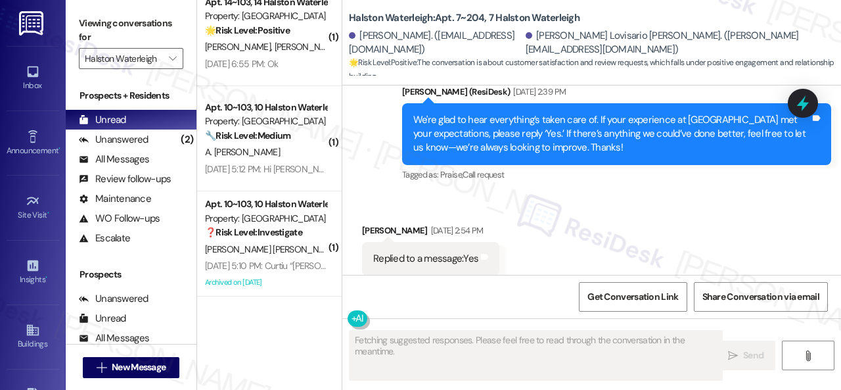
scroll to position [1070, 0]
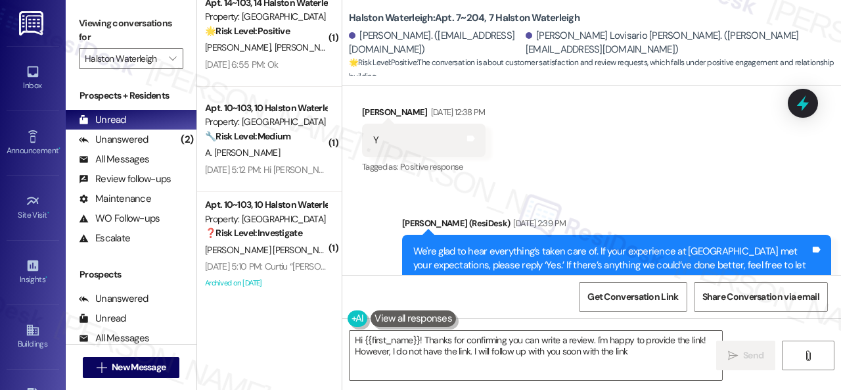
type textarea "Hi {{first_name}}! Thanks for confirming you can write a review. I'm happy to p…"
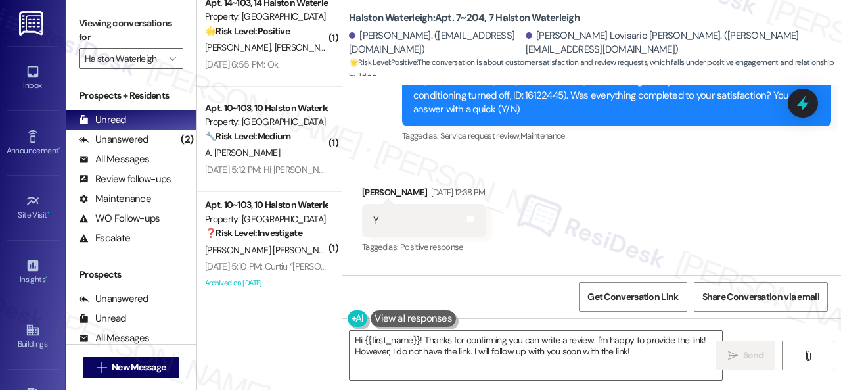
scroll to position [25096, 0]
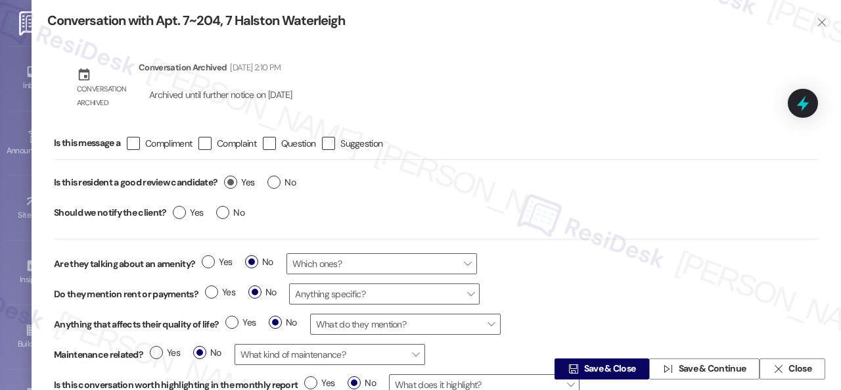
click at [231, 187] on label "Yes" at bounding box center [239, 182] width 30 height 14
click at [231, 187] on input "Yes" at bounding box center [239, 183] width 30 height 17
radio input "true"
click at [603, 367] on span "Save & Close" at bounding box center [610, 369] width 52 height 14
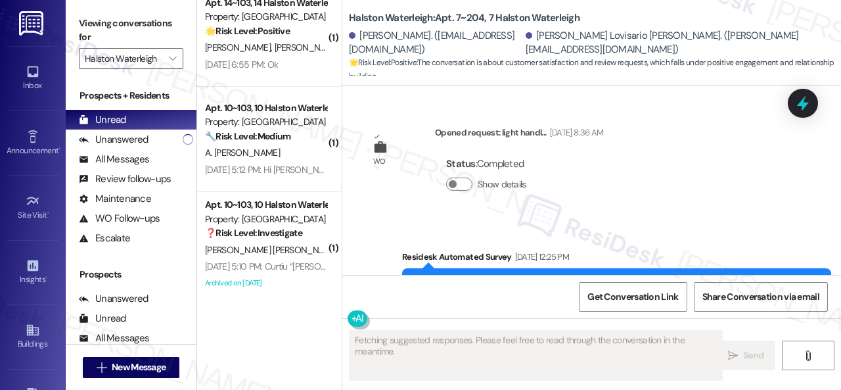
scroll to position [25004, 0]
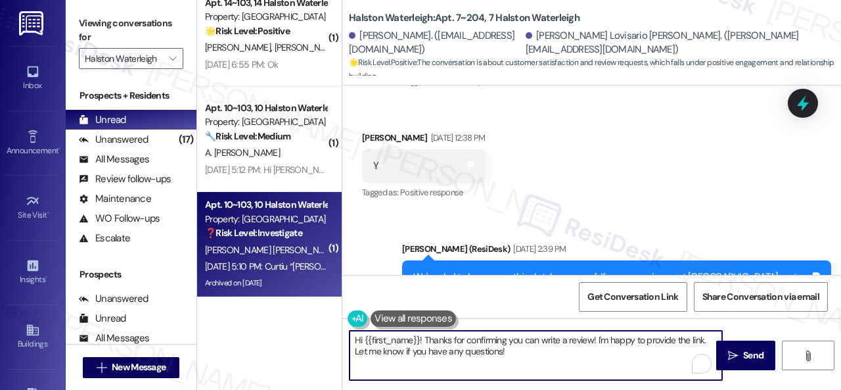
drag, startPoint x: 523, startPoint y: 353, endPoint x: 277, endPoint y: 287, distance: 254.5
click at [277, 287] on div "( 1 ) Apt. 9~202, 9 Halston Waterleigh Property: Halston Waterleigh 🌟 Risk Leve…" at bounding box center [519, 195] width 644 height 390
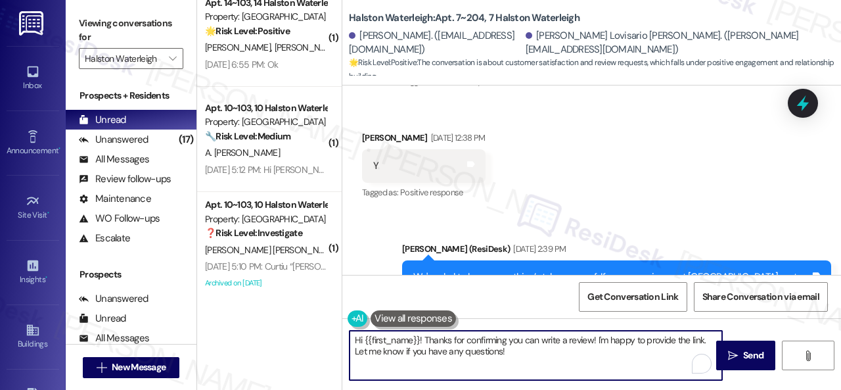
paste textarea "Thank you so much! It means a lot to us! Please take a moment to write a review…"
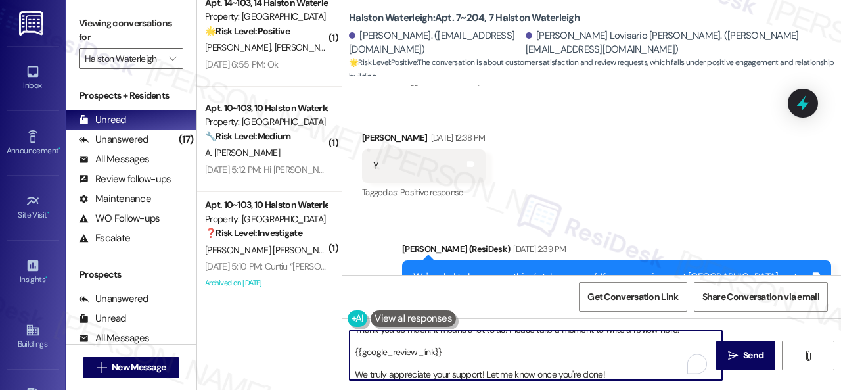
scroll to position [0, 0]
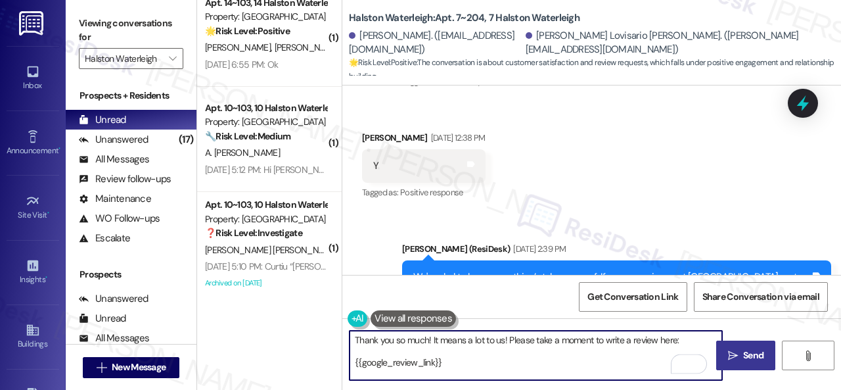
type textarea "Thank you so much! It means a lot to us! Please take a moment to write a review…"
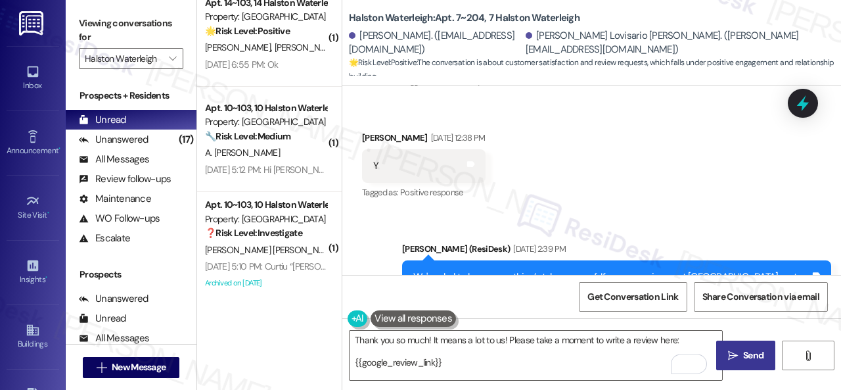
click at [748, 352] on span "Send" at bounding box center [753, 355] width 20 height 14
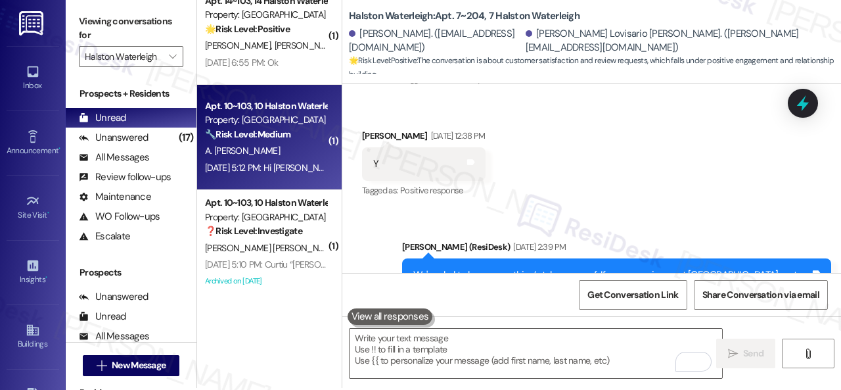
scroll to position [4, 0]
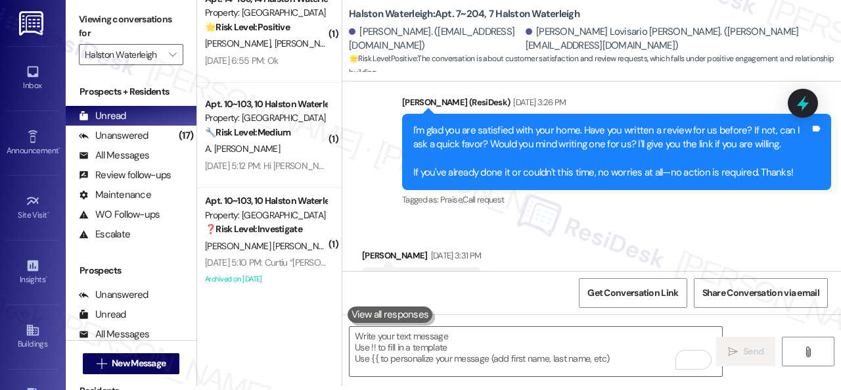
scroll to position [25441, 0]
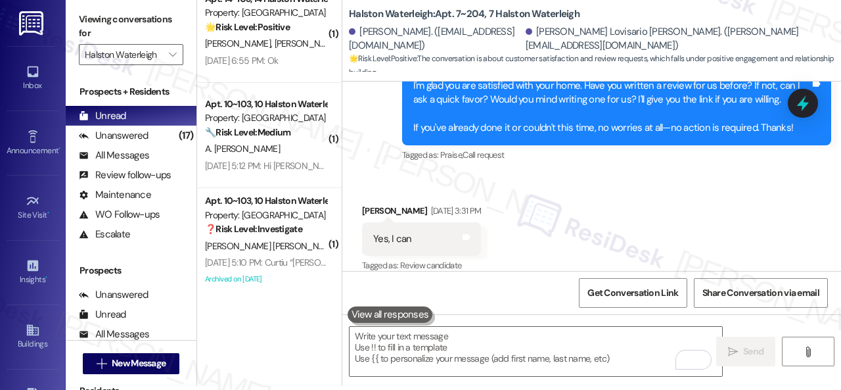
drag, startPoint x: 267, startPoint y: 270, endPoint x: 393, endPoint y: 235, distance: 131.1
click at [268, 270] on div "[DATE] 5:10 PM: Curtiu “[PERSON_NAME] ([PERSON_NAME]): Hi [PERSON_NAME] and [PE…" at bounding box center [266, 262] width 124 height 16
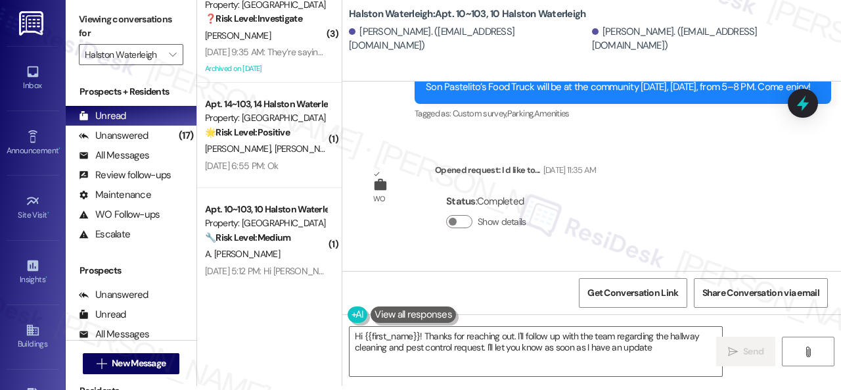
scroll to position [47420, 0]
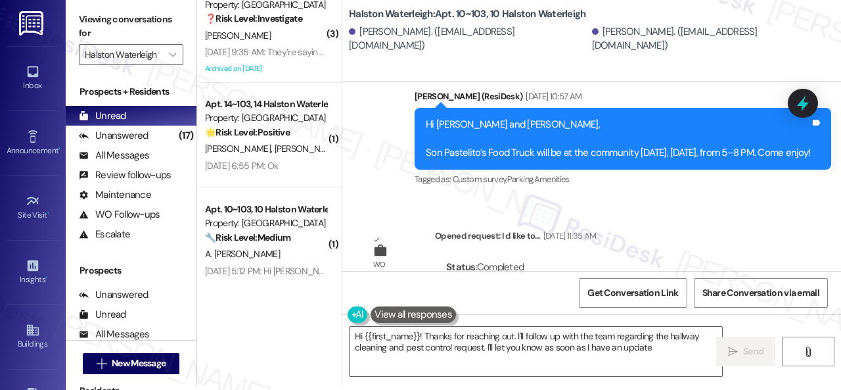
type textarea "Hi {{first_name}}! Thanks for reaching out. I'll follow up with the team regard…"
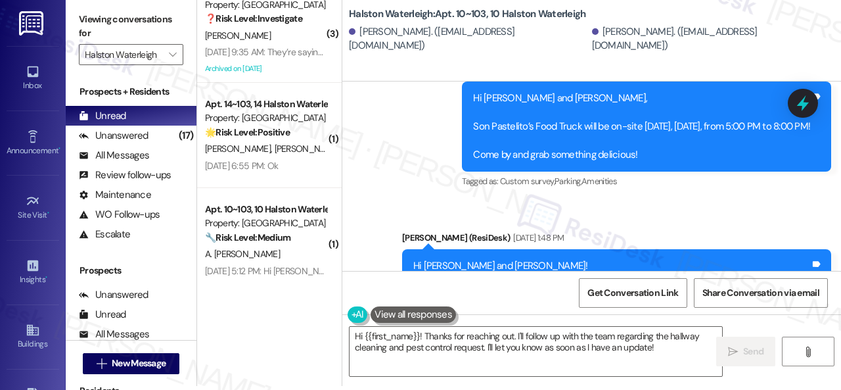
scroll to position [45711, 0]
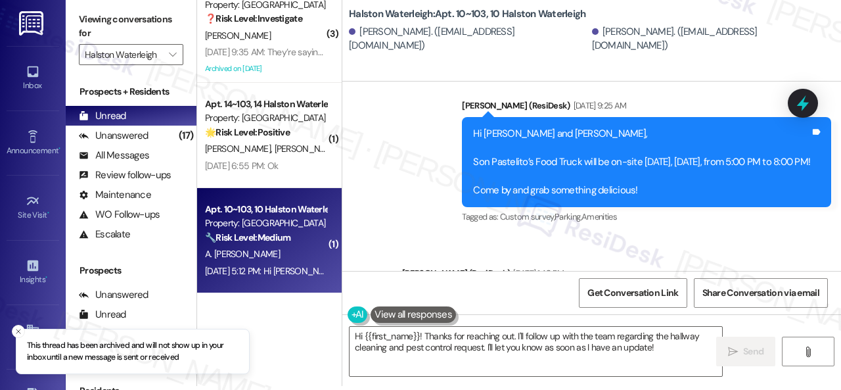
click at [292, 256] on div "A. [PERSON_NAME]" at bounding box center [266, 254] width 124 height 16
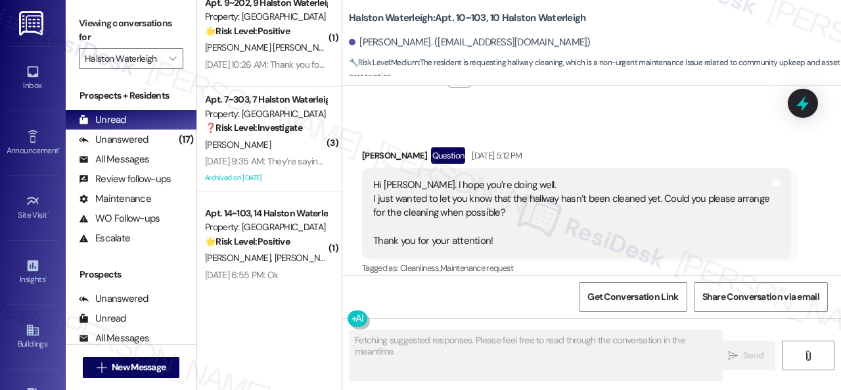
scroll to position [7608, 0]
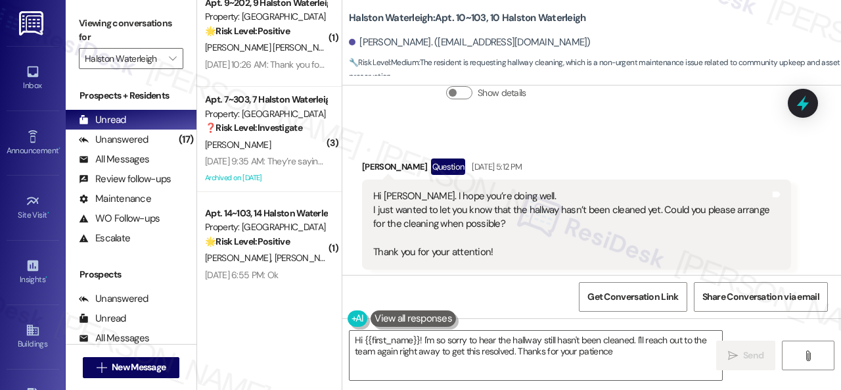
type textarea "Hi {{first_name}}! I'm so sorry to hear the hallway still hasn't been cleaned. …"
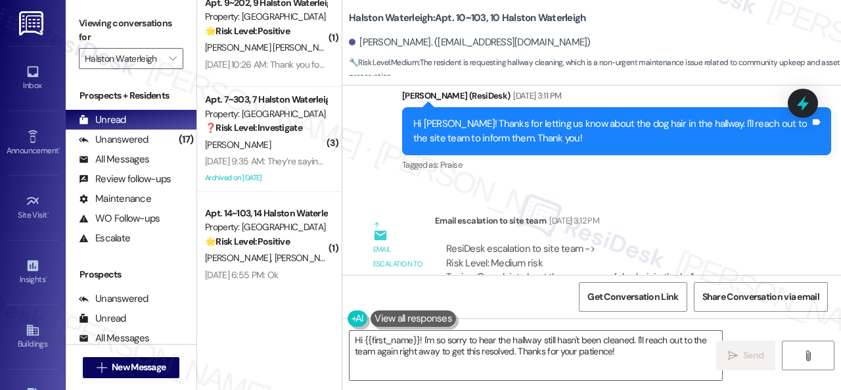
scroll to position [6162, 0]
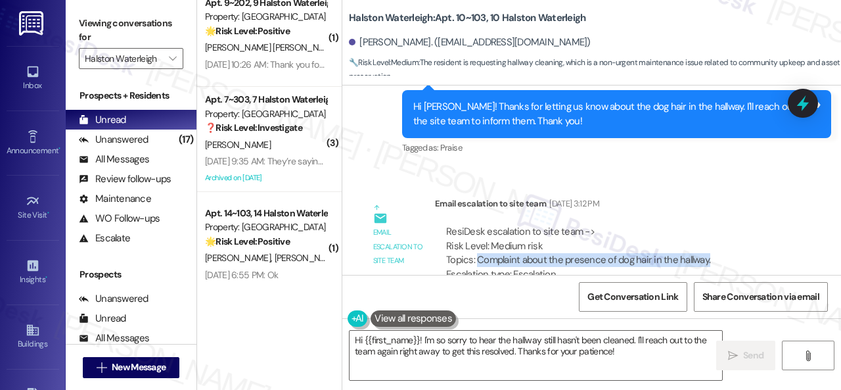
drag, startPoint x: 477, startPoint y: 200, endPoint x: 706, endPoint y: 201, distance: 228.7
click at [706, 225] on div "ResiDesk escalation to site team -> Risk Level: Medium risk Topics: Complaint a…" at bounding box center [613, 253] width 334 height 57
copy div "Complaint about the presence of dog hair in the hallway."
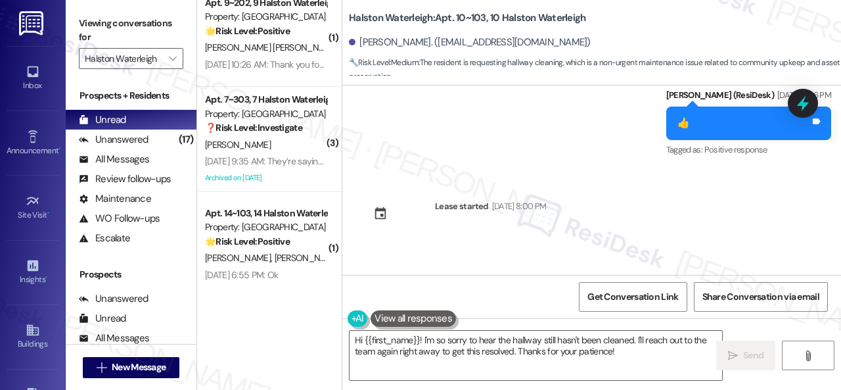
scroll to position [5833, 0]
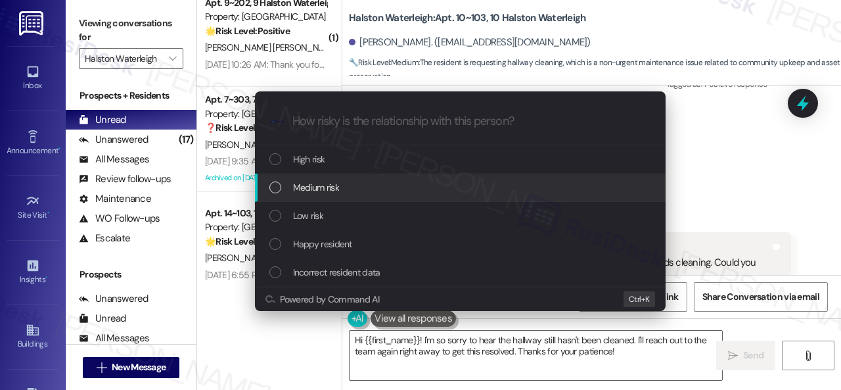
click at [308, 188] on span "Medium risk" at bounding box center [316, 187] width 46 height 14
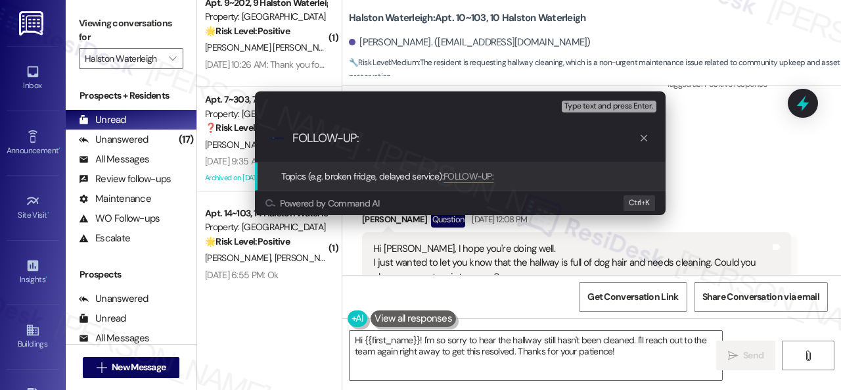
paste input "Complaint about the presence of dog hair in the hallway."
type input "FOLLOW-UP: Complaint about the presence of dog hair in the hallway."
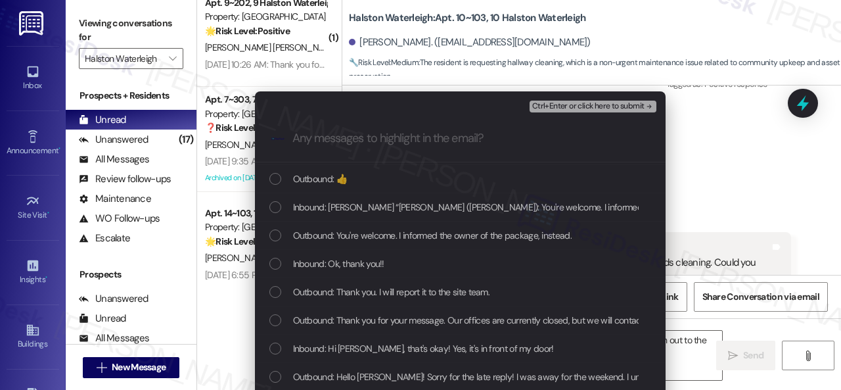
scroll to position [592, 0]
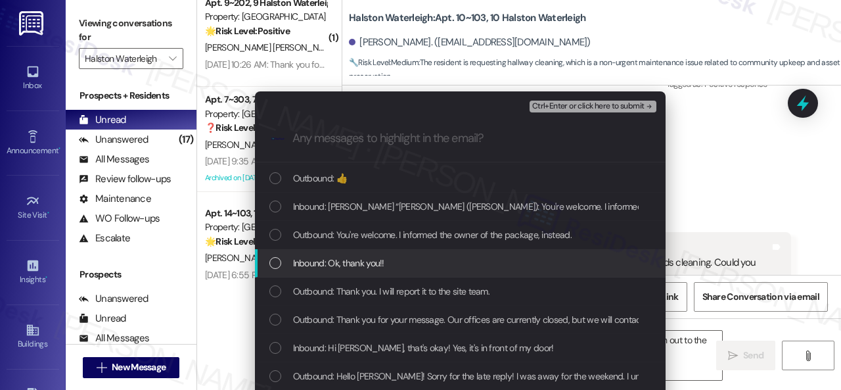
click at [736, 258] on div "Escalate Conversation Medium risk FOLLOW-UP: Complaint about the presence of do…" at bounding box center [420, 195] width 841 height 390
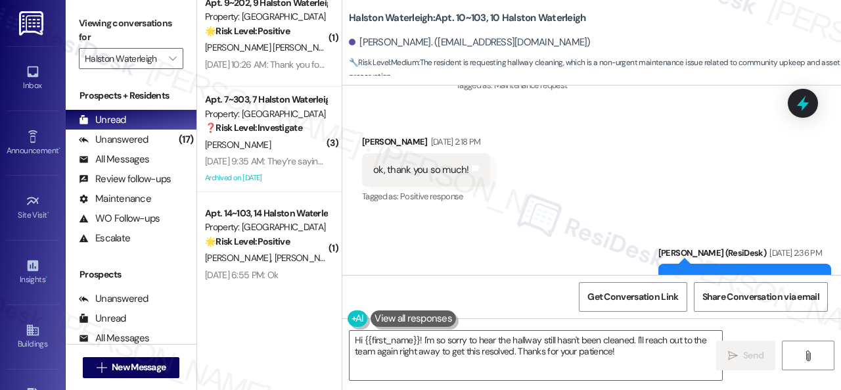
scroll to position [5505, 0]
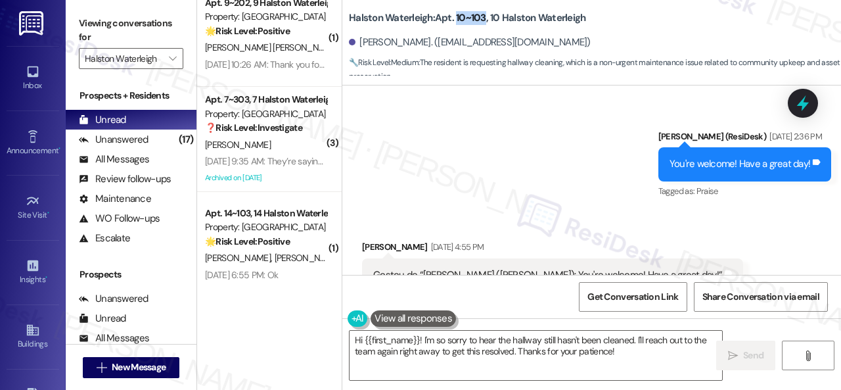
drag, startPoint x: 456, startPoint y: 16, endPoint x: 484, endPoint y: 20, distance: 27.9
click at [484, 20] on b "Halston Waterleigh: Apt. 10~103, 10 Halston Waterleigh" at bounding box center [467, 18] width 237 height 14
copy b "10~103"
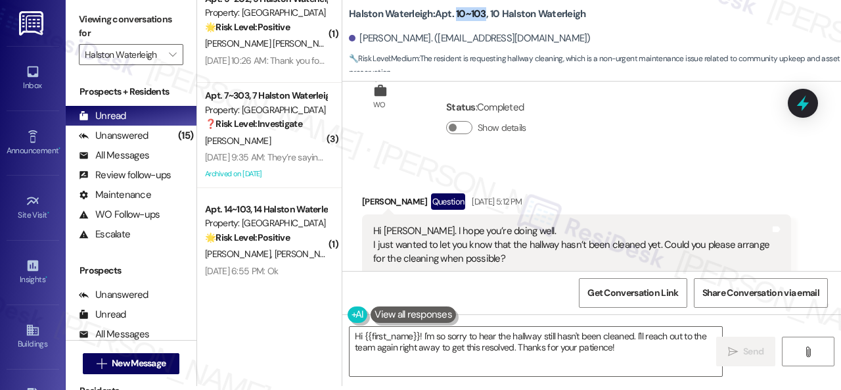
scroll to position [7542, 0]
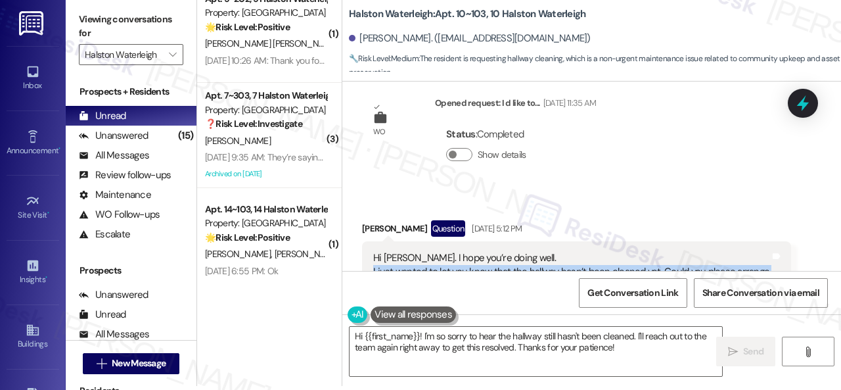
drag, startPoint x: 371, startPoint y: 195, endPoint x: 549, endPoint y: 208, distance: 179.2
click at [549, 241] on div "Hi [PERSON_NAME]. I hope you’re doing well. I just wanted to let you know that …" at bounding box center [576, 286] width 429 height 90
copy div "I just wanted to let you know that the hallway hasn’t been cleaned yet. Could y…"
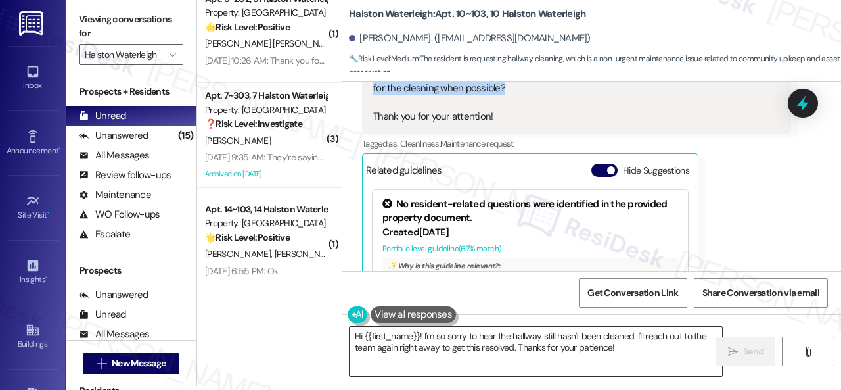
drag, startPoint x: 635, startPoint y: 348, endPoint x: 635, endPoint y: 333, distance: 14.5
click at [635, 348] on textarea "Hi {{first_name}}! I'm so sorry to hear the hallway still hasn't been cleaned. …" at bounding box center [536, 351] width 373 height 49
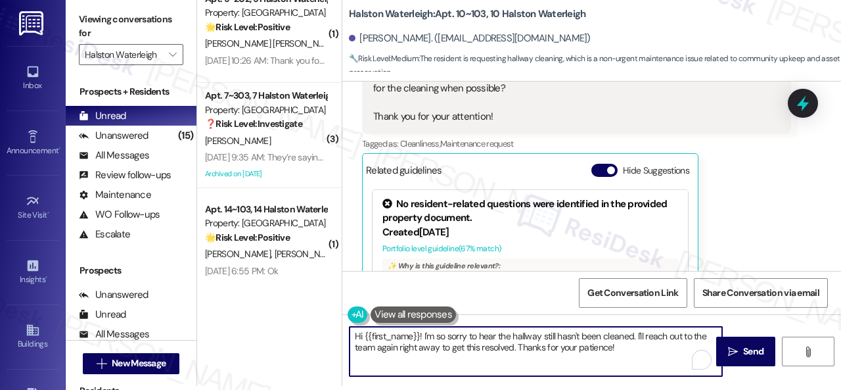
drag, startPoint x: 635, startPoint y: 333, endPoint x: 641, endPoint y: 349, distance: 17.1
click at [641, 349] on textarea "Hi {{first_name}}! I'm so sorry to hear the hallway still hasn't been cleaned. …" at bounding box center [536, 351] width 373 height 49
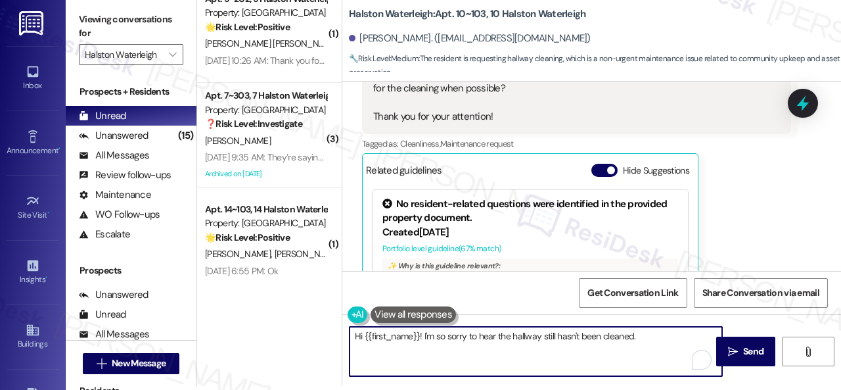
paste textarea "We apologize for the delay and inconvenience. I've made a follow-up with the si…"
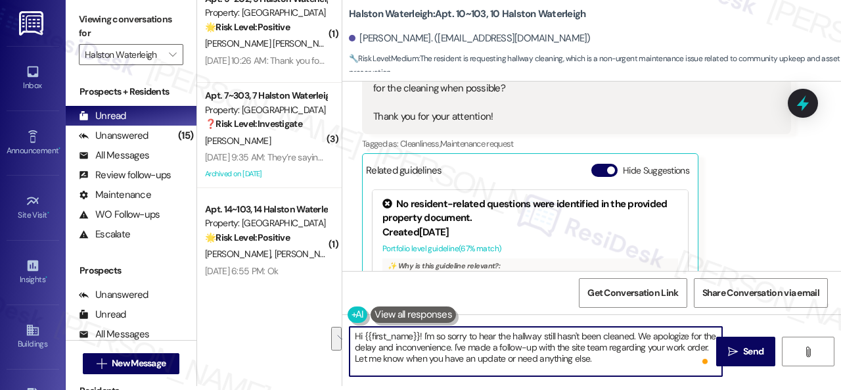
drag, startPoint x: 680, startPoint y: 348, endPoint x: 375, endPoint y: 360, distance: 305.2
click at [375, 360] on textarea "Hi {{first_name}}! I'm so sorry to hear the hallway still hasn't been cleaned. …" at bounding box center [536, 351] width 373 height 49
click at [622, 362] on textarea "Hi {{first_name}}! I'm so sorry to hear the hallway still hasn't been cleaned. …" at bounding box center [536, 351] width 373 height 49
type textarea "Hi {{first_name}}! I'm so sorry to hear the hallway still hasn't been cleaned. …"
click at [741, 348] on span "Send" at bounding box center [754, 351] width 26 height 14
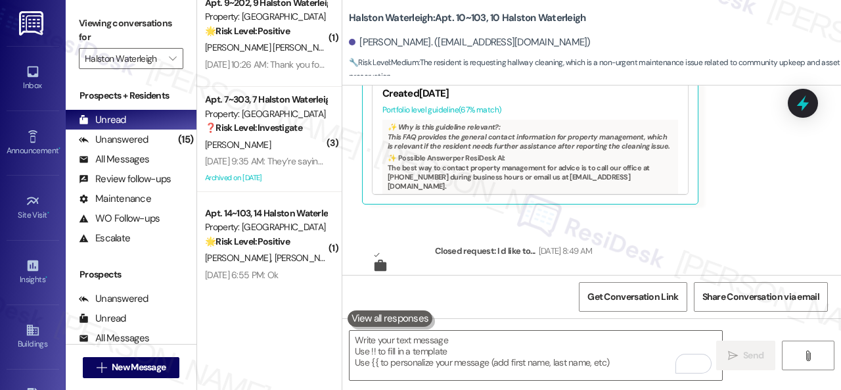
scroll to position [7991, 0]
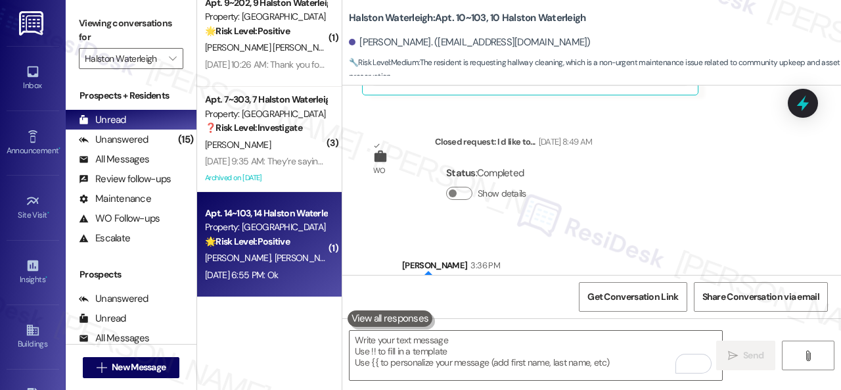
click at [278, 274] on div "[DATE] 6:55 PM: Ok [DATE] 6:55 PM: Ok" at bounding box center [241, 275] width 73 height 12
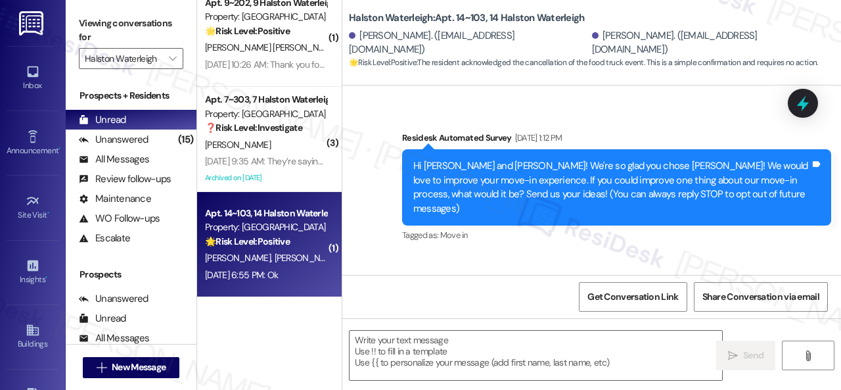
type textarea "Fetching suggested responses. Please feel free to read through the conversation…"
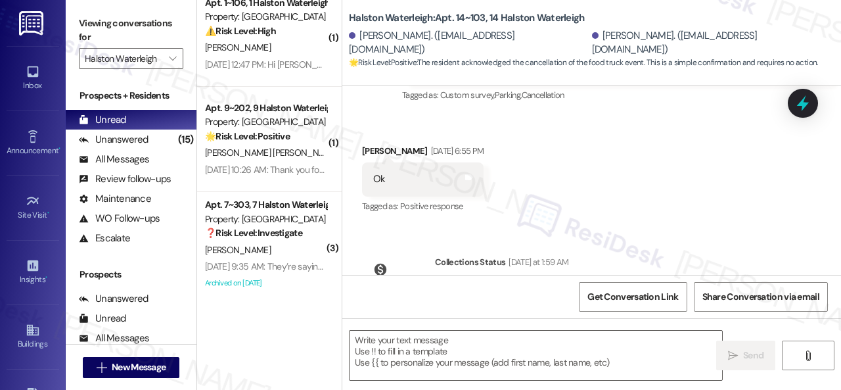
scroll to position [1179, 0]
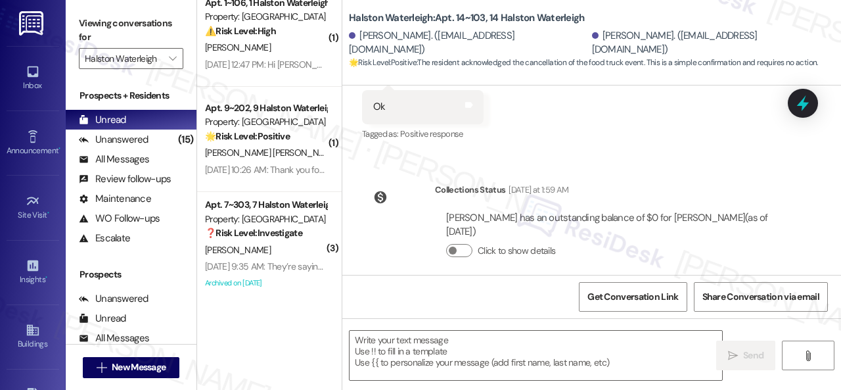
click at [294, 249] on div "[PERSON_NAME]" at bounding box center [266, 250] width 124 height 16
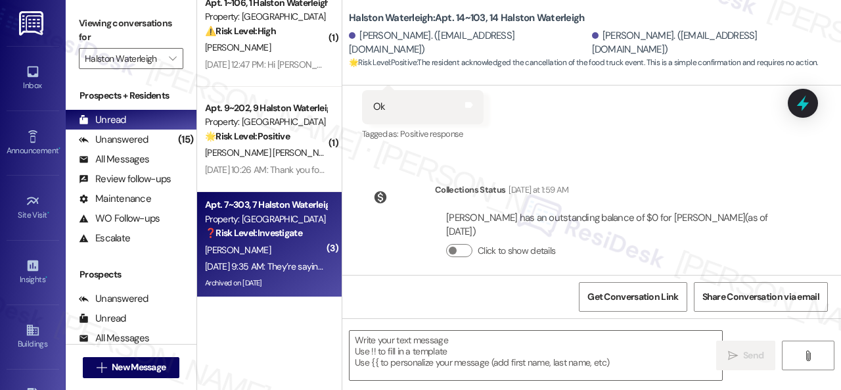
type textarea "Fetching suggested responses. Please feel free to read through the conversation…"
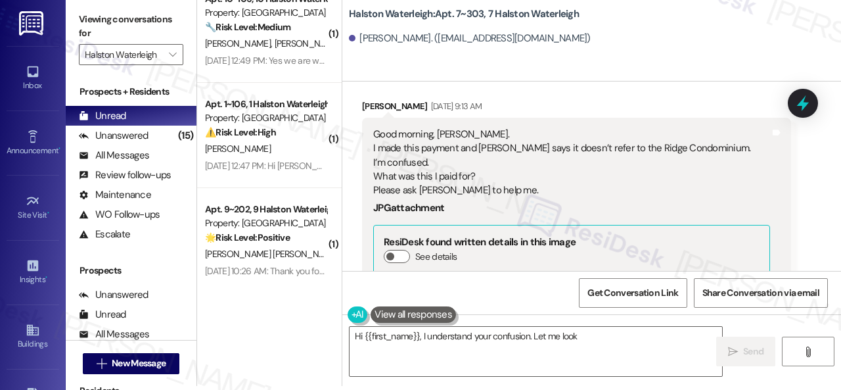
scroll to position [79808, 0]
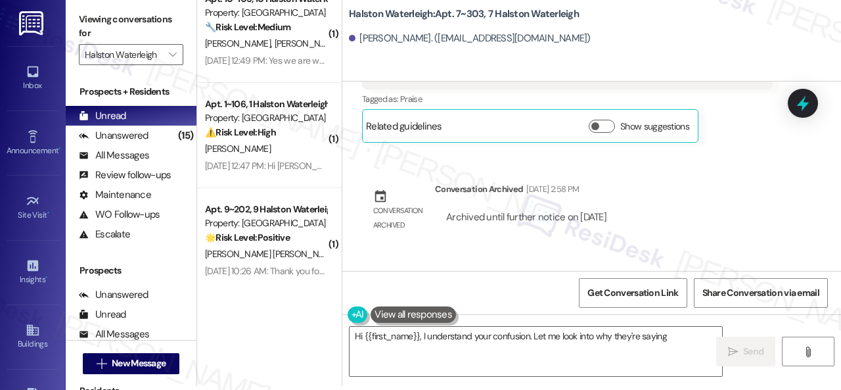
drag, startPoint x: 461, startPoint y: 15, endPoint x: 482, endPoint y: 16, distance: 21.0
click at [482, 16] on b "Halston Waterleigh: Apt. 7~303, 7 Halston Waterleigh" at bounding box center [464, 14] width 230 height 14
drag, startPoint x: 371, startPoint y: 220, endPoint x: 505, endPoint y: 388, distance: 215.3
copy div "I made this payment and [PERSON_NAME] says it doesn’t refer to the Ridge Condom…"
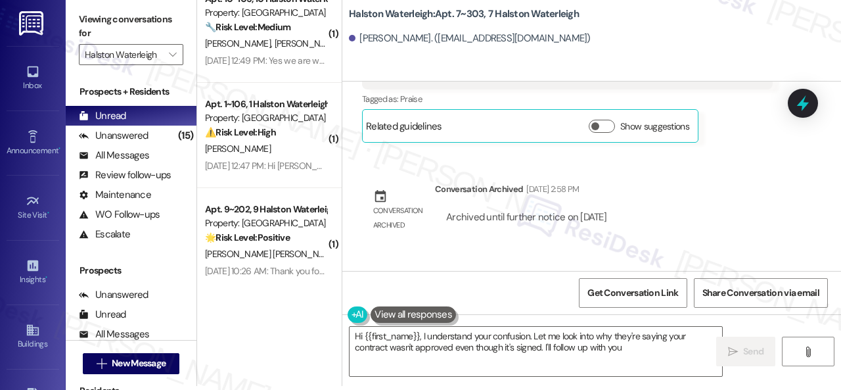
type textarea "Hi {{first_name}}, I understand your confusion. Let me look into why they're sa…"
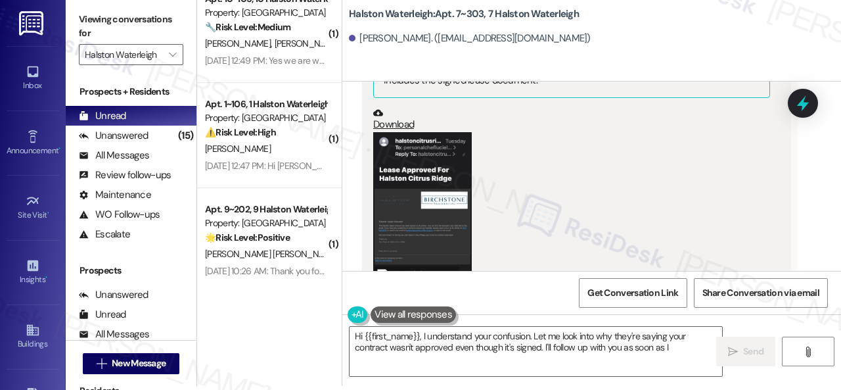
scroll to position [80859, 0]
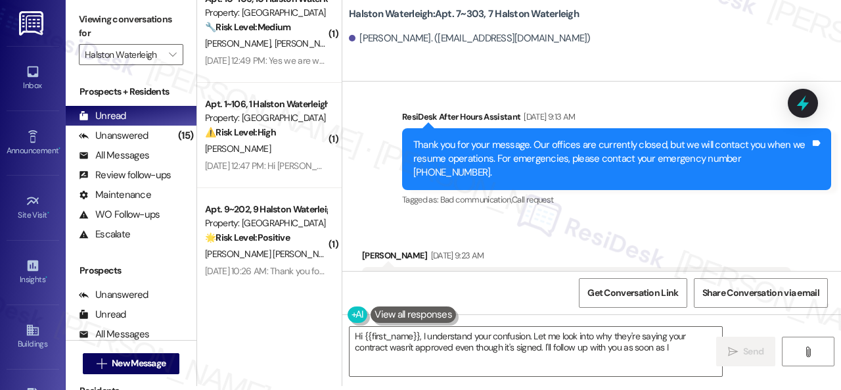
drag, startPoint x: 371, startPoint y: 183, endPoint x: 464, endPoint y: 300, distance: 149.1
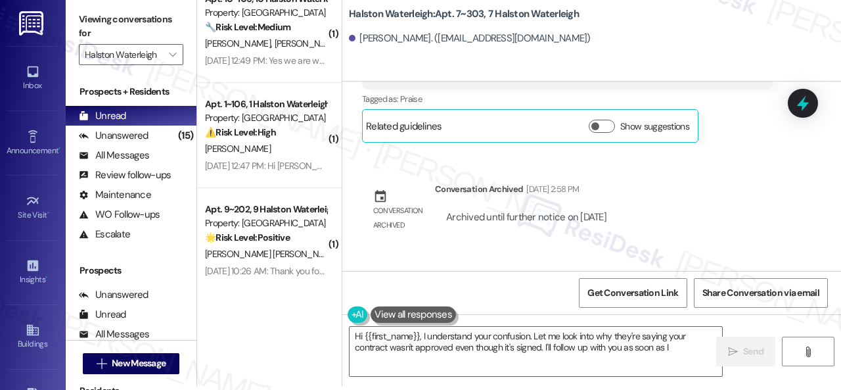
scroll to position [79873, 0]
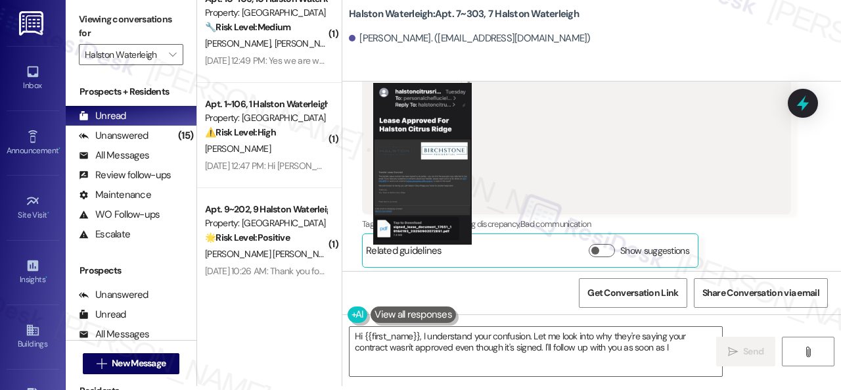
click at [415, 185] on button "Unzoom image" at bounding box center [420, 195] width 841 height 390
click at [436, 194] on button "Unzoom image" at bounding box center [420, 195] width 841 height 390
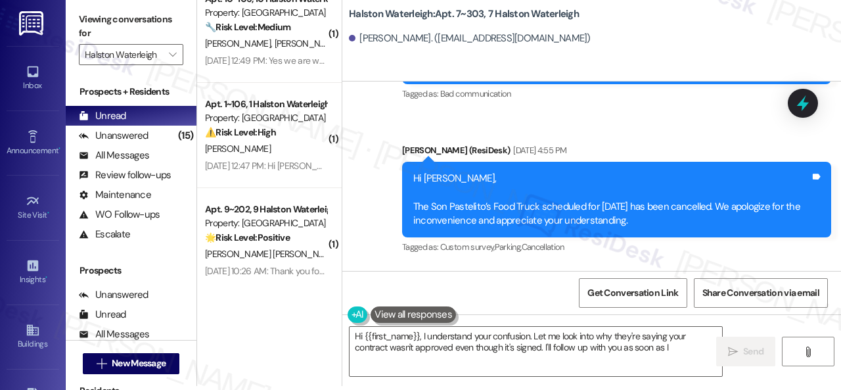
scroll to position [80268, 0]
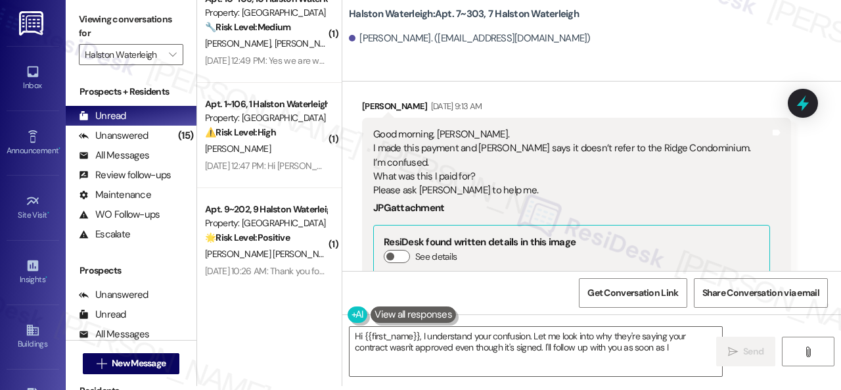
scroll to position [80662, 0]
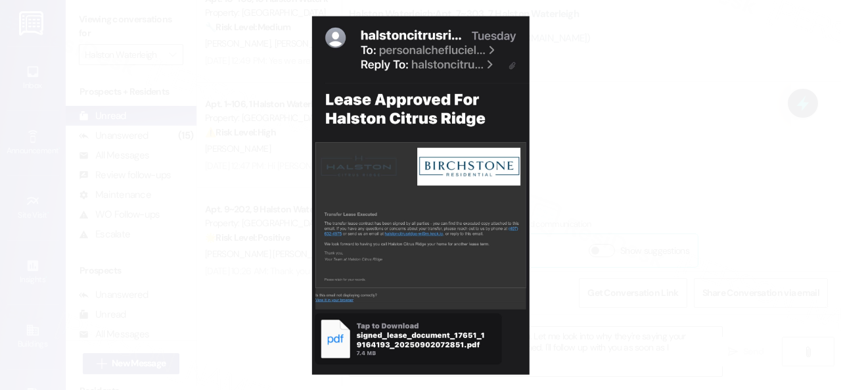
click at [360, 114] on button "Unzoom image" at bounding box center [420, 195] width 841 height 390
click at [644, 129] on button "Unzoom image" at bounding box center [420, 195] width 841 height 390
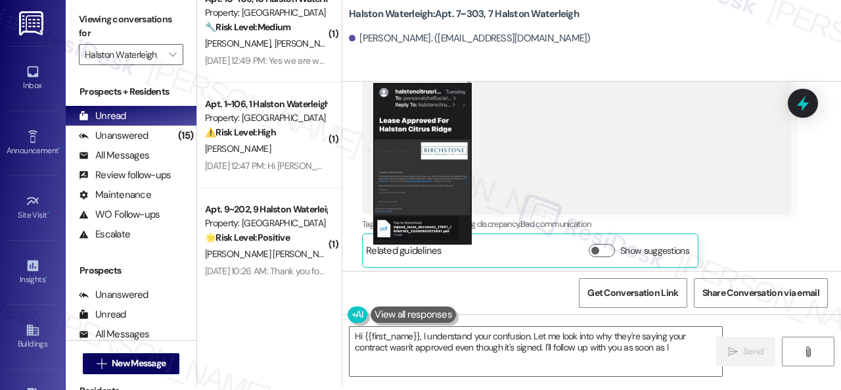
click at [428, 173] on button "Unzoom image" at bounding box center [420, 195] width 841 height 390
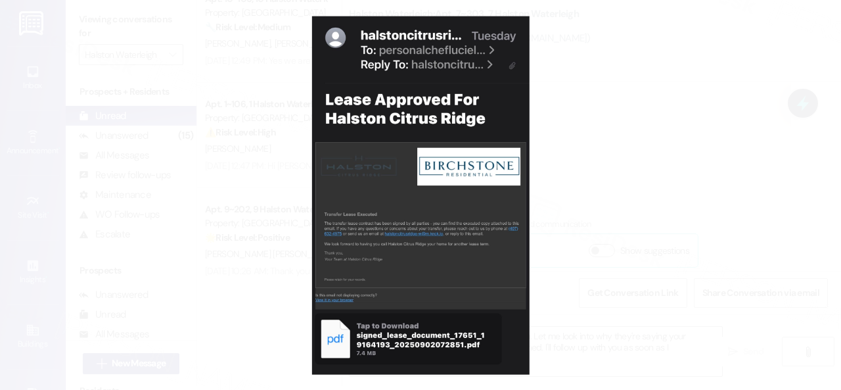
click at [481, 152] on button "Unzoom image" at bounding box center [420, 195] width 841 height 390
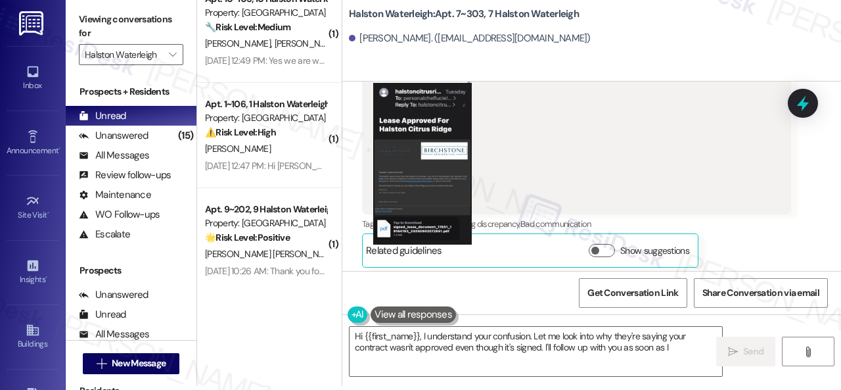
click at [597, 108] on button "Unzoom image" at bounding box center [420, 195] width 841 height 390
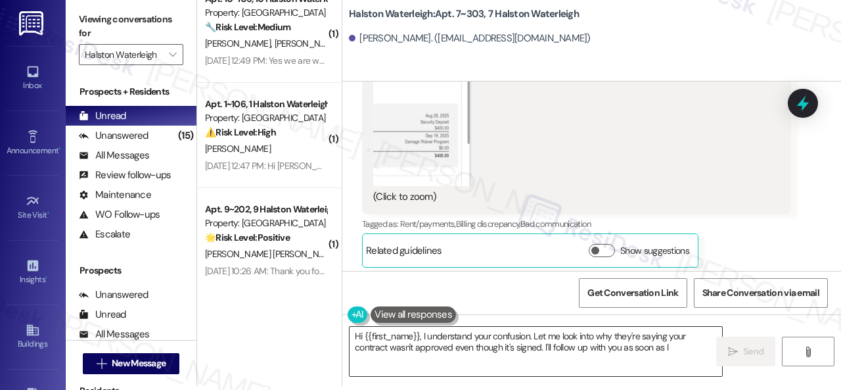
click at [540, 366] on textarea "Hi {{first_name}}, I understand your confusion. Let me look into why they're sa…" at bounding box center [536, 351] width 373 height 49
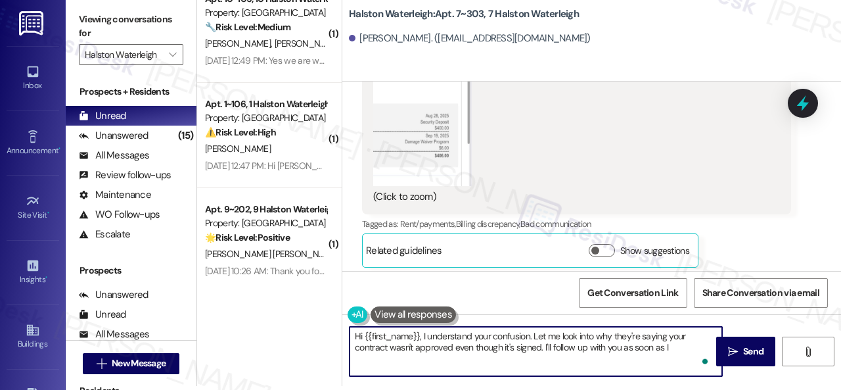
drag, startPoint x: 542, startPoint y: 366, endPoint x: 549, endPoint y: 348, distance: 20.0
click at [542, 366] on textarea "Hi {{first_name}}, I understand your confusion. Let me look into why they're sa…" at bounding box center [536, 351] width 373 height 49
click at [549, 345] on textarea "Hi {{first_name}}, I understand your confusion. Let me look into why they're sa…" at bounding box center [536, 351] width 373 height 49
drag, startPoint x: 532, startPoint y: 335, endPoint x: 561, endPoint y: 347, distance: 31.5
click at [540, 347] on textarea "Hi {{first_name}}, I understand your confusion. Let me look into why they're sa…" at bounding box center [536, 351] width 373 height 49
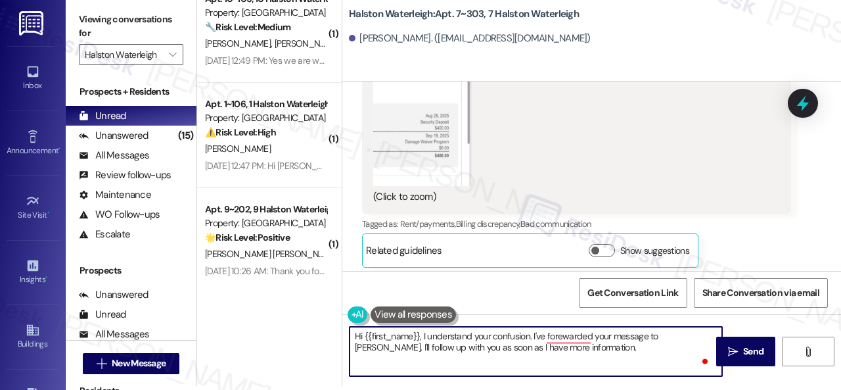
click at [561, 335] on textarea "Hi {{first_name}}, I understand your confusion. I've forewarded your message to…" at bounding box center [536, 351] width 373 height 49
click at [549, 345] on textarea "Hi {{first_name}}, I understand your confusion. I've forwarded your message to …" at bounding box center [536, 351] width 373 height 49
type textarea "Hi {{first_name}}, I understand your confusion. I've forwarded your message to …"
click at [743, 344] on span "Send" at bounding box center [753, 351] width 20 height 14
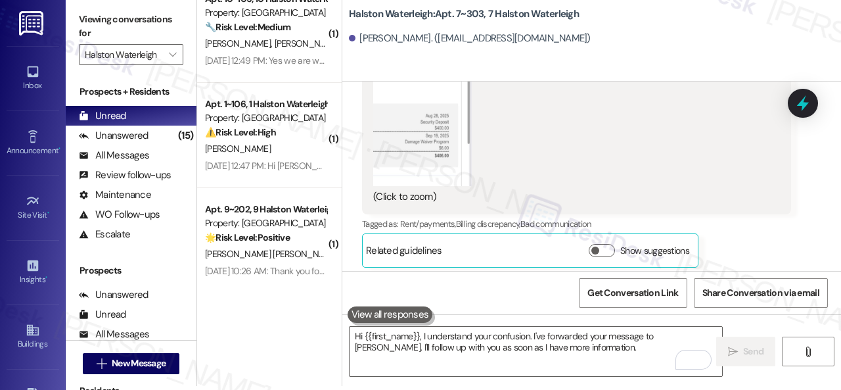
scroll to position [81052, 0]
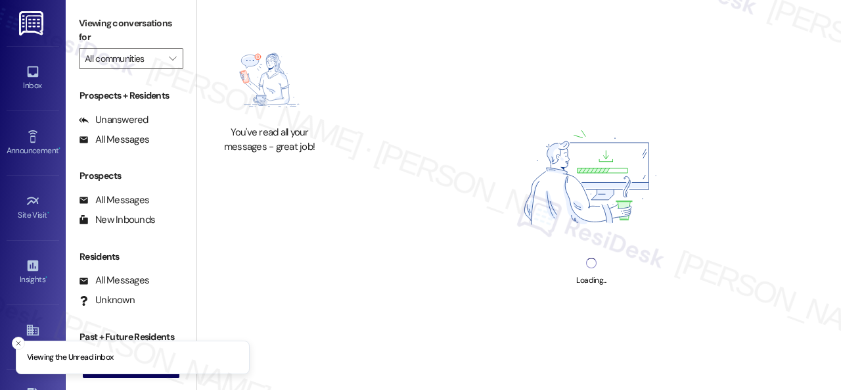
type input "Halston Waterleigh"
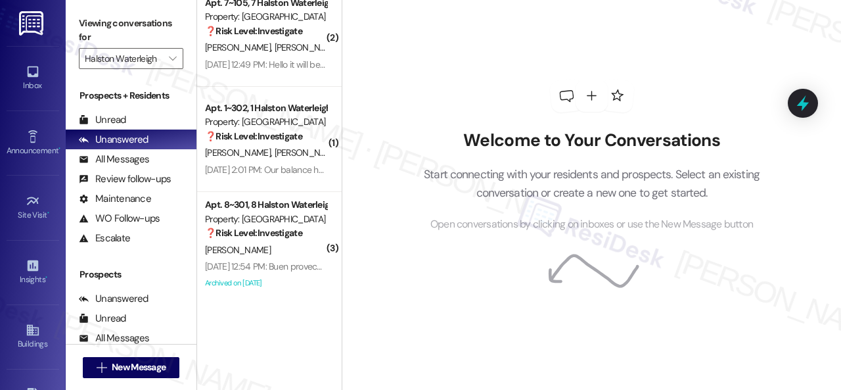
scroll to position [4, 0]
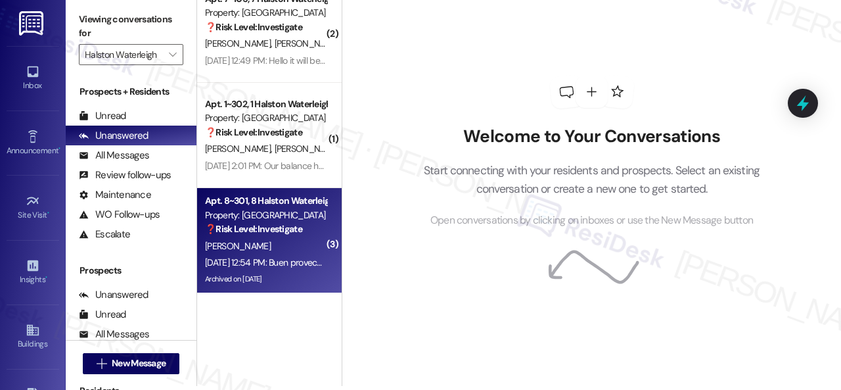
click at [262, 246] on div "[PERSON_NAME]" at bounding box center [266, 246] width 124 height 16
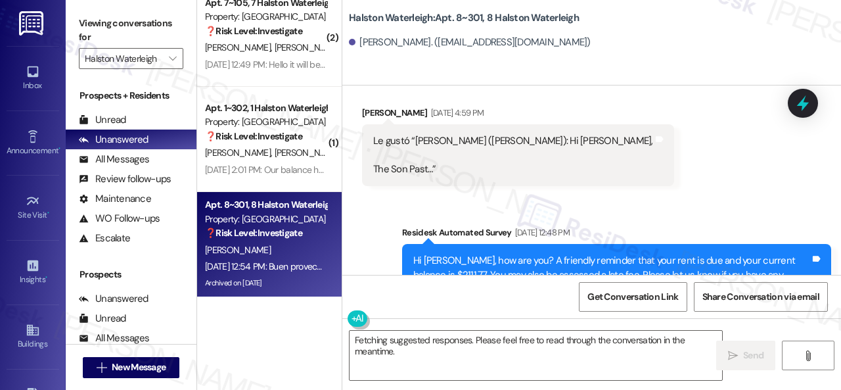
scroll to position [29568, 0]
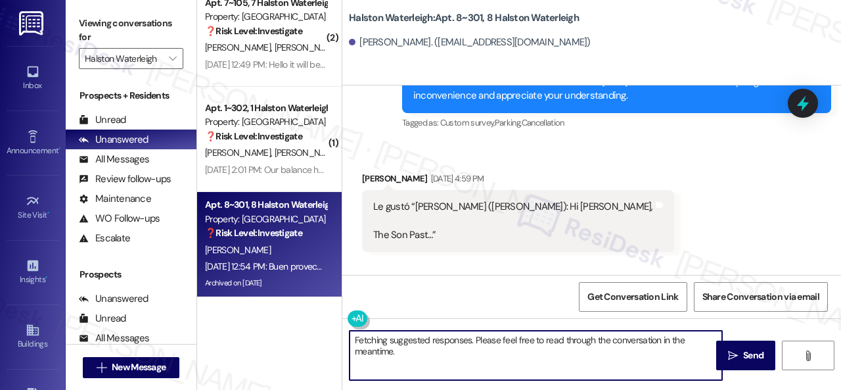
drag, startPoint x: 314, startPoint y: 331, endPoint x: 299, endPoint y: 320, distance: 18.4
click at [297, 321] on div "Apt. 1~301, 1 Halston Waterleigh Property: Halston Waterleigh [PERSON_NAME] [PE…" at bounding box center [519, 195] width 644 height 390
paste textarea "Thanks for updating us on your payment plan! We appreciate you letting us know.…"
drag, startPoint x: 641, startPoint y: 343, endPoint x: 394, endPoint y: 350, distance: 246.6
click at [394, 350] on textarea "Thanks for updating us on your payment plan! We appreciate you letting us know.…" at bounding box center [536, 355] width 373 height 49
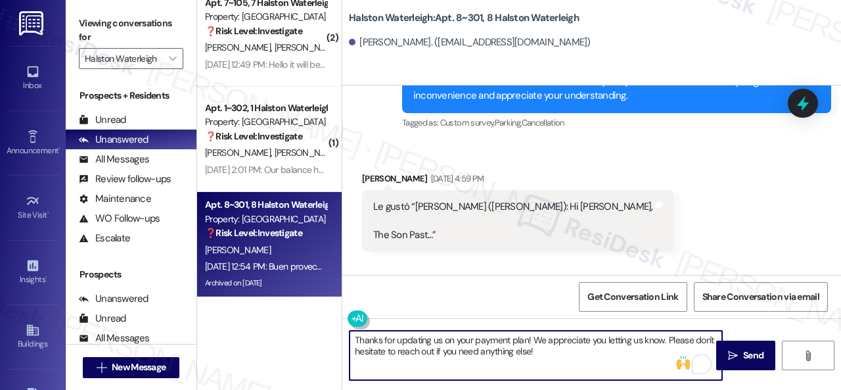
click at [513, 296] on div "Get Conversation Link Share Conversation via email" at bounding box center [591, 296] width 499 height 43
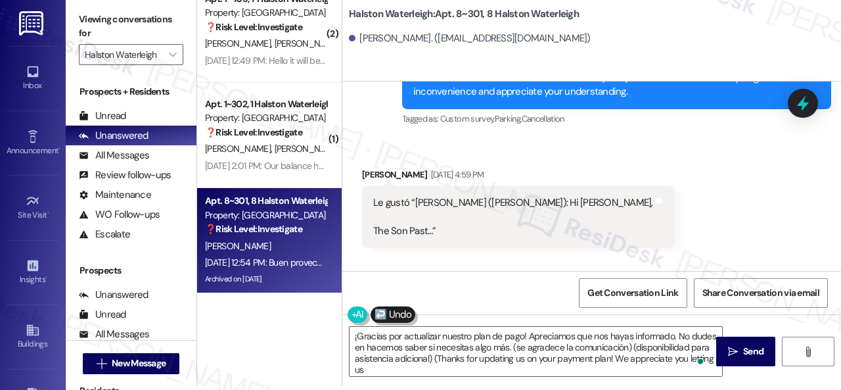
scroll to position [29962, 0]
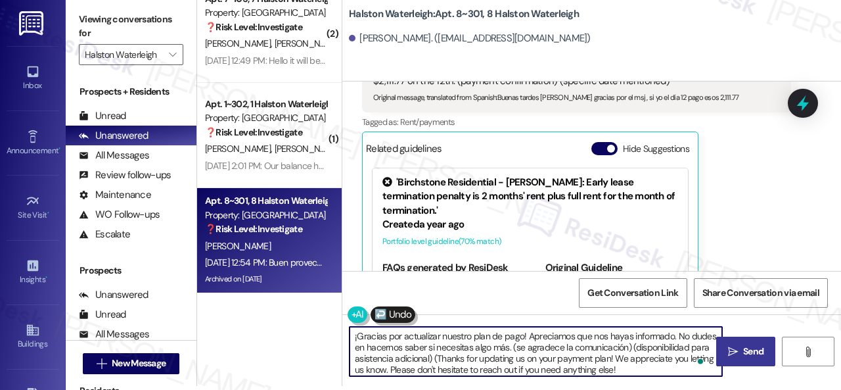
type textarea "¡Gracias por actualizar nuestro plan de pago! Apreciamos que nos hayas informad…"
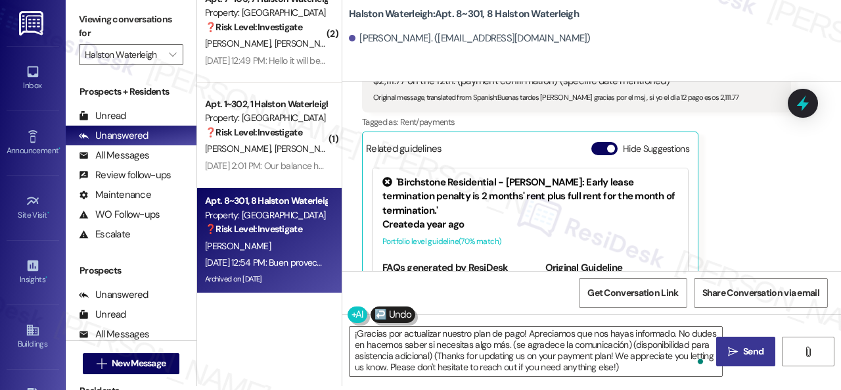
click at [743, 350] on span "Send" at bounding box center [753, 351] width 20 height 14
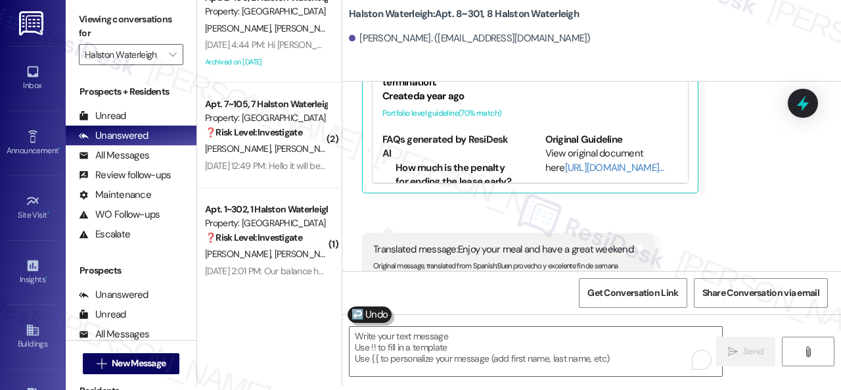
scroll to position [30096, 0]
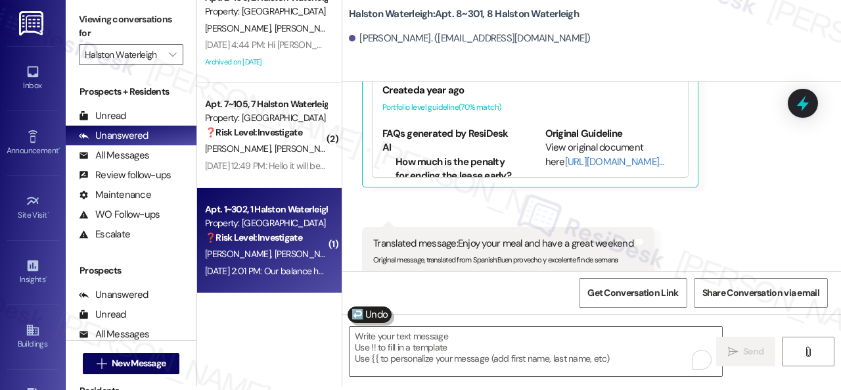
click at [254, 236] on strong "❓ Risk Level: Investigate" at bounding box center [253, 237] width 97 height 12
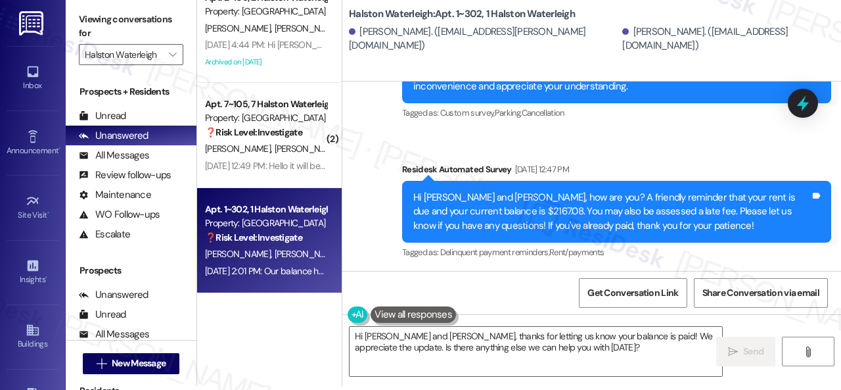
scroll to position [31604, 0]
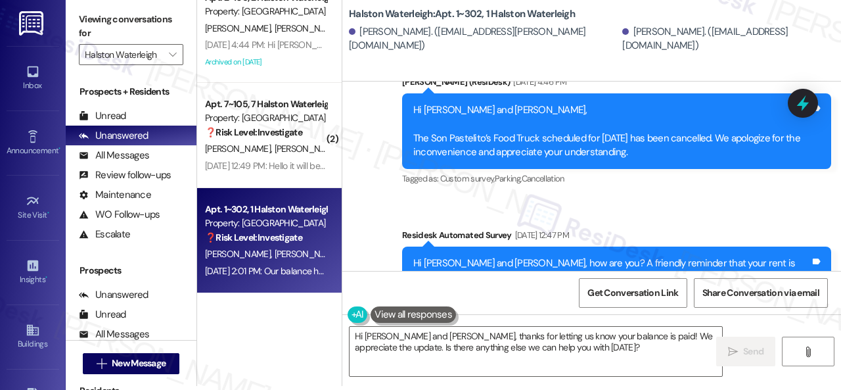
click at [383, 337] on div "Received via SMS [PERSON_NAME] [DATE] 2:01 PM Our balance has been paid Tags an…" at bounding box center [591, 392] width 499 height 111
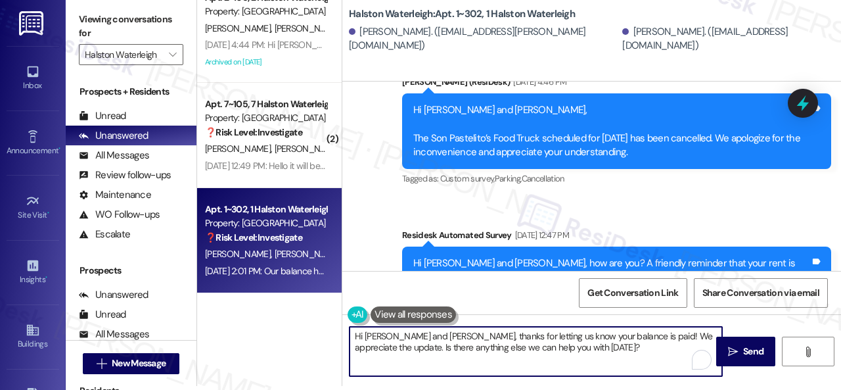
drag, startPoint x: 450, startPoint y: 340, endPoint x: 300, endPoint y: 333, distance: 150.0
click at [300, 333] on div "Apt. 6~305, 6 Halston Waterleigh Property: [GEOGRAPHIC_DATA] [PERSON_NAME] [PER…" at bounding box center [519, 191] width 644 height 390
paste textarea "Thanks for the update! I'm happy to hear you've already taken care of the rent.…"
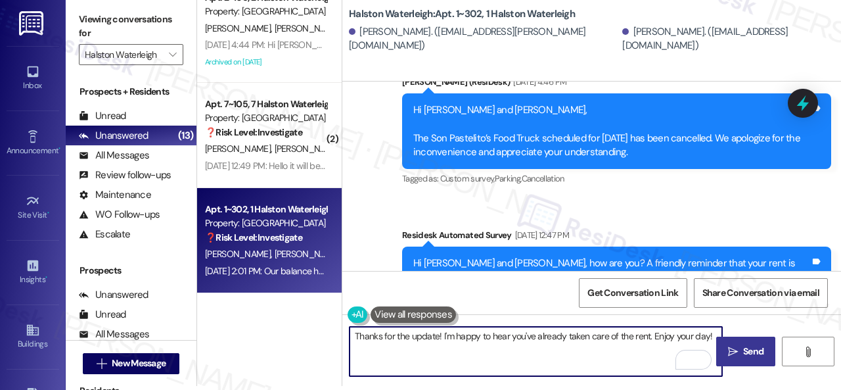
type textarea "Thanks for the update! I'm happy to hear you've already taken care of the rent.…"
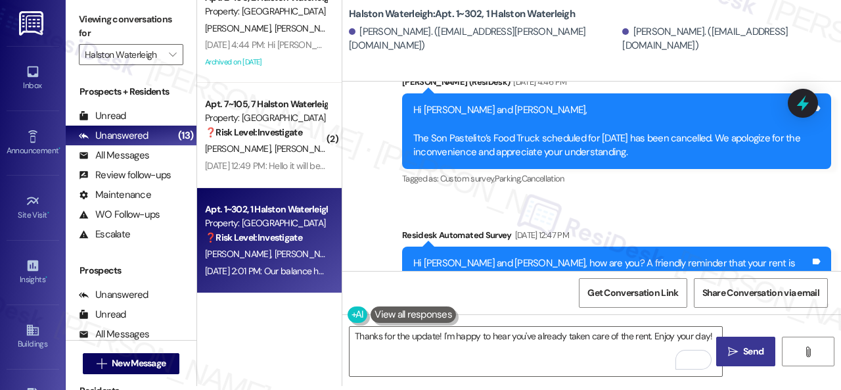
click at [737, 346] on span " Send" at bounding box center [746, 351] width 41 height 14
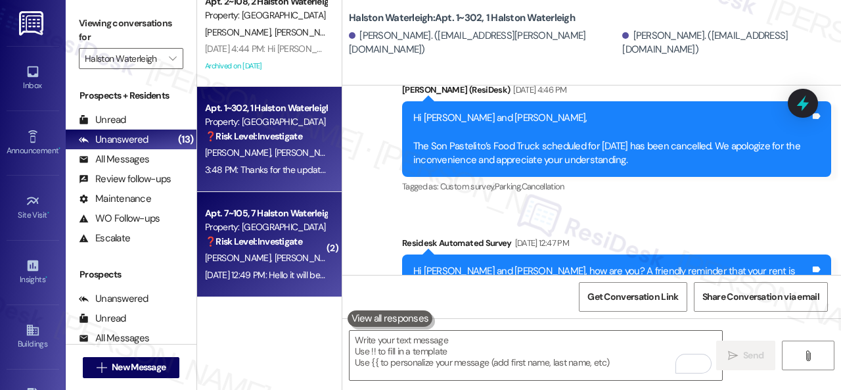
scroll to position [4, 0]
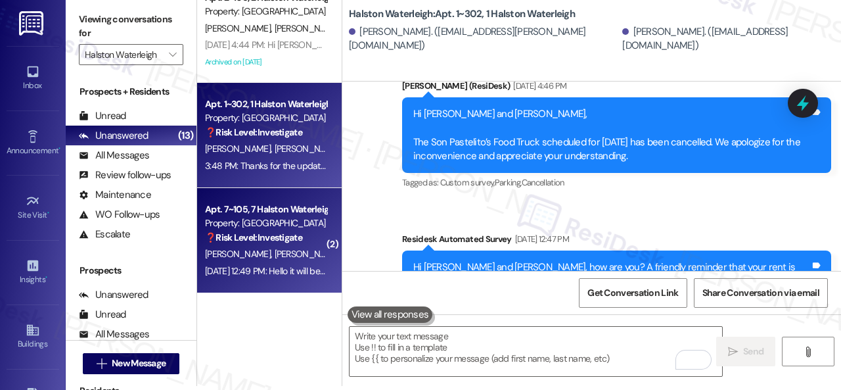
click at [284, 261] on div "[PERSON_NAME] [PERSON_NAME]" at bounding box center [266, 254] width 124 height 16
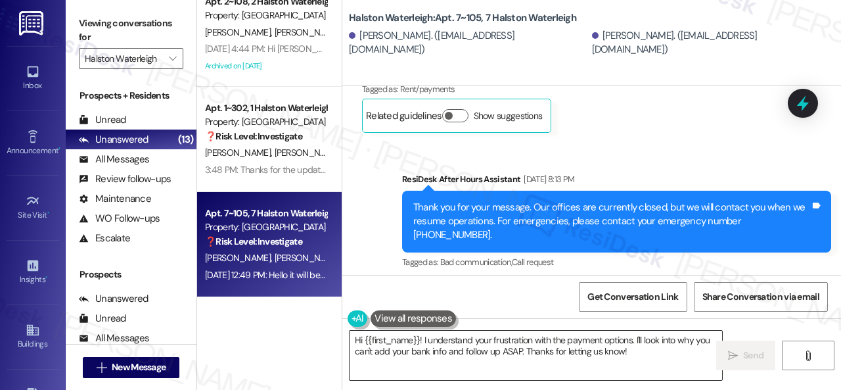
scroll to position [42441, 0]
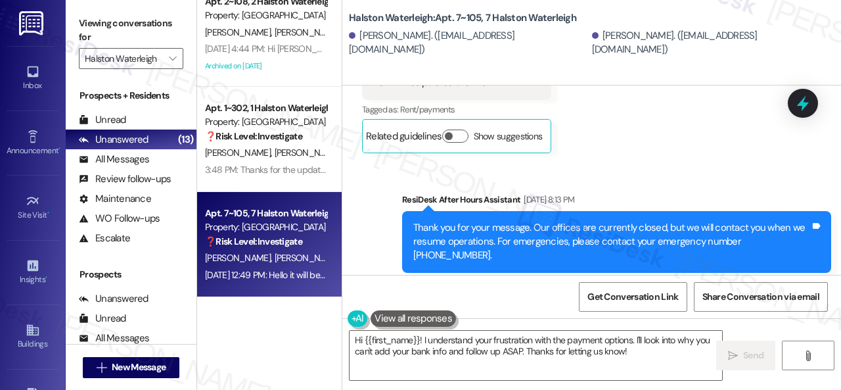
click at [423, 337] on textarea "Hi {{first_name}}! I understand your frustration with the payment options. I'll…" at bounding box center [536, 355] width 373 height 49
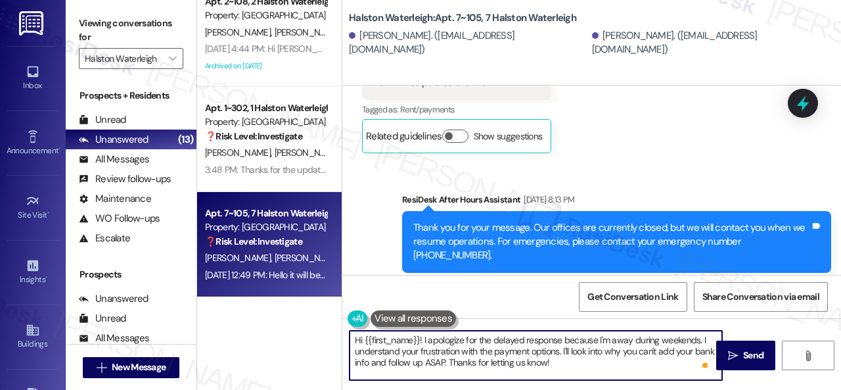
drag, startPoint x: 419, startPoint y: 352, endPoint x: 458, endPoint y: 352, distance: 38.8
click at [458, 352] on textarea "Hi {{first_name}}! I apologize for the delayed response because I'm away during…" at bounding box center [536, 355] width 373 height 49
click at [595, 363] on textarea "Hi {{first_name}}! I apologize for the delayed response because I'm away during…" at bounding box center [536, 355] width 373 height 49
drag, startPoint x: 365, startPoint y: 342, endPoint x: 419, endPoint y: 341, distance: 53.2
click at [419, 341] on textarea "Hi {{first_name}}! I apologize for the delayed response because I'm away during…" at bounding box center [536, 355] width 373 height 49
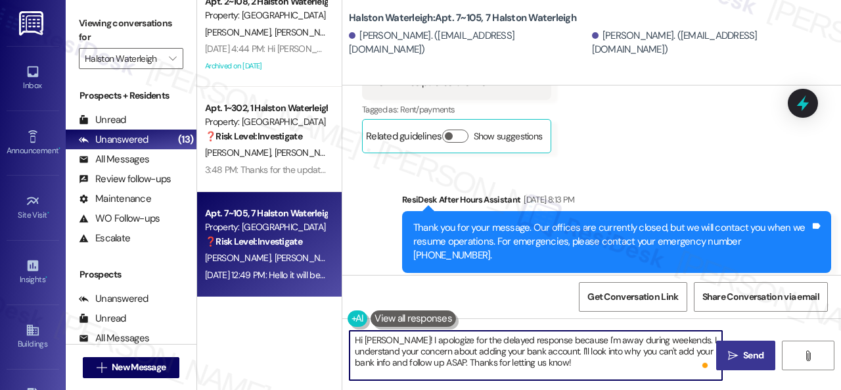
type textarea "Hi [PERSON_NAME]! I apologize for the delayed response because I'm away during …"
click at [735, 357] on span " Send" at bounding box center [746, 355] width 41 height 14
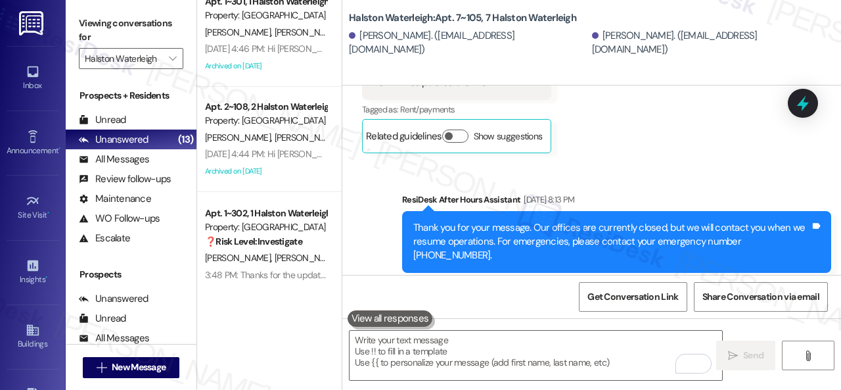
scroll to position [42375, 0]
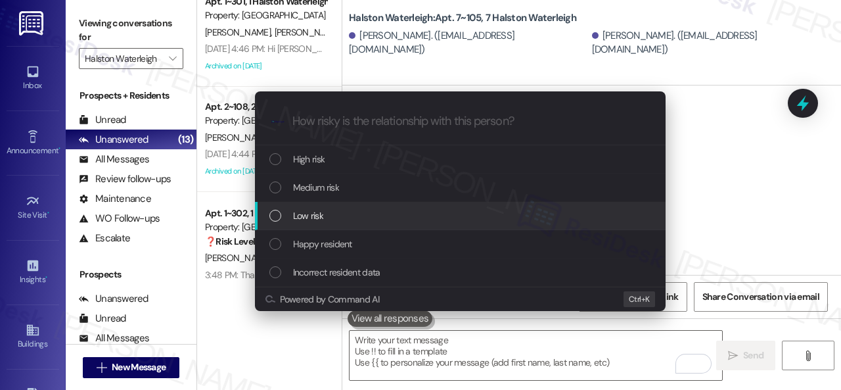
click at [312, 210] on span "Low risk" at bounding box center [308, 215] width 30 height 14
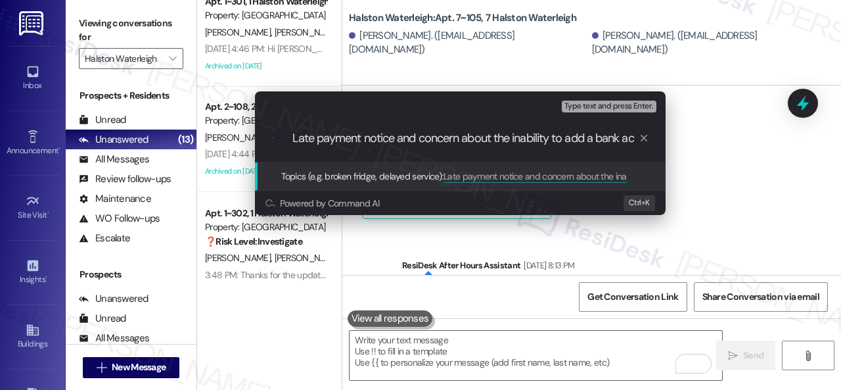
scroll to position [0, 0]
type input "Late payment notice and concern about the inability to add a bank account."
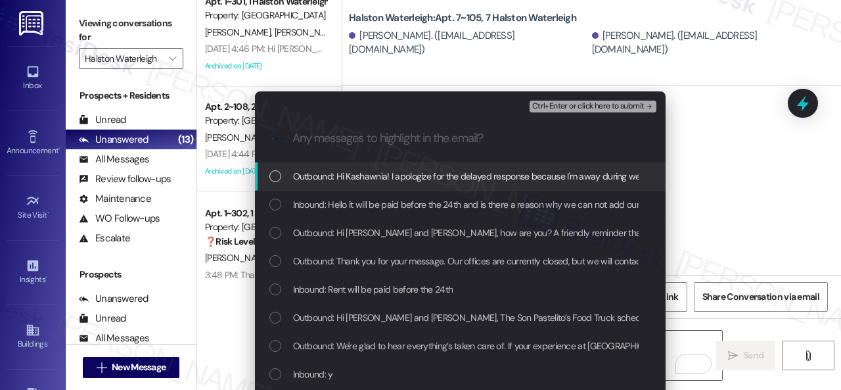
click at [317, 202] on span "Inbound: Hello it will be paid before the 24th and is there a reason why we can…" at bounding box center [499, 204] width 413 height 14
click at [569, 107] on span "Ctrl+Enter or click here to submit" at bounding box center [588, 106] width 112 height 9
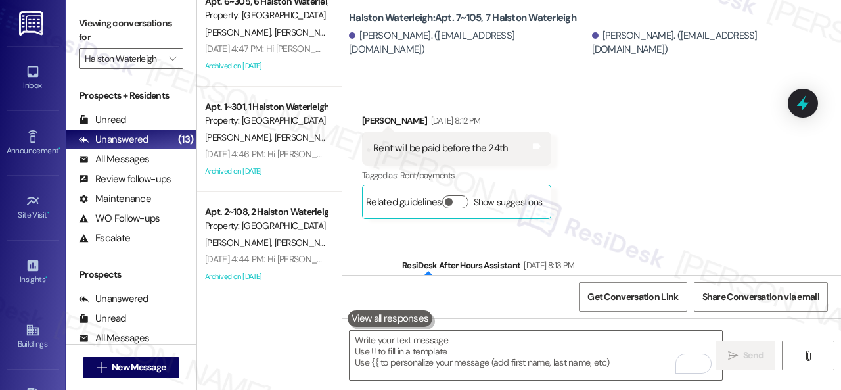
scroll to position [4, 0]
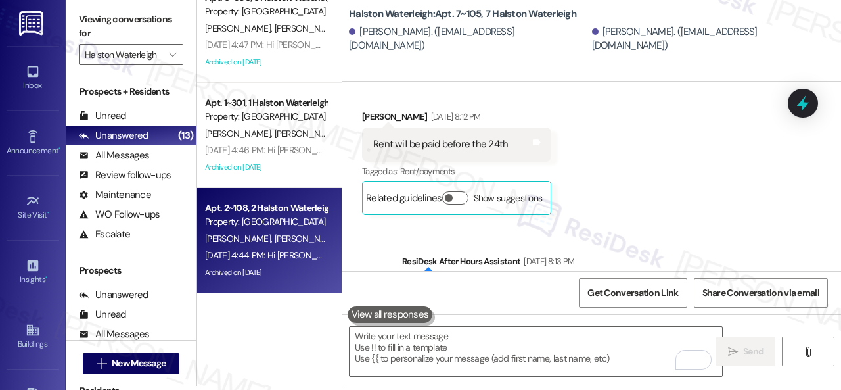
click at [280, 242] on span "[PERSON_NAME]" at bounding box center [308, 239] width 66 height 12
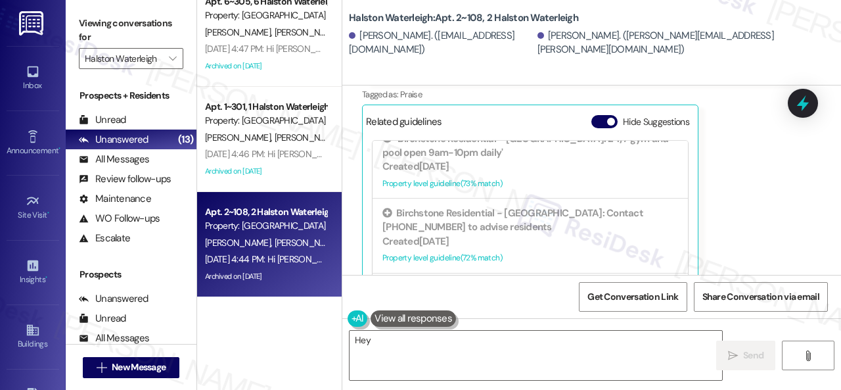
scroll to position [592, 0]
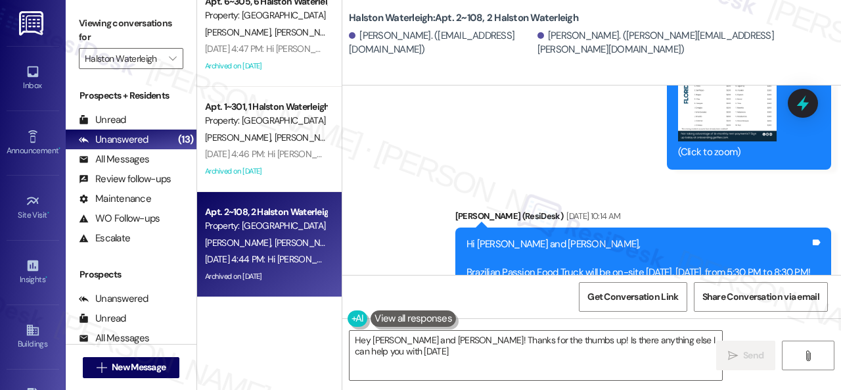
type textarea "Hey Jevon and Leonela! Thanks for the thumbs up! Is there anything else I can h…"
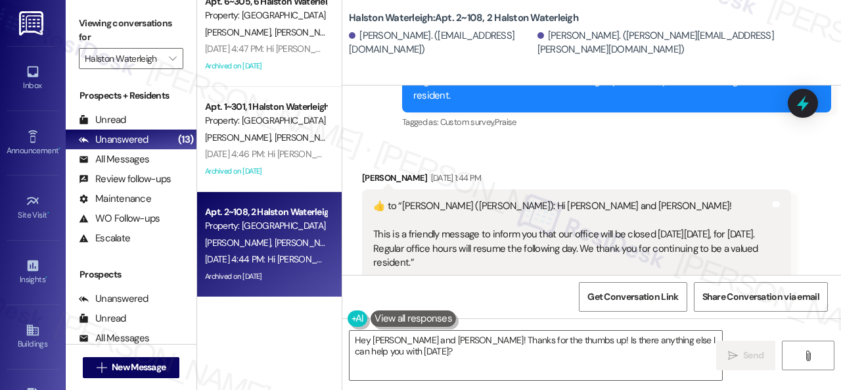
scroll to position [9839, 0]
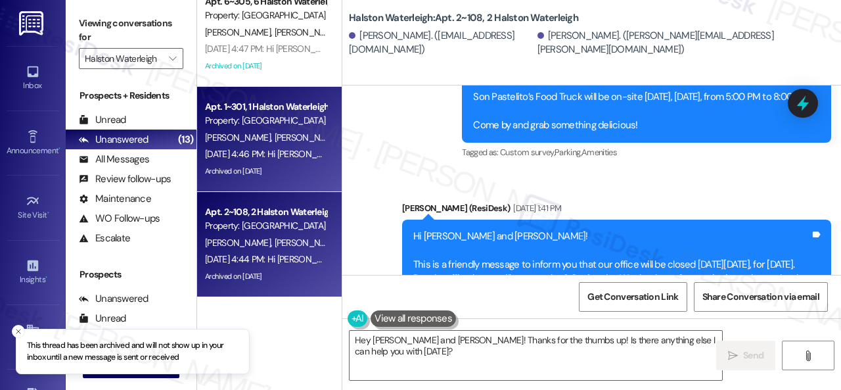
click at [283, 149] on div "Sep 04, 2025 at 4:46 PM: Hi Maria and Juan, The Son Pastelito’s Food Truck sche…" at bounding box center [594, 154] width 779 height 12
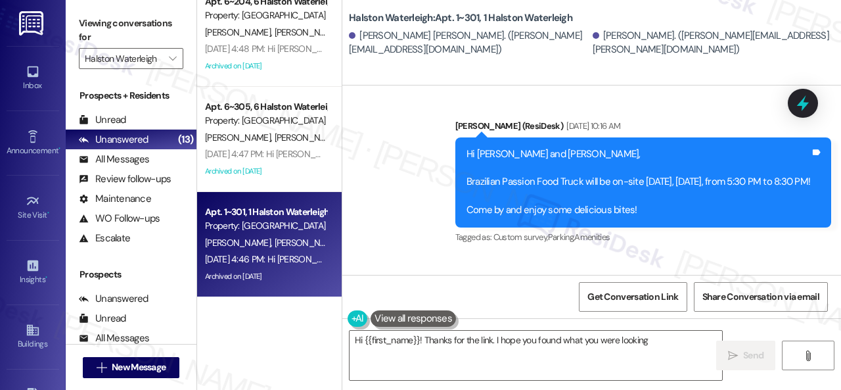
scroll to position [40466, 0]
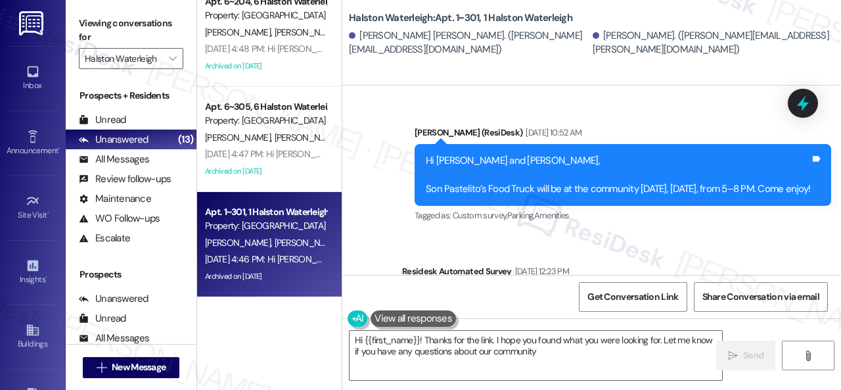
type textarea "Hi {{first_name}}! Thanks for the link. I hope you found what you were looking …"
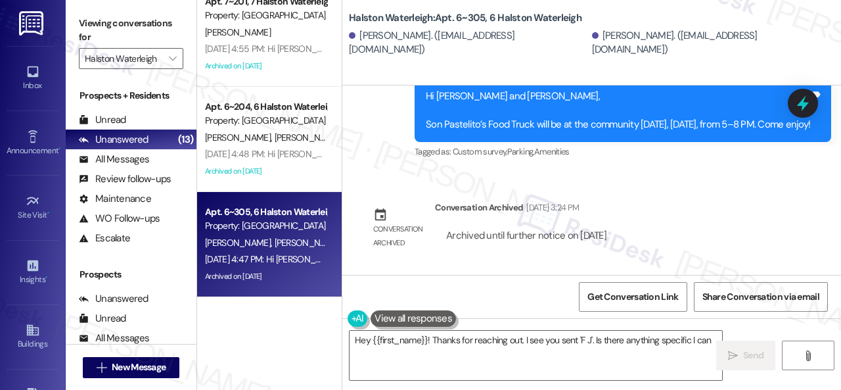
scroll to position [3768, 0]
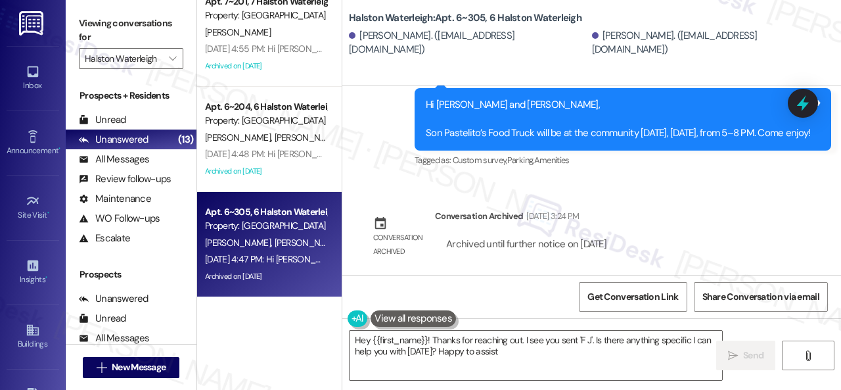
type textarea "Hey {{first_name}}! Thanks for reaching out. I see you sent 'F J'. Is there any…"
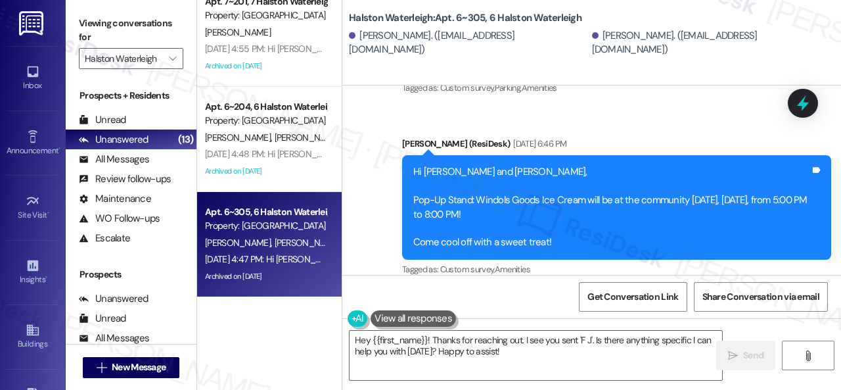
scroll to position [2519, 0]
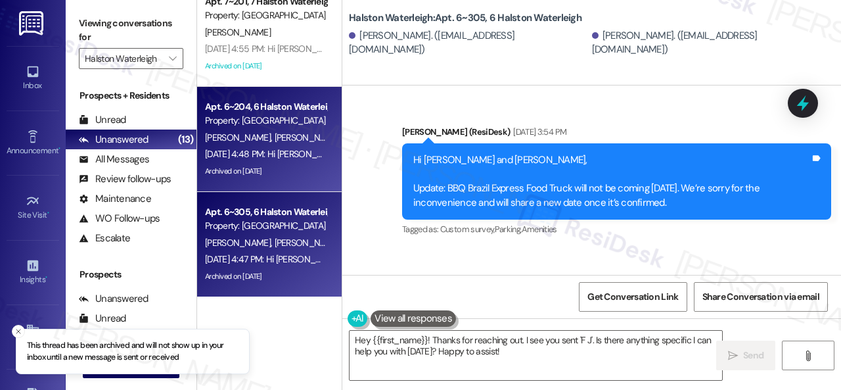
click at [281, 165] on div "Archived on [DATE]" at bounding box center [266, 171] width 124 height 16
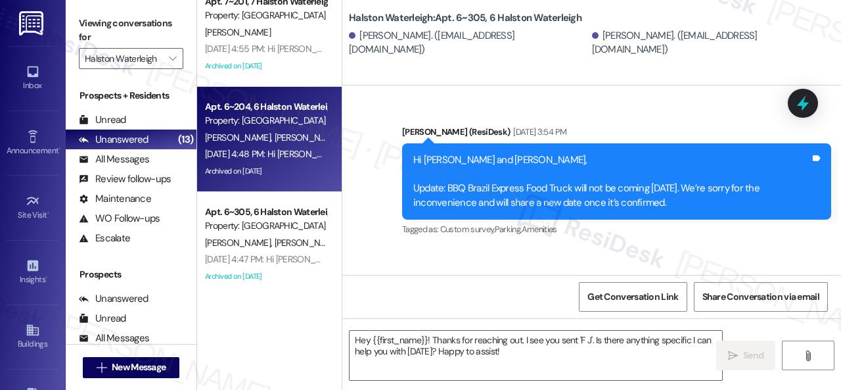
type textarea "Fetching suggested responses. Please feel free to read through the conversation…"
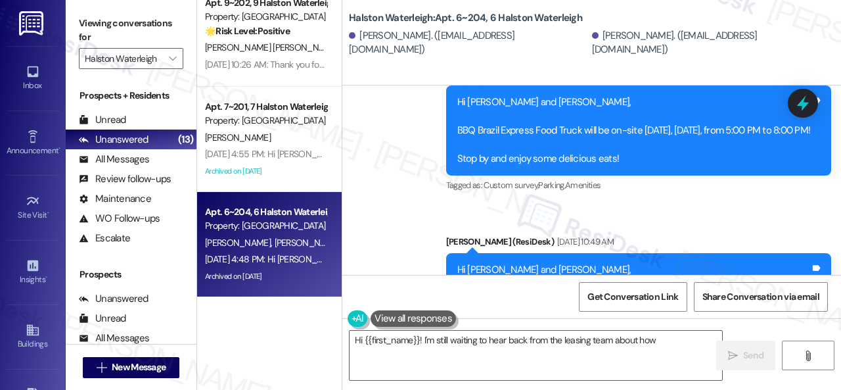
scroll to position [43564, 0]
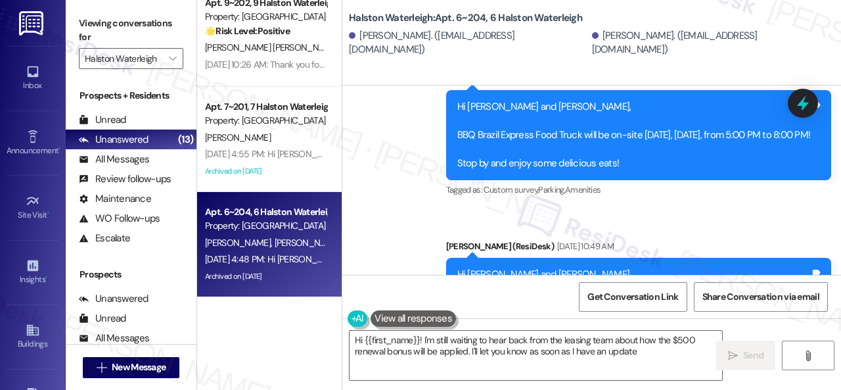
type textarea "Hi {{first_name}}! I'm still waiting to hear back from the leasing team about h…"
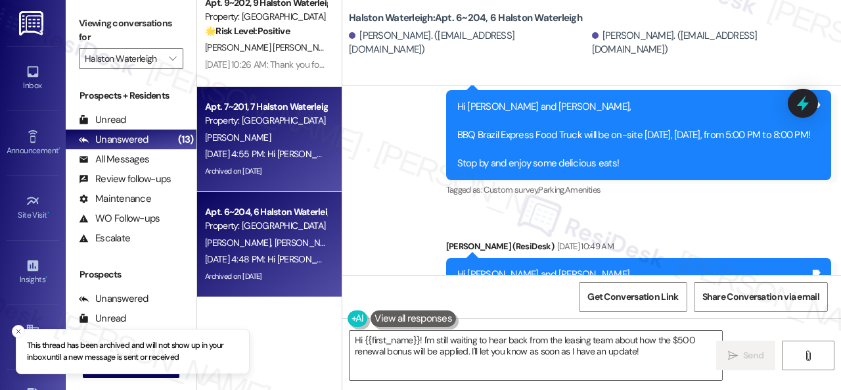
click at [294, 140] on div "W. Mentzoni" at bounding box center [266, 137] width 124 height 16
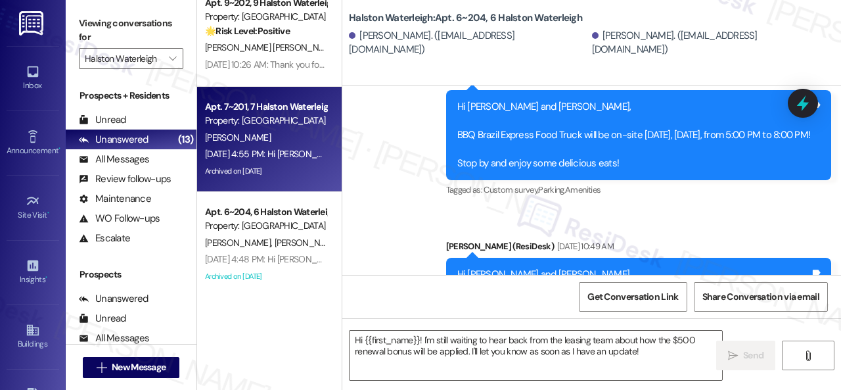
type textarea "Fetching suggested responses. Please feel free to read through the conversation…"
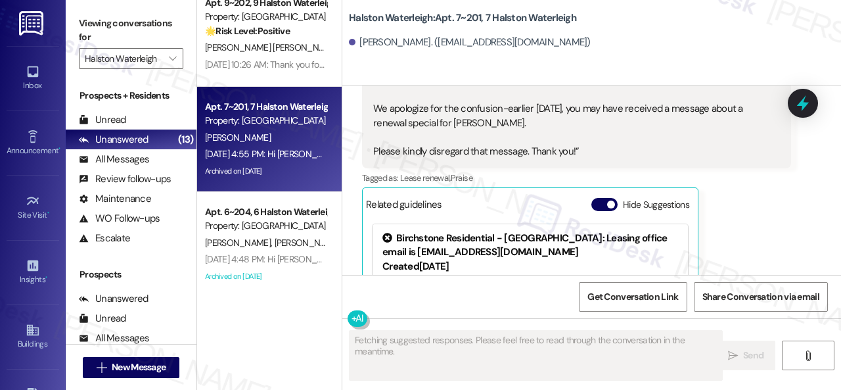
type textarea "Fetching suggested responses. Please feel free to read through the conversation…"
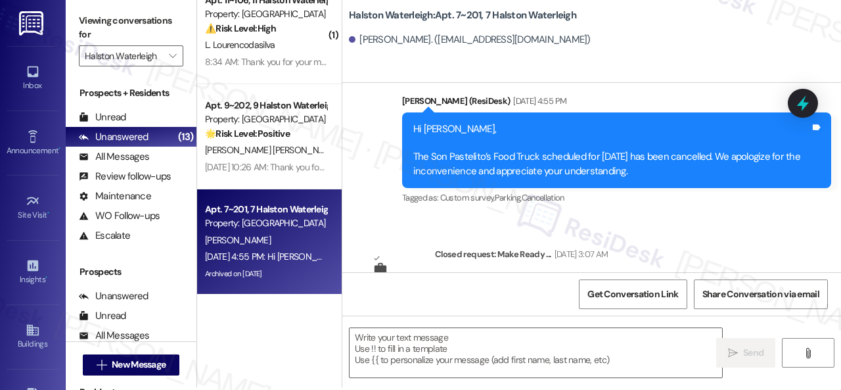
scroll to position [4, 0]
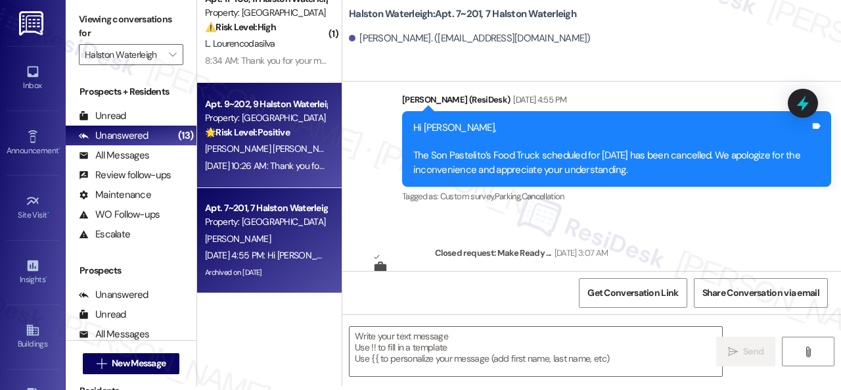
click at [301, 143] on div "[PERSON_NAME] [PERSON_NAME]" at bounding box center [266, 149] width 124 height 16
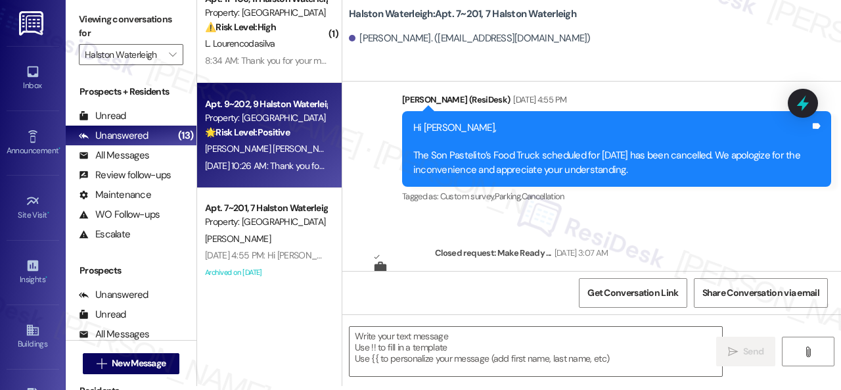
type textarea "Fetching suggested responses. Please feel free to read through the conversation…"
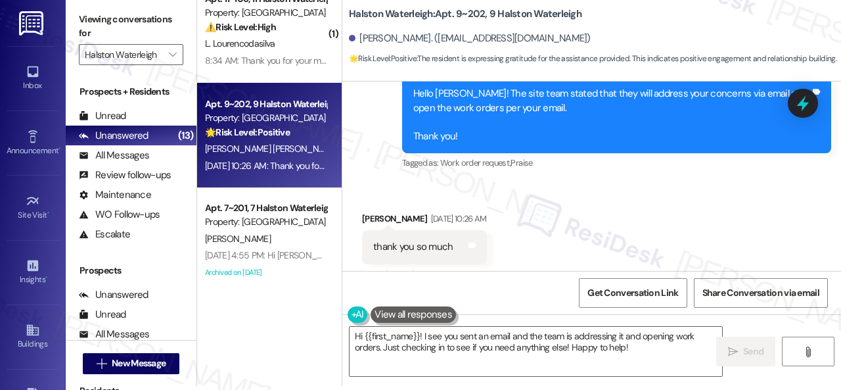
scroll to position [35518, 0]
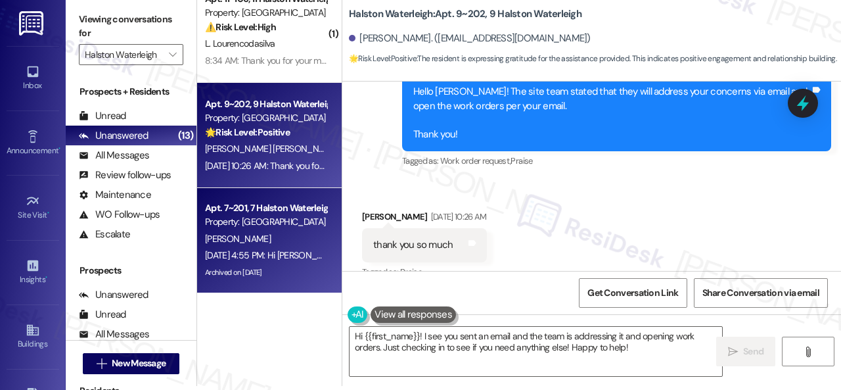
drag, startPoint x: 642, startPoint y: 345, endPoint x: 225, endPoint y: 268, distance: 424.5
click at [239, 289] on div "( 1 ) Apt. 9~303, 9 Halston Waterleigh Property: Halston Waterleigh 💡 Risk Leve…" at bounding box center [519, 191] width 644 height 390
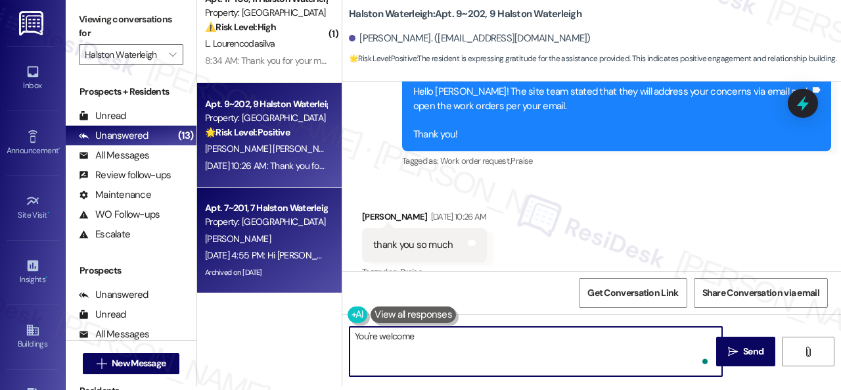
type textarea "You're welcome."
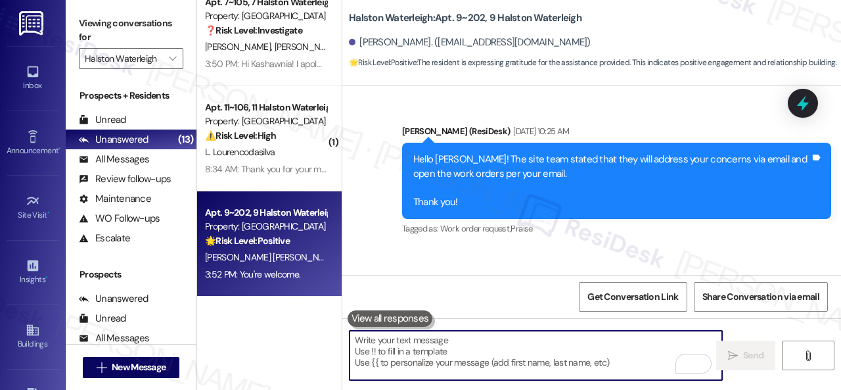
scroll to position [334, 0]
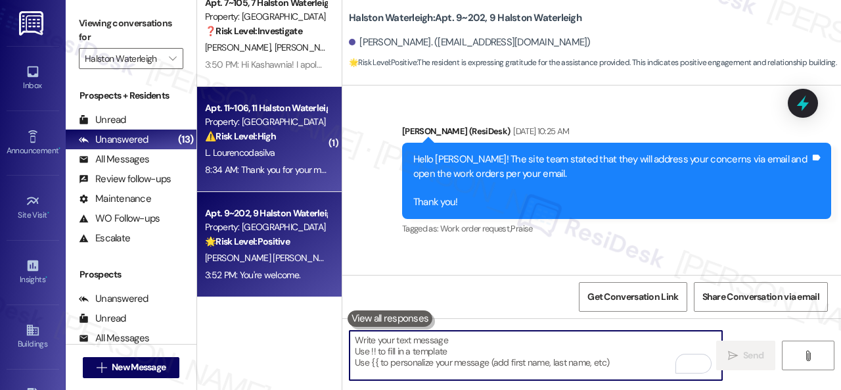
click at [304, 164] on div "8:34 AM: Thank you for your message. Our offices are currently closed, but we w…" at bounding box center [590, 170] width 771 height 12
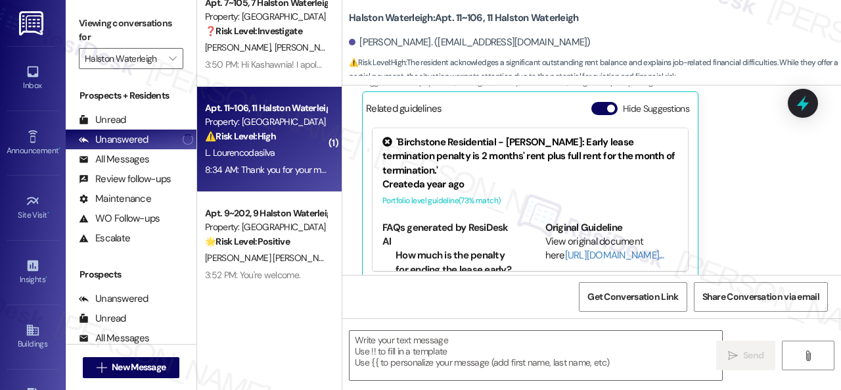
type textarea "Fetching suggested responses. Please feel free to read through the conversation…"
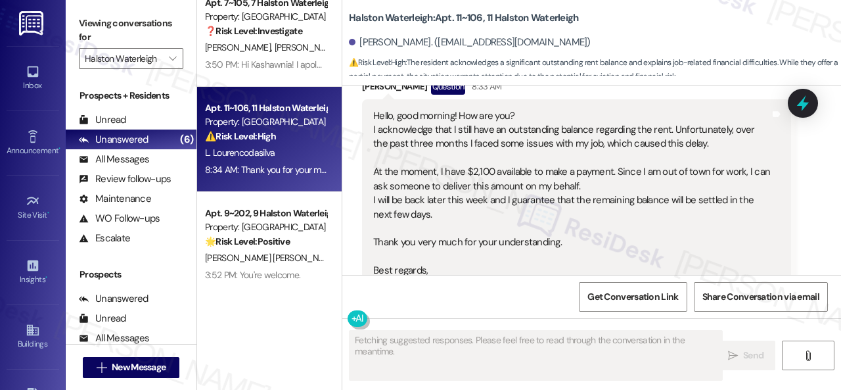
scroll to position [23292, 0]
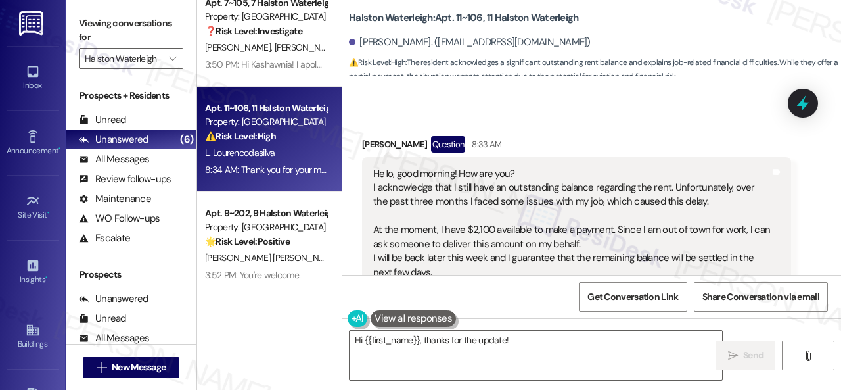
scroll to position [23286, 0]
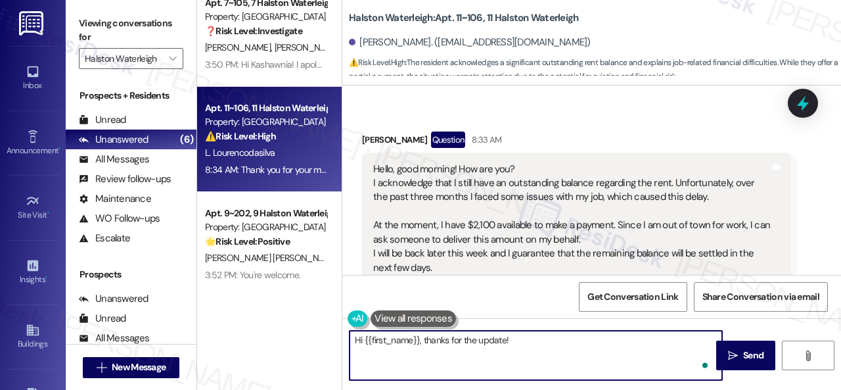
drag, startPoint x: 469, startPoint y: 350, endPoint x: 697, endPoint y: 358, distance: 227.5
click at [697, 358] on textarea "Hi {{first_name}}, thanks for the update! I understand you've had some job issu…" at bounding box center [536, 355] width 373 height 49
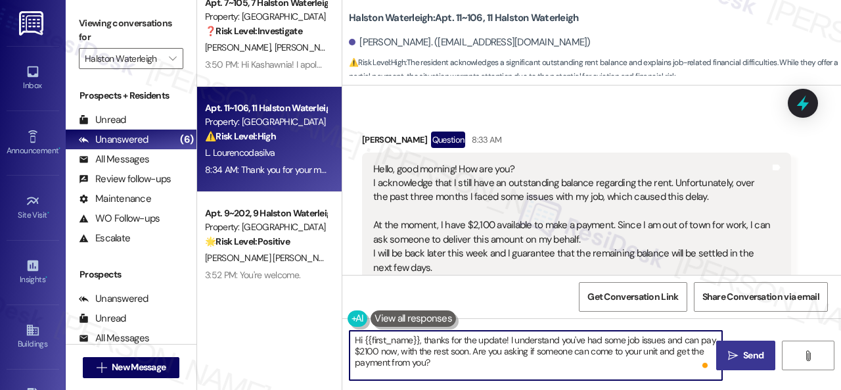
type textarea "Hi {{first_name}}, thanks for the update! I understand you've had some job issu…"
click at [734, 356] on span " Send" at bounding box center [746, 355] width 41 height 14
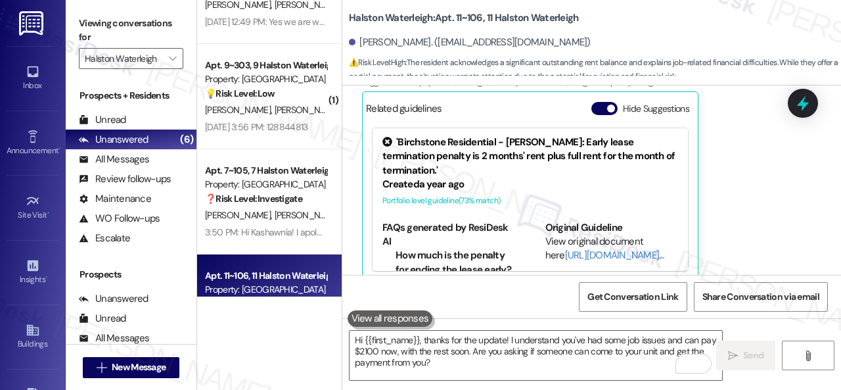
scroll to position [137, 0]
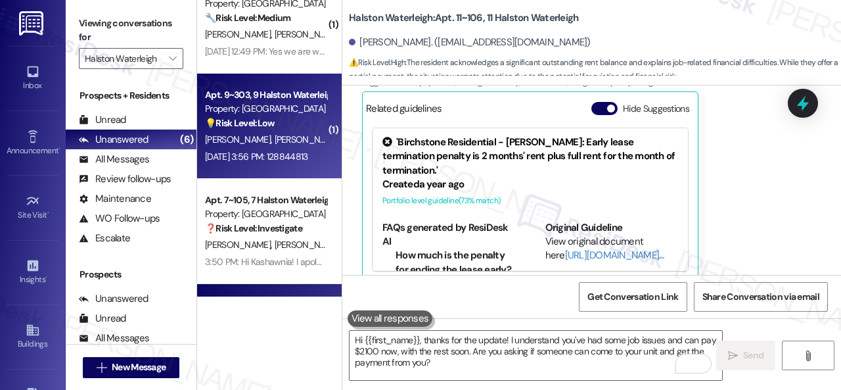
click at [292, 143] on div "[PERSON_NAME] [PERSON_NAME]" at bounding box center [266, 139] width 124 height 16
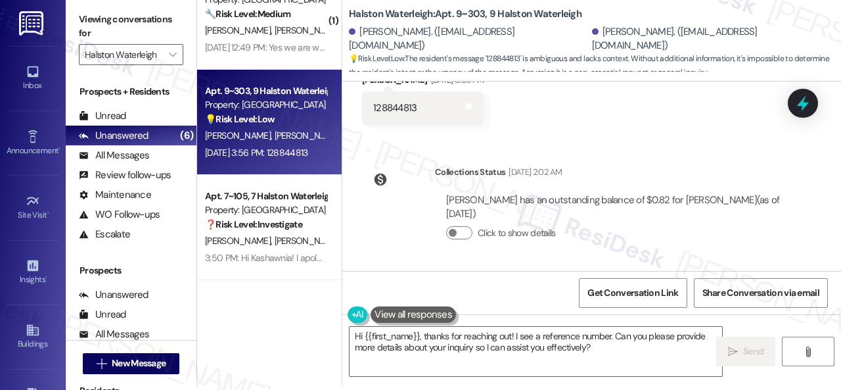
scroll to position [392, 0]
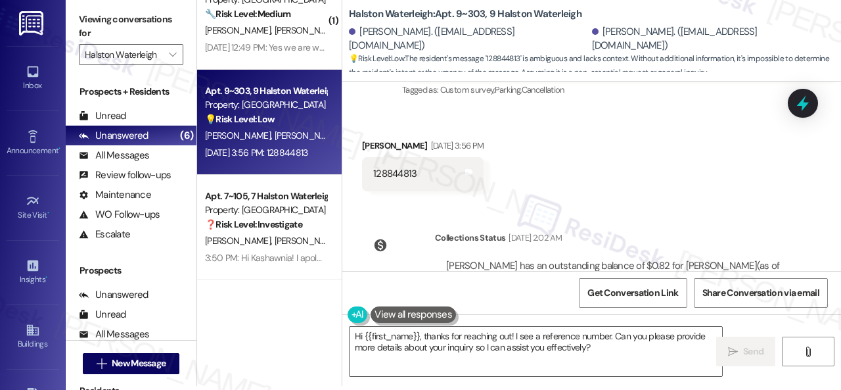
click at [615, 190] on div "Received via SMS [PERSON_NAME] [DATE] 3:56 PM 128844813 Tags and notes" at bounding box center [591, 154] width 499 height 91
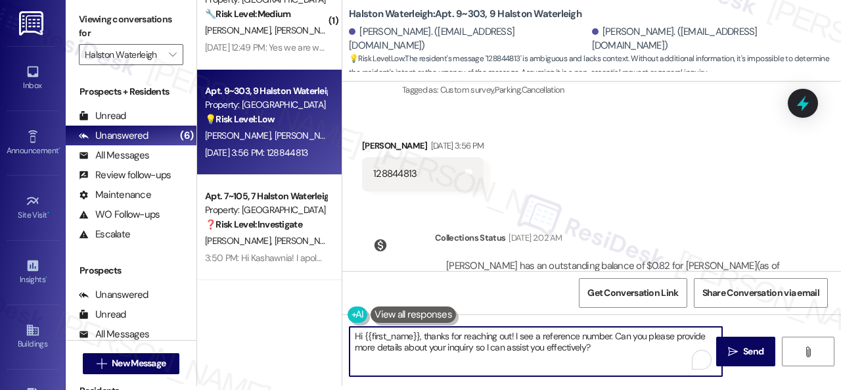
drag, startPoint x: 521, startPoint y: 340, endPoint x: 615, endPoint y: 348, distance: 94.9
click at [616, 349] on textarea "Hi {{first_name}}, thanks for reaching out! I see a reference number. Can you p…" at bounding box center [536, 351] width 373 height 49
paste textarea "I apologize for the late reply because I am away during weekends."
click at [605, 345] on textarea "Hi {{first_name}}, I apologize for the late reply because I am away during week…" at bounding box center [536, 351] width 373 height 49
click at [628, 353] on textarea "Hi {{first_name}}, I apologize for the late reply because I am away during week…" at bounding box center [536, 351] width 373 height 49
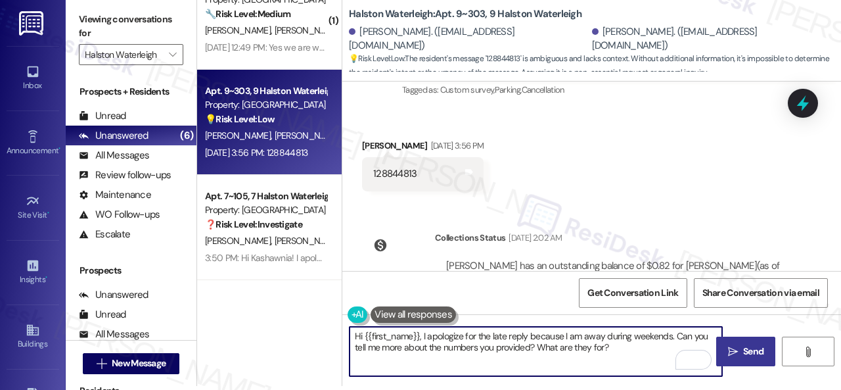
type textarea "Hi {{first_name}}, I apologize for the late reply because I am away during week…"
click at [743, 352] on span "Send" at bounding box center [753, 351] width 20 height 14
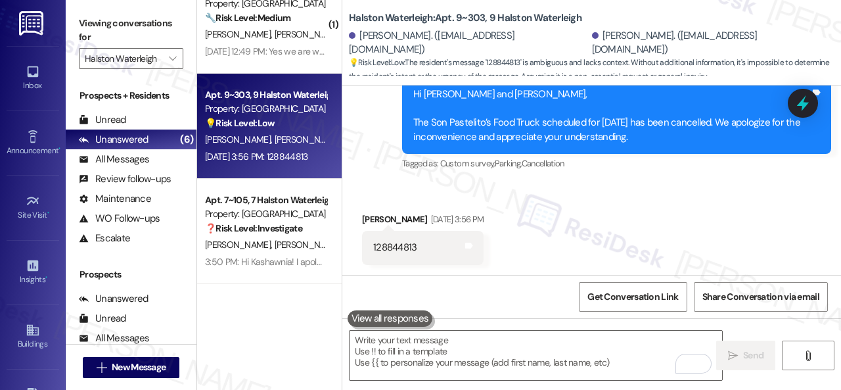
scroll to position [322, 0]
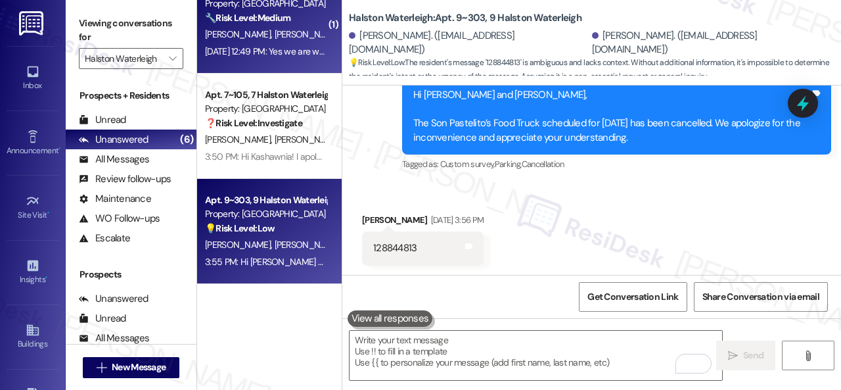
click at [301, 35] on div "[PERSON_NAME] [PERSON_NAME]" at bounding box center [266, 34] width 124 height 16
type textarea "Fetching suggested responses. Please feel free to read through the conversation…"
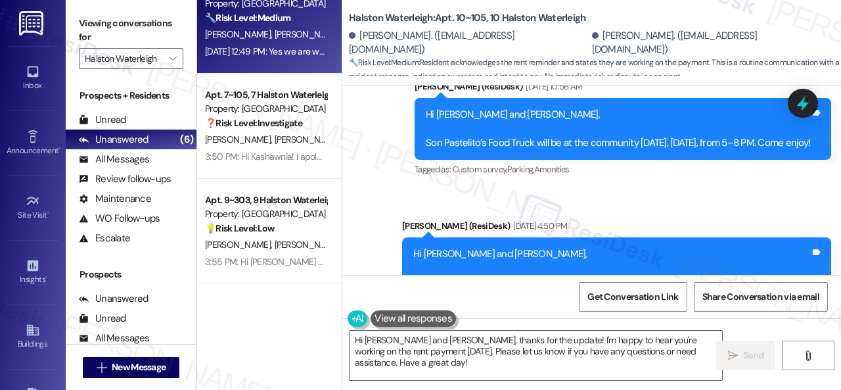
scroll to position [31875, 0]
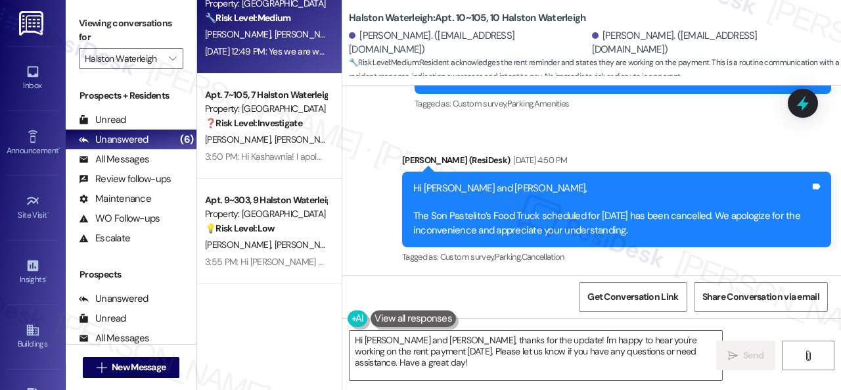
click at [369, 358] on textarea "Hi [PERSON_NAME] and [PERSON_NAME], thanks for the update! I'm happy to hear yo…" at bounding box center [536, 355] width 373 height 49
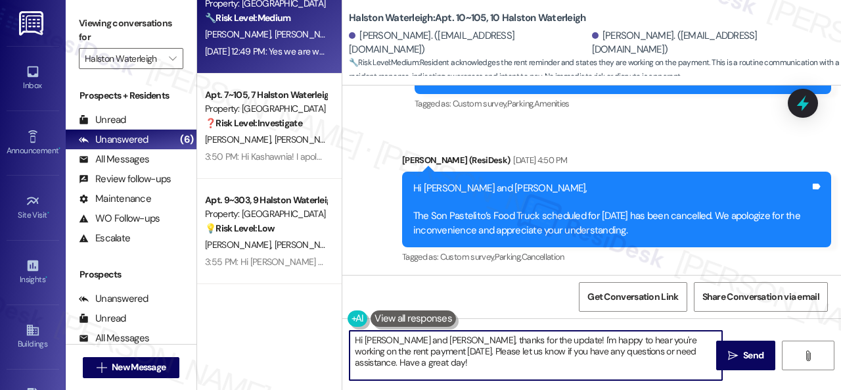
drag, startPoint x: 371, startPoint y: 363, endPoint x: 305, endPoint y: 296, distance: 93.9
click at [325, 331] on div "( 1 ) Apt. 1~105, 1 Halston Waterleigh Property: Halston Waterleigh 🔧 Risk Leve…" at bounding box center [519, 195] width 644 height 390
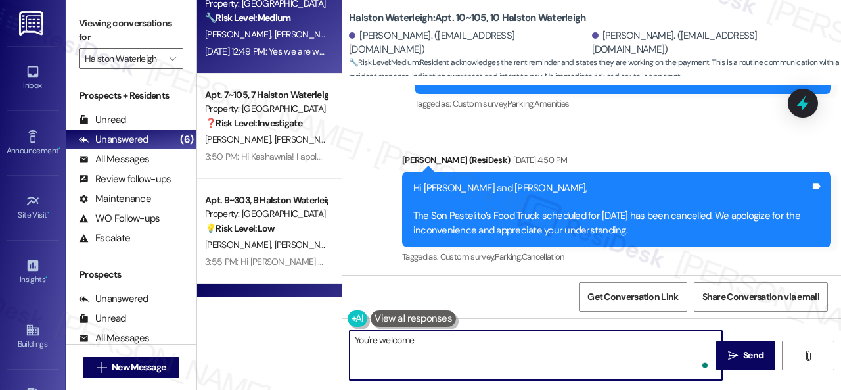
type textarea "You're welcome."
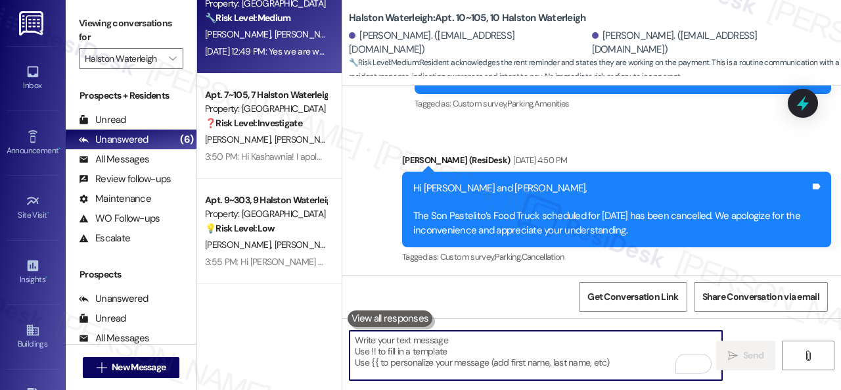
scroll to position [0, 0]
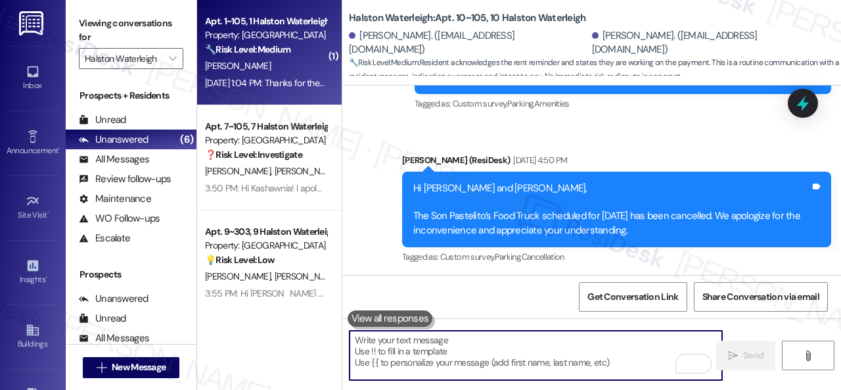
click at [276, 70] on div "[PERSON_NAME]" at bounding box center [266, 66] width 124 height 16
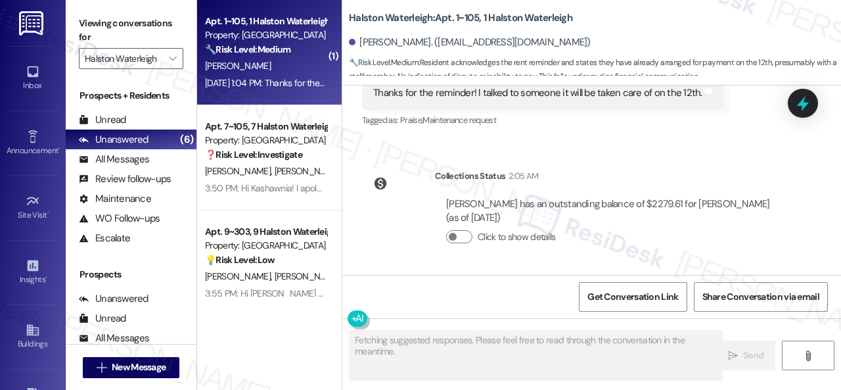
scroll to position [10209, 0]
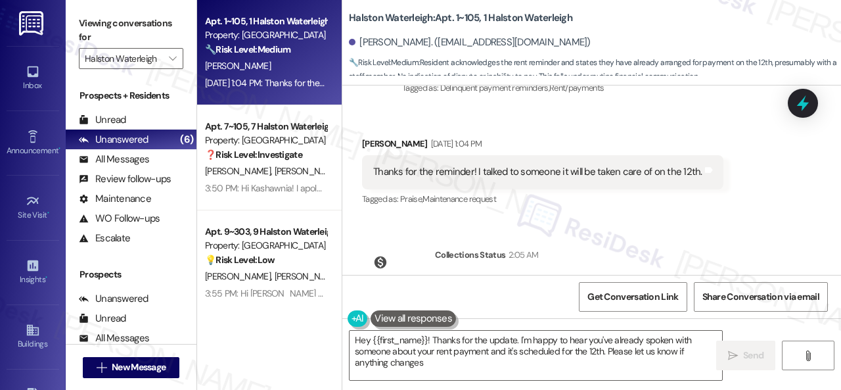
type textarea "Hey {{first_name}}! Thanks for the update. I'm happy to hear you've already spo…"
click at [386, 166] on div "Received via SMS [PERSON_NAME] [DATE] 1:04 PM Thanks for the reminder! I talked…" at bounding box center [591, 162] width 499 height 111
click at [628, 363] on textarea "Hey {{first_name}}! Thanks for the update. I'm happy to hear you've already spo…" at bounding box center [536, 355] width 373 height 49
click at [751, 354] on span "Send" at bounding box center [753, 355] width 20 height 14
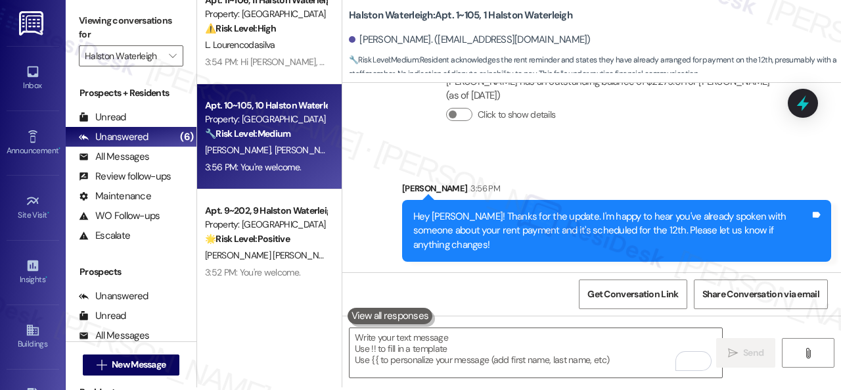
scroll to position [4, 0]
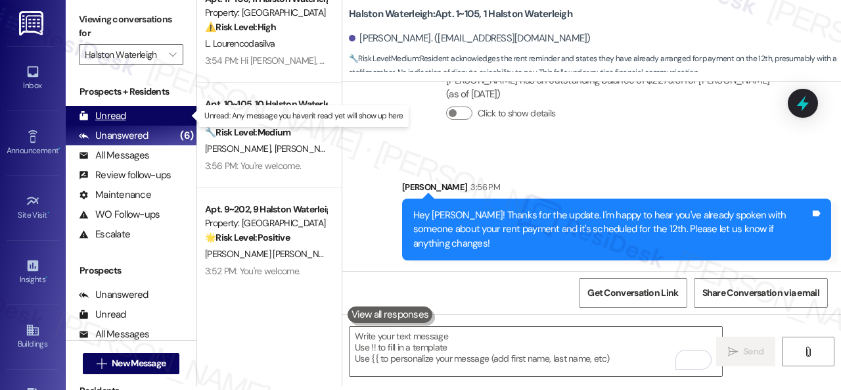
click at [122, 114] on div "Unread" at bounding box center [102, 116] width 47 height 14
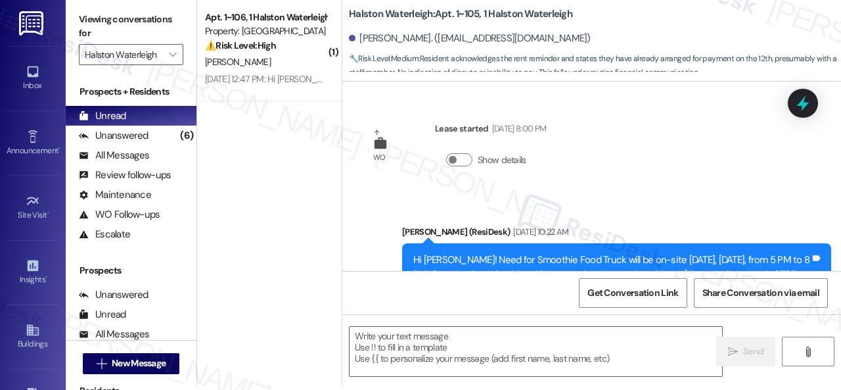
type textarea "Fetching suggested responses. Please feel free to read through the conversation…"
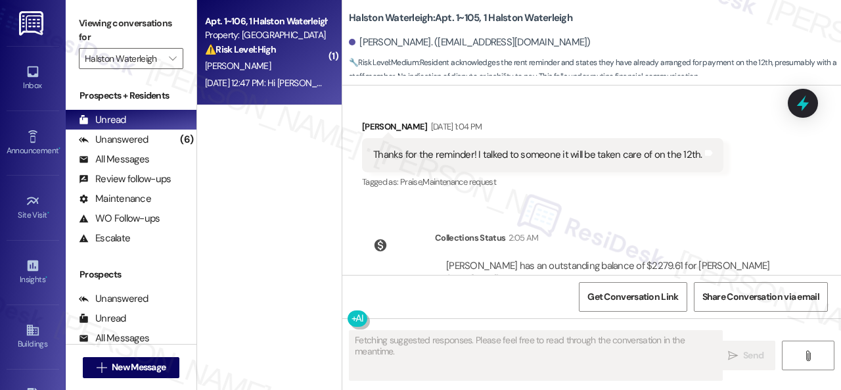
scroll to position [10209, 0]
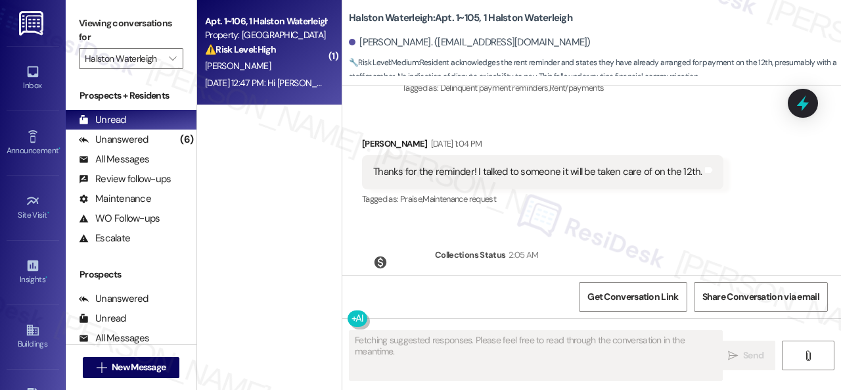
click at [301, 68] on div "[PERSON_NAME]" at bounding box center [266, 66] width 124 height 16
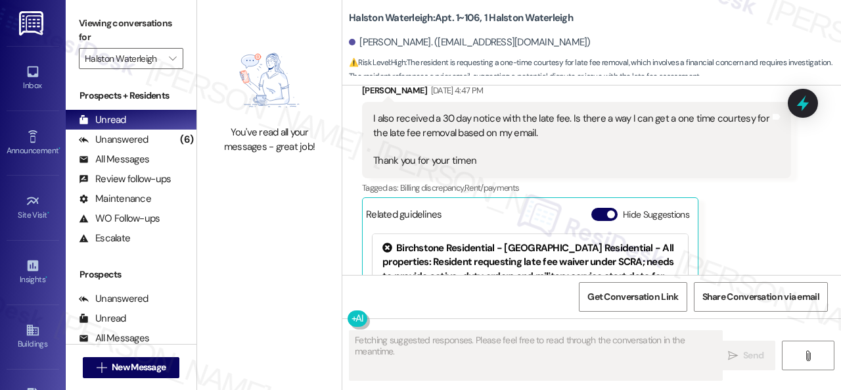
scroll to position [13847, 0]
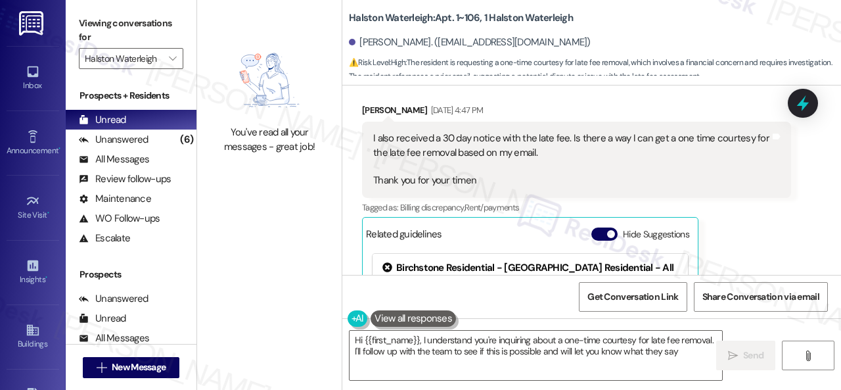
type textarea "Hi {{first_name}}, I understand you're inquiring about a one-time courtesy for …"
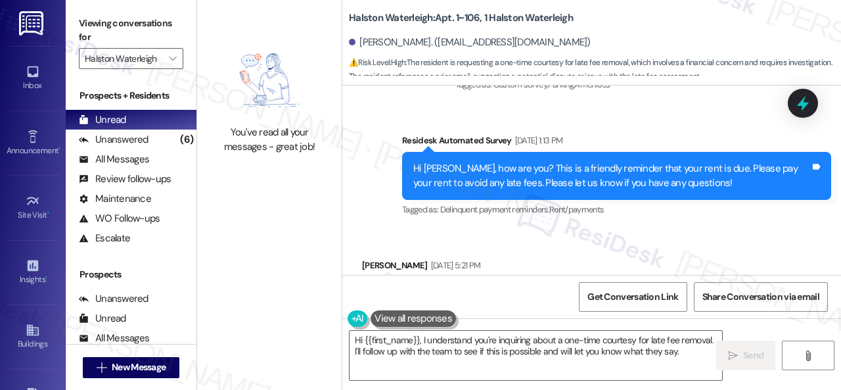
scroll to position [12926, 0]
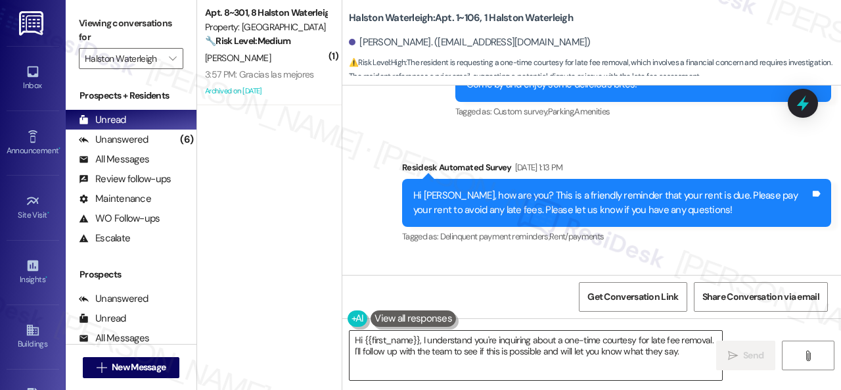
click at [686, 357] on textarea "Hi {{first_name}}, I understand you're inquiring about a one-time courtesy for …" at bounding box center [536, 355] width 373 height 49
click at [732, 354] on icon "" at bounding box center [733, 355] width 10 height 11
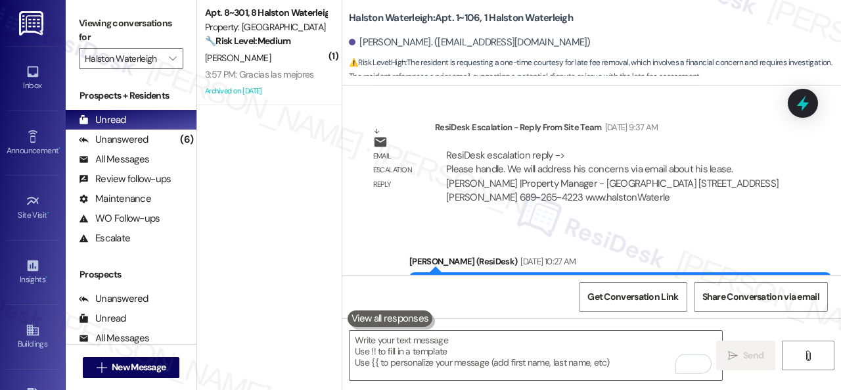
scroll to position [14175, 0]
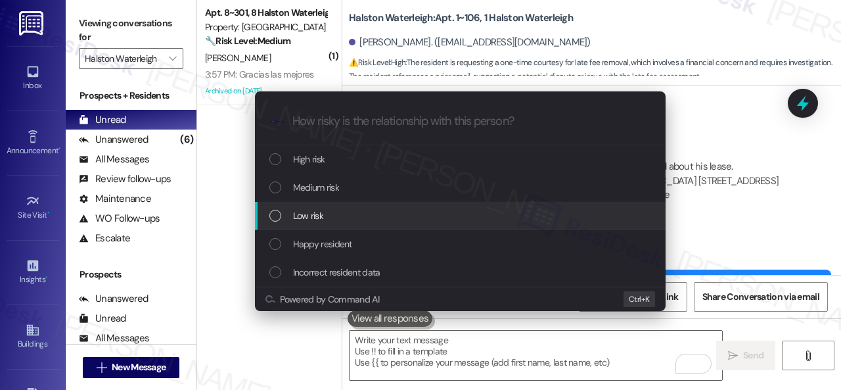
click at [310, 213] on span "Low risk" at bounding box center [308, 215] width 30 height 14
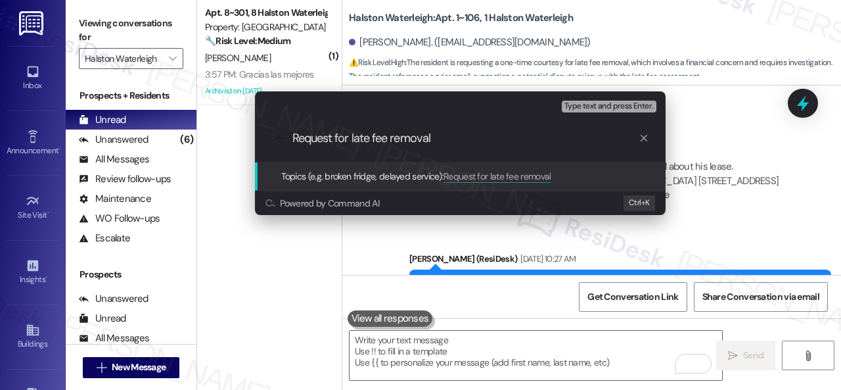
type input "Request for late fee removal."
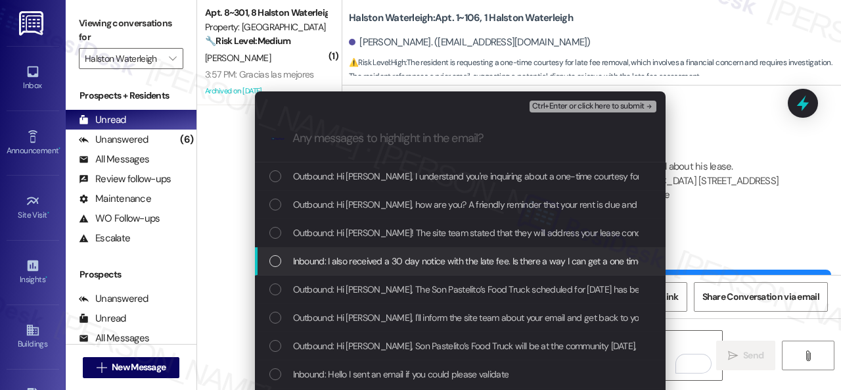
click at [335, 262] on span "Inbound: I also received a 30 day notice with the late fee. Is there a way I ca…" at bounding box center [617, 261] width 649 height 14
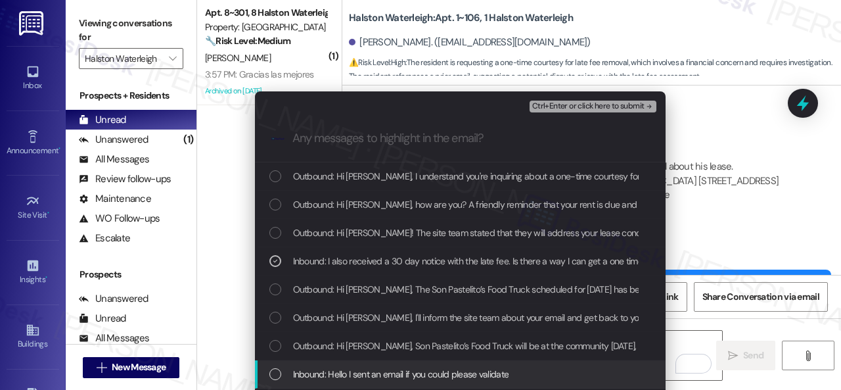
click at [371, 375] on span "Inbound: Hello I sent an email if you could please validate" at bounding box center [401, 374] width 216 height 14
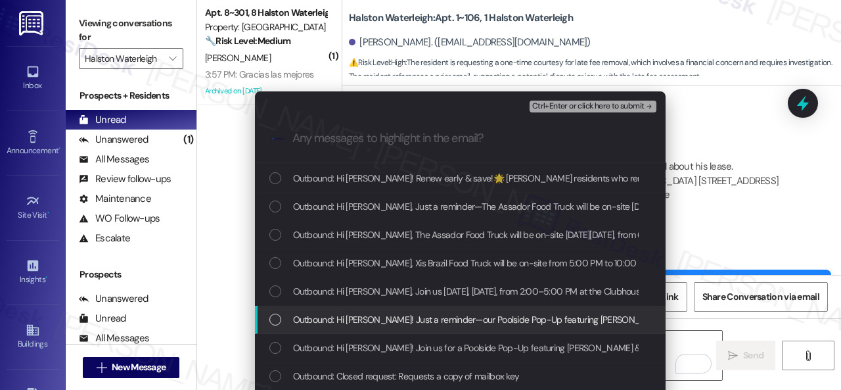
scroll to position [723, 0]
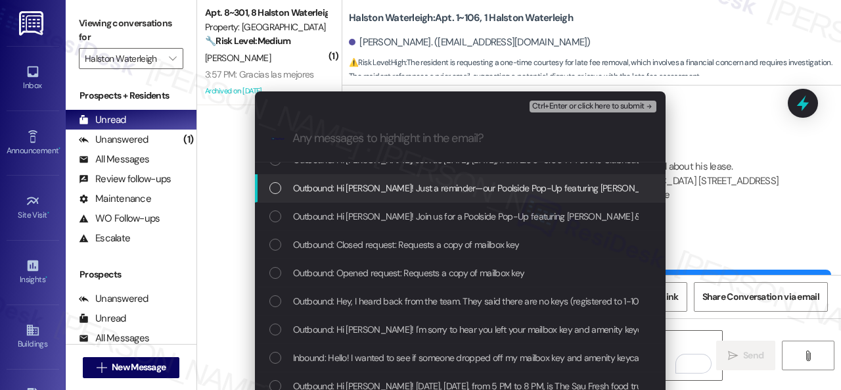
click at [549, 101] on button "Ctrl+Enter or click here to submit" at bounding box center [593, 107] width 127 height 12
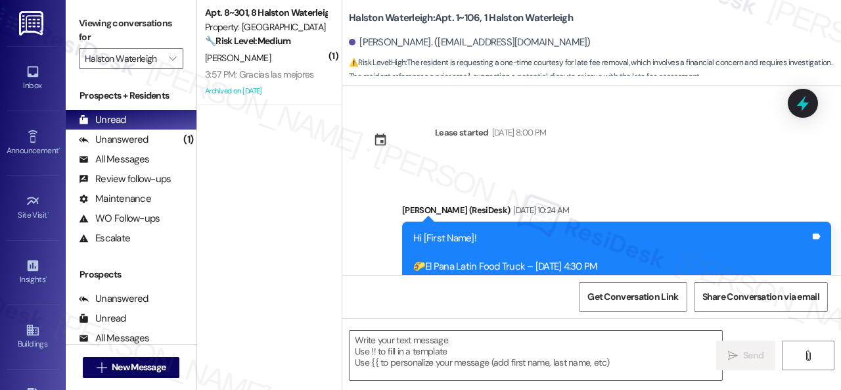
scroll to position [14044, 0]
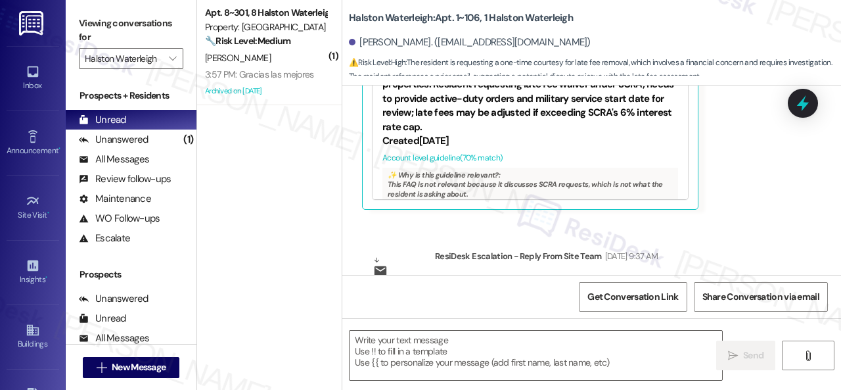
type textarea "Fetching suggested responses. Please feel free to read through the conversation…"
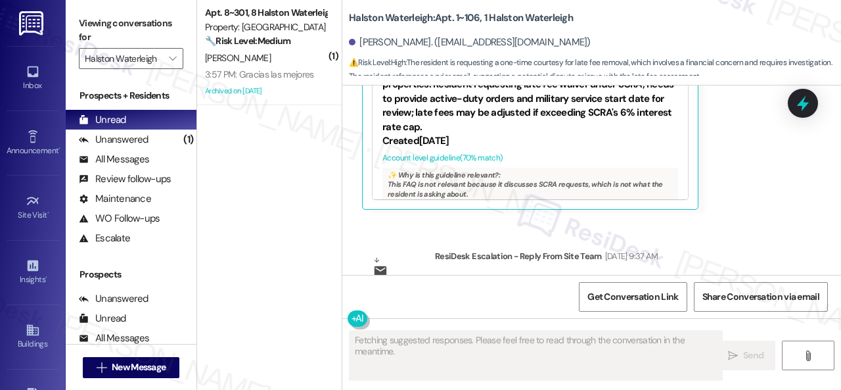
click at [291, 60] on div "[PERSON_NAME]" at bounding box center [266, 58] width 124 height 16
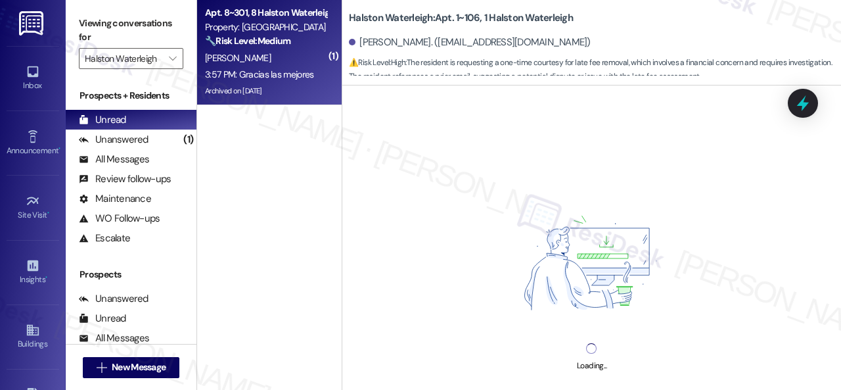
click at [296, 69] on div "3:57 PM: Gracias las mejores 3:57 PM: Gracias las mejores" at bounding box center [259, 74] width 108 height 12
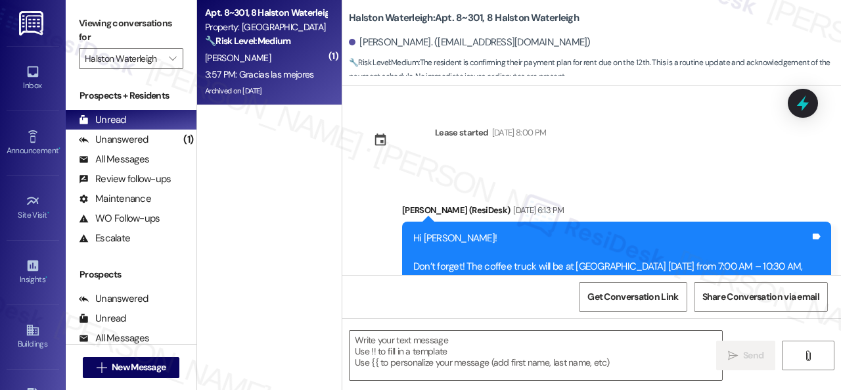
type textarea "Fetching suggested responses. Please feel free to read through the conversation…"
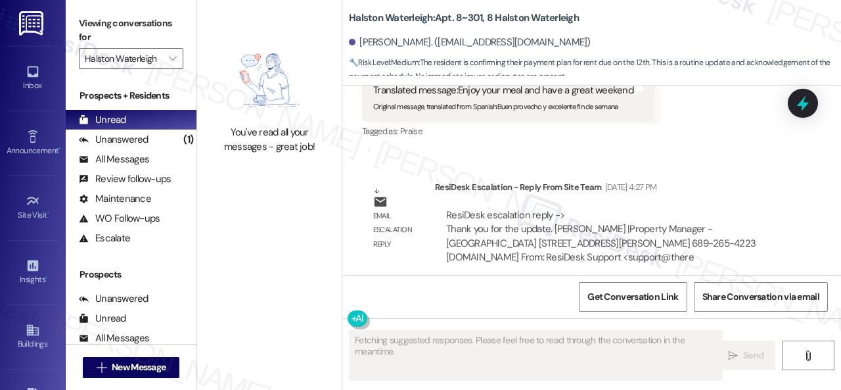
scroll to position [30113, 0]
